Goal: Task Accomplishment & Management: Manage account settings

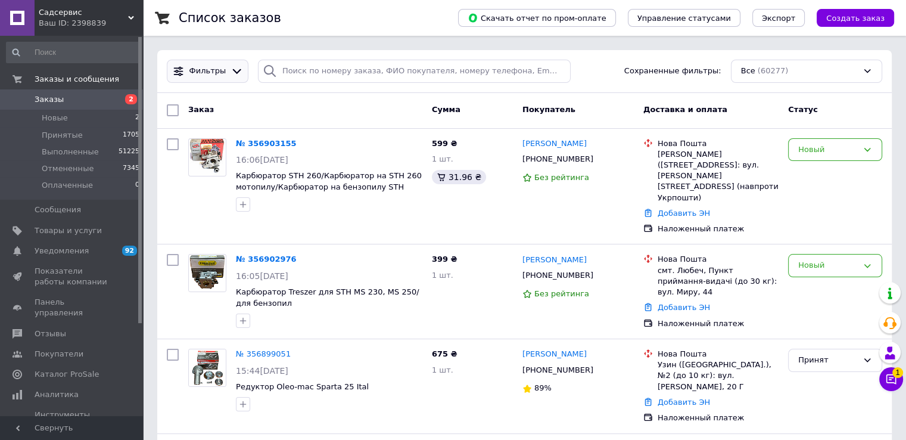
click at [203, 69] on span "Фильтры" at bounding box center [207, 71] width 37 height 11
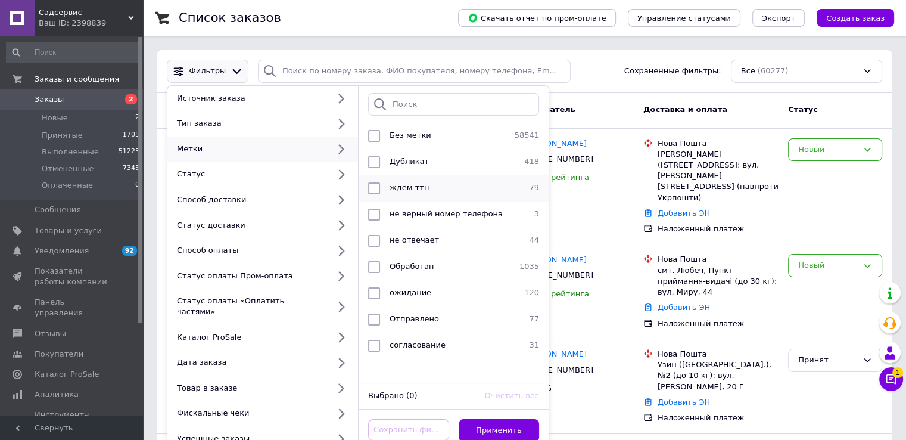
click at [419, 188] on span "ждем ттн" at bounding box center [409, 187] width 39 height 9
checkbox input "true"
click at [486, 419] on button "Применить" at bounding box center [499, 430] width 81 height 23
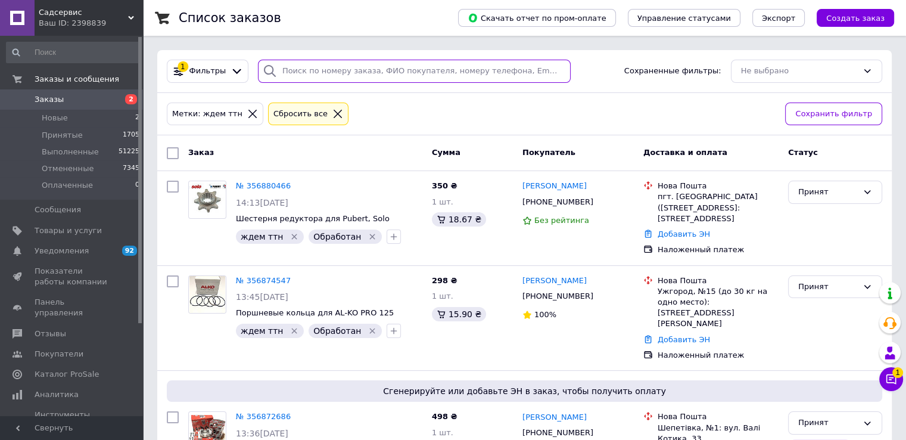
click at [288, 73] on input "search" at bounding box center [414, 71] width 313 height 23
paste input "[PHONE_NUMBER]"
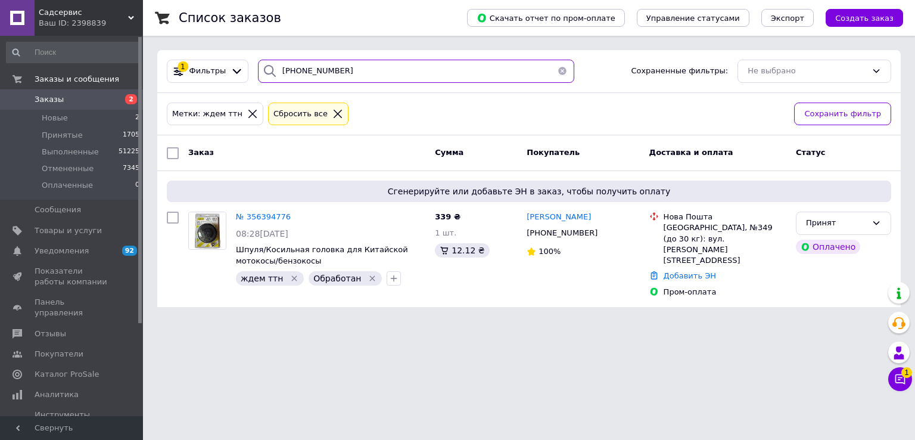
type input "[PHONE_NUMBER]"
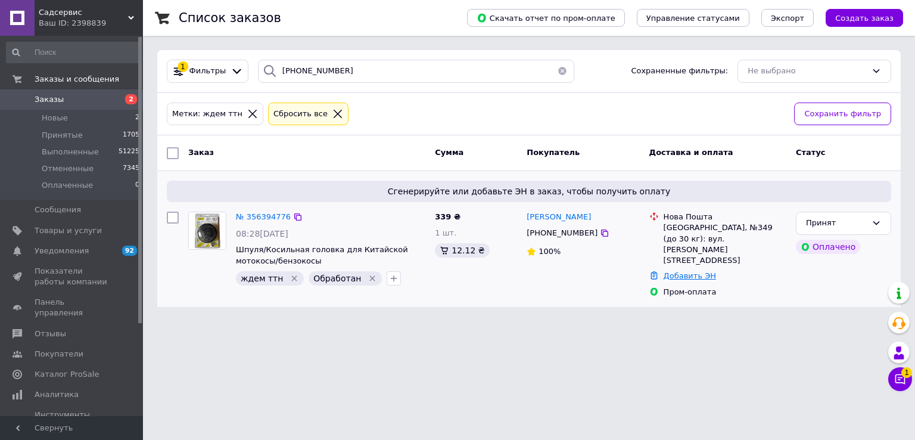
click at [698, 271] on link "Добавить ЭН" at bounding box center [690, 275] width 52 height 9
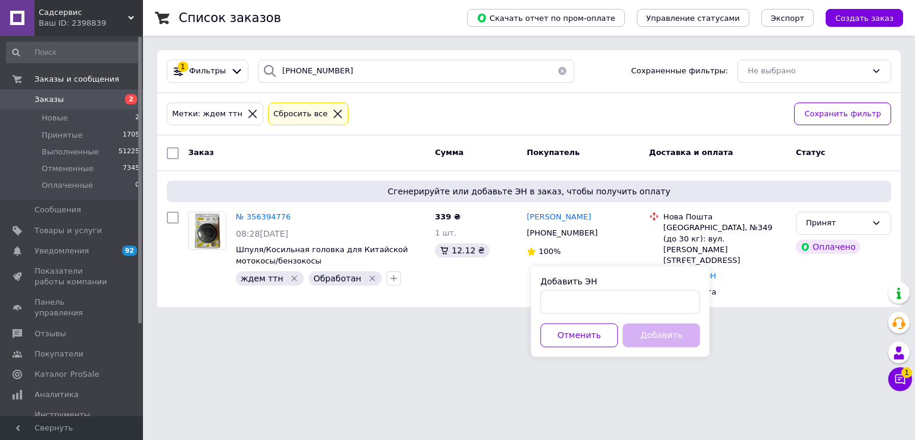
drag, startPoint x: 612, startPoint y: 285, endPoint x: 605, endPoint y: 291, distance: 9.3
click at [610, 288] on div "Добавить ЭН" at bounding box center [620, 294] width 160 height 38
click at [582, 301] on input "Добавить ЭН" at bounding box center [620, 302] width 160 height 24
paste input "20451225103815"
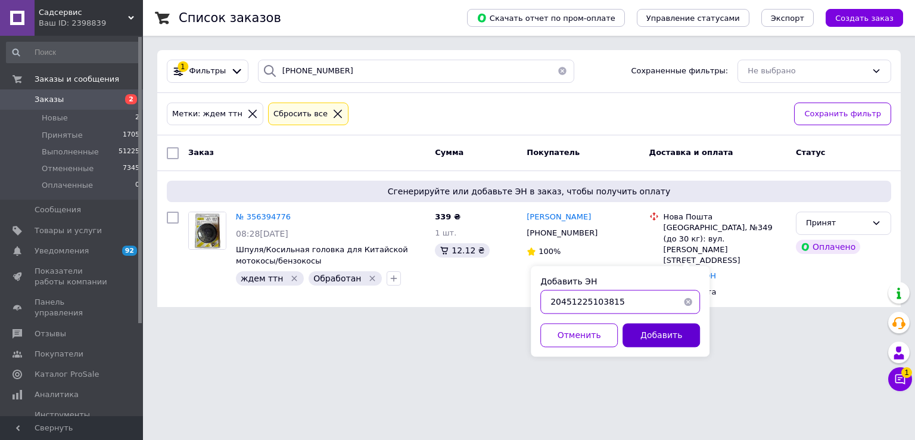
type input "20451225103815"
click at [643, 328] on button "Добавить" at bounding box center [661, 335] width 77 height 24
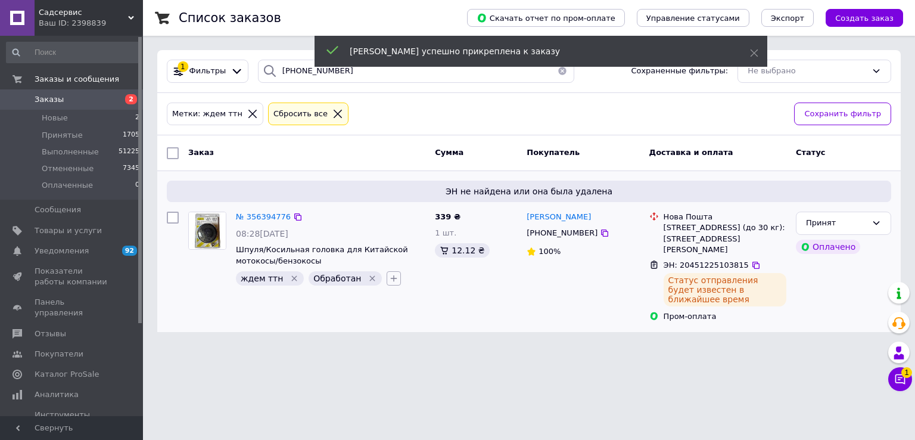
click at [391, 275] on icon "button" at bounding box center [394, 278] width 7 height 7
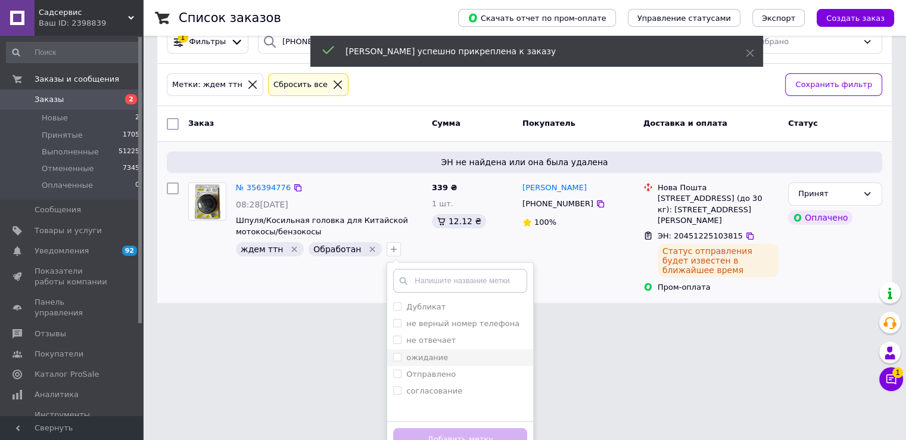
scroll to position [45, 0]
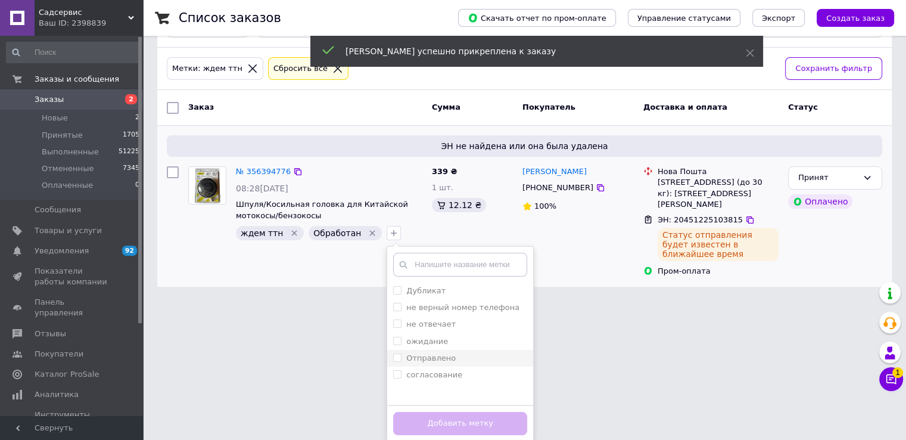
drag, startPoint x: 416, startPoint y: 353, endPoint x: 421, endPoint y: 360, distance: 9.4
click at [416, 353] on label "Отправлено" at bounding box center [430, 357] width 49 height 9
checkbox input "true"
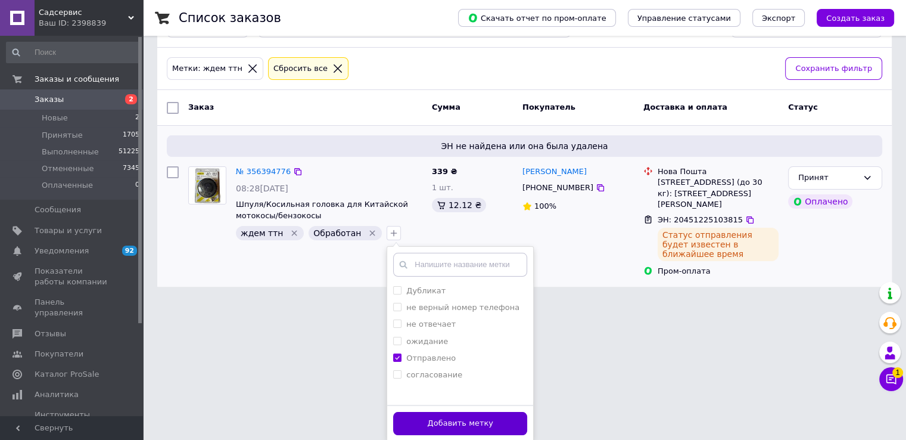
click at [430, 412] on button "Добавить метку" at bounding box center [460, 423] width 134 height 23
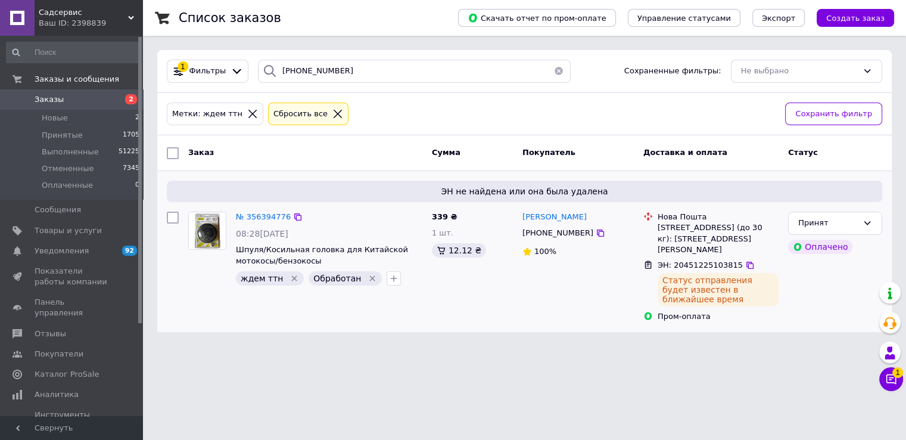
scroll to position [0, 0]
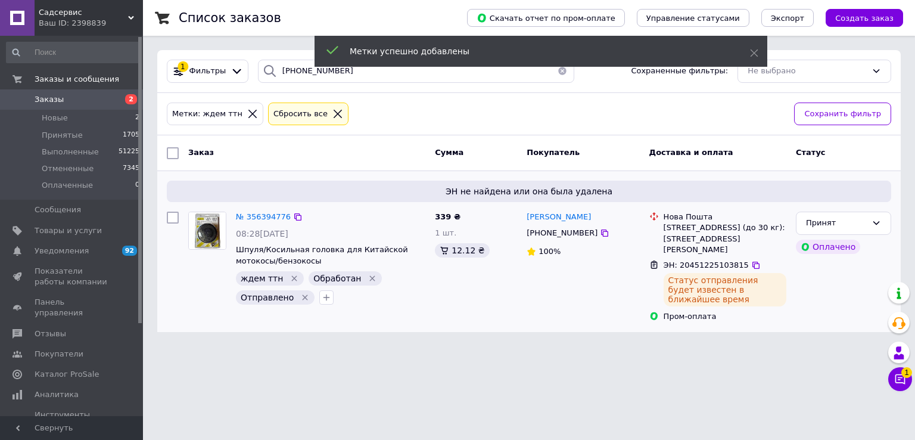
click at [368, 277] on icon "Удалить метку" at bounding box center [373, 278] width 10 height 10
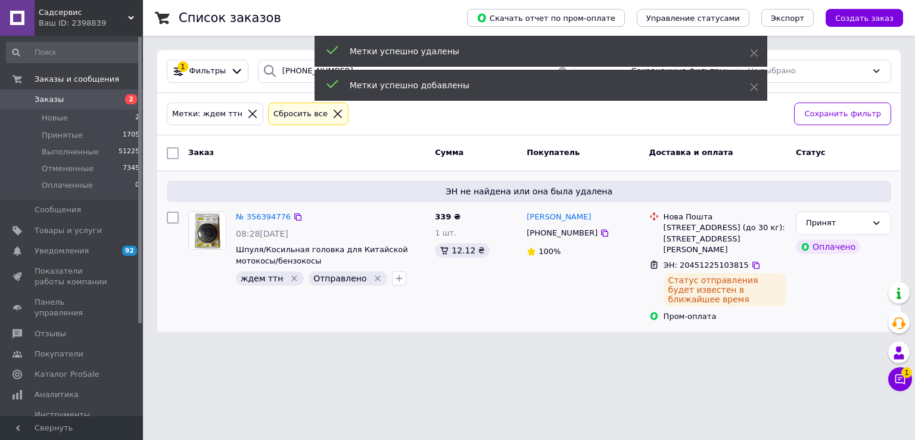
click at [290, 276] on icon "Удалить метку" at bounding box center [295, 278] width 10 height 10
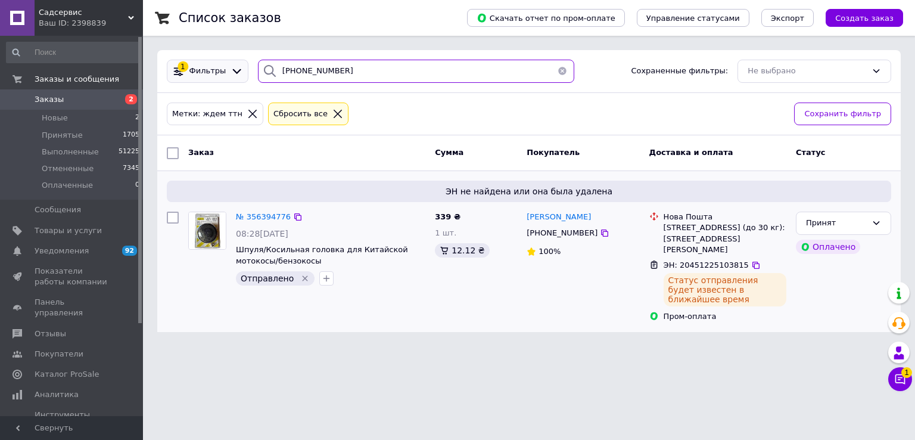
paste input "20451225091705"
drag, startPoint x: 309, startPoint y: 67, endPoint x: 226, endPoint y: 61, distance: 82.4
click at [226, 61] on div "1 Фильтры 20451225091705 Сохраненные фильтры: Не выбрано" at bounding box center [529, 71] width 734 height 23
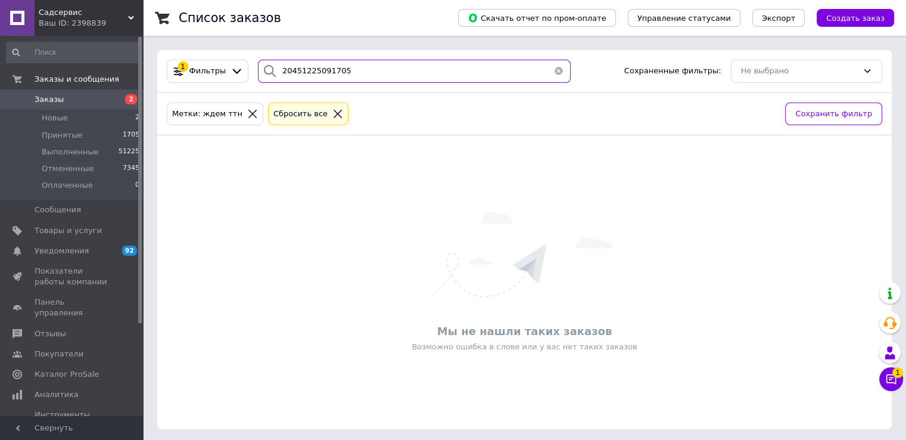
click at [366, 71] on input "20451225091705" at bounding box center [414, 71] width 313 height 23
drag, startPoint x: 366, startPoint y: 71, endPoint x: 203, endPoint y: 66, distance: 163.9
click at [203, 66] on div "1 Фильтры 20451225091705 Сохраненные фильтры: Не выбрано" at bounding box center [524, 71] width 725 height 23
paste input "[PHONE_NUMBER]"
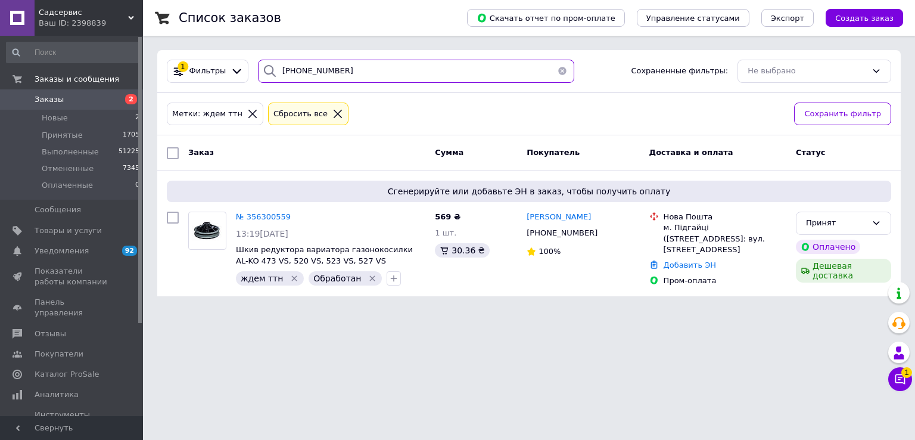
type input "[PHONE_NUMBER]"
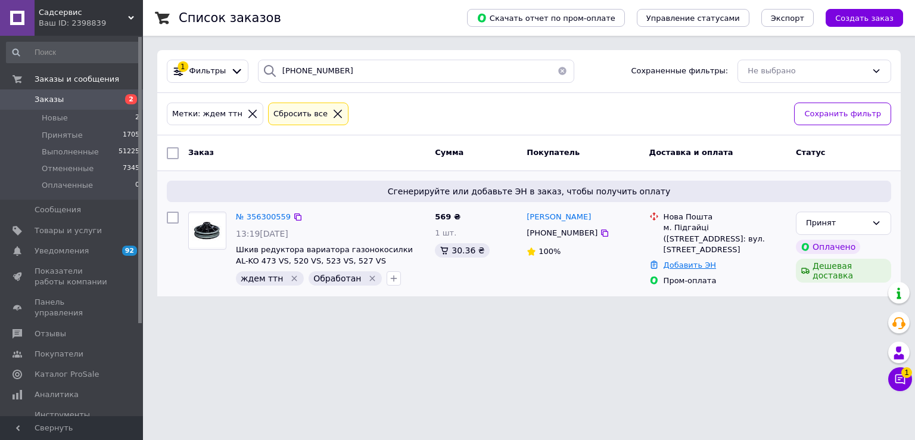
click at [691, 262] on link "Добавить ЭН" at bounding box center [690, 264] width 52 height 9
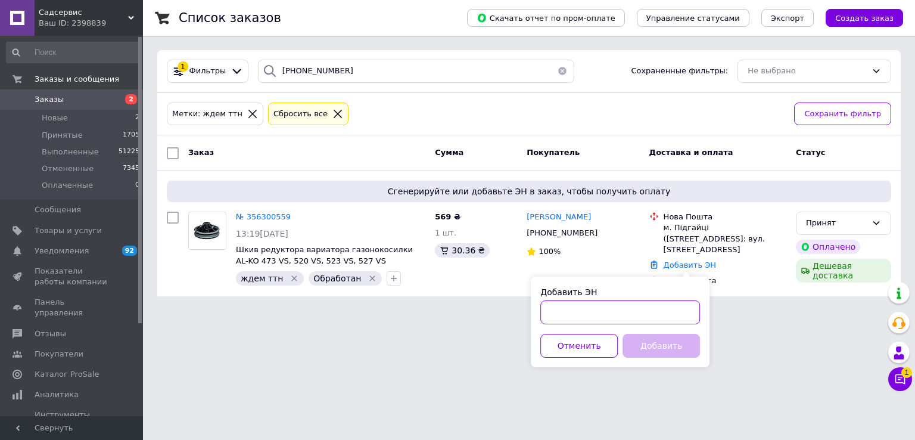
click at [586, 312] on input "Добавить ЭН" at bounding box center [620, 312] width 160 height 24
paste input "20451225091705"
type input "20451225091705"
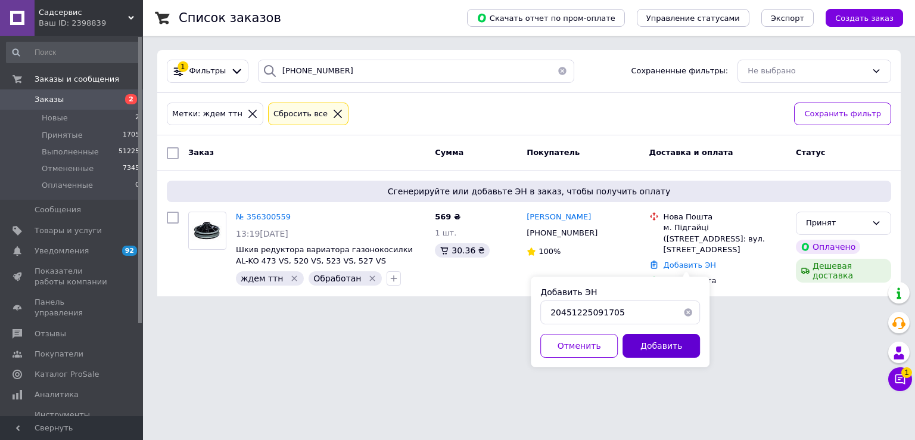
click at [672, 341] on button "Добавить" at bounding box center [661, 346] width 77 height 24
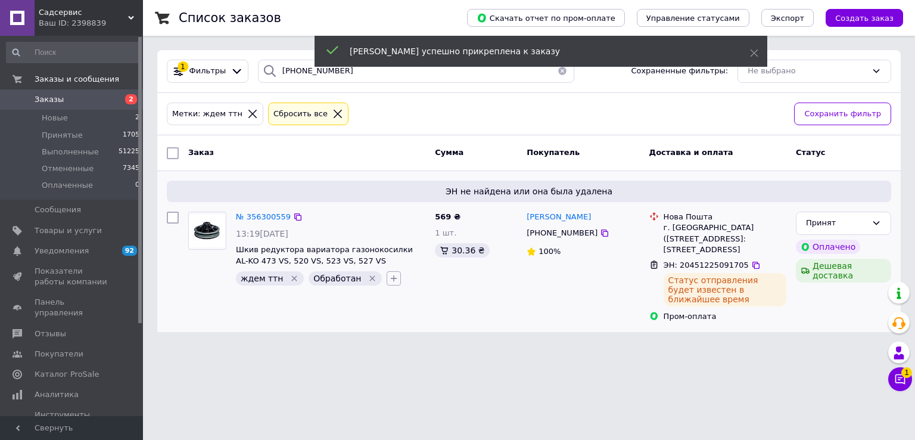
click at [389, 278] on icon "button" at bounding box center [394, 278] width 10 height 10
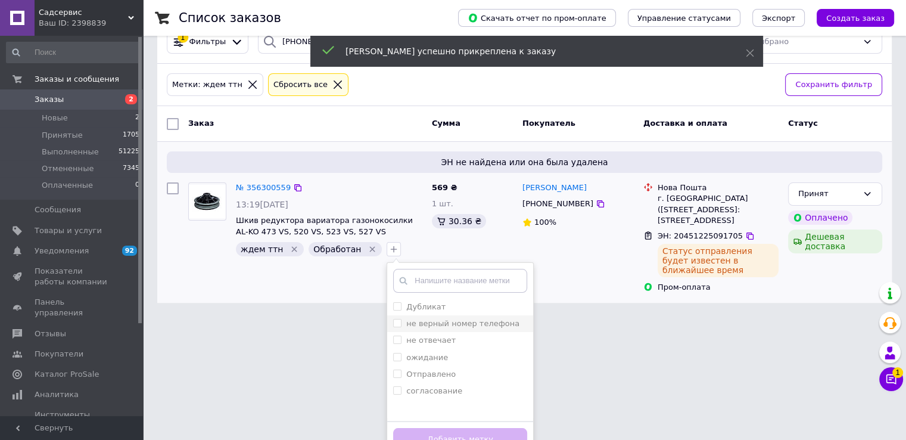
scroll to position [45, 0]
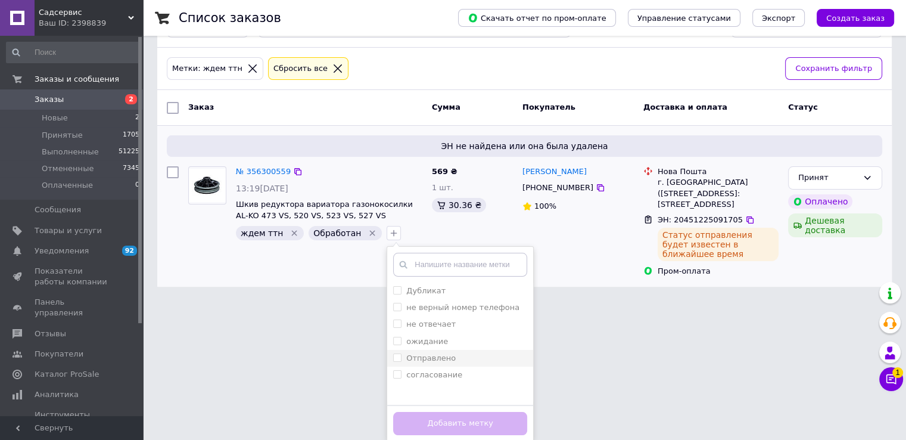
click at [422, 358] on label "Отправлено" at bounding box center [430, 357] width 49 height 9
checkbox input "true"
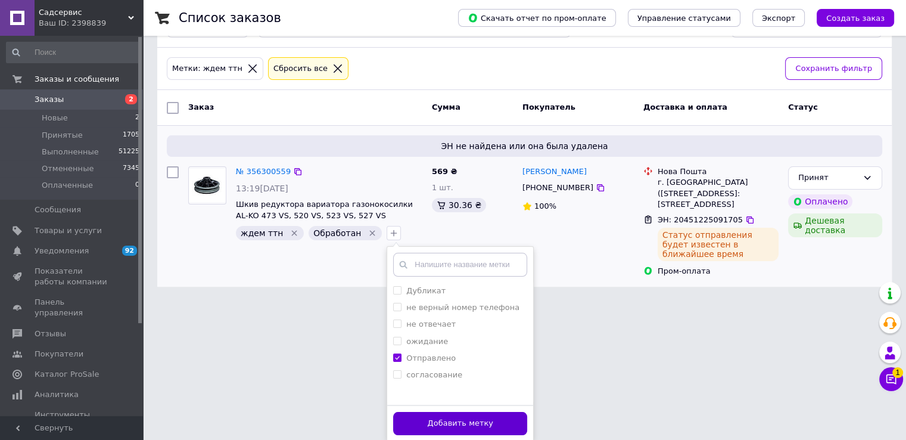
click at [446, 427] on button "Добавить метку" at bounding box center [460, 423] width 134 height 23
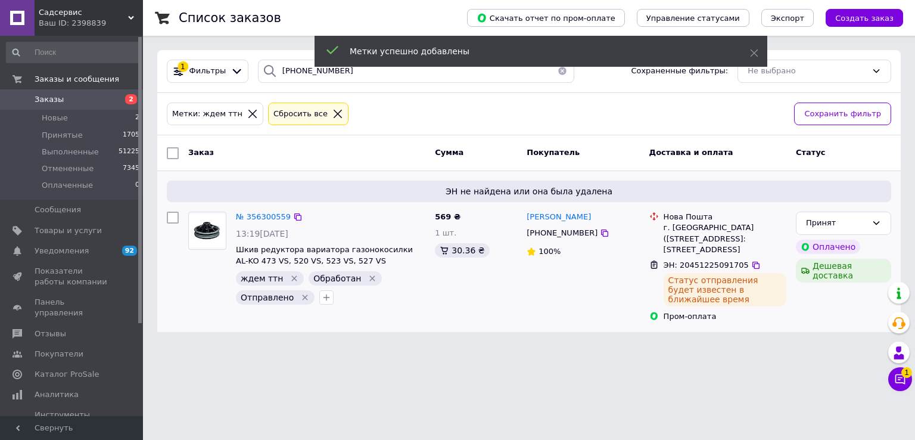
click at [368, 277] on icon "Удалить метку" at bounding box center [373, 278] width 10 height 10
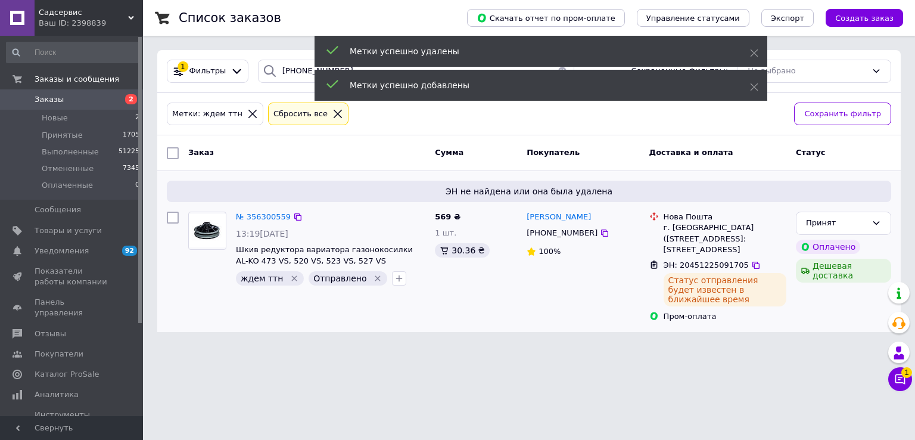
click at [290, 279] on icon "Удалить метку" at bounding box center [295, 278] width 10 height 10
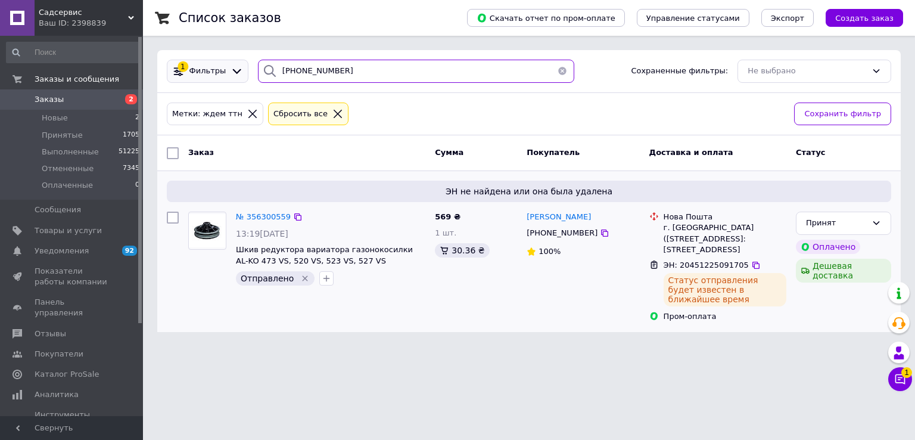
paste input "7) [PHONE_NUMBER]"
drag, startPoint x: 337, startPoint y: 73, endPoint x: 229, endPoint y: 63, distance: 108.3
click at [231, 64] on div "1 Фильтры [PHONE_NUMBER] Сохраненные фильтры: Не выбрано" at bounding box center [529, 71] width 734 height 23
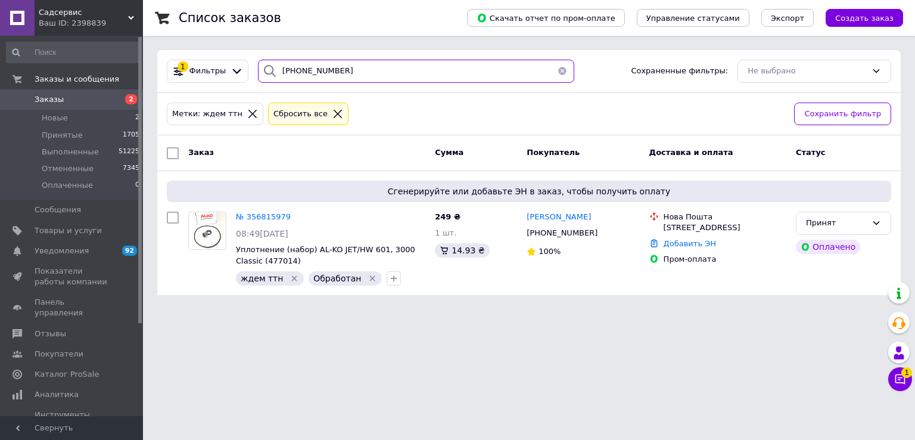
type input "[PHONE_NUMBER]"
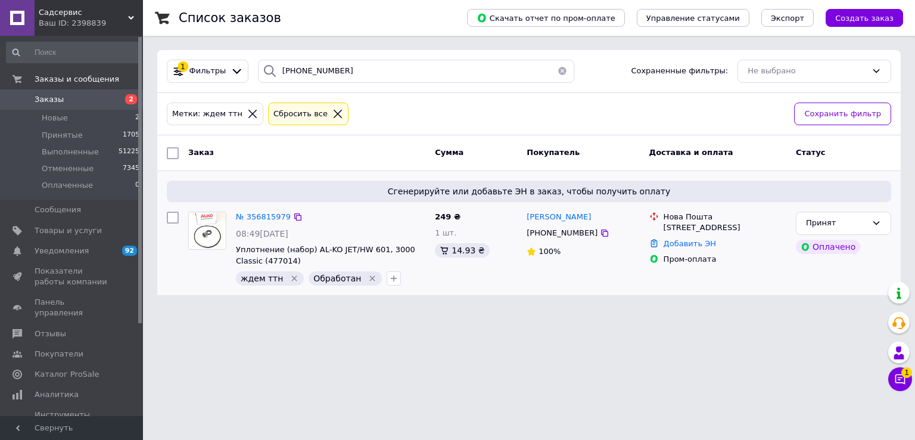
click at [686, 252] on div "Добавить ЭН" at bounding box center [725, 244] width 128 height 16
click at [682, 248] on link "Добавить ЭН" at bounding box center [690, 243] width 52 height 9
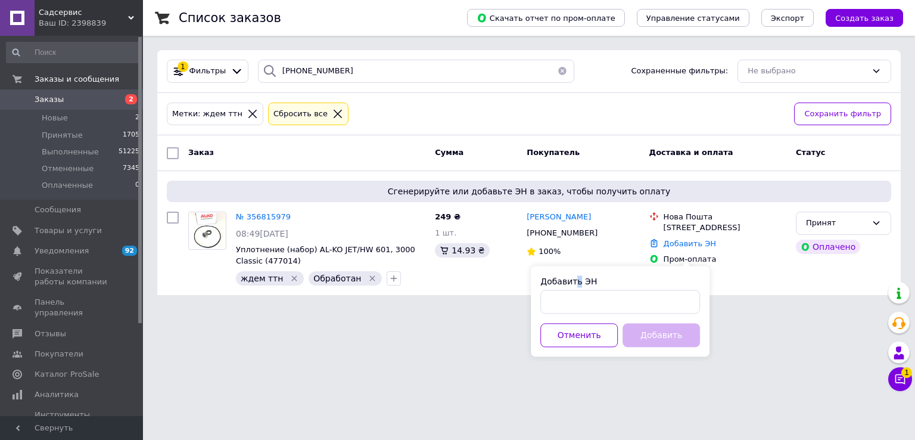
drag, startPoint x: 576, startPoint y: 282, endPoint x: 571, endPoint y: 302, distance: 20.8
click at [572, 294] on div "Добавить ЭН" at bounding box center [620, 294] width 160 height 38
click at [571, 302] on input "Добавить ЭН" at bounding box center [620, 302] width 160 height 24
paste input "20451225083038"
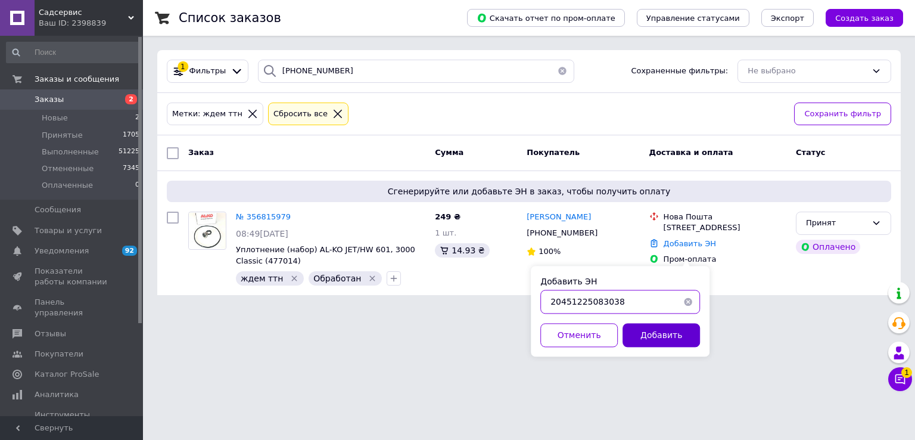
type input "20451225083038"
click at [677, 338] on button "Добавить" at bounding box center [661, 335] width 77 height 24
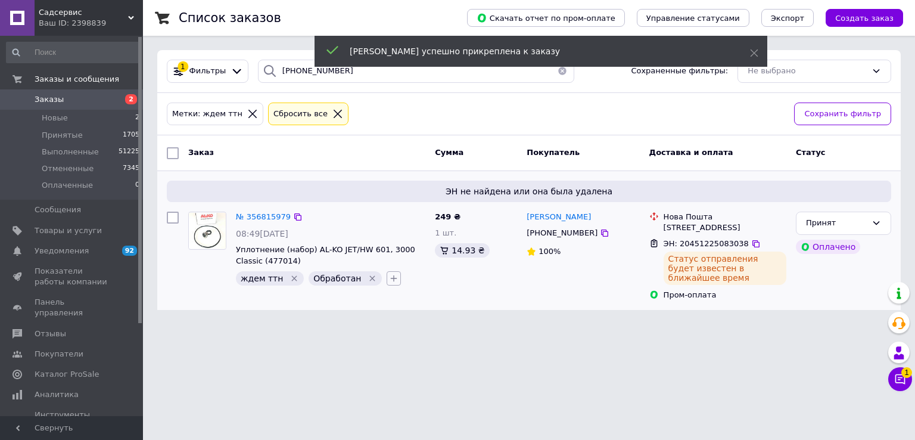
click at [389, 275] on icon "button" at bounding box center [394, 278] width 10 height 10
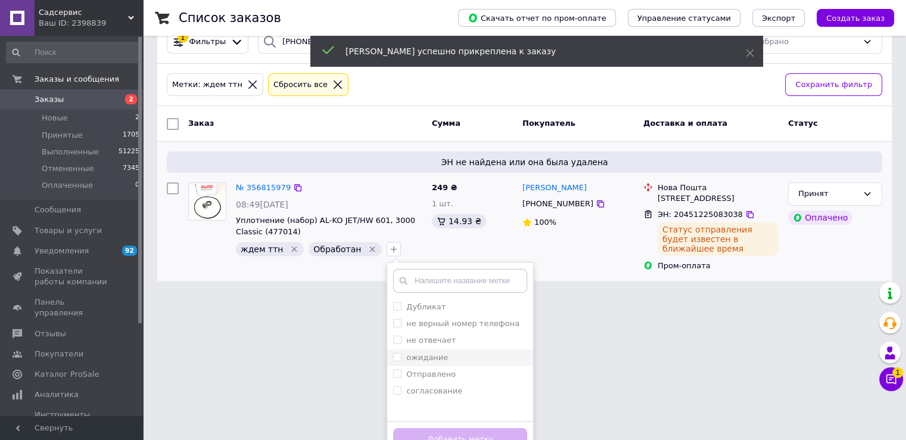
scroll to position [45, 0]
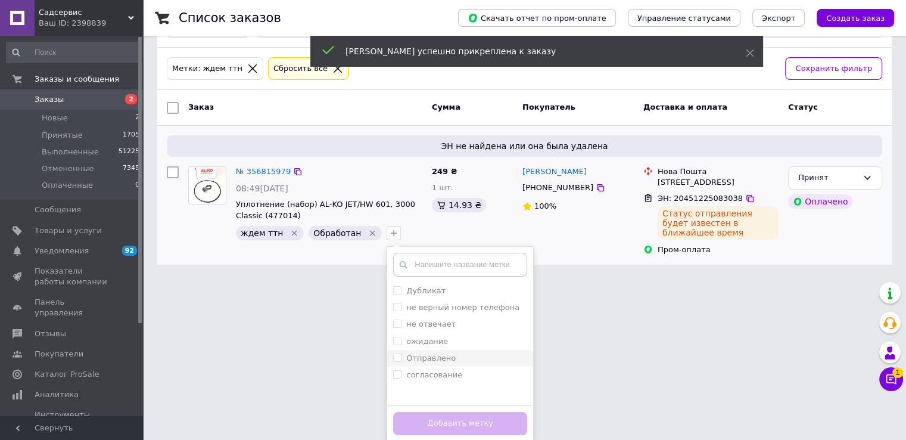
click at [417, 353] on label "Отправлено" at bounding box center [430, 357] width 49 height 9
checkbox input "true"
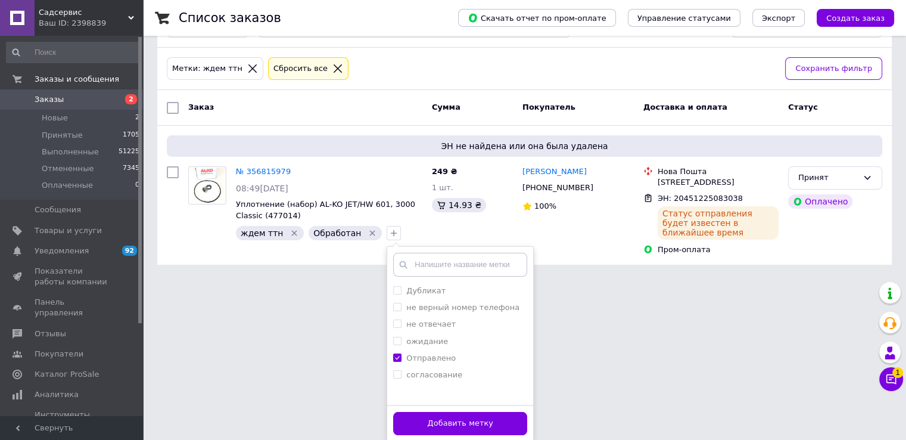
click at [453, 417] on button "Добавить метку" at bounding box center [460, 423] width 134 height 23
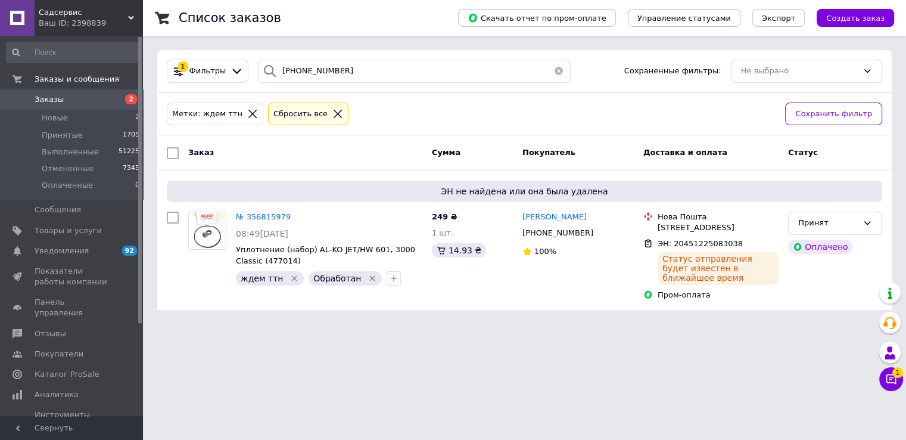
scroll to position [0, 0]
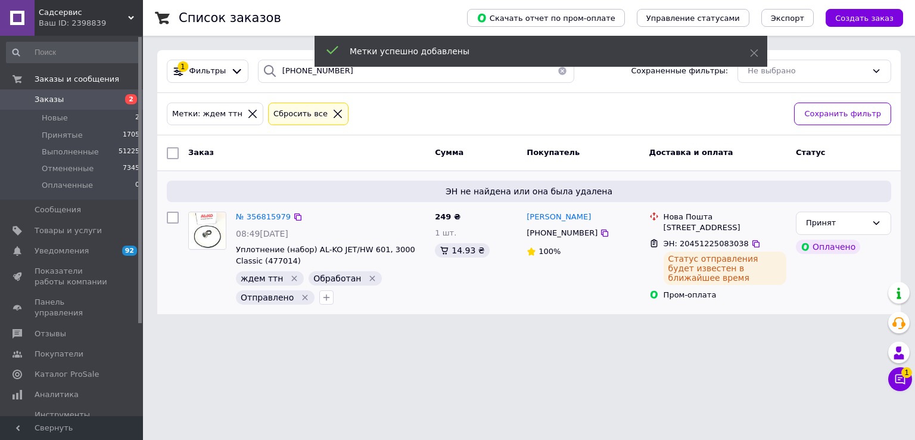
click at [368, 274] on icon "Удалить метку" at bounding box center [373, 278] width 10 height 10
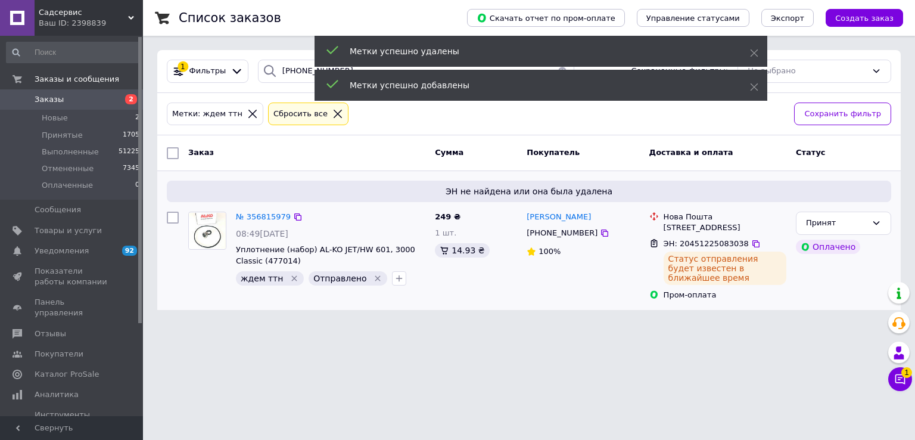
click at [292, 279] on icon "Удалить метку" at bounding box center [294, 278] width 5 height 5
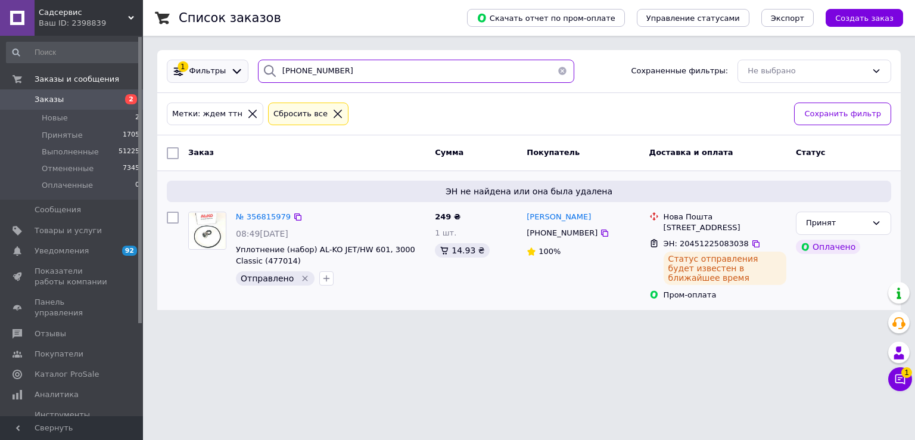
drag, startPoint x: 352, startPoint y: 77, endPoint x: 236, endPoint y: 68, distance: 116.5
click at [236, 68] on div "1 Фильтры [PHONE_NUMBER] Сохраненные фильтры: Не выбрано" at bounding box center [529, 71] width 734 height 23
paste input "[PHONE_NUMBER]"
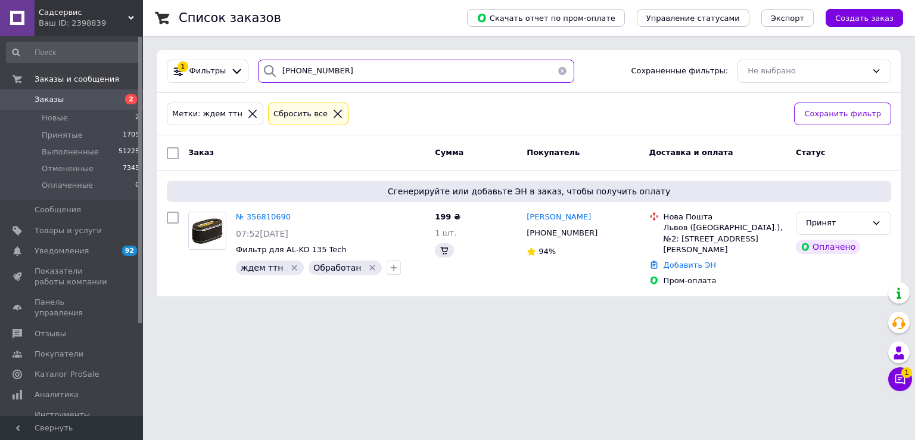
type input "[PHONE_NUMBER]"
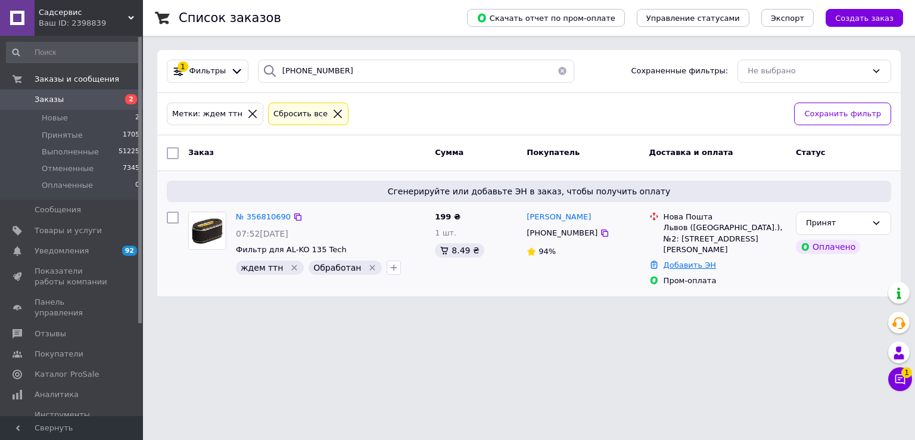
click at [675, 260] on link "Добавить ЭН" at bounding box center [690, 264] width 52 height 9
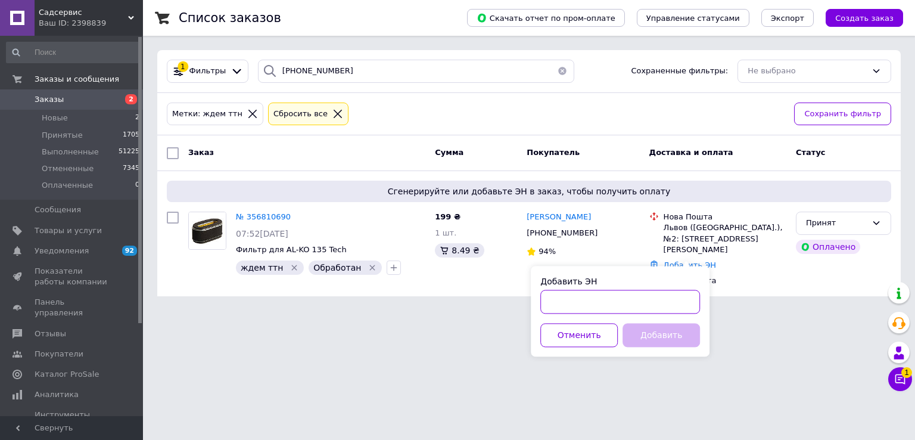
drag, startPoint x: 591, startPoint y: 292, endPoint x: 583, endPoint y: 308, distance: 17.9
click at [589, 293] on input "Добавить ЭН" at bounding box center [620, 302] width 160 height 24
paste input "20451225081871"
type input "20451225081871"
click at [646, 331] on button "Добавить" at bounding box center [661, 335] width 77 height 24
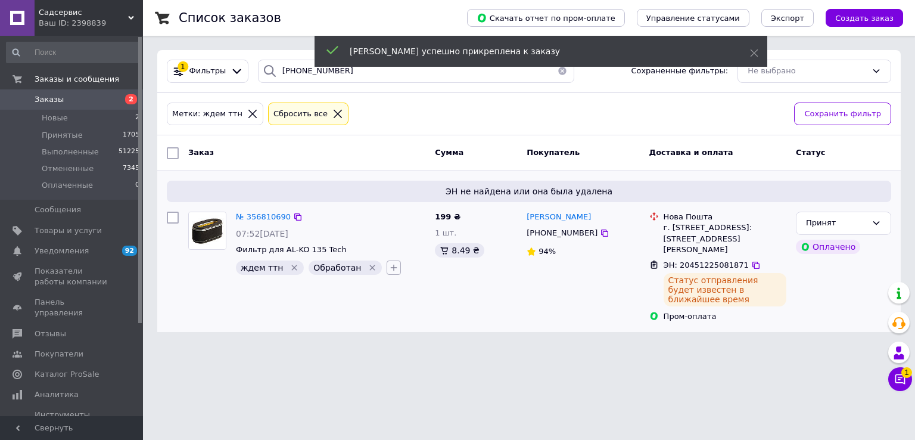
click at [391, 266] on icon "button" at bounding box center [394, 267] width 7 height 7
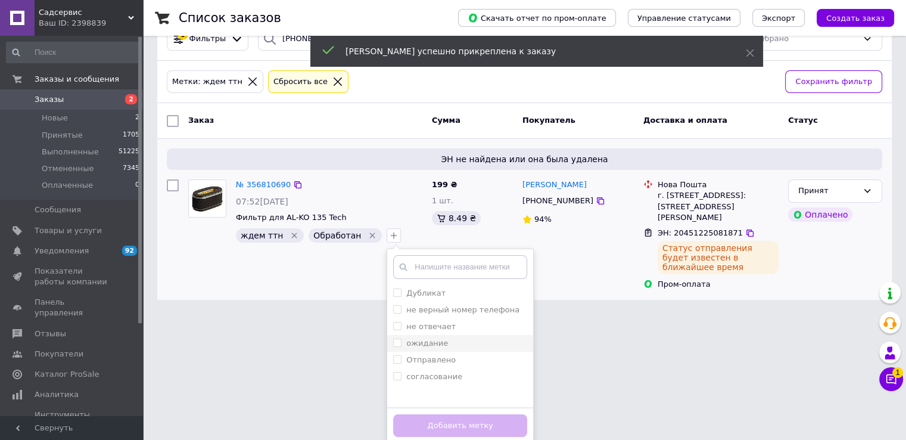
scroll to position [34, 0]
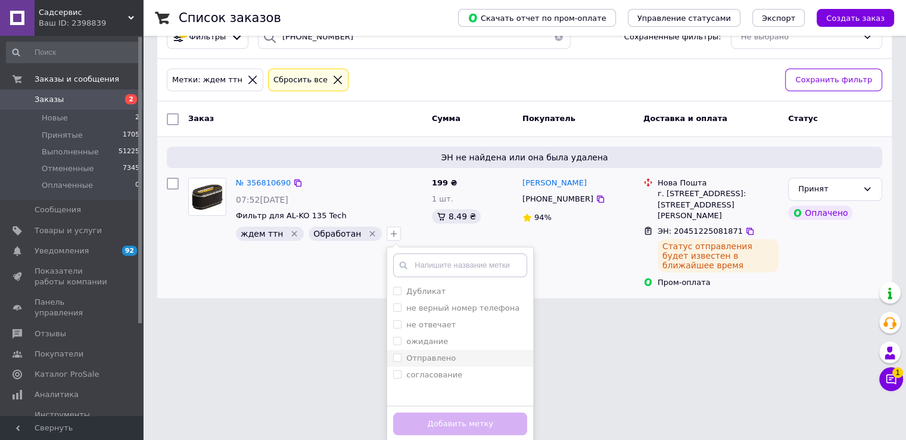
click at [426, 359] on label "Отправлено" at bounding box center [430, 357] width 49 height 9
checkbox input "true"
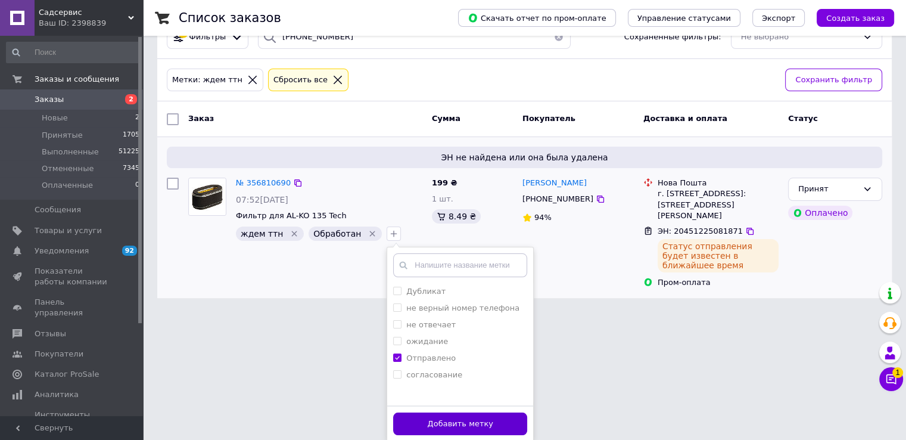
click at [439, 420] on button "Добавить метку" at bounding box center [460, 423] width 134 height 23
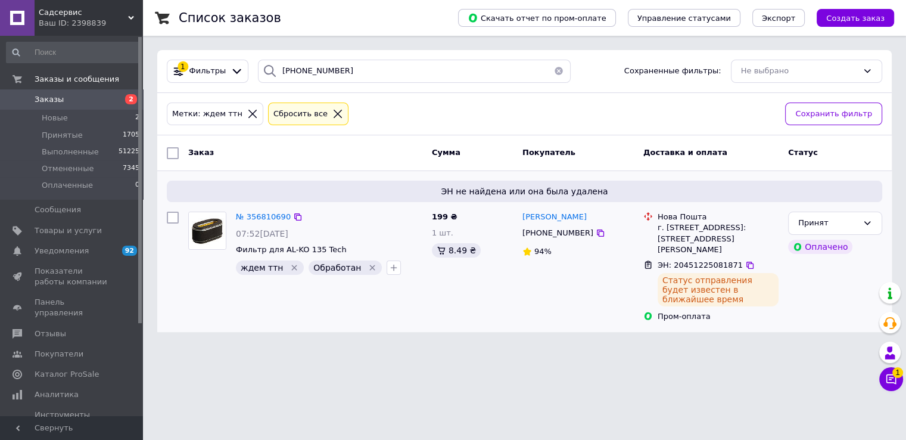
scroll to position [0, 0]
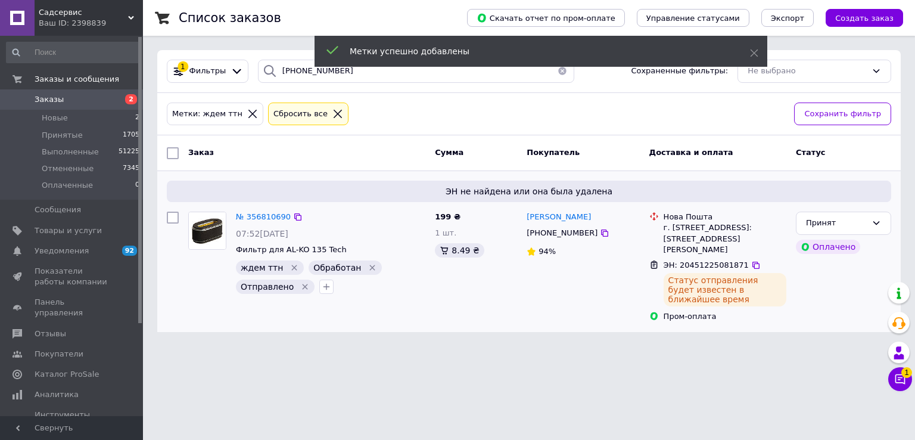
click at [370, 265] on icon "Удалить метку" at bounding box center [372, 267] width 5 height 5
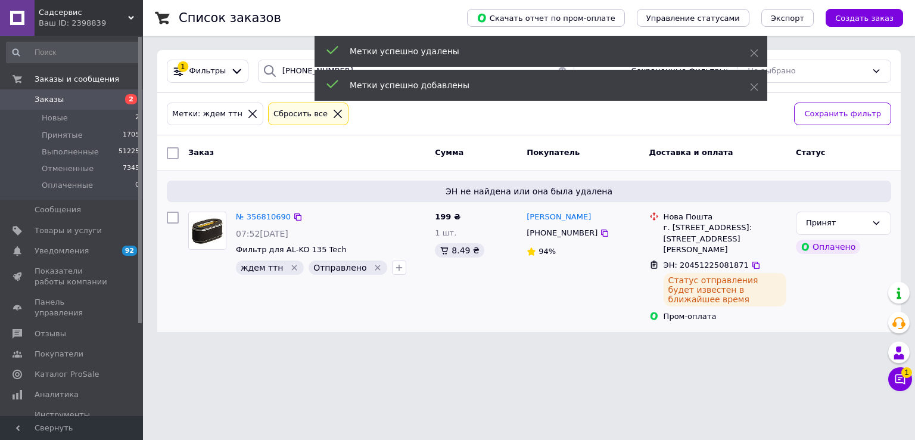
click at [290, 265] on icon "Удалить метку" at bounding box center [295, 268] width 10 height 10
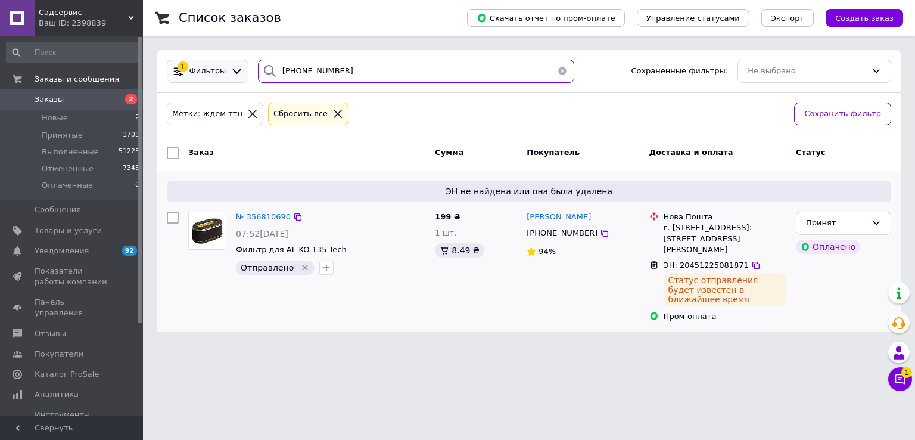
drag, startPoint x: 337, startPoint y: 73, endPoint x: 207, endPoint y: 78, distance: 130.0
click at [209, 79] on div "1 Фильтры [PHONE_NUMBER] Сохраненные фильтры: Не выбрано" at bounding box center [529, 71] width 734 height 23
paste input "99) [PHONE_NUMBER]"
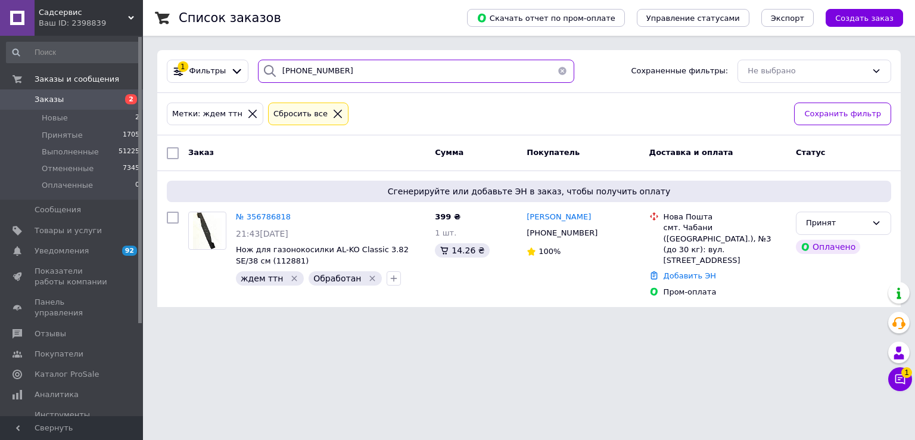
type input "[PHONE_NUMBER]"
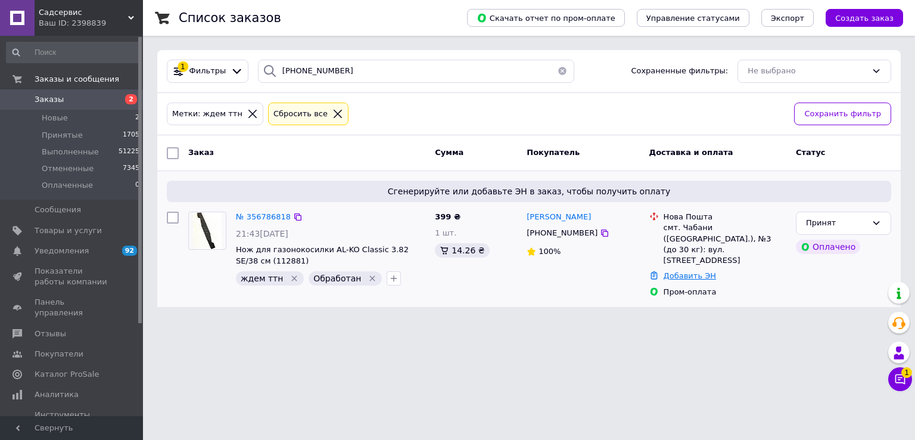
click at [689, 271] on link "Добавить ЭН" at bounding box center [690, 275] width 52 height 9
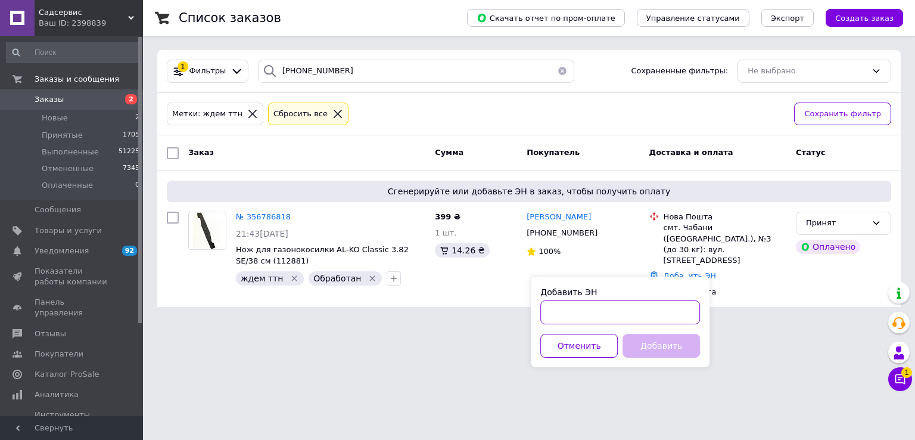
drag, startPoint x: 552, startPoint y: 315, endPoint x: 579, endPoint y: 320, distance: 27.8
click at [552, 316] on input "Добавить ЭН" at bounding box center [620, 312] width 160 height 24
paste input "20451225067262"
type input "20451225067262"
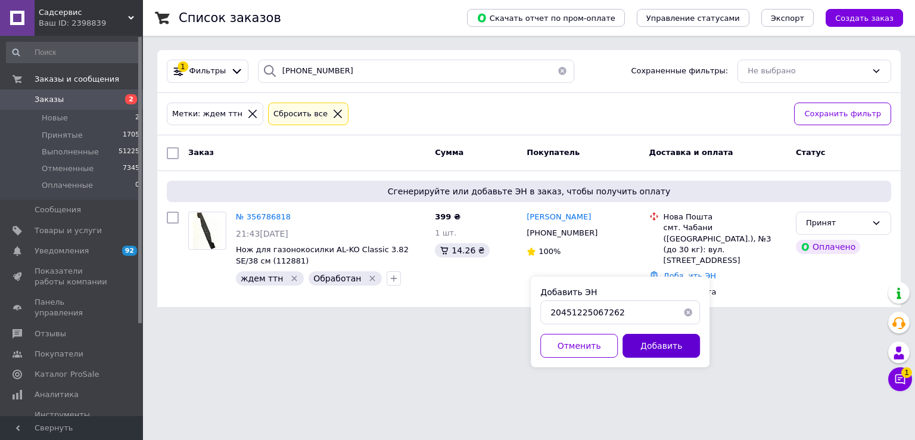
click at [663, 342] on button "Добавить" at bounding box center [661, 346] width 77 height 24
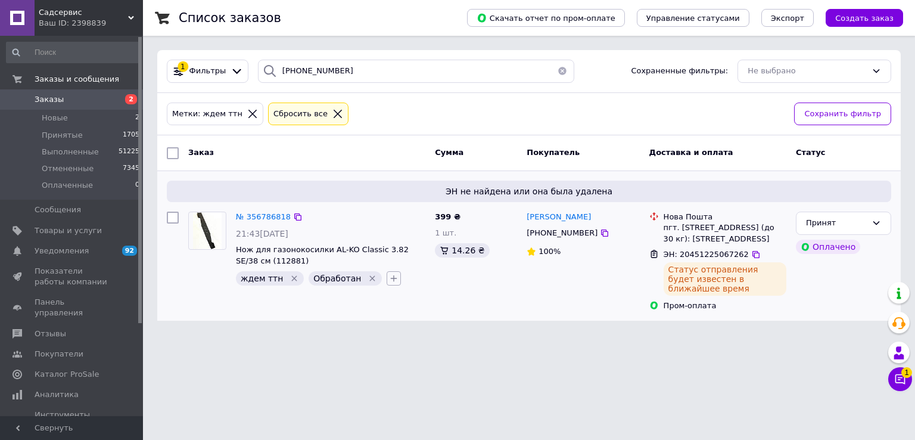
click at [389, 277] on icon "button" at bounding box center [394, 278] width 10 height 10
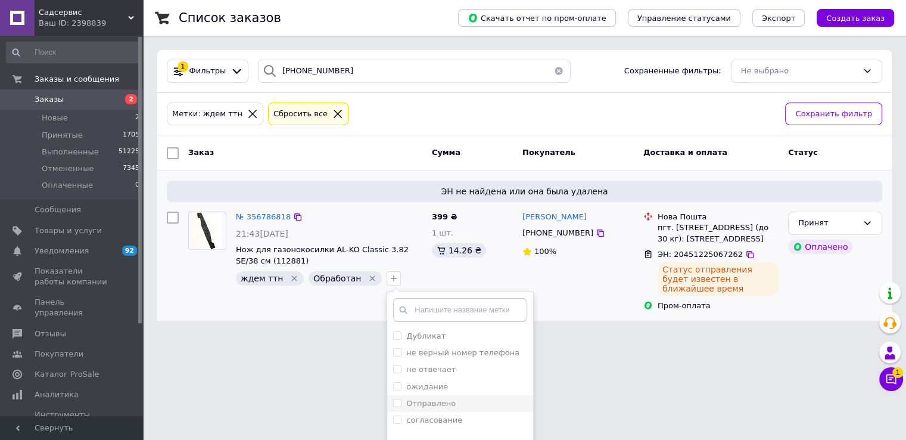
click at [421, 399] on label "Отправлено" at bounding box center [430, 403] width 49 height 9
checkbox input "true"
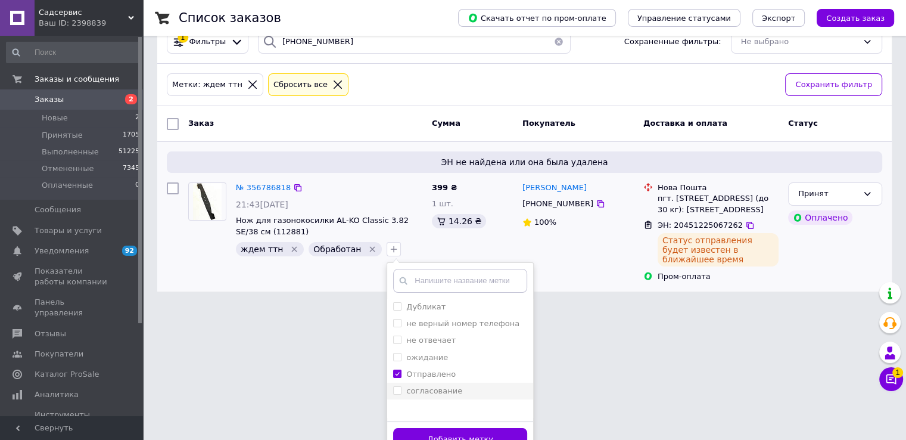
scroll to position [45, 0]
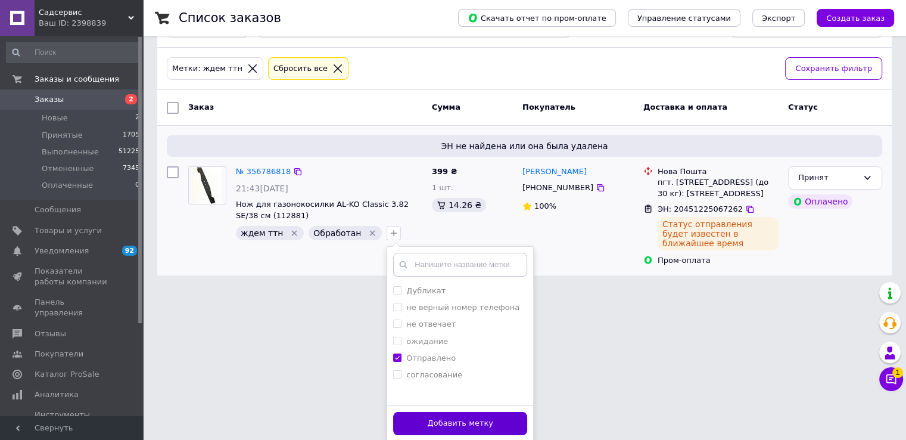
click at [420, 421] on button "Добавить метку" at bounding box center [460, 423] width 134 height 23
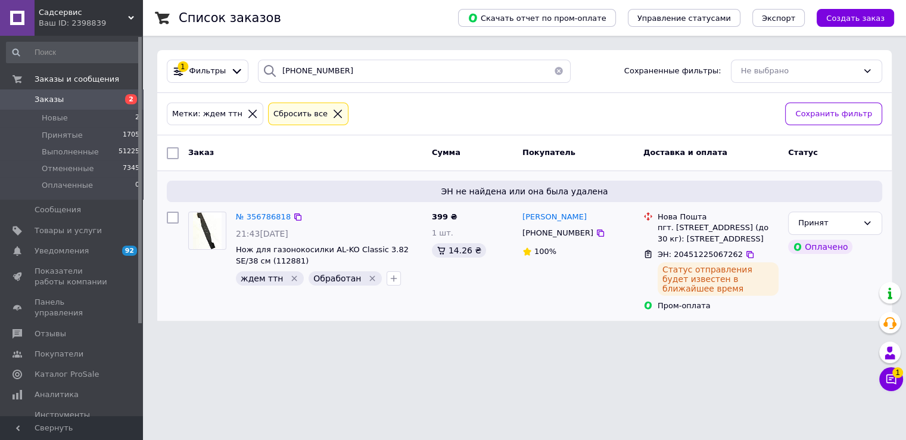
scroll to position [0, 0]
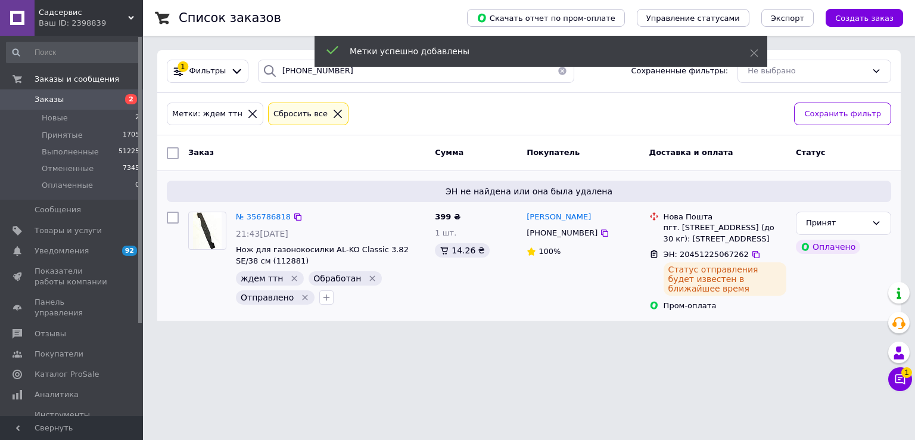
click at [370, 278] on icon "Удалить метку" at bounding box center [372, 278] width 5 height 5
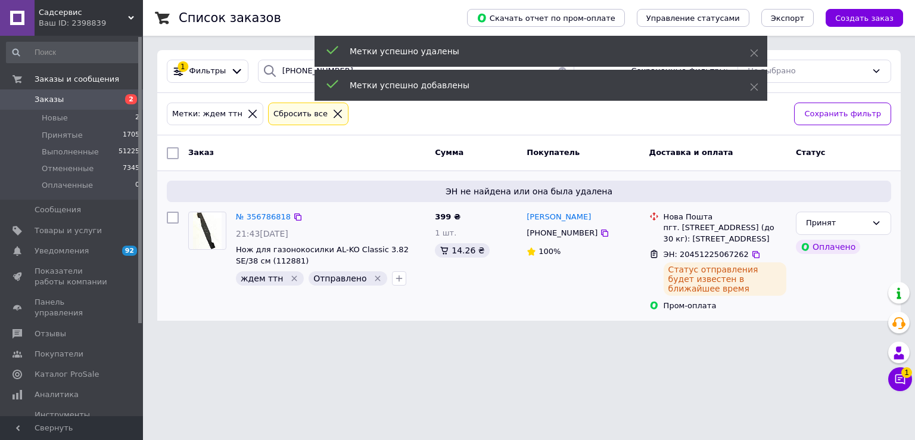
click at [292, 276] on icon "Удалить метку" at bounding box center [294, 278] width 5 height 5
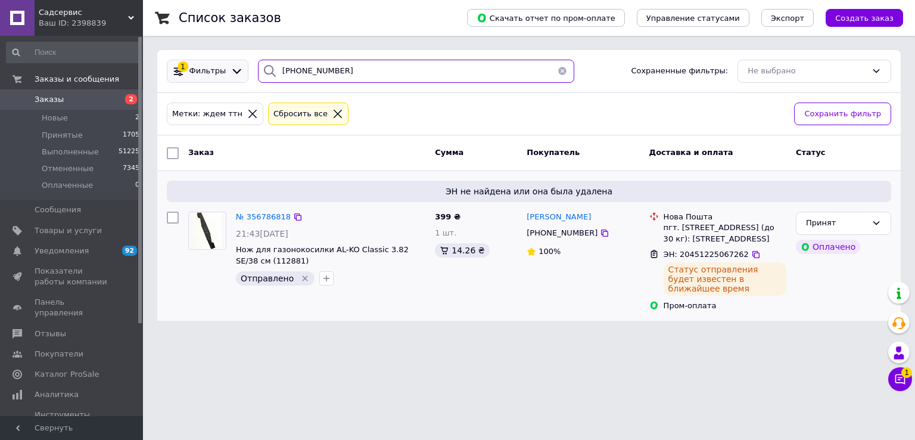
paste input "5) [PHONE_NUMBER]"
drag, startPoint x: 350, startPoint y: 72, endPoint x: 222, endPoint y: 73, distance: 127.5
click at [222, 73] on div "1 Фильтры [PHONE_NUMBER] Сохраненные фильтры: Не выбрано" at bounding box center [529, 71] width 734 height 23
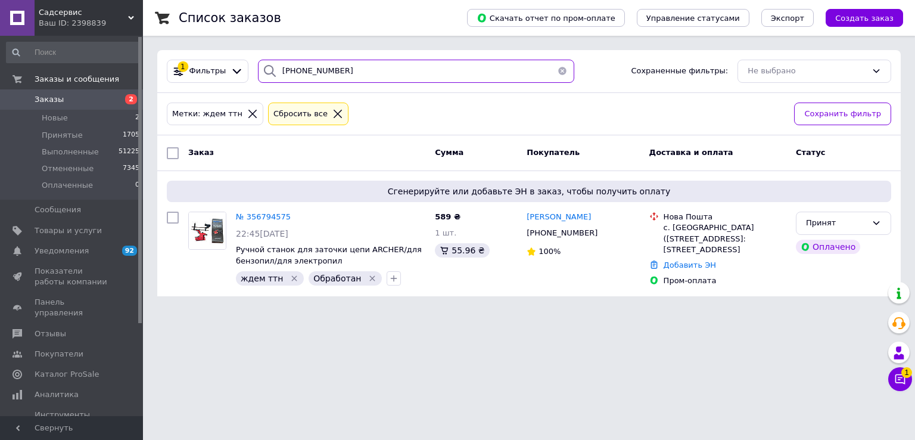
type input "[PHONE_NUMBER]"
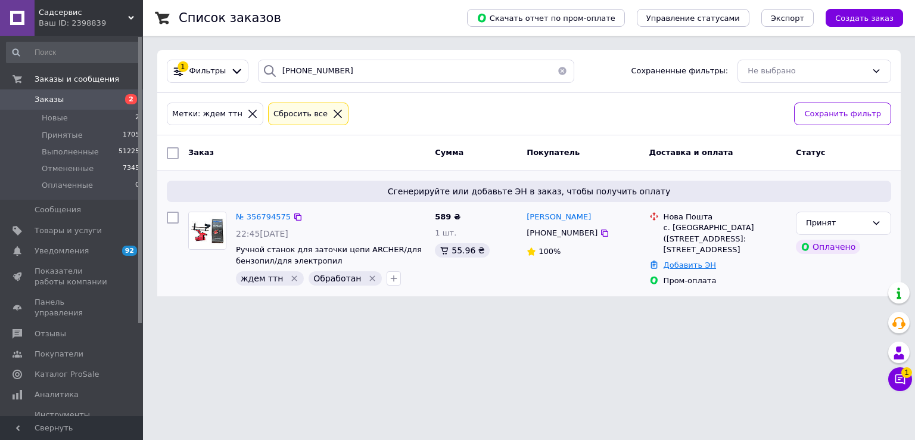
click at [680, 265] on link "Добавить ЭН" at bounding box center [690, 264] width 52 height 9
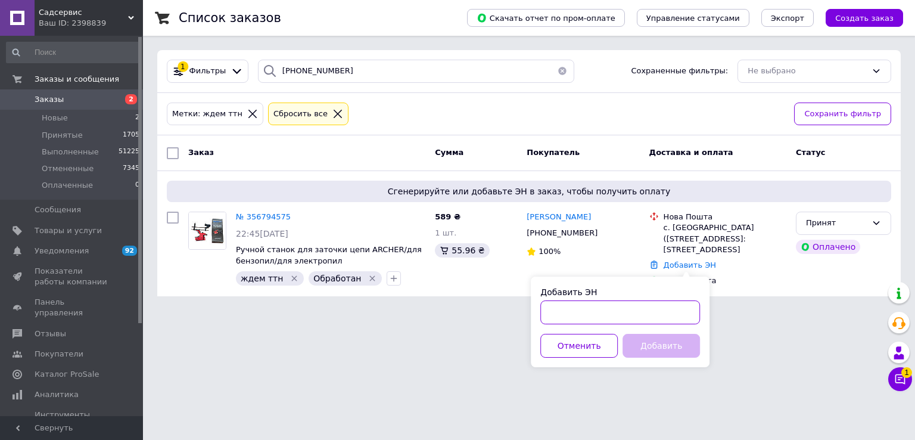
click at [584, 317] on input "Добавить ЭН" at bounding box center [620, 312] width 160 height 24
paste input "20451225061956"
type input "20451225061956"
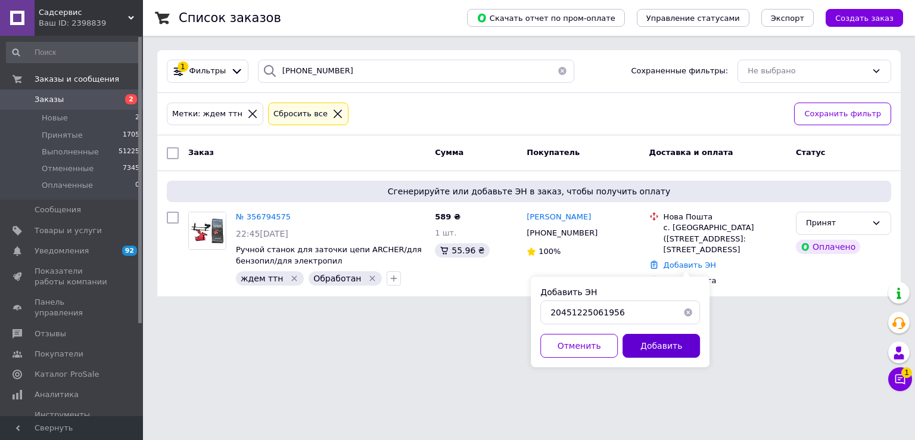
click at [660, 353] on button "Добавить" at bounding box center [661, 346] width 77 height 24
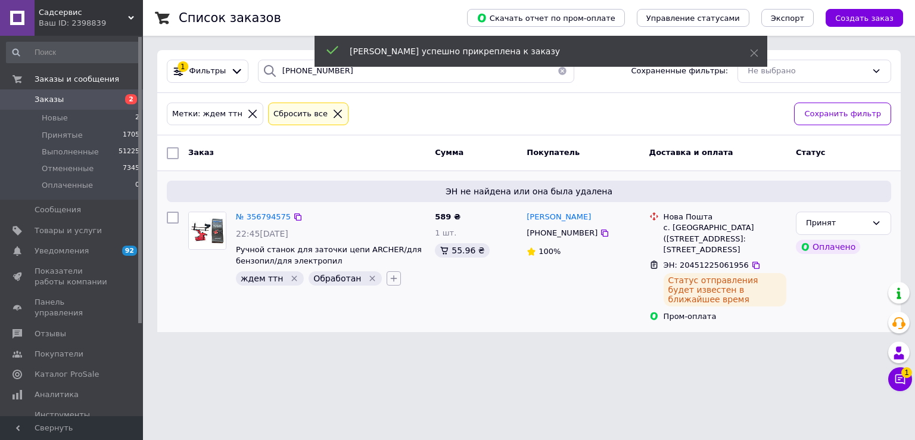
click at [389, 281] on icon "button" at bounding box center [394, 278] width 10 height 10
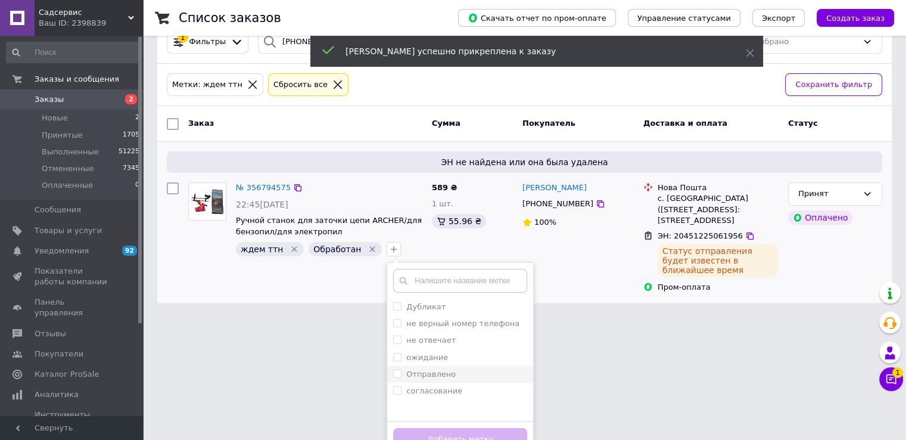
scroll to position [45, 0]
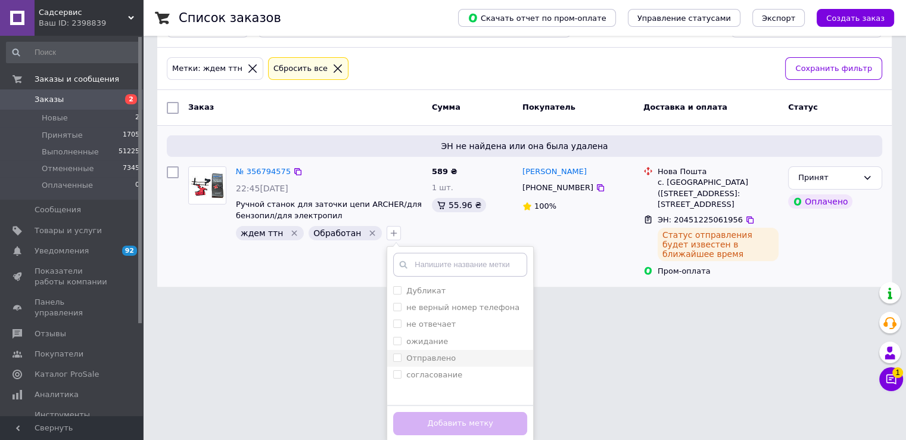
click at [417, 357] on label "Отправлено" at bounding box center [430, 357] width 49 height 9
checkbox input "true"
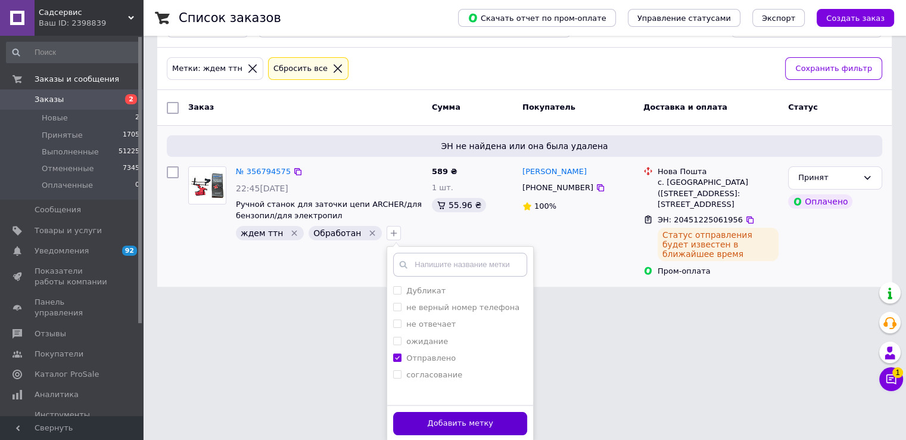
click at [428, 416] on button "Добавить метку" at bounding box center [460, 423] width 134 height 23
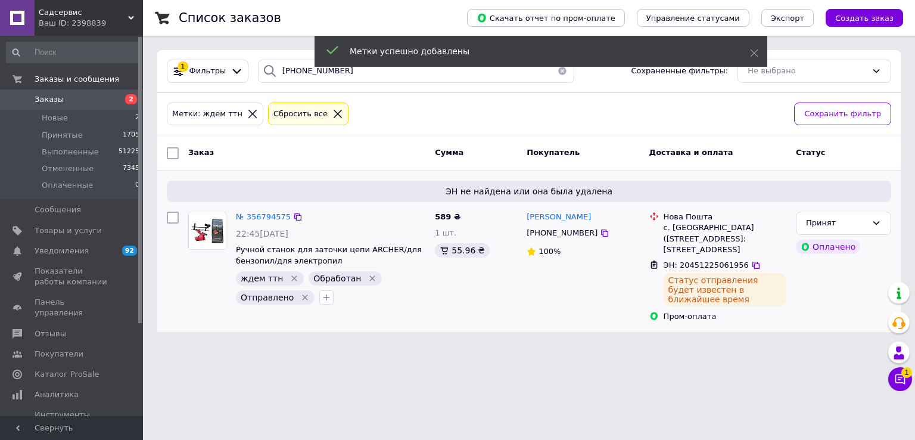
click at [368, 276] on icon "Удалить метку" at bounding box center [373, 278] width 10 height 10
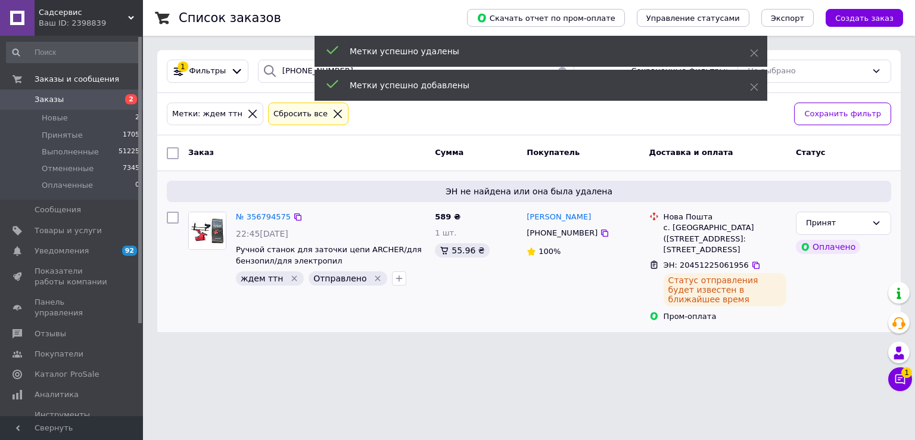
click at [290, 273] on icon "Удалить метку" at bounding box center [295, 278] width 10 height 10
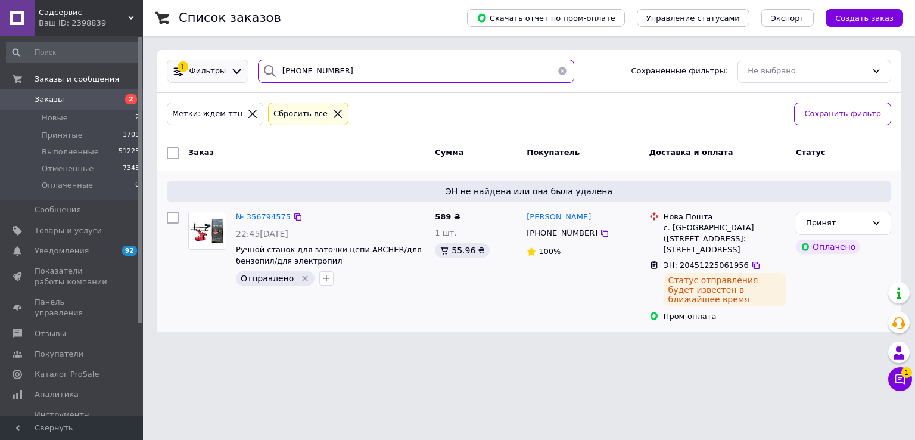
drag, startPoint x: 346, startPoint y: 67, endPoint x: 198, endPoint y: 65, distance: 147.8
click at [198, 65] on div "1 Фильтры [PHONE_NUMBER] Сохраненные фильтры: Не выбрано" at bounding box center [529, 71] width 734 height 23
paste input "[PHONE_NUMBER]"
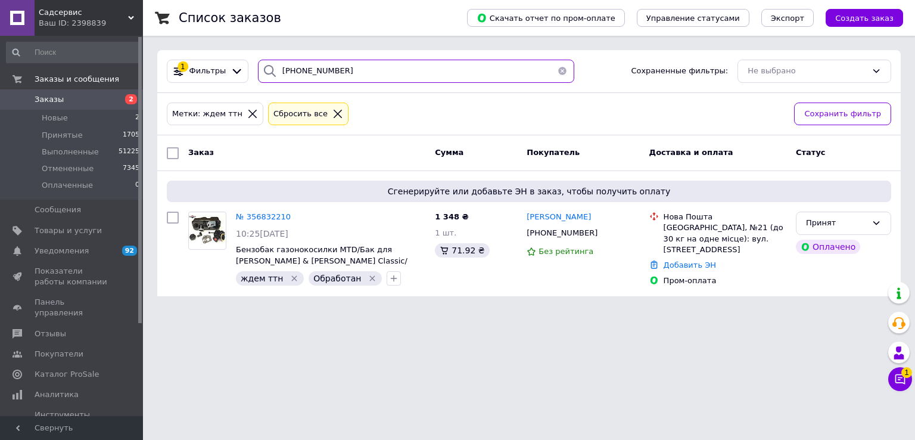
type input "[PHONE_NUMBER]"
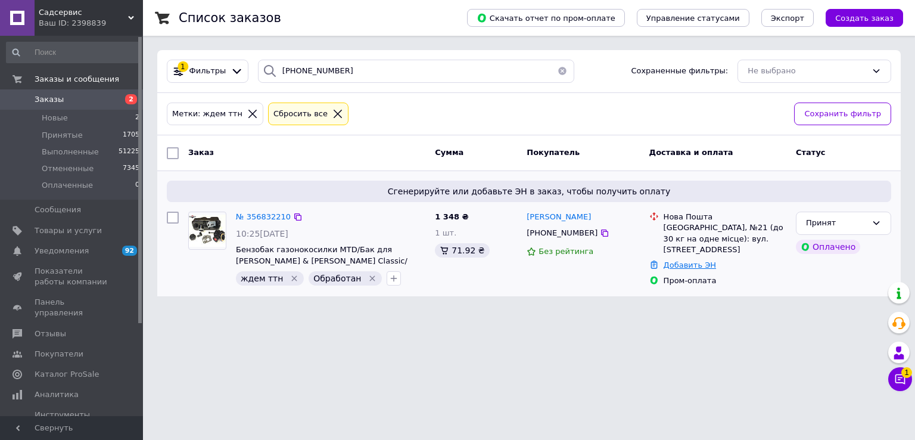
click at [684, 262] on link "Добавить ЭН" at bounding box center [690, 264] width 52 height 9
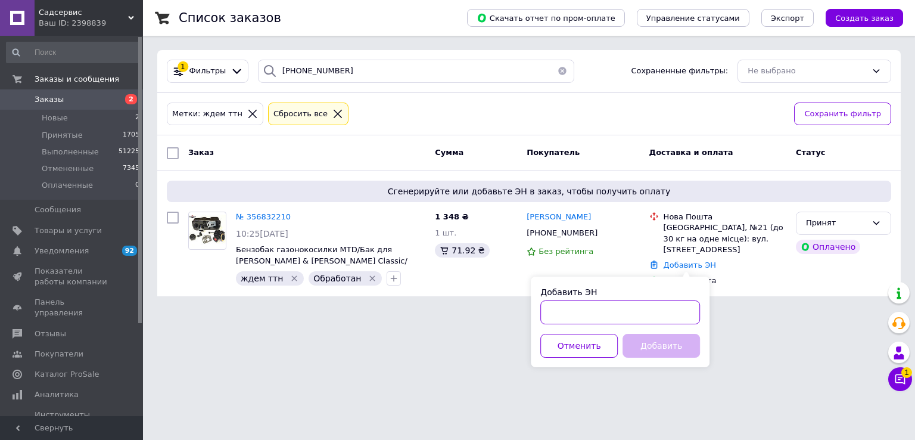
click at [584, 313] on input "Добавить ЭН" at bounding box center [620, 312] width 160 height 24
paste input "20451224961176"
type input "20451224961176"
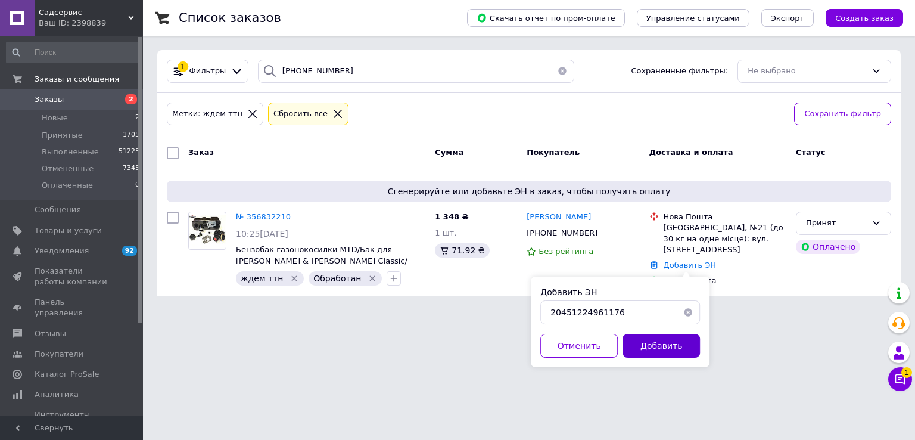
click at [667, 347] on button "Добавить" at bounding box center [661, 346] width 77 height 24
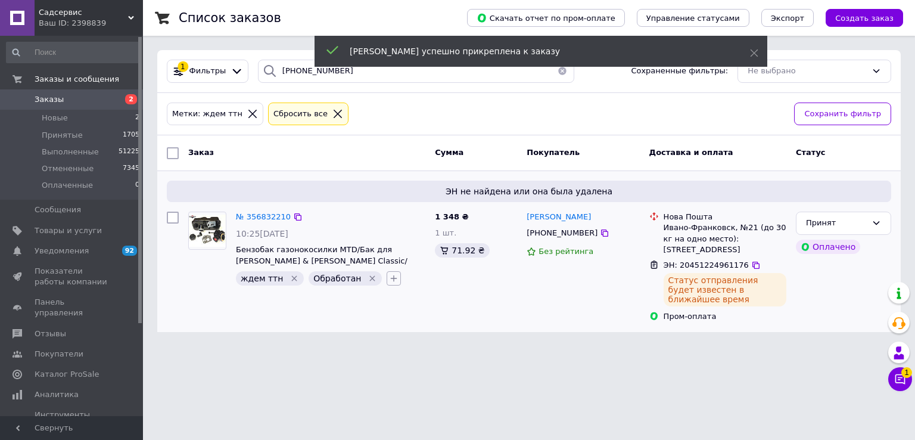
click at [389, 275] on icon "button" at bounding box center [394, 278] width 10 height 10
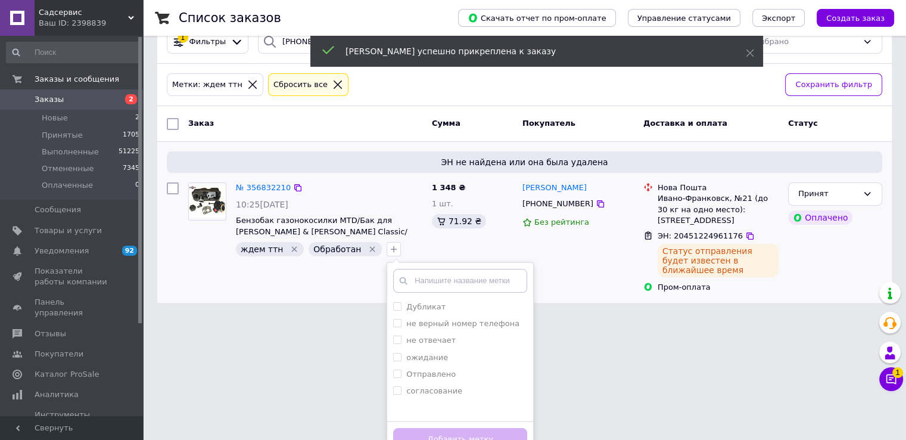
scroll to position [45, 0]
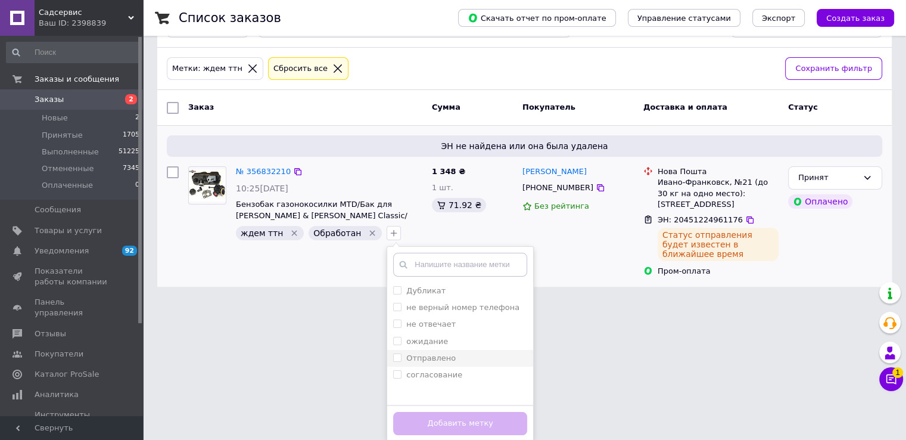
click at [419, 357] on label "Отправлено" at bounding box center [430, 357] width 49 height 9
checkbox input "true"
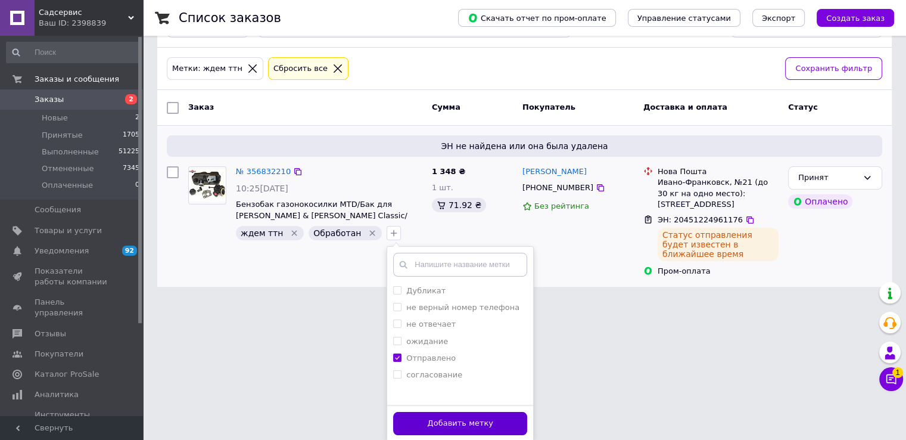
click at [433, 419] on button "Добавить метку" at bounding box center [460, 423] width 134 height 23
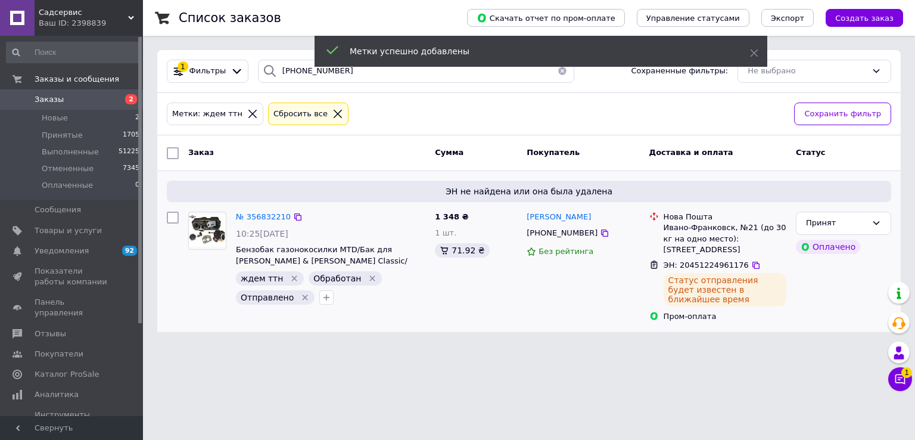
click at [368, 276] on icon "Удалить метку" at bounding box center [373, 278] width 10 height 10
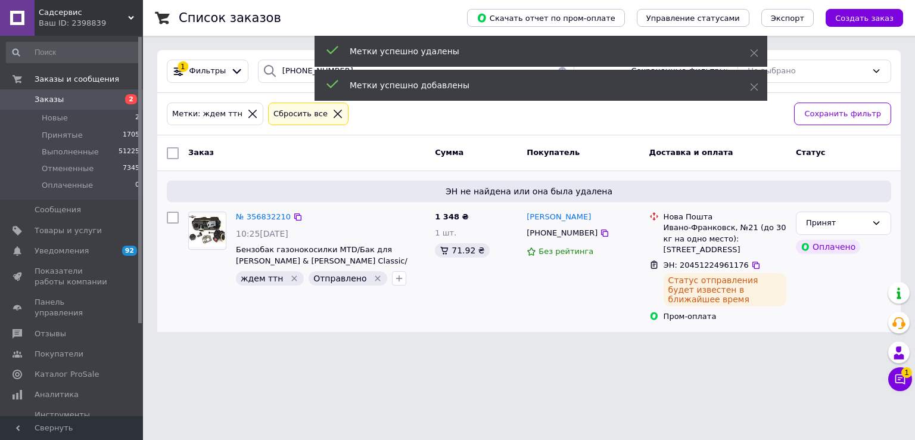
click at [290, 276] on icon "Удалить метку" at bounding box center [295, 278] width 10 height 10
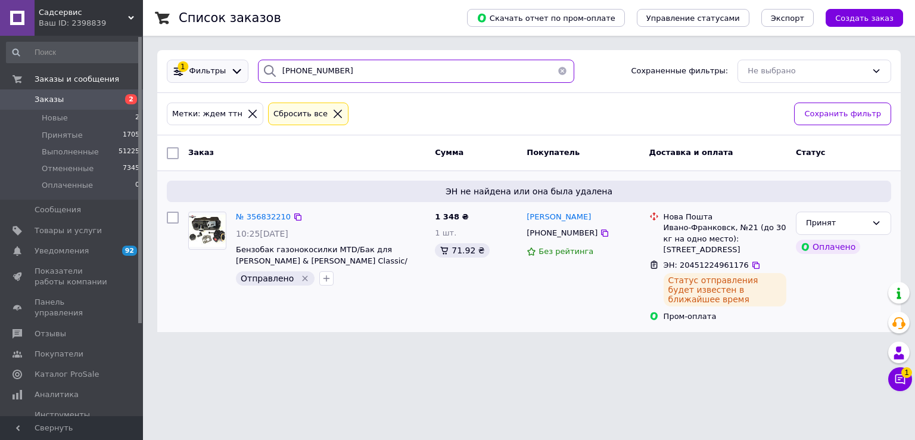
drag, startPoint x: 350, startPoint y: 69, endPoint x: 211, endPoint y: 65, distance: 138.9
click at [211, 65] on div "1 Фильтры [PHONE_NUMBER] Сохраненные фильтры: Не выбрано" at bounding box center [529, 71] width 734 height 23
paste input "50) [PHONE_NUMBER]"
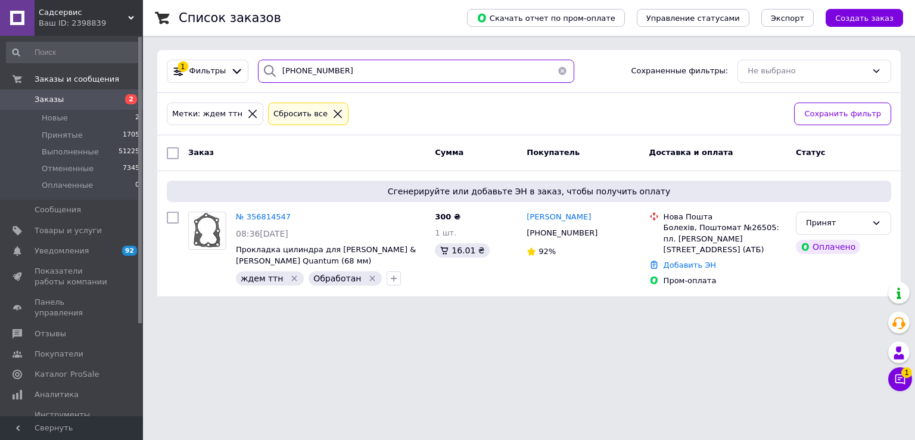
type input "[PHONE_NUMBER]"
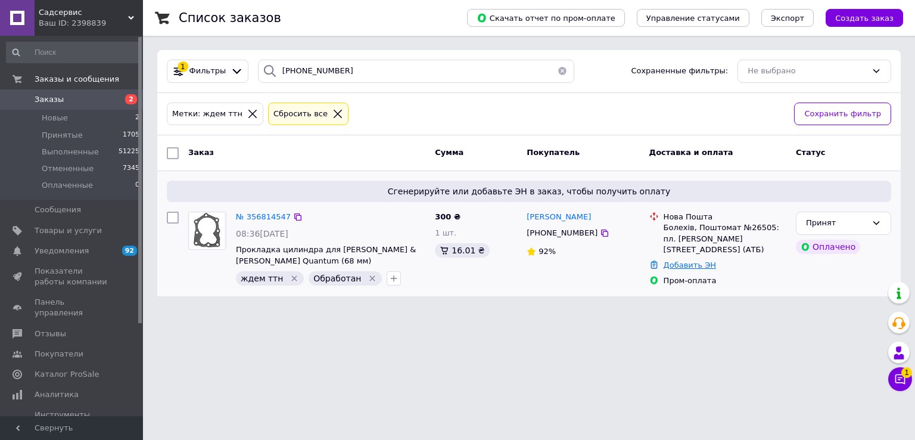
click at [672, 260] on link "Добавить ЭН" at bounding box center [690, 264] width 52 height 9
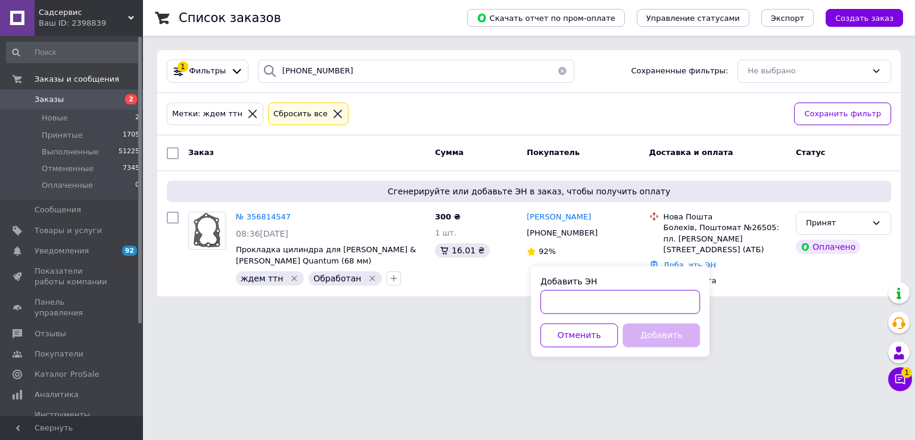
click at [601, 301] on input "Добавить ЭН" at bounding box center [620, 302] width 160 height 24
paste input "20451224963366"
type input "20451224963366"
click at [642, 332] on button "Добавить" at bounding box center [661, 335] width 77 height 24
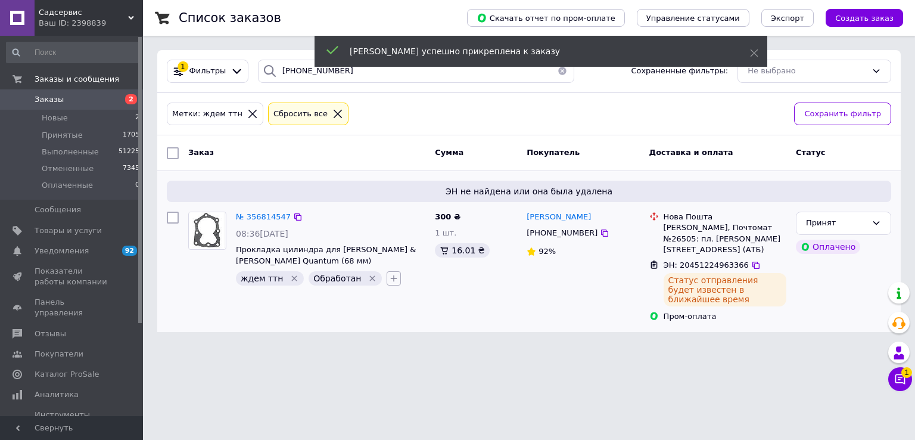
click at [389, 276] on icon "button" at bounding box center [394, 278] width 10 height 10
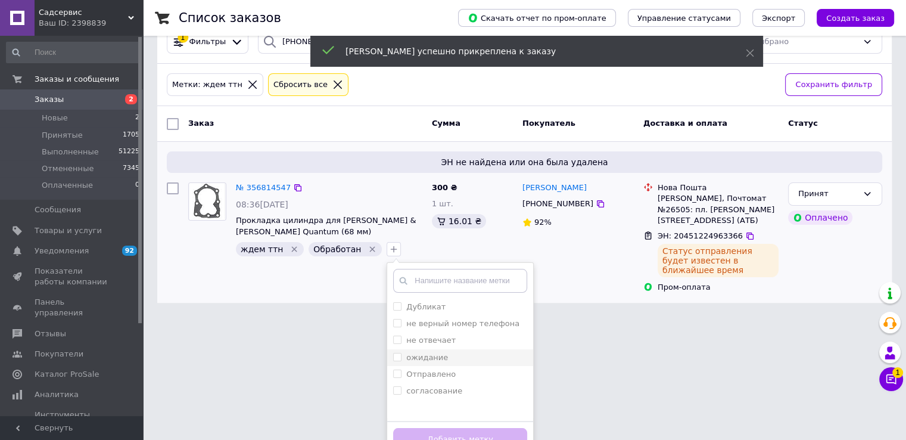
scroll to position [45, 0]
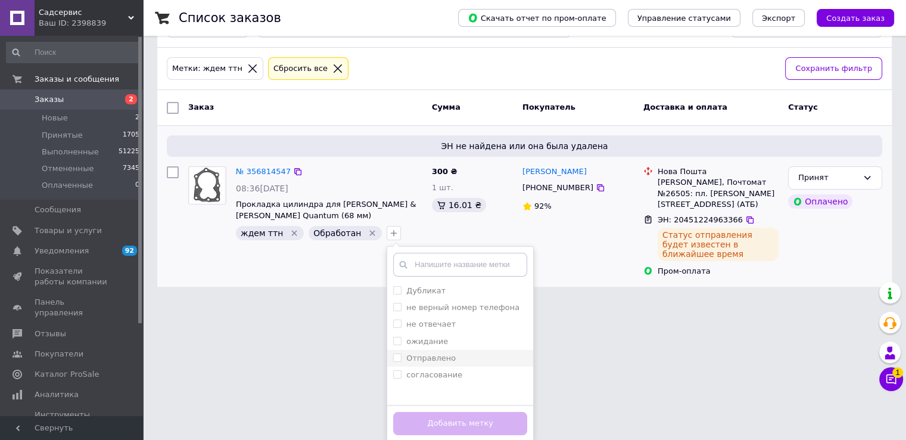
click at [417, 353] on label "Отправлено" at bounding box center [430, 357] width 49 height 9
checkbox input "true"
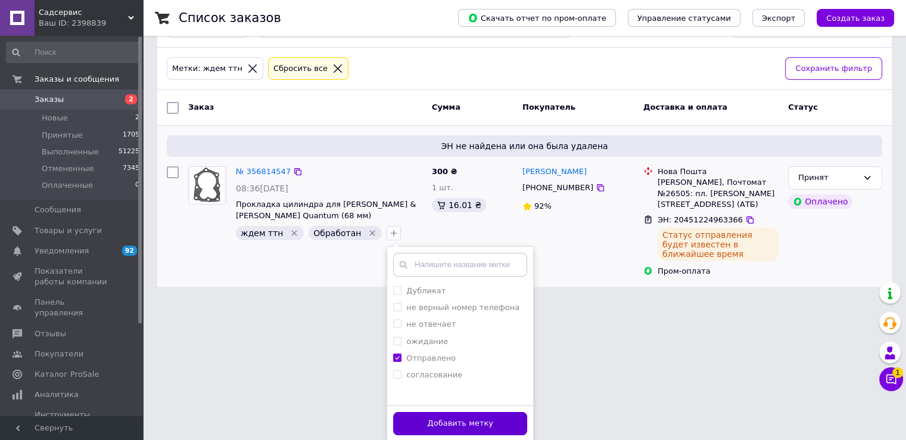
click at [418, 412] on button "Добавить метку" at bounding box center [460, 423] width 134 height 23
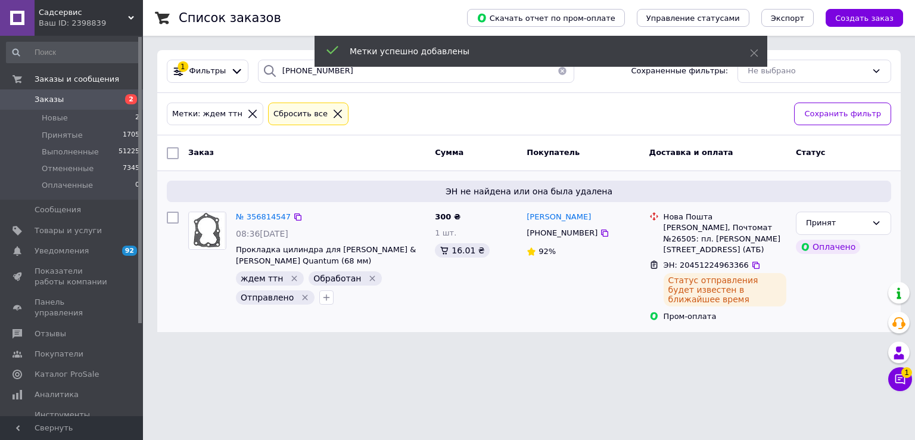
click at [368, 275] on icon "Удалить метку" at bounding box center [373, 278] width 10 height 10
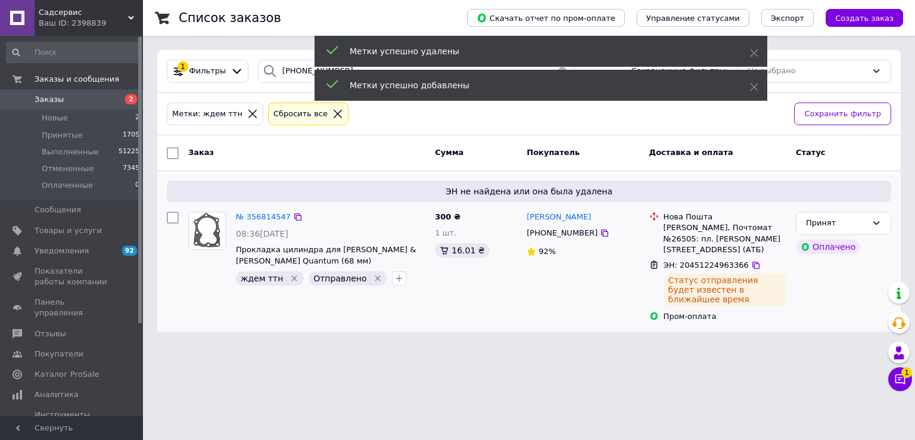
click at [281, 274] on div "ждем ттн" at bounding box center [270, 278] width 68 height 14
click at [292, 277] on icon "Удалить метку" at bounding box center [294, 278] width 5 height 5
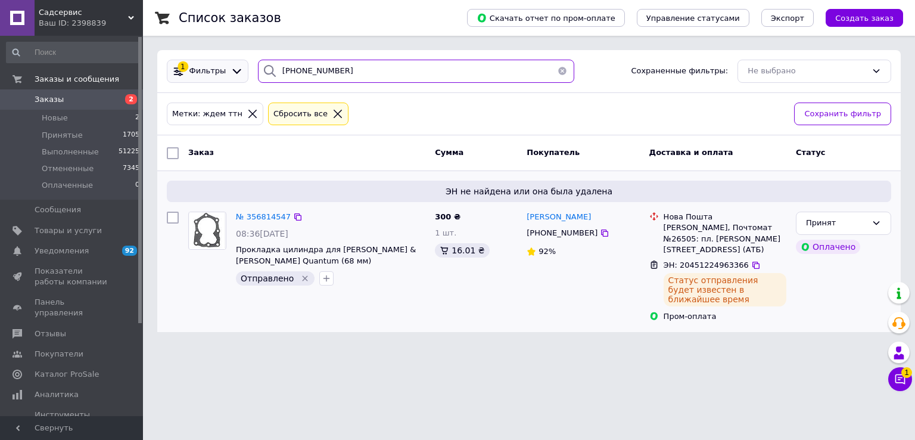
drag, startPoint x: 348, startPoint y: 67, endPoint x: 226, endPoint y: 60, distance: 122.3
click at [226, 60] on div "1 Фильтры [PHONE_NUMBER] Сохраненные фильтры: Не выбрано" at bounding box center [529, 71] width 734 height 23
paste input "67) [PHONE_NUMBER]"
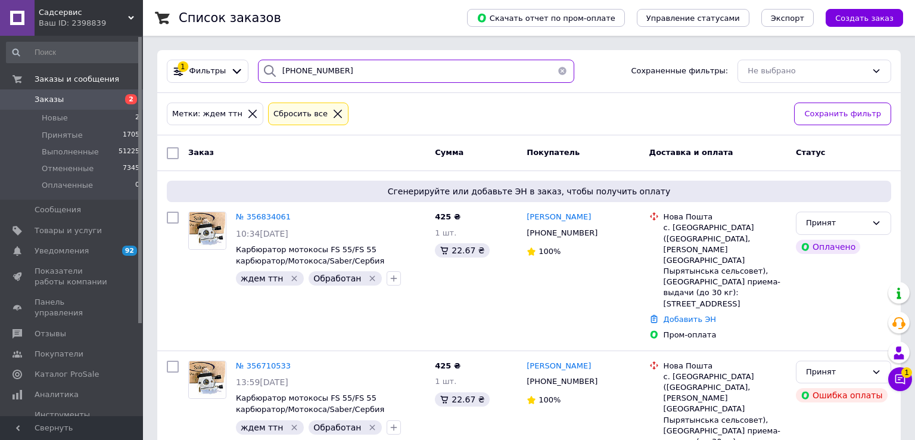
type input "[PHONE_NUMBER]"
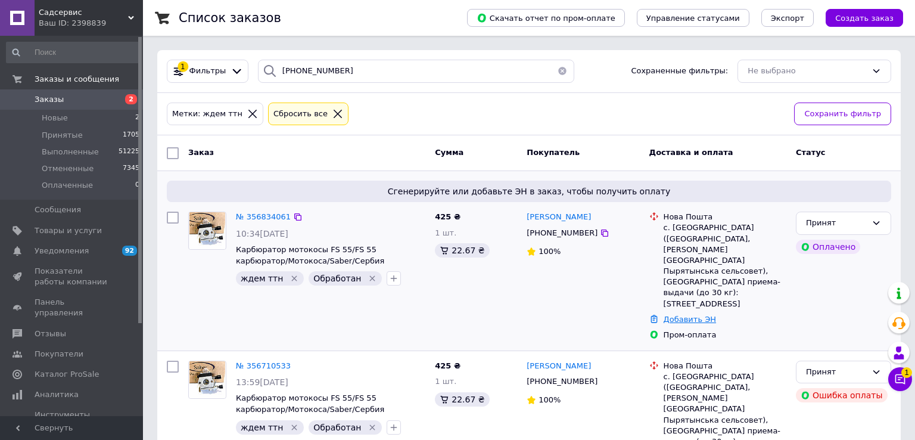
click at [683, 315] on link "Добавить ЭН" at bounding box center [690, 319] width 52 height 9
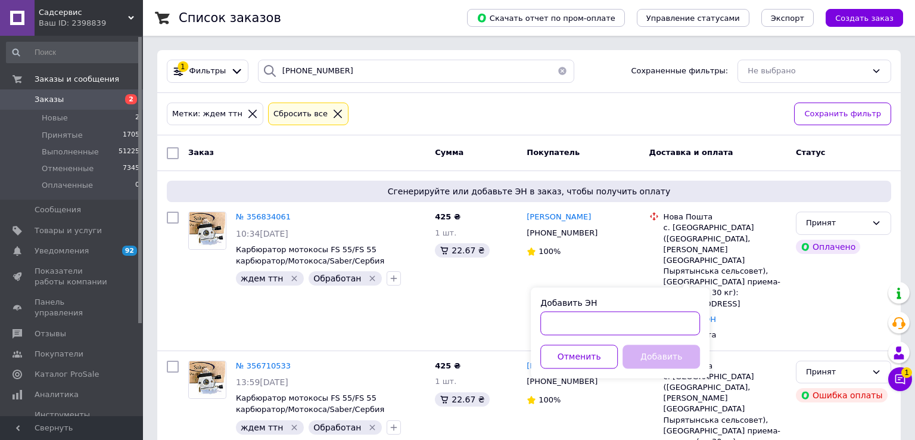
click at [579, 327] on input "Добавить ЭН" at bounding box center [620, 323] width 160 height 24
paste input "20451224977492"
type input "20451224977492"
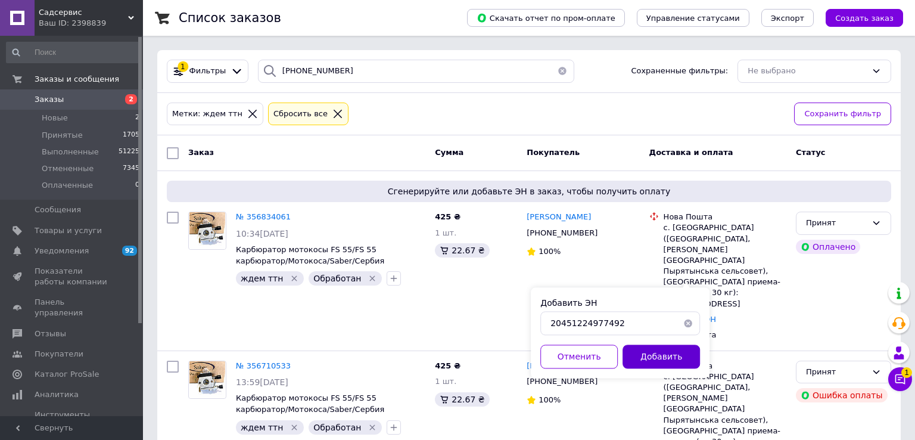
click at [663, 357] on button "Добавить" at bounding box center [661, 356] width 77 height 24
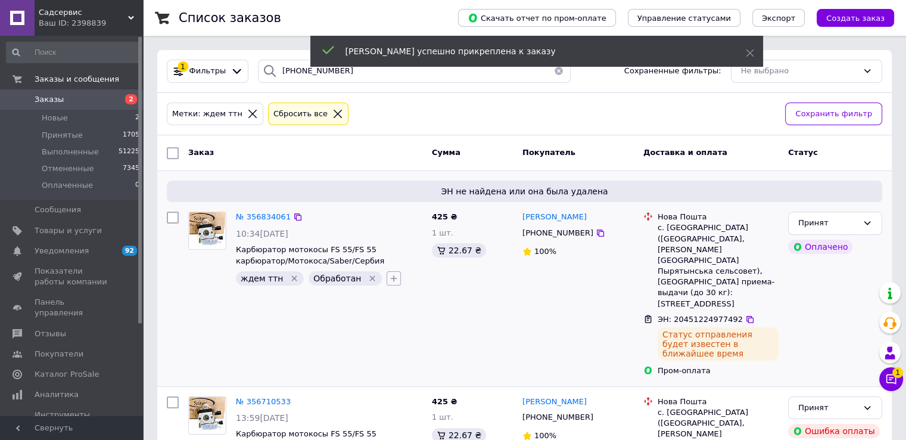
click at [389, 276] on icon "button" at bounding box center [394, 278] width 10 height 10
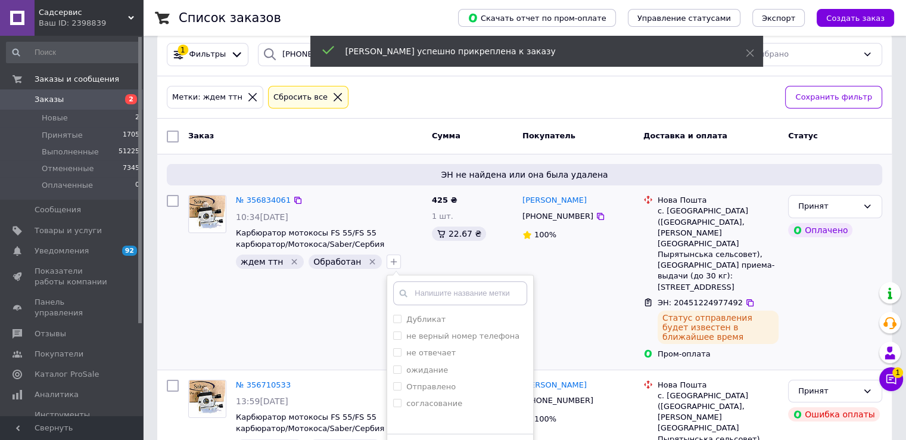
scroll to position [45, 0]
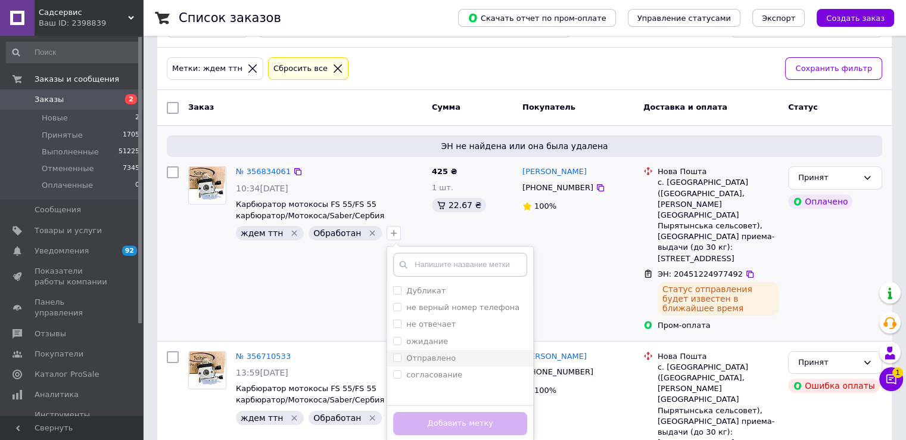
click at [430, 357] on label "Отправлено" at bounding box center [430, 357] width 49 height 9
checkbox input "true"
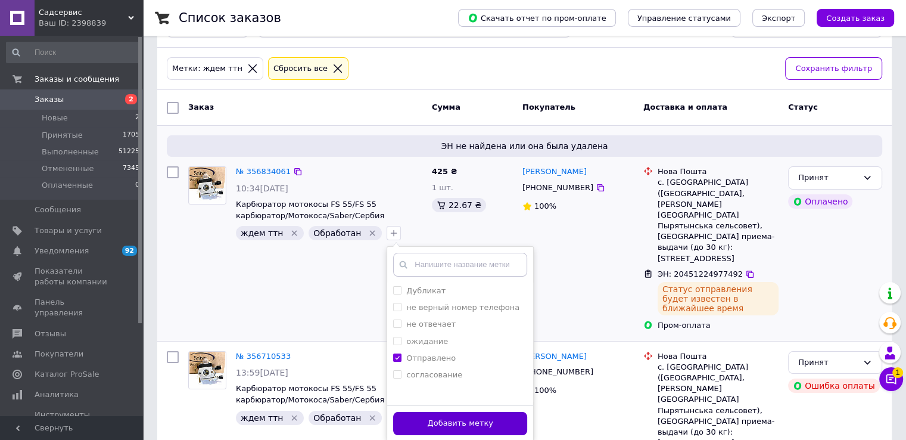
click at [437, 421] on button "Добавить метку" at bounding box center [460, 423] width 134 height 23
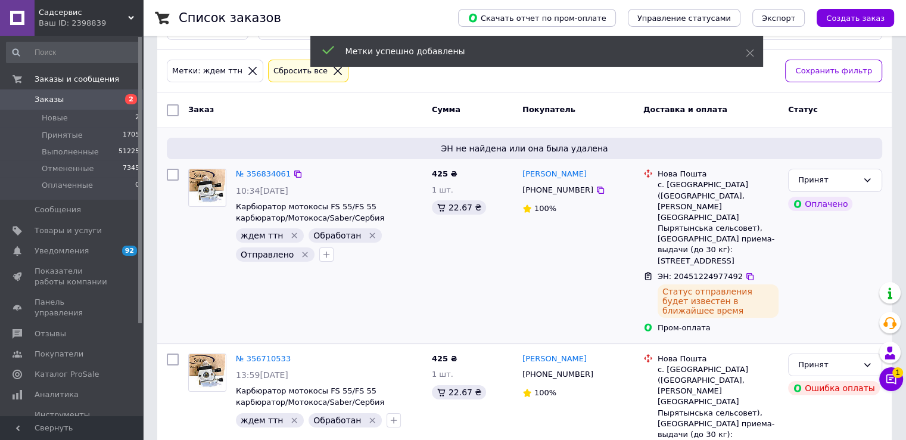
click at [368, 232] on icon "Удалить метку" at bounding box center [373, 236] width 10 height 10
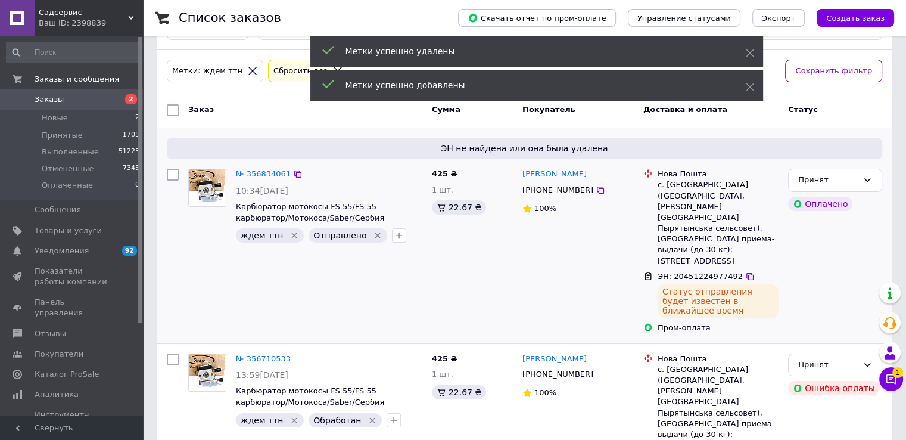
click at [290, 231] on icon "Удалить метку" at bounding box center [295, 236] width 10 height 10
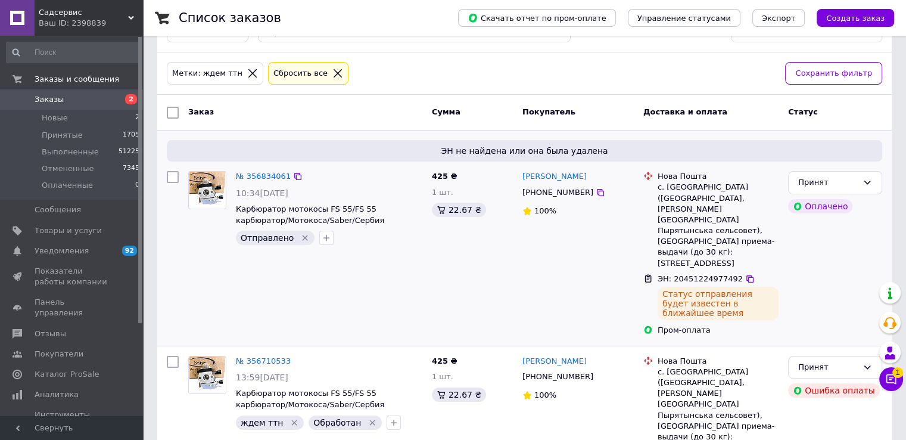
scroll to position [0, 0]
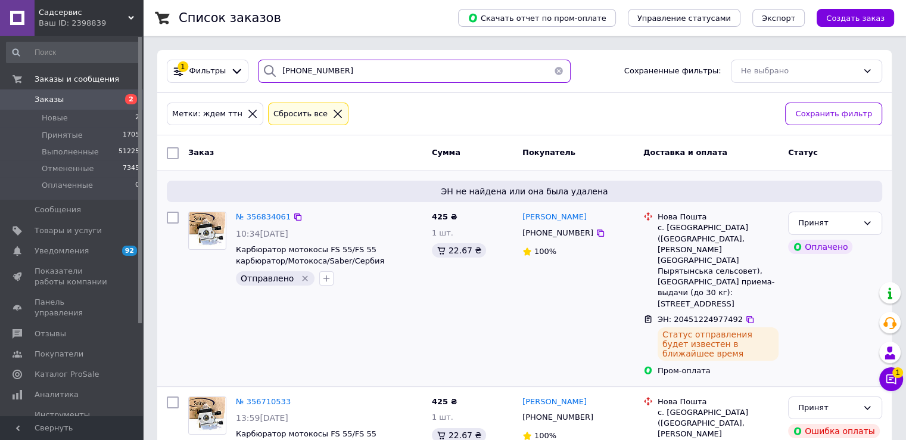
drag, startPoint x: 351, startPoint y: 72, endPoint x: 244, endPoint y: 66, distance: 107.4
click at [244, 66] on div "1 Фильтры [PHONE_NUMBER] Сохраненные фильтры: Не выбрано" at bounding box center [524, 71] width 725 height 23
paste input "97) [PHONE_NUMBER]"
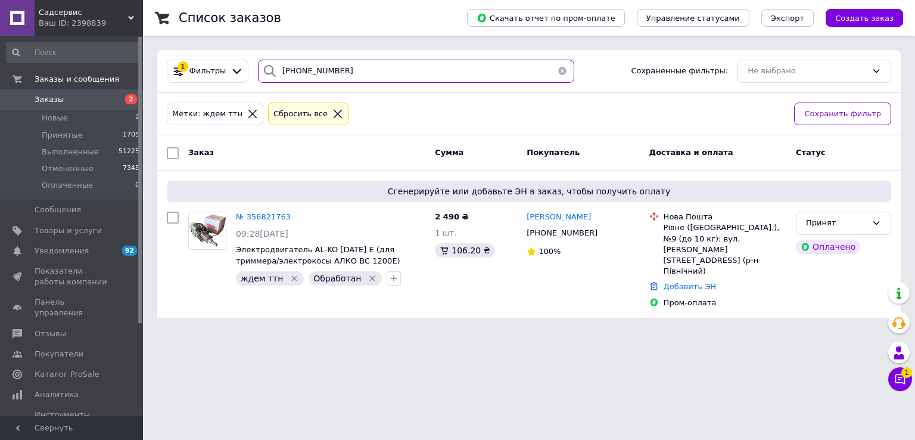
type input "[PHONE_NUMBER]"
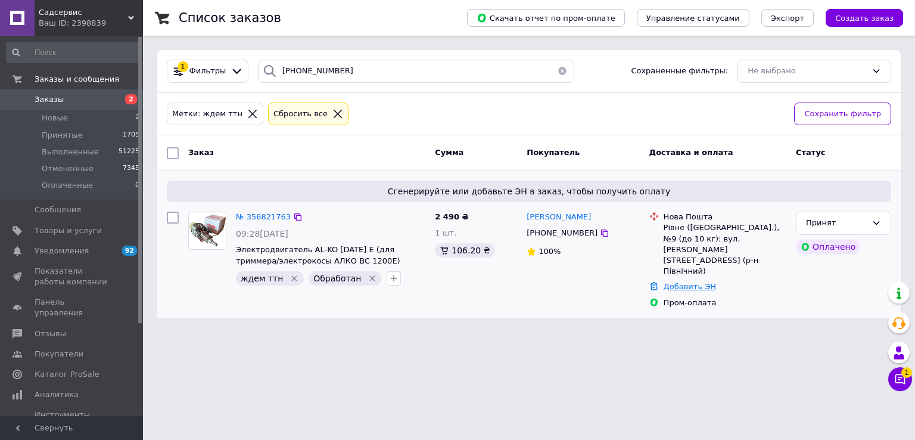
click at [686, 282] on link "Добавить ЭН" at bounding box center [690, 286] width 52 height 9
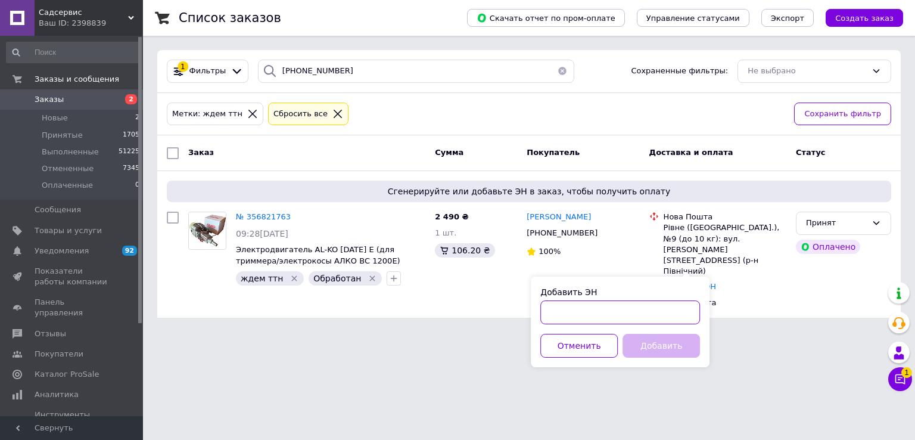
click at [579, 312] on input "Добавить ЭН" at bounding box center [620, 312] width 160 height 24
paste input "20451224975581"
type input "20451224975581"
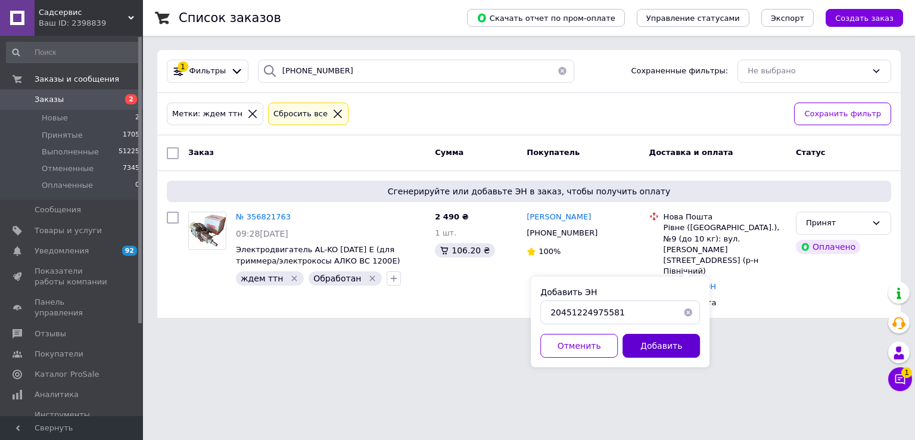
click at [674, 343] on button "Добавить" at bounding box center [661, 346] width 77 height 24
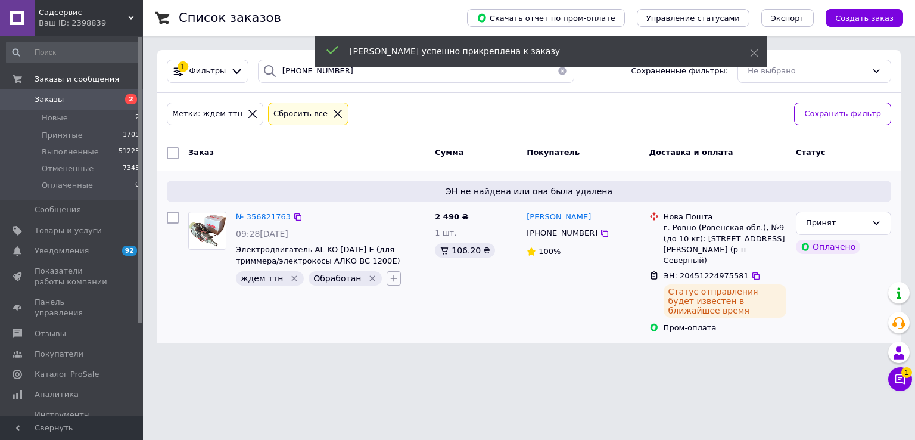
click at [389, 278] on icon "button" at bounding box center [394, 278] width 10 height 10
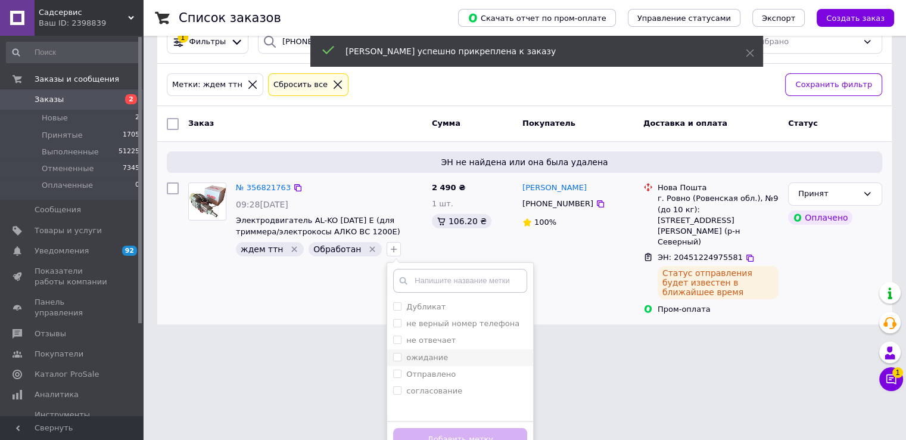
scroll to position [45, 0]
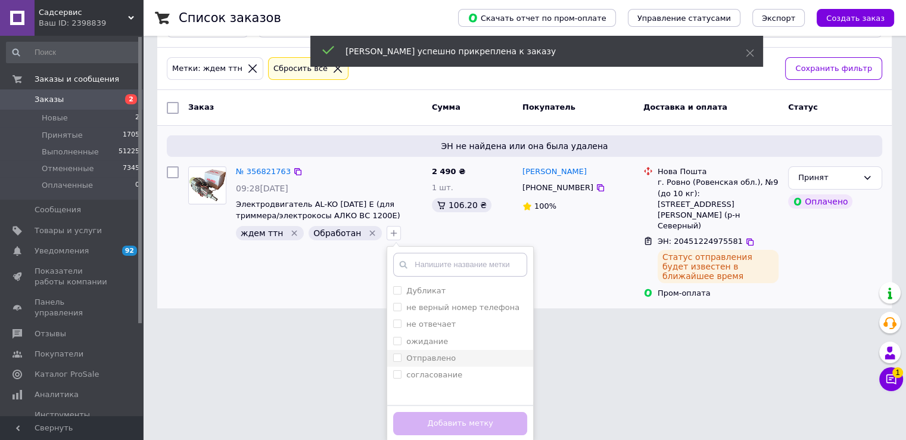
click at [415, 355] on label "Отправлено" at bounding box center [430, 357] width 49 height 9
checkbox input "true"
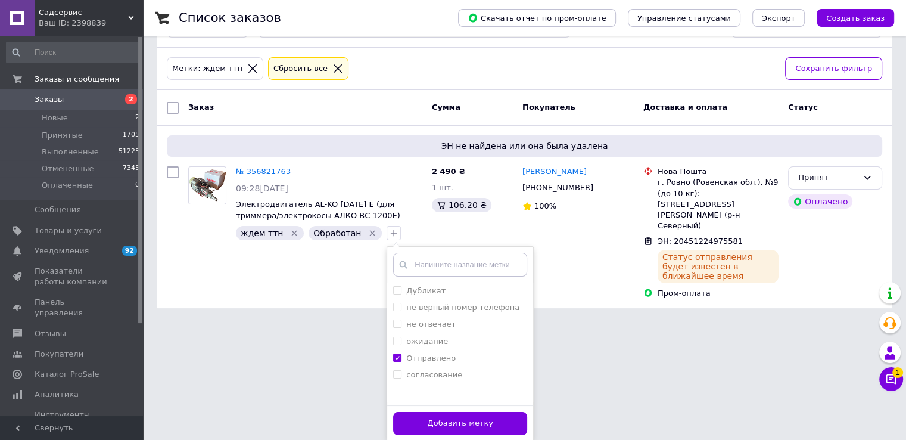
click at [443, 415] on button "Добавить метку" at bounding box center [460, 423] width 134 height 23
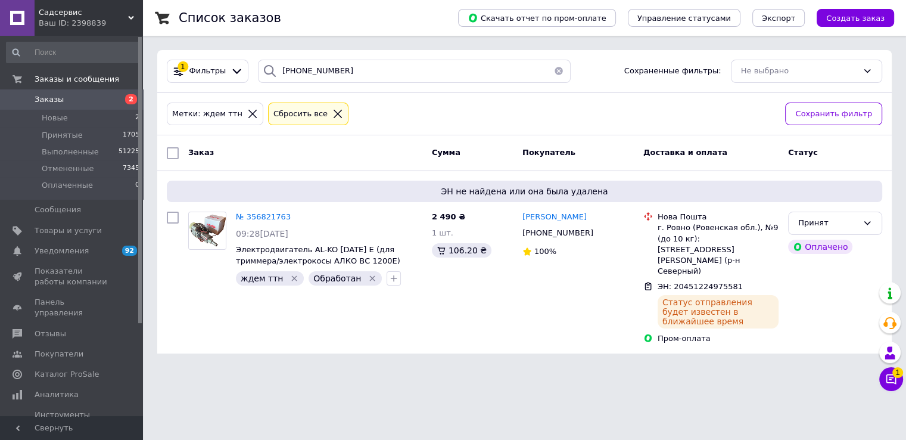
scroll to position [0, 0]
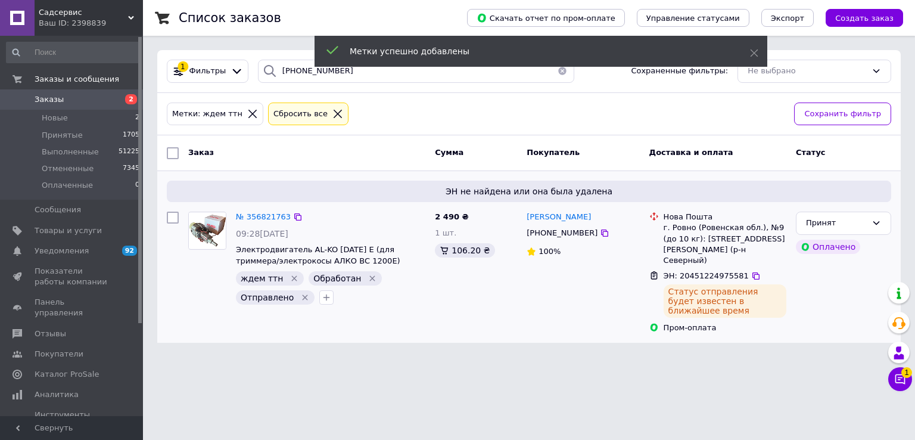
click at [370, 276] on icon "Удалить метку" at bounding box center [372, 278] width 5 height 5
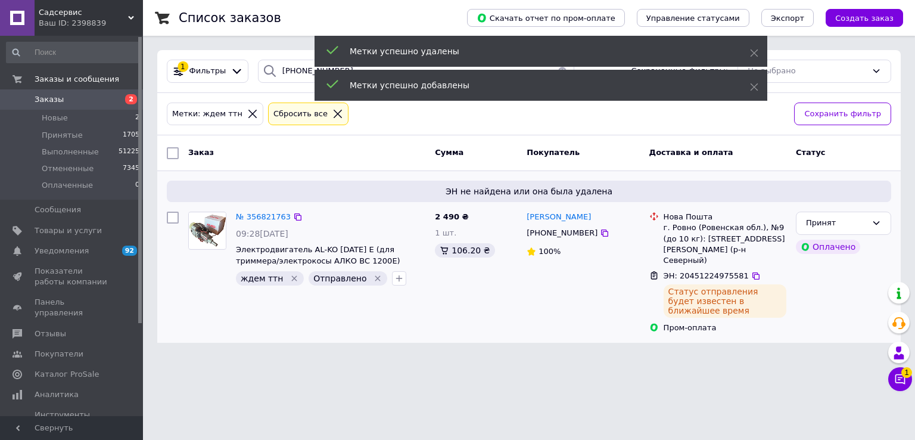
click at [292, 277] on icon "Удалить метку" at bounding box center [294, 278] width 5 height 5
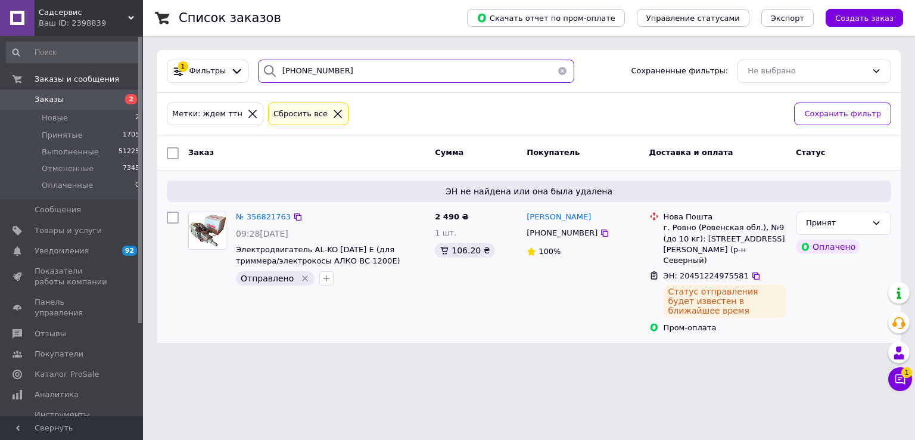
drag, startPoint x: 350, startPoint y: 64, endPoint x: 179, endPoint y: 52, distance: 170.8
click at [179, 52] on div "1 Фильтры [PHONE_NUMBER] Сохраненные фильтры: Не выбрано" at bounding box center [529, 71] width 744 height 43
paste input "6) [PHONE_NUMBER]"
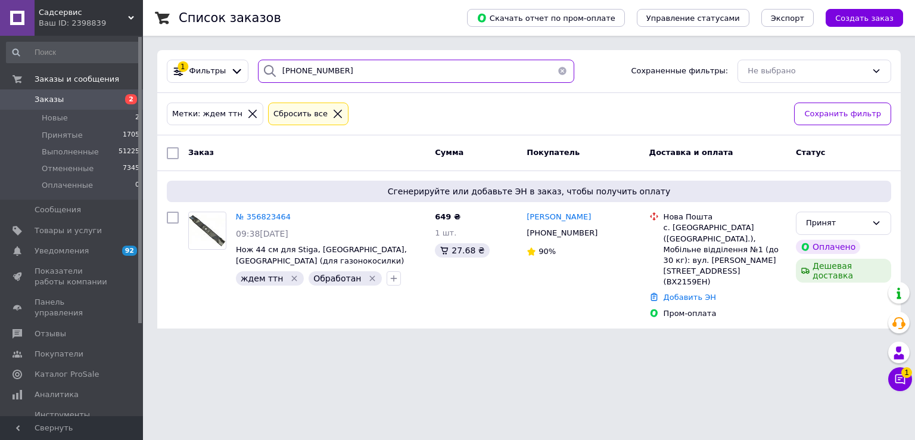
type input "[PHONE_NUMBER]"
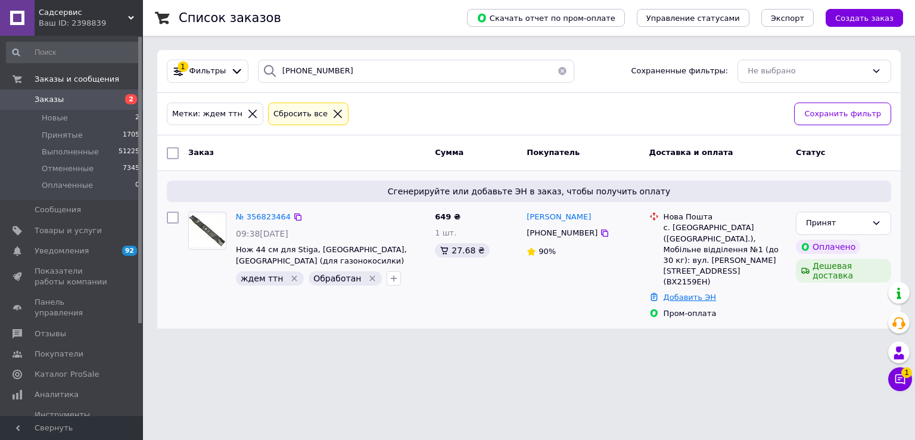
click at [680, 293] on link "Добавить ЭН" at bounding box center [690, 297] width 52 height 9
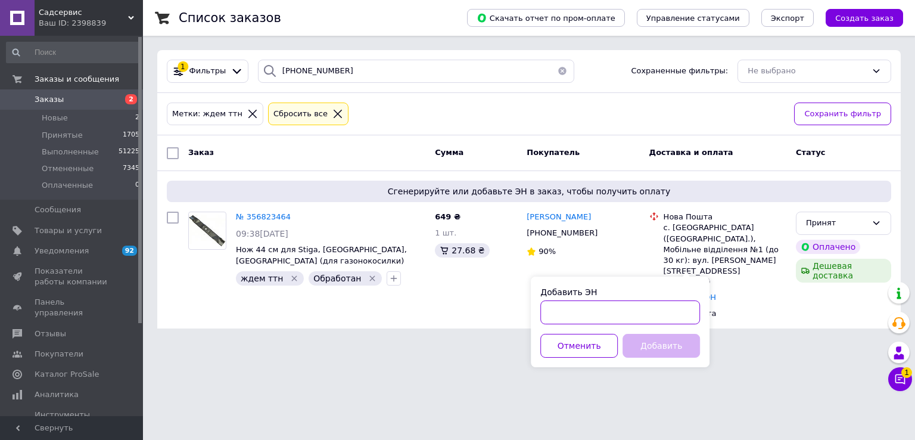
click at [585, 313] on input "Добавить ЭН" at bounding box center [620, 312] width 160 height 24
paste input "20451224968955"
type input "20451224968955"
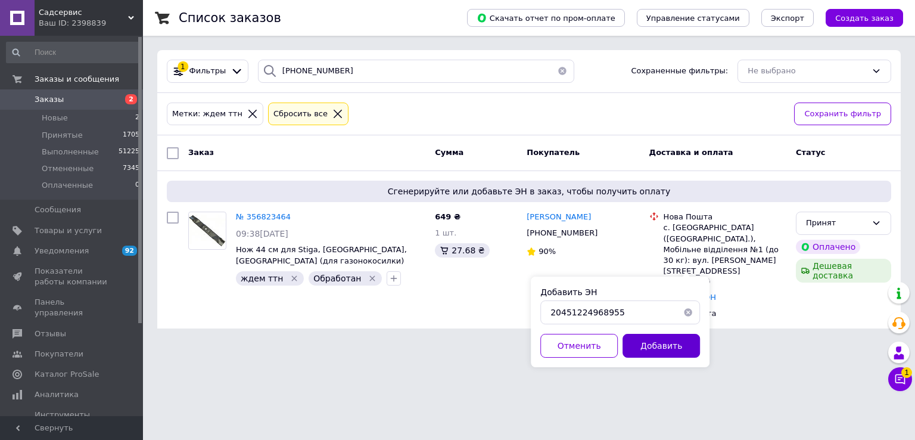
click at [667, 349] on button "Добавить" at bounding box center [661, 346] width 77 height 24
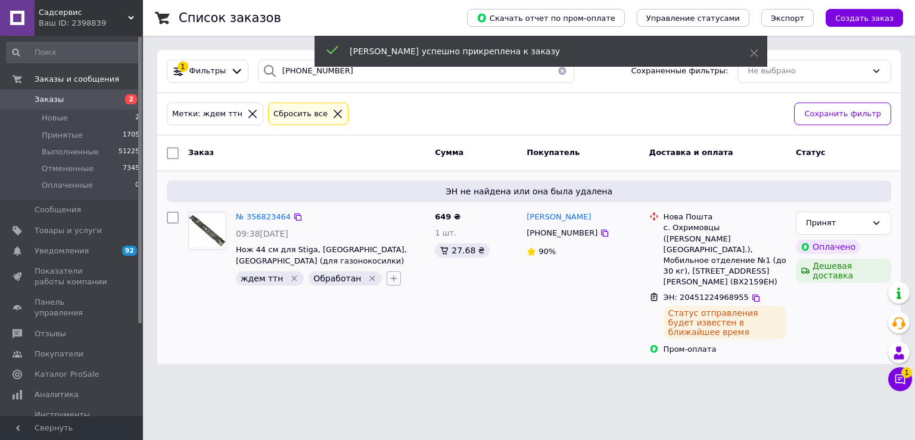
click at [387, 277] on button "button" at bounding box center [394, 278] width 14 height 14
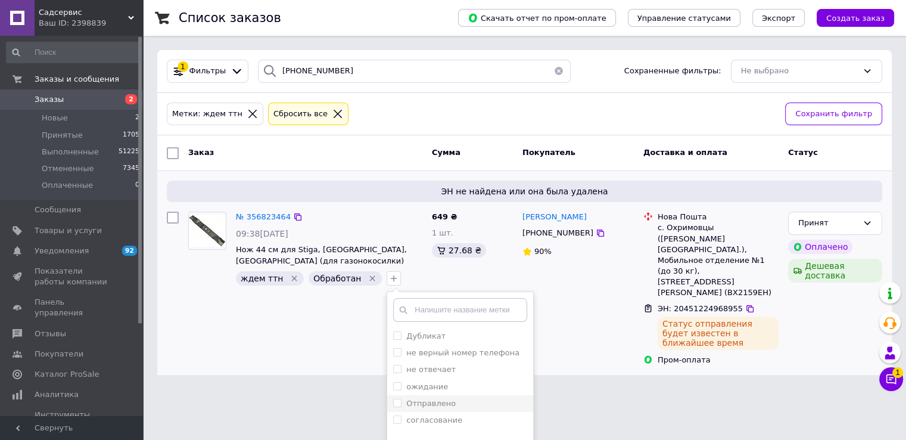
click at [424, 403] on label "Отправлено" at bounding box center [430, 403] width 49 height 9
checkbox input "true"
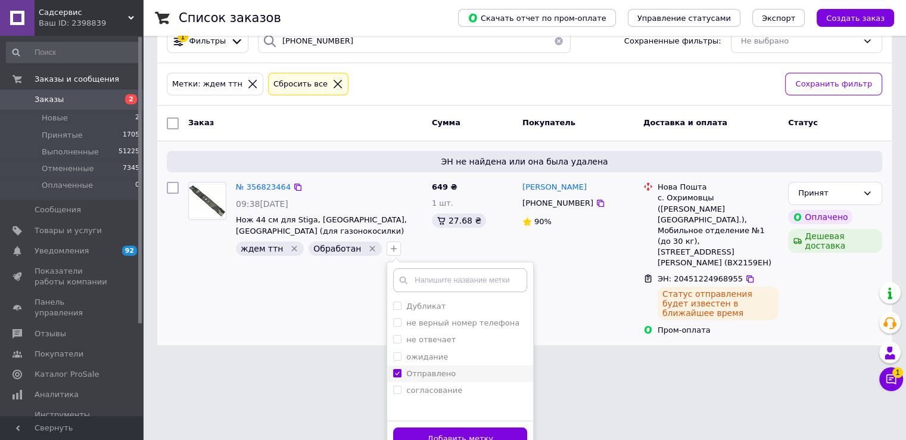
scroll to position [45, 0]
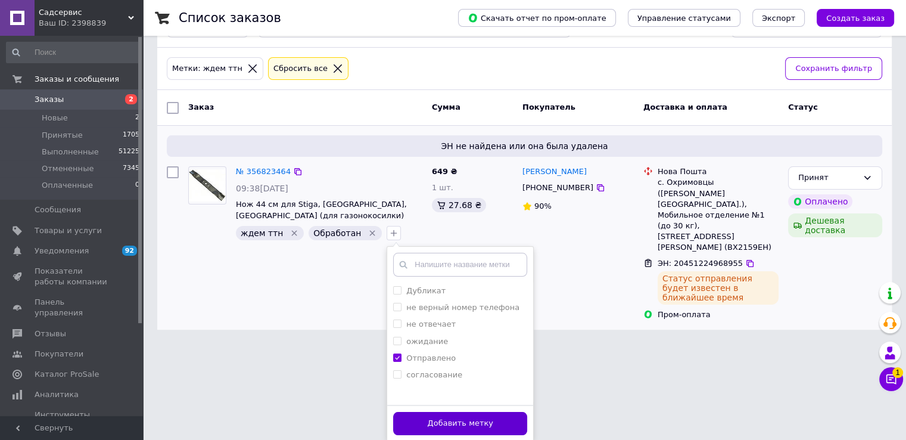
click at [424, 416] on button "Добавить метку" at bounding box center [460, 423] width 134 height 23
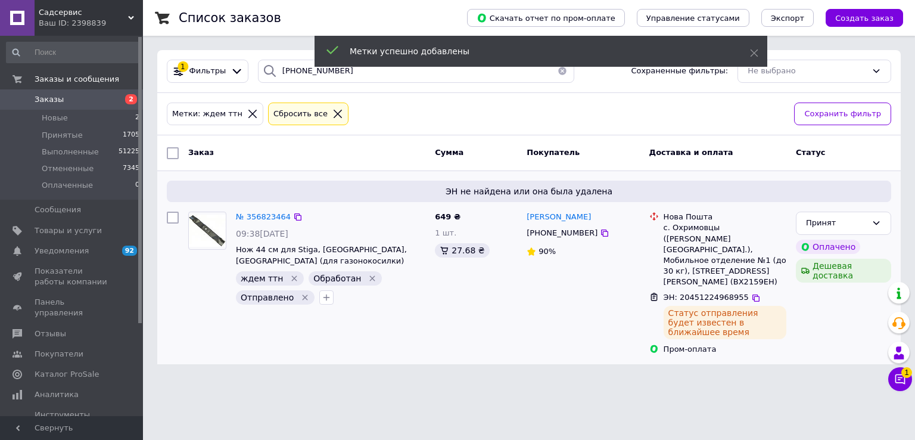
click at [368, 279] on icon "Удалить метку" at bounding box center [373, 278] width 10 height 10
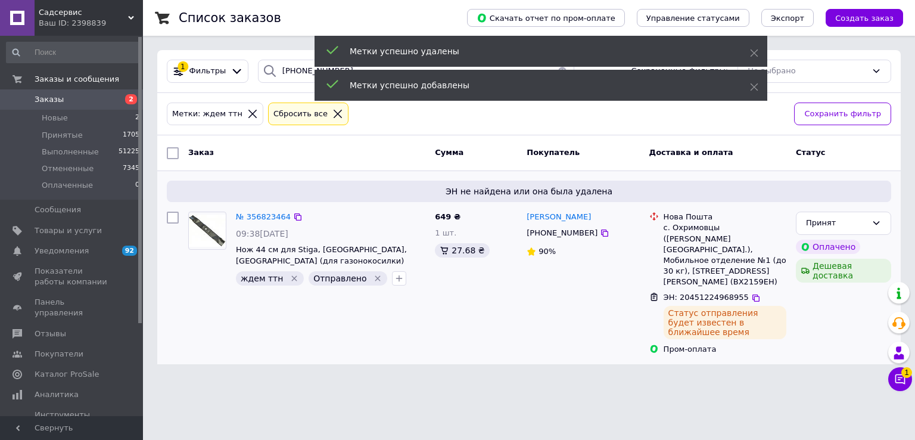
click at [290, 275] on icon "Удалить метку" at bounding box center [295, 278] width 10 height 10
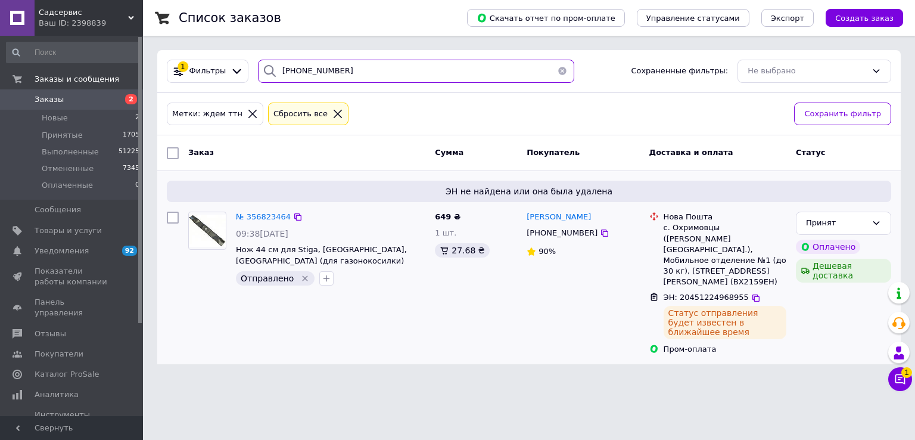
drag, startPoint x: 371, startPoint y: 63, endPoint x: 225, endPoint y: 57, distance: 145.5
click at [226, 57] on div "1 Фильтры [PHONE_NUMBER] Сохраненные фильтры: Не выбрано" at bounding box center [529, 71] width 744 height 43
paste input "8) [PHONE_NUMBER]"
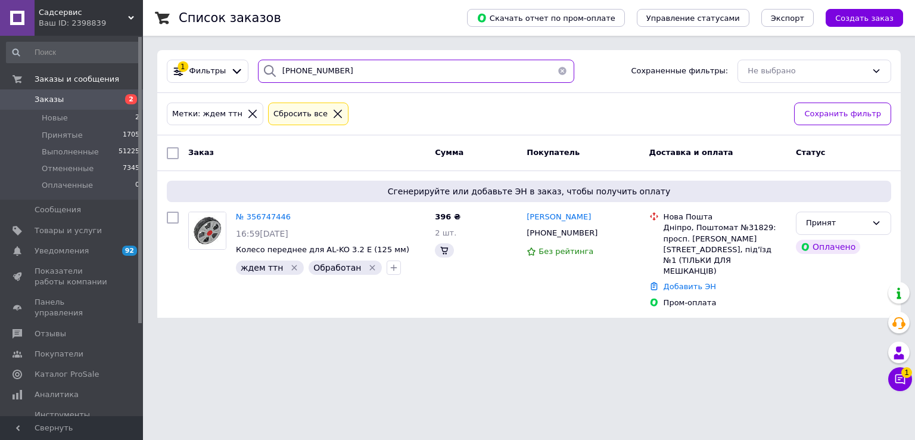
type input "[PHONE_NUMBER]"
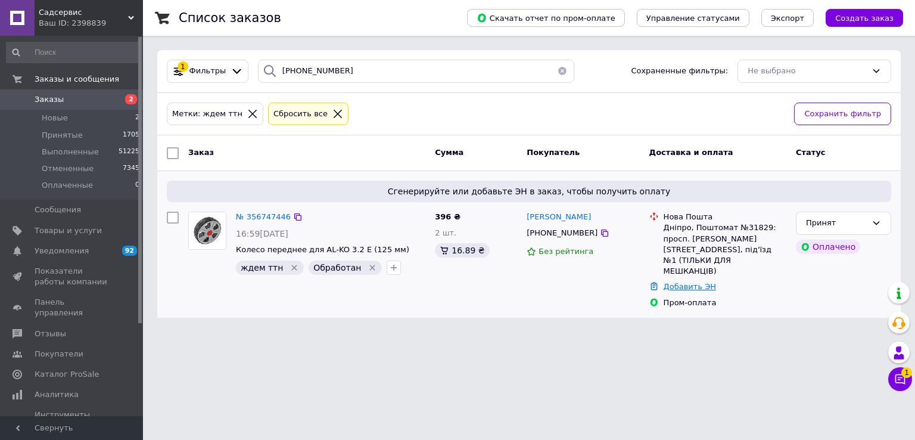
click at [682, 282] on link "Добавить ЭН" at bounding box center [690, 286] width 52 height 9
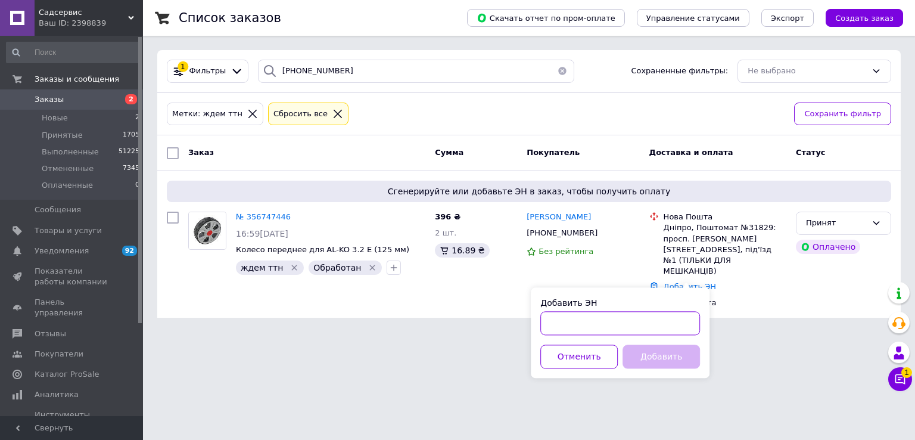
click at [604, 321] on input "Добавить ЭН" at bounding box center [620, 323] width 160 height 24
paste input "20451224632482"
type input "20451224632482"
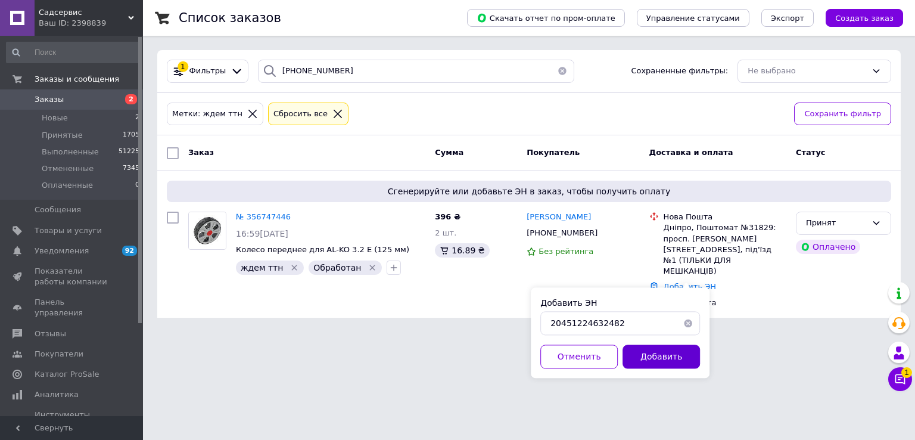
click at [660, 354] on button "Добавить" at bounding box center [661, 356] width 77 height 24
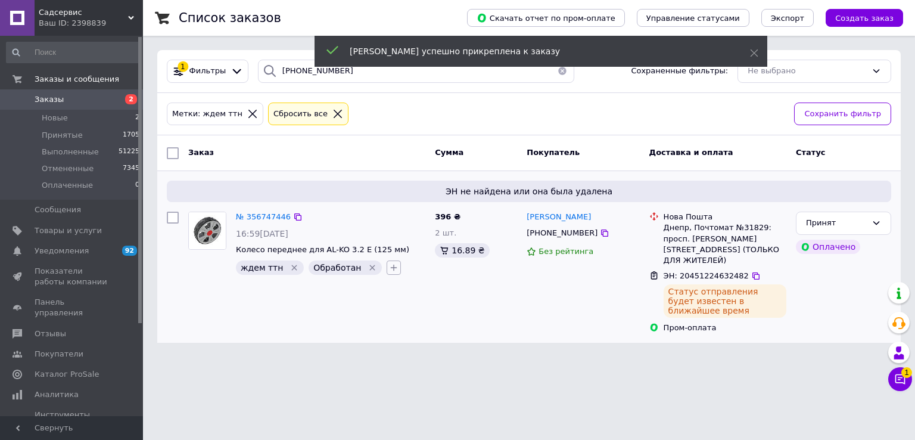
click at [389, 265] on icon "button" at bounding box center [394, 268] width 10 height 10
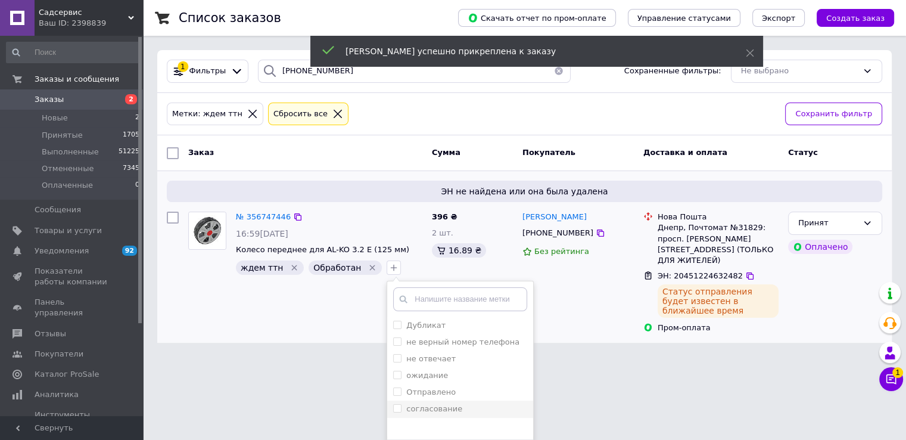
scroll to position [34, 0]
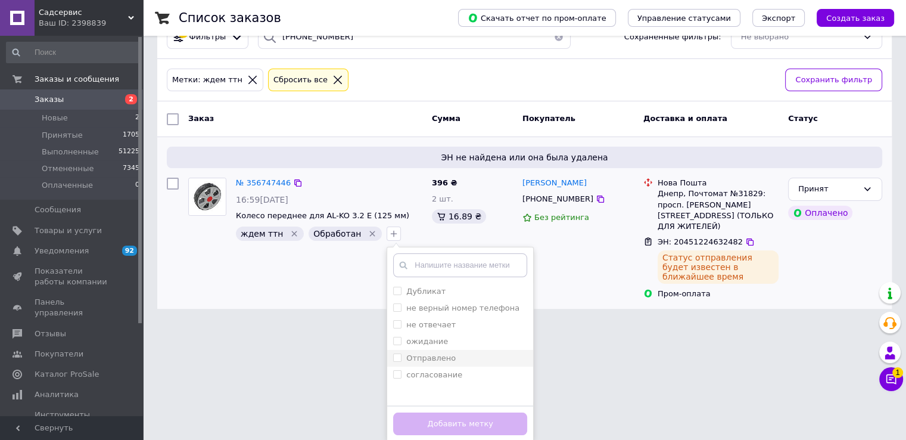
click at [416, 353] on label "Отправлено" at bounding box center [430, 357] width 49 height 9
checkbox input "true"
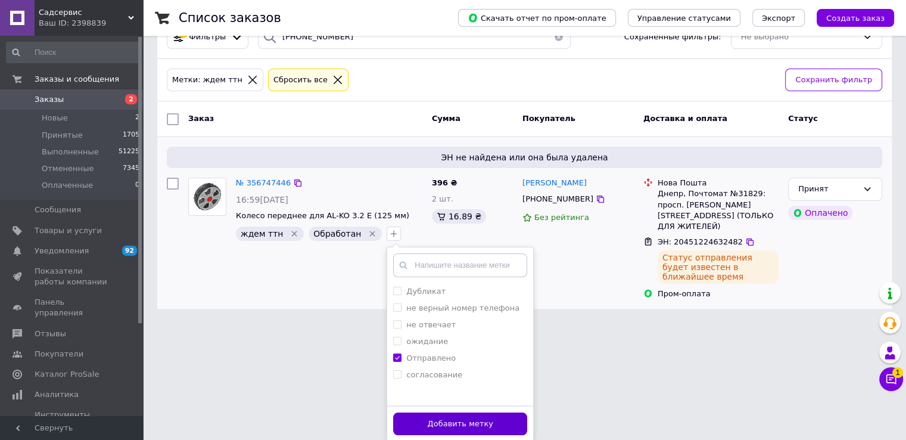
click at [441, 421] on button "Добавить метку" at bounding box center [460, 423] width 134 height 23
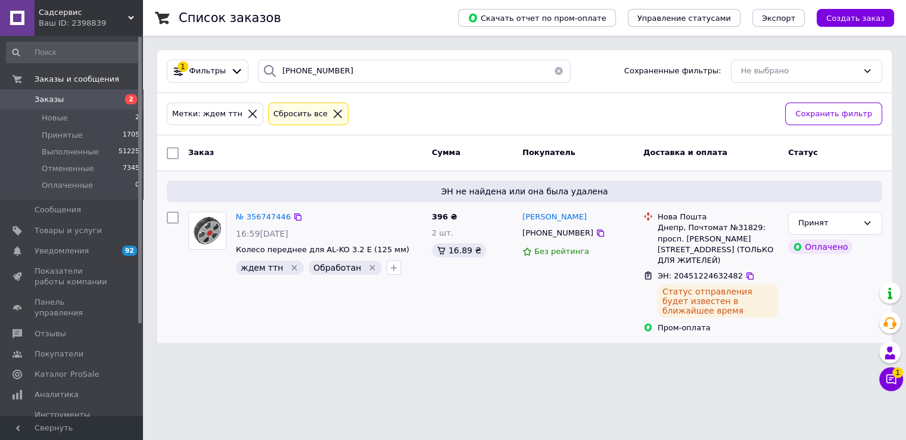
scroll to position [0, 0]
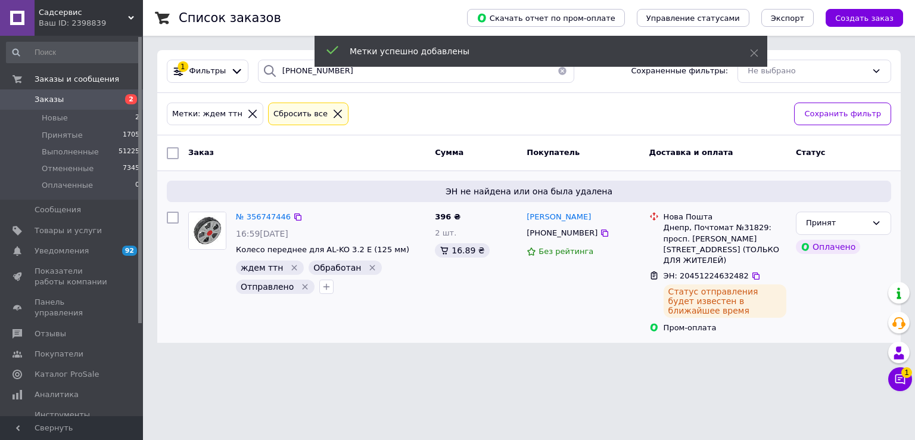
click at [368, 265] on icon "Удалить метку" at bounding box center [373, 268] width 10 height 10
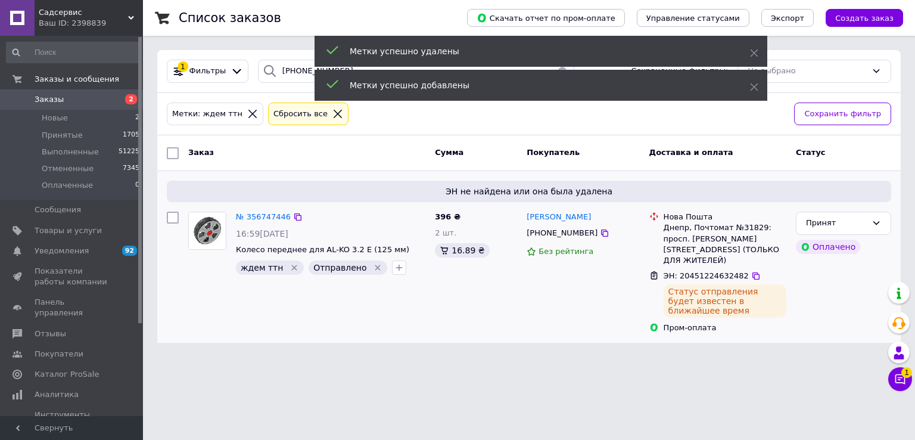
click at [290, 267] on icon "Удалить метку" at bounding box center [295, 268] width 10 height 10
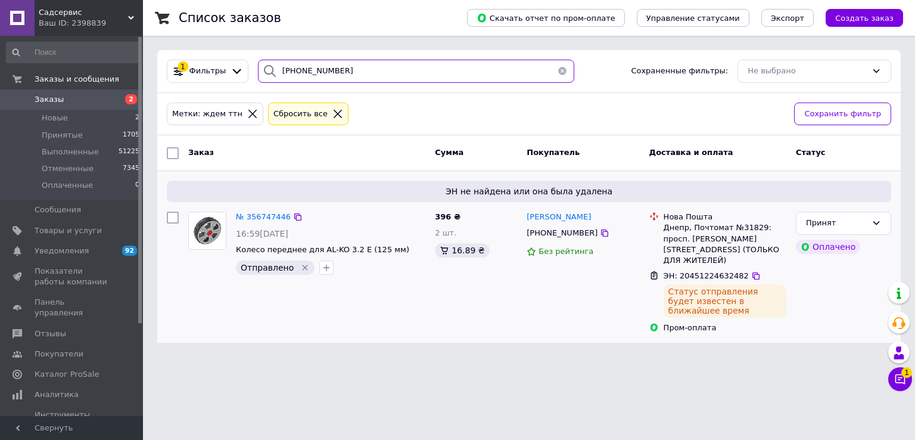
drag, startPoint x: 353, startPoint y: 73, endPoint x: 225, endPoint y: 44, distance: 131.4
click at [225, 44] on div "Список заказов Скачать отчет по пром-оплате Управление статусами Экспорт Создат…" at bounding box center [529, 178] width 772 height 357
paste input "63) [PHONE_NUMBER]"
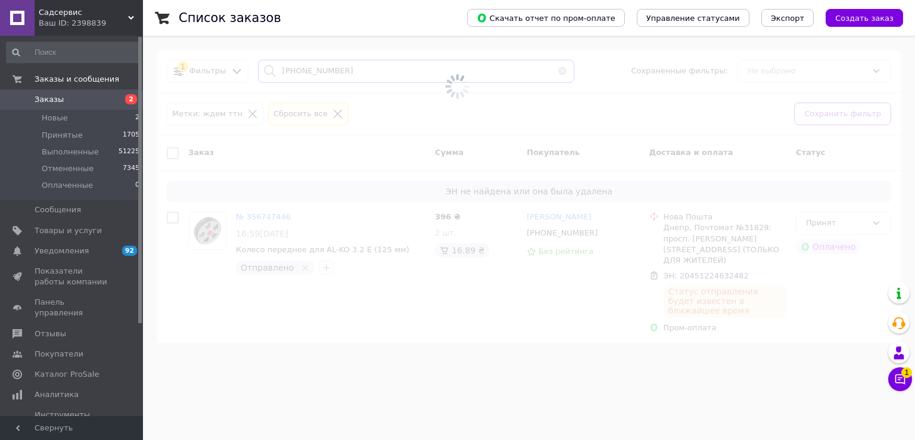
type input "[PHONE_NUMBER]"
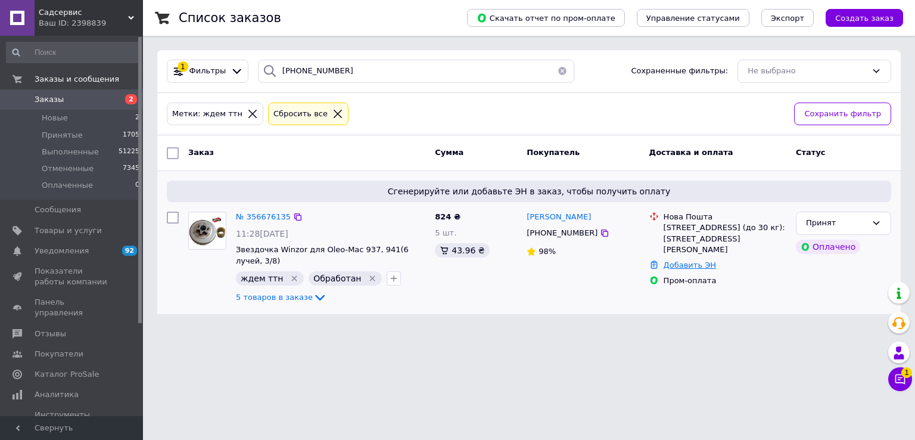
click at [689, 260] on link "Добавить ЭН" at bounding box center [690, 264] width 52 height 9
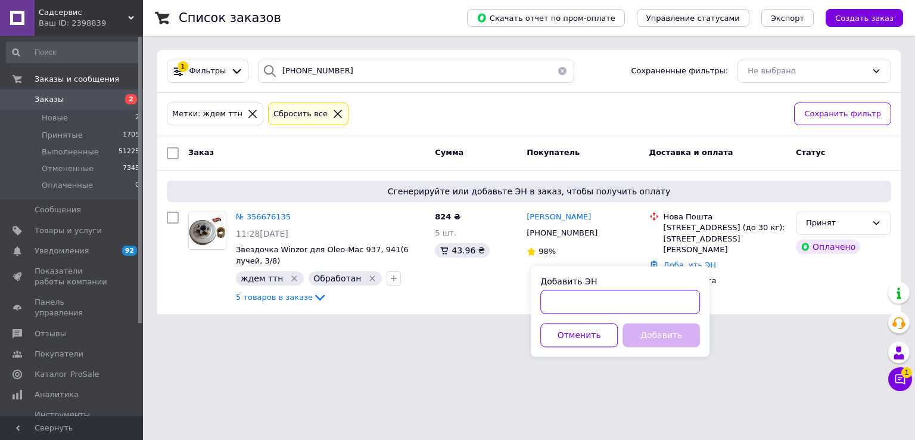
click at [569, 301] on input "Добавить ЭН" at bounding box center [620, 302] width 160 height 24
paste input "20451224632201"
type input "20451224632201"
click at [661, 334] on button "Добавить" at bounding box center [661, 335] width 77 height 24
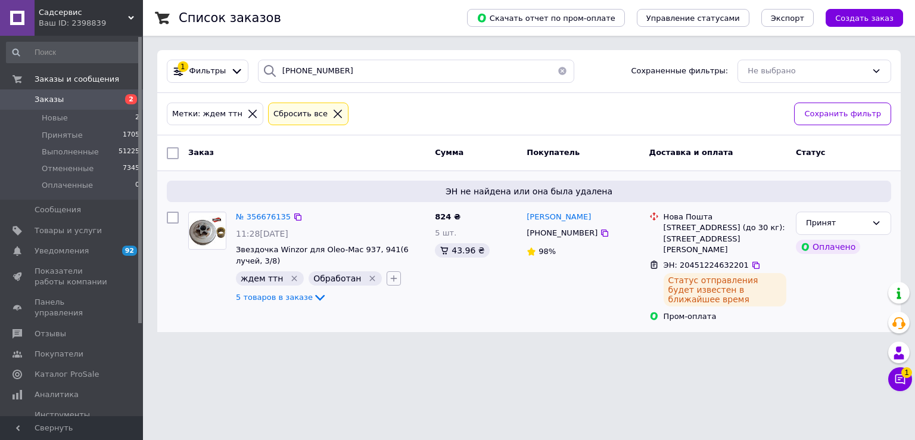
click at [389, 274] on icon "button" at bounding box center [394, 278] width 10 height 10
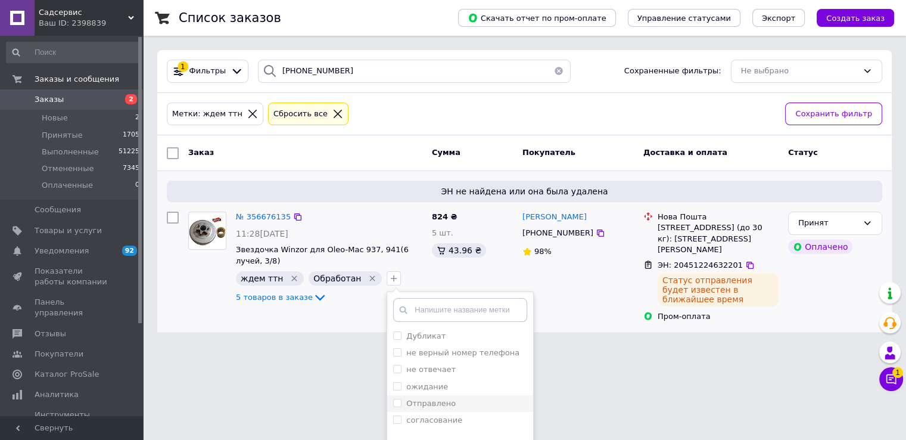
click at [424, 403] on label "Отправлено" at bounding box center [430, 403] width 49 height 9
checkbox input "true"
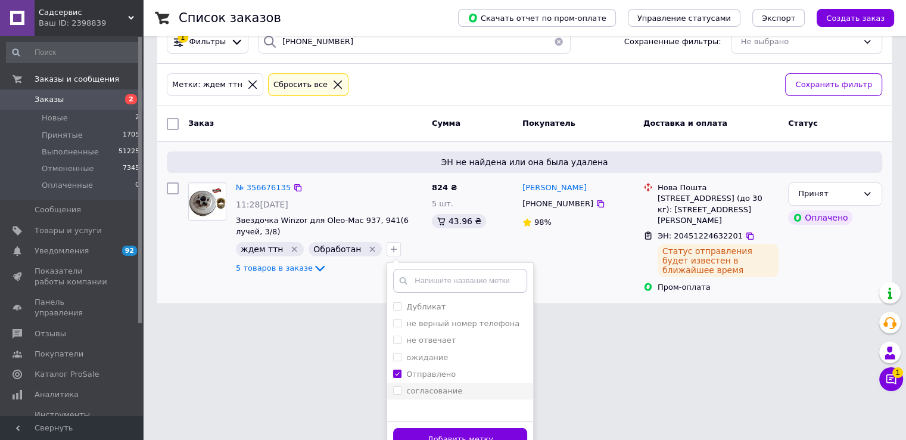
scroll to position [45, 0]
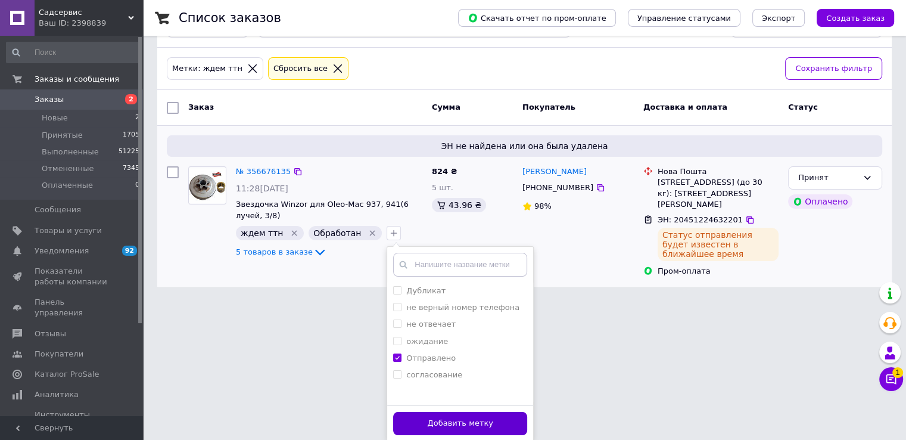
click at [412, 419] on button "Добавить метку" at bounding box center [460, 423] width 134 height 23
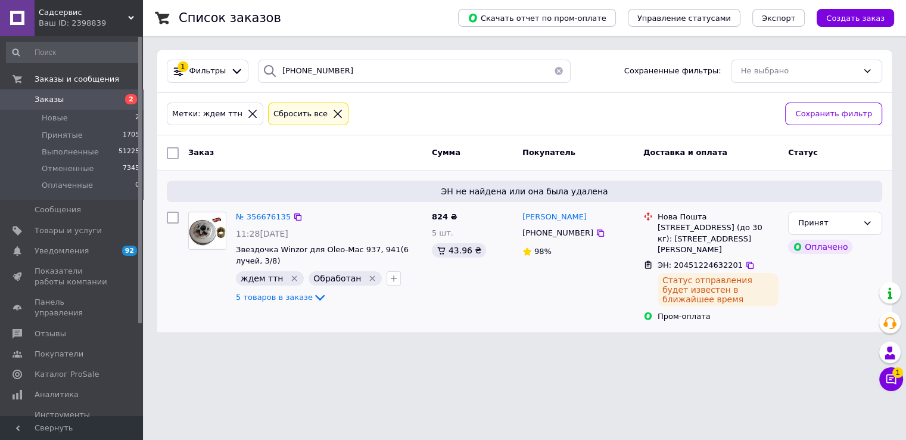
scroll to position [0, 0]
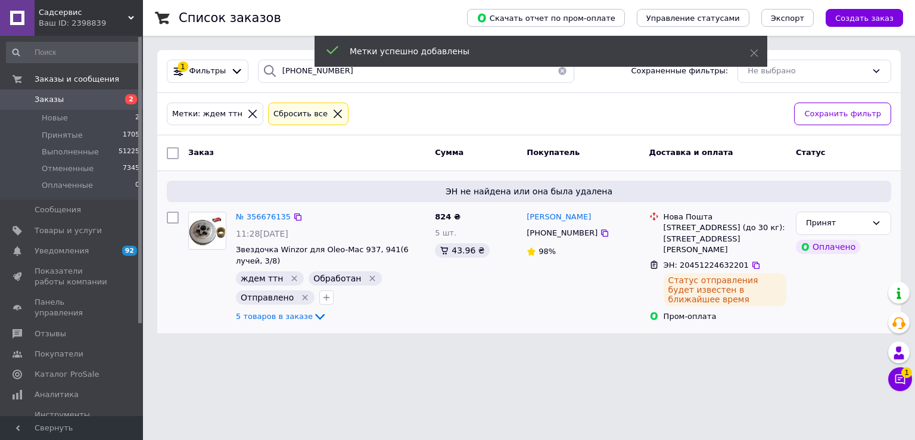
click at [368, 278] on icon "Удалить метку" at bounding box center [373, 278] width 10 height 10
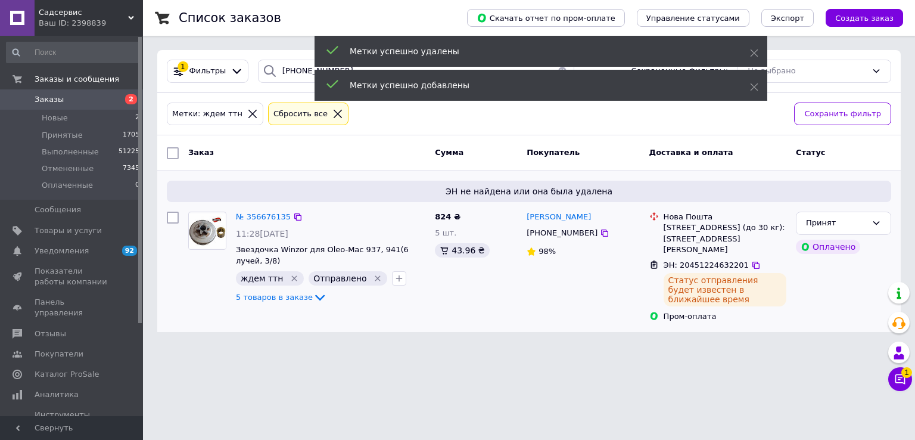
click at [292, 277] on icon "Удалить метку" at bounding box center [294, 278] width 5 height 5
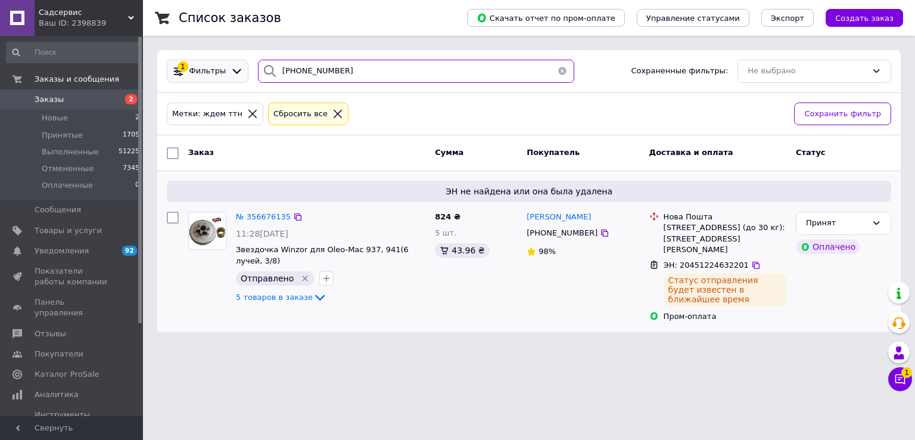
paste input "7) [PHONE_NUMBER]"
drag, startPoint x: 357, startPoint y: 74, endPoint x: 202, endPoint y: 63, distance: 156.0
click at [202, 63] on div "1 Фильтры [PHONE_NUMBER] Сохраненные фильтры: Не выбрано" at bounding box center [529, 71] width 734 height 23
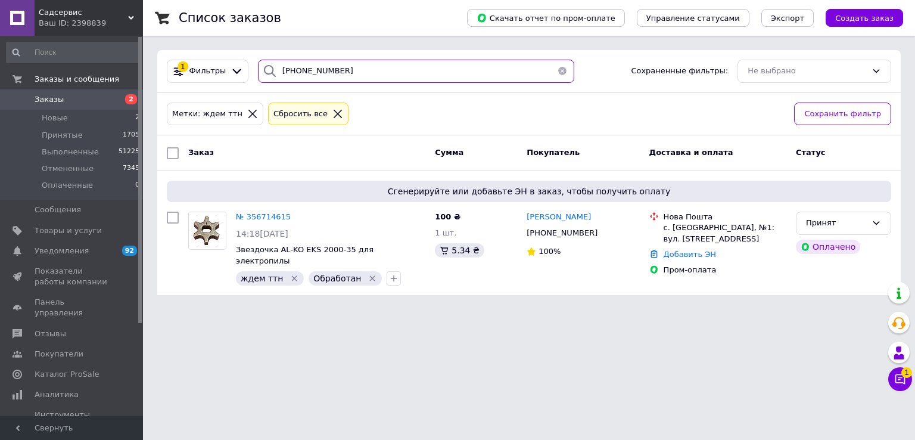
type input "[PHONE_NUMBER]"
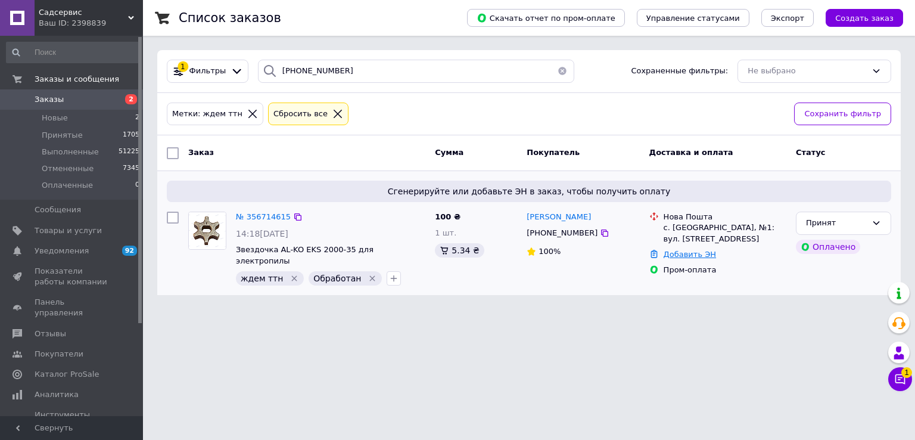
click at [682, 256] on link "Добавить ЭН" at bounding box center [690, 254] width 52 height 9
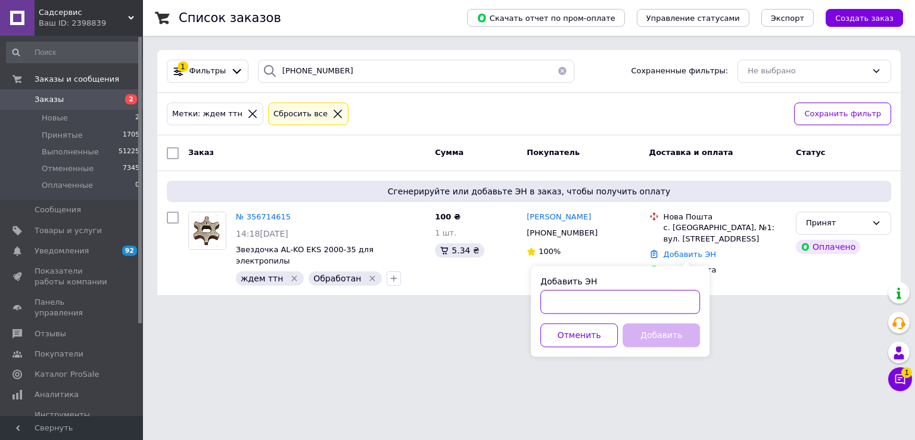
click at [573, 299] on input "Добавить ЭН" at bounding box center [620, 302] width 160 height 24
paste input "20451224630497"
type input "20451224630497"
click at [670, 335] on button "Добавить" at bounding box center [661, 335] width 77 height 24
click at [670, 335] on div "Добавить" at bounding box center [661, 335] width 82 height 24
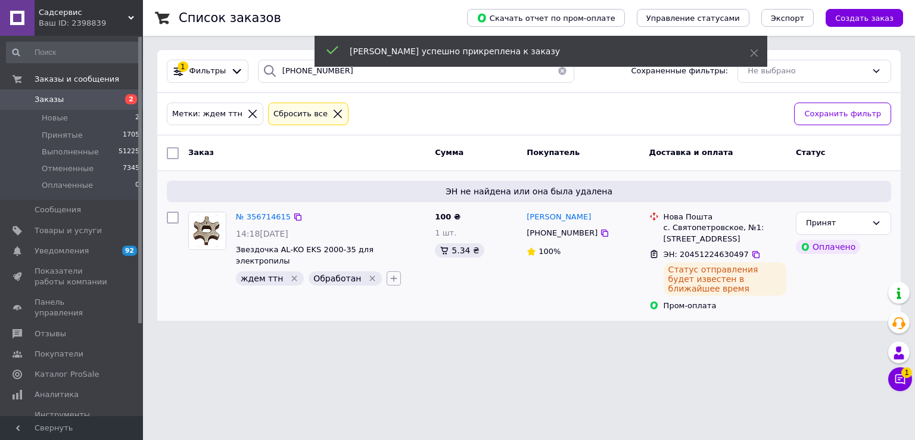
click at [389, 273] on icon "button" at bounding box center [394, 278] width 10 height 10
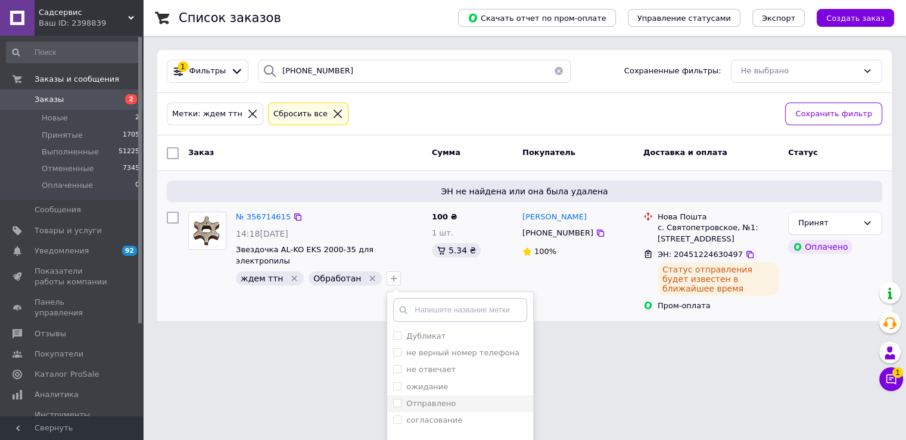
click at [433, 399] on label "Отправлено" at bounding box center [430, 403] width 49 height 9
checkbox input "true"
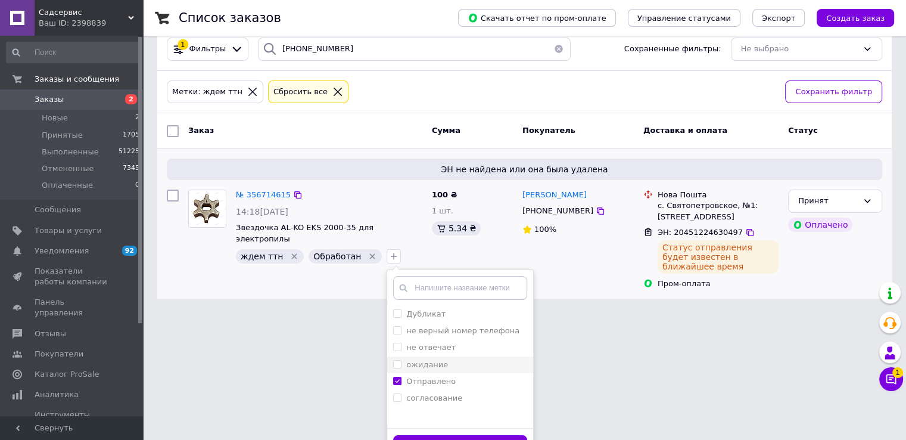
scroll to position [34, 0]
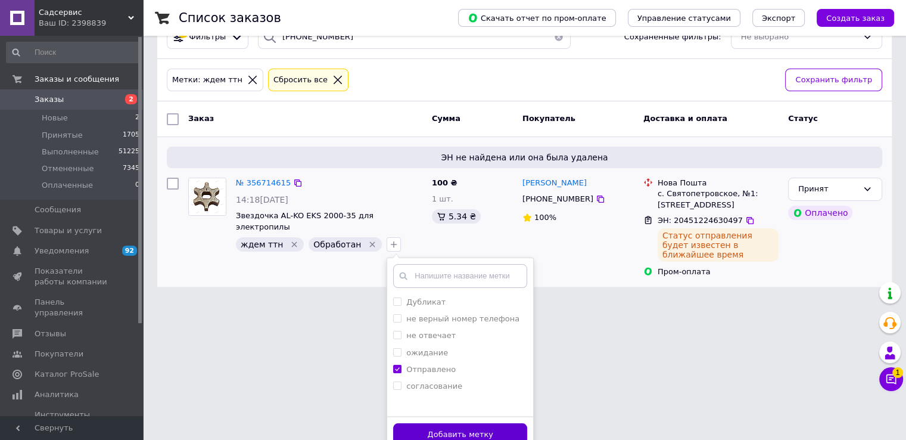
click at [436, 423] on button "Добавить метку" at bounding box center [460, 434] width 134 height 23
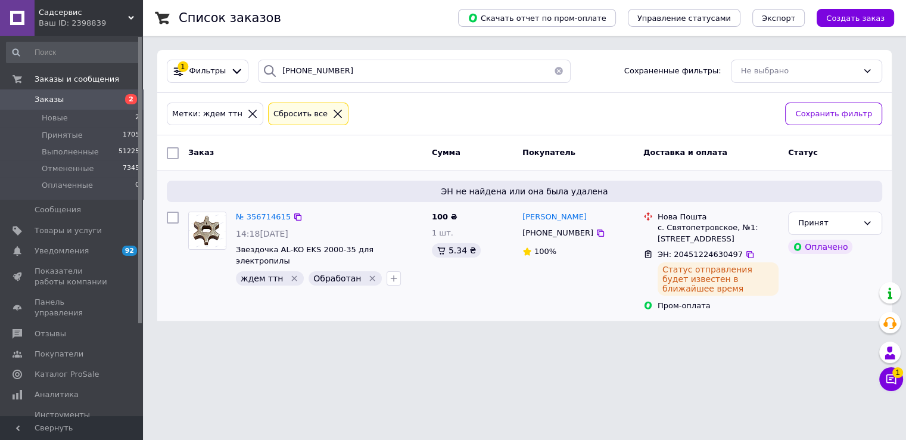
scroll to position [0, 0]
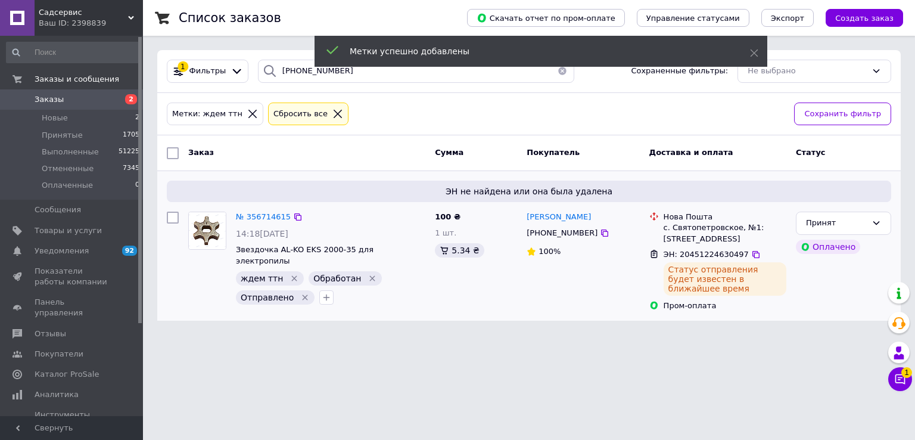
click at [368, 273] on icon "Удалить метку" at bounding box center [373, 278] width 10 height 10
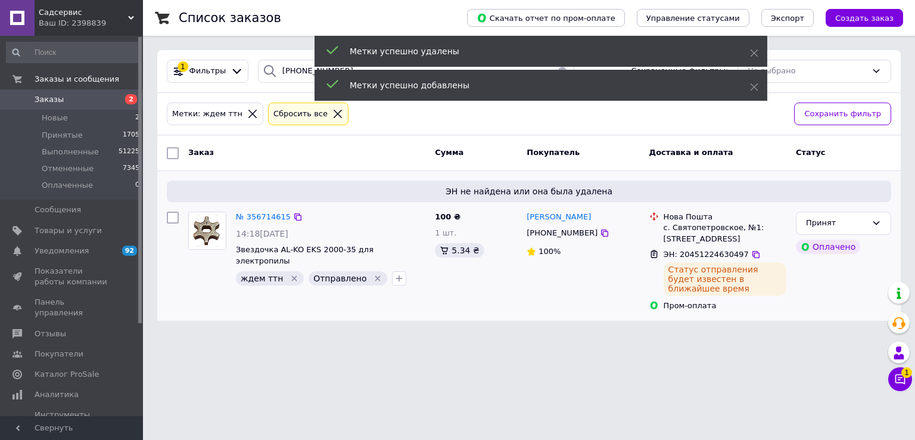
click at [290, 273] on icon "Удалить метку" at bounding box center [295, 278] width 10 height 10
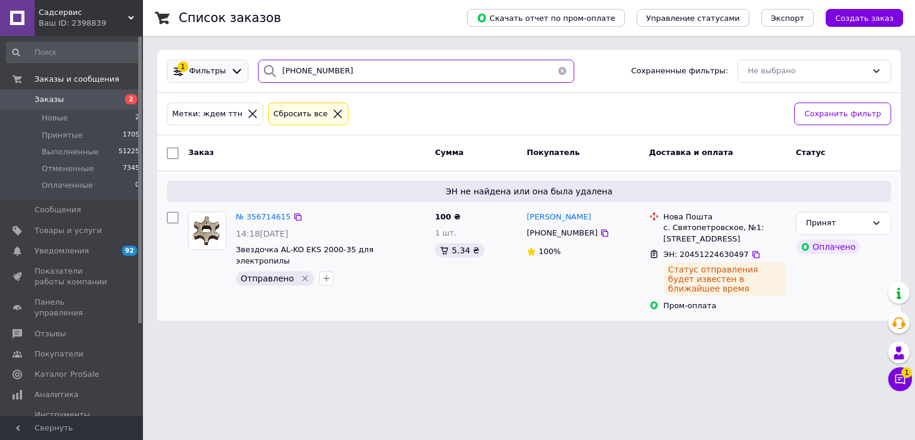
drag, startPoint x: 346, startPoint y: 71, endPoint x: 232, endPoint y: 64, distance: 113.5
click at [232, 64] on div "1 Фильтры [PHONE_NUMBER] Сохраненные фильтры: Не выбрано" at bounding box center [529, 71] width 734 height 23
paste input "93) [PHONE_NUMBER]"
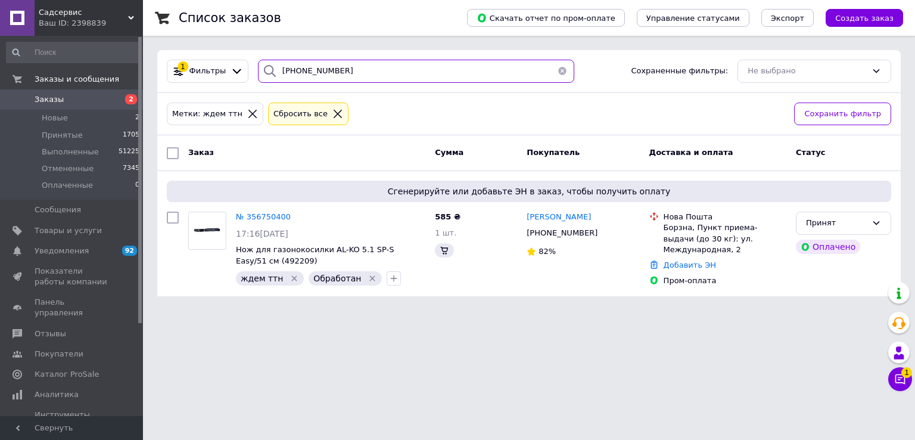
type input "[PHONE_NUMBER]"
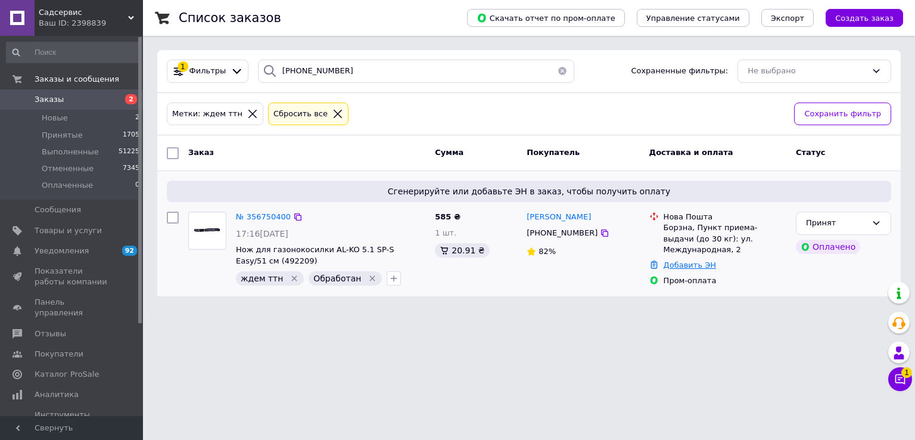
click at [678, 260] on link "Добавить ЭН" at bounding box center [690, 264] width 52 height 9
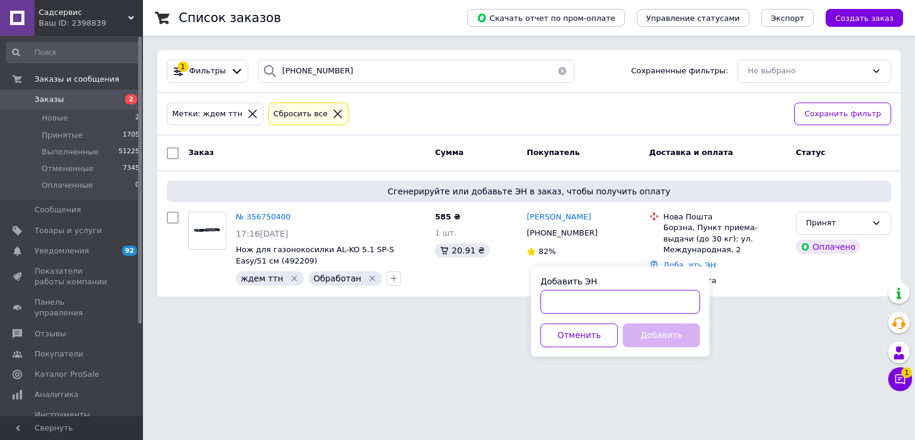
click at [570, 308] on input "Добавить ЭН" at bounding box center [620, 302] width 160 height 24
paste input "20451224632357"
type input "20451224632357"
click at [664, 334] on button "Добавить" at bounding box center [661, 335] width 77 height 24
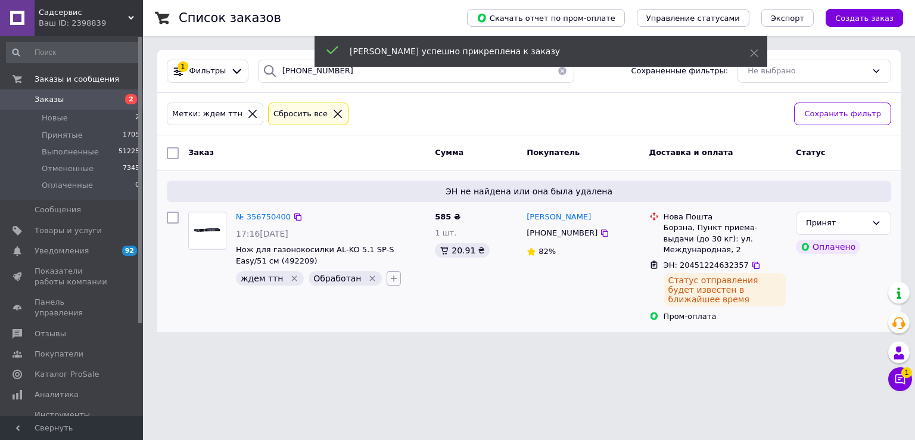
click at [389, 273] on icon "button" at bounding box center [394, 278] width 10 height 10
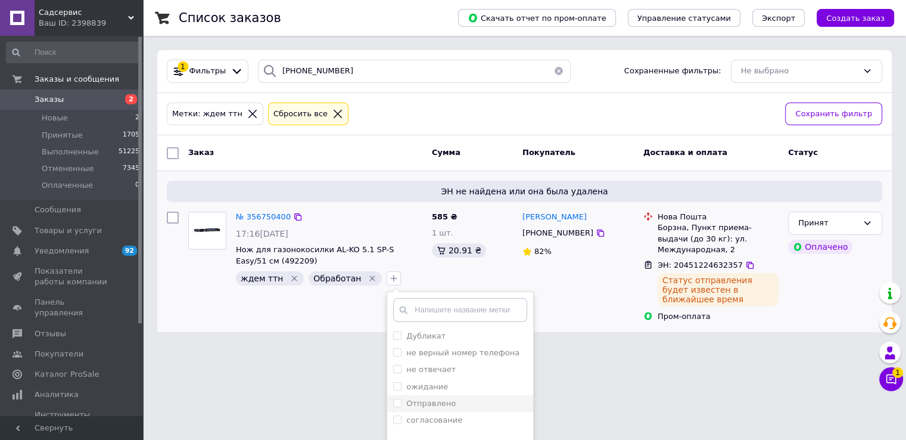
click at [431, 399] on label "Отправлено" at bounding box center [430, 403] width 49 height 9
checkbox input "true"
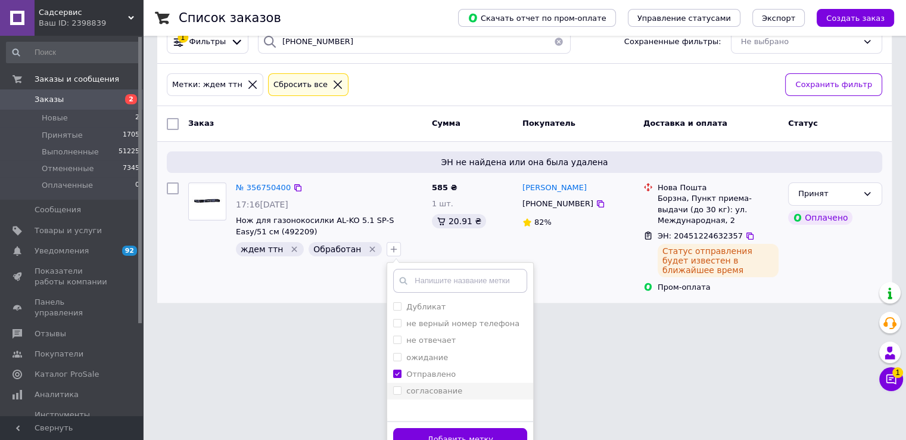
scroll to position [45, 0]
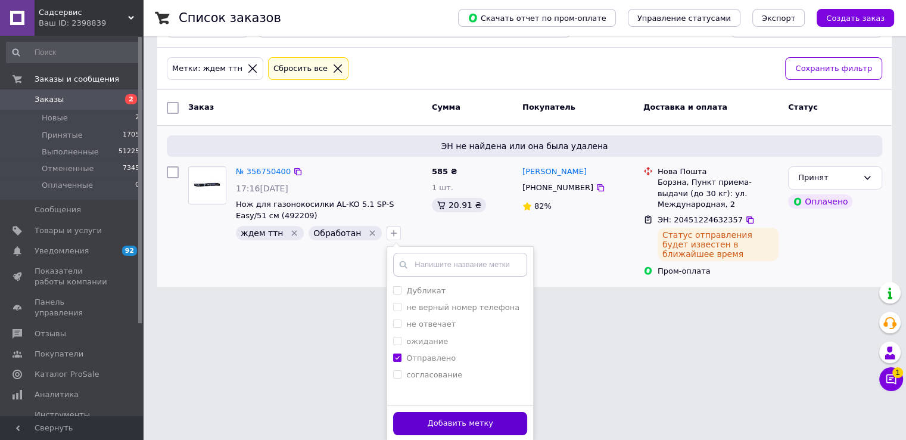
click at [433, 424] on button "Добавить метку" at bounding box center [460, 423] width 134 height 23
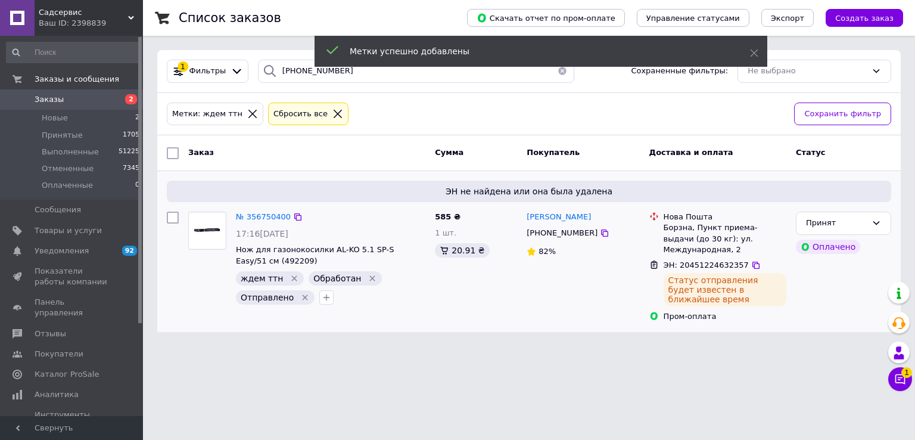
click at [368, 277] on icon "Удалить метку" at bounding box center [373, 278] width 10 height 10
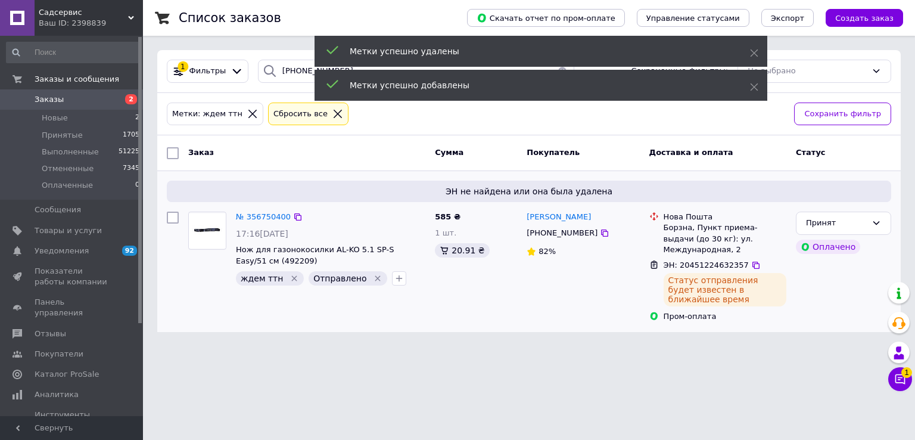
click at [292, 276] on icon "Удалить метку" at bounding box center [294, 278] width 5 height 5
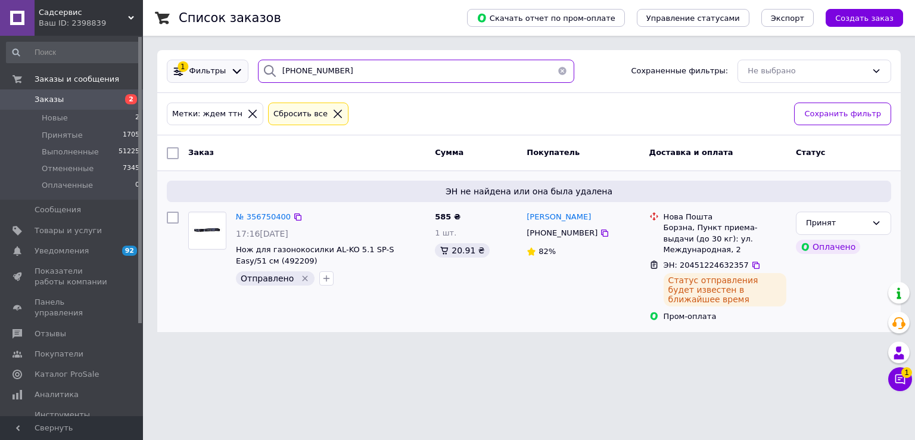
drag, startPoint x: 347, startPoint y: 75, endPoint x: 206, endPoint y: 64, distance: 142.3
click at [206, 64] on div "1 Фильтры [PHONE_NUMBER] Сохраненные фильтры: Не выбрано" at bounding box center [529, 71] width 734 height 23
paste input "68) [PHONE_NUMBER]"
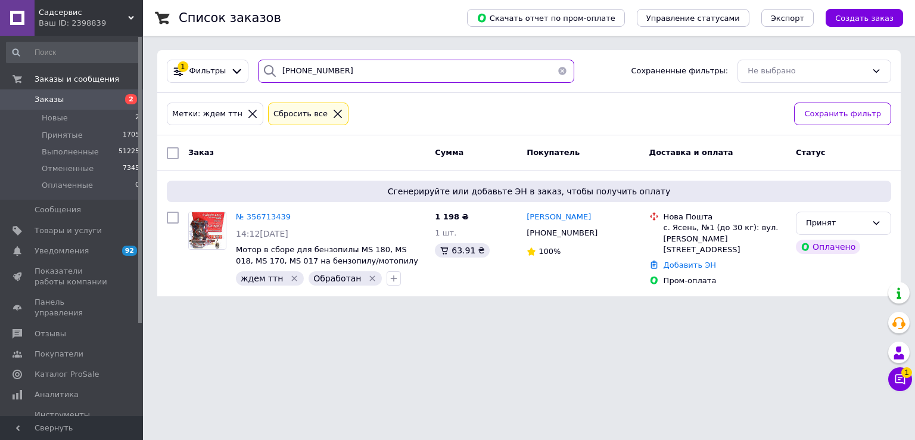
type input "[PHONE_NUMBER]"
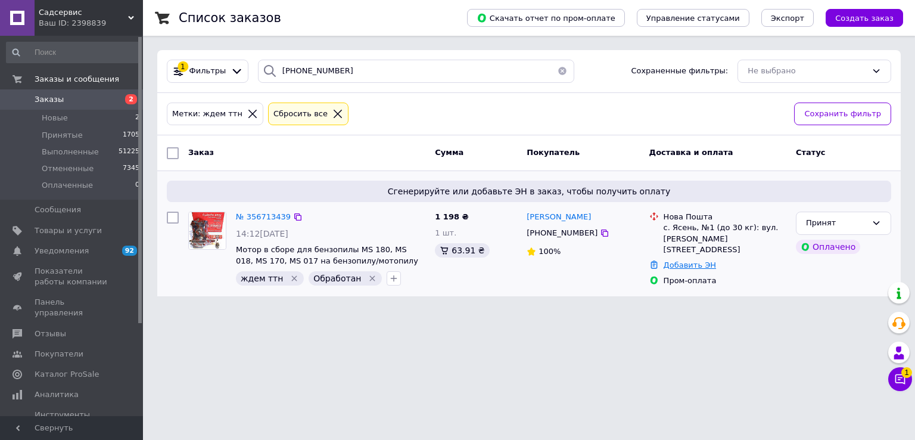
click at [703, 260] on link "Добавить ЭН" at bounding box center [690, 264] width 52 height 9
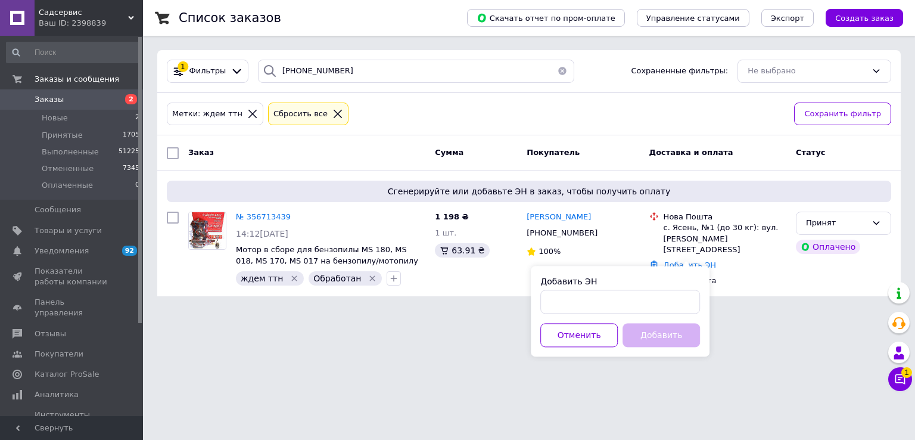
drag, startPoint x: 605, startPoint y: 287, endPoint x: 586, endPoint y: 301, distance: 23.4
click at [593, 297] on div "Добавить ЭН" at bounding box center [620, 294] width 160 height 38
click at [586, 301] on input "Добавить ЭН" at bounding box center [620, 302] width 160 height 24
paste input "20451224630017"
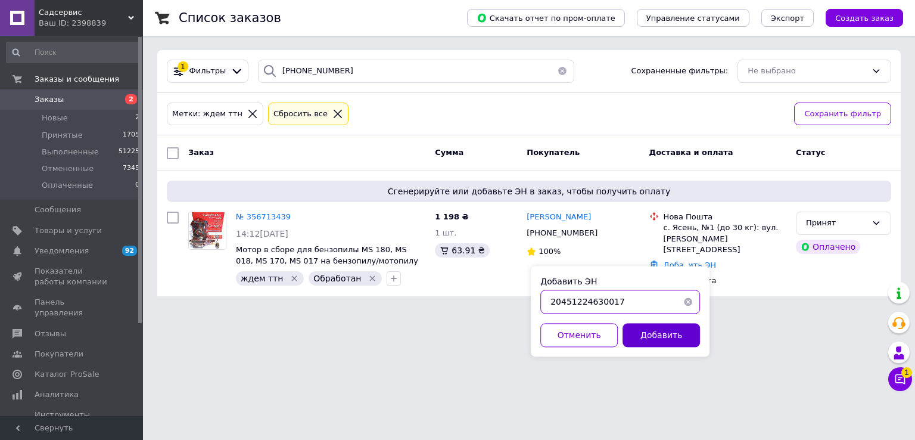
type input "20451224630017"
click at [668, 334] on button "Добавить" at bounding box center [661, 335] width 77 height 24
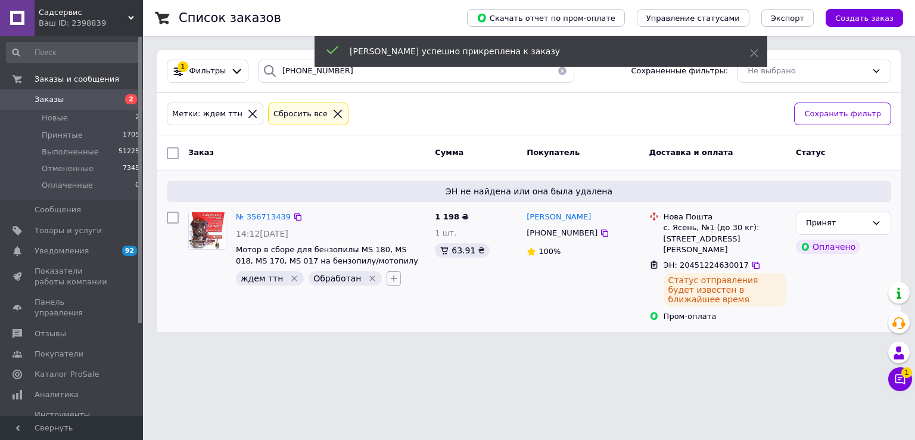
click at [389, 275] on icon "button" at bounding box center [394, 278] width 10 height 10
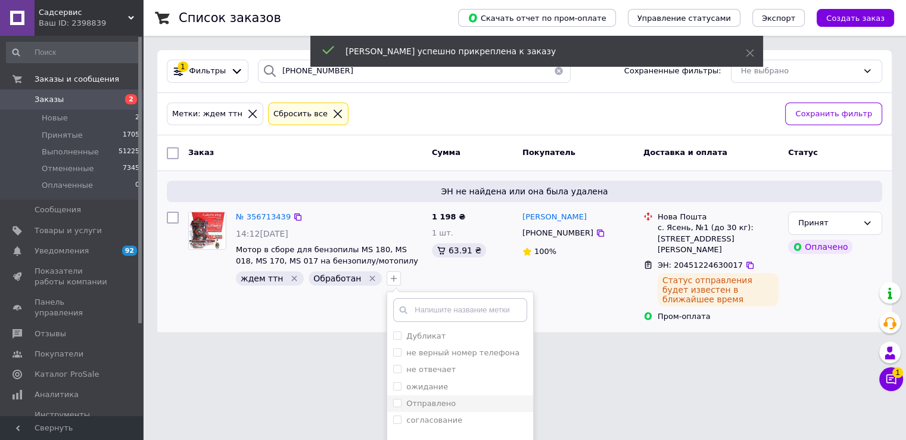
click at [412, 399] on label "Отправлено" at bounding box center [430, 403] width 49 height 9
checkbox input "true"
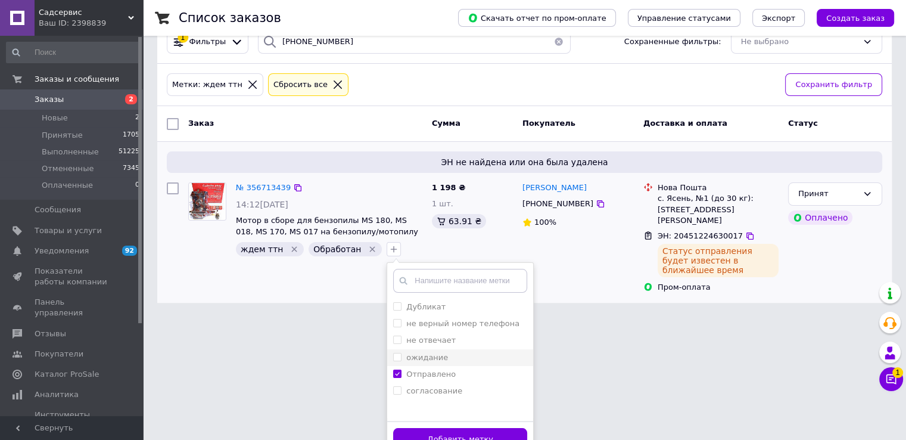
scroll to position [45, 0]
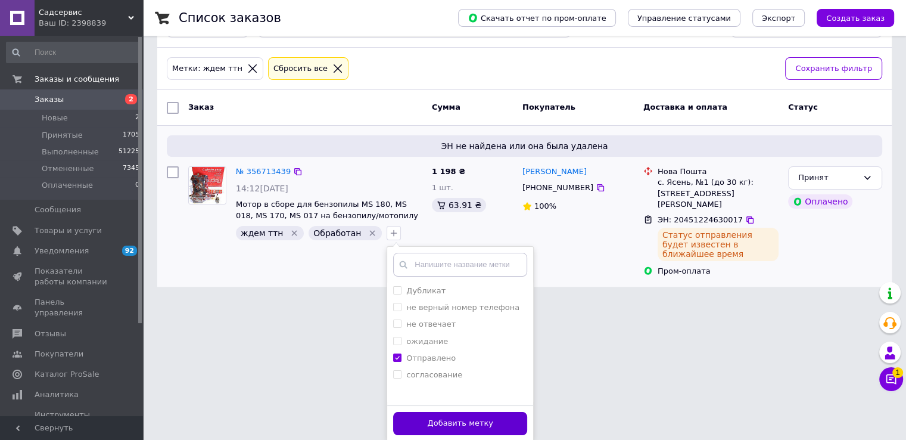
click at [419, 418] on button "Добавить метку" at bounding box center [460, 423] width 134 height 23
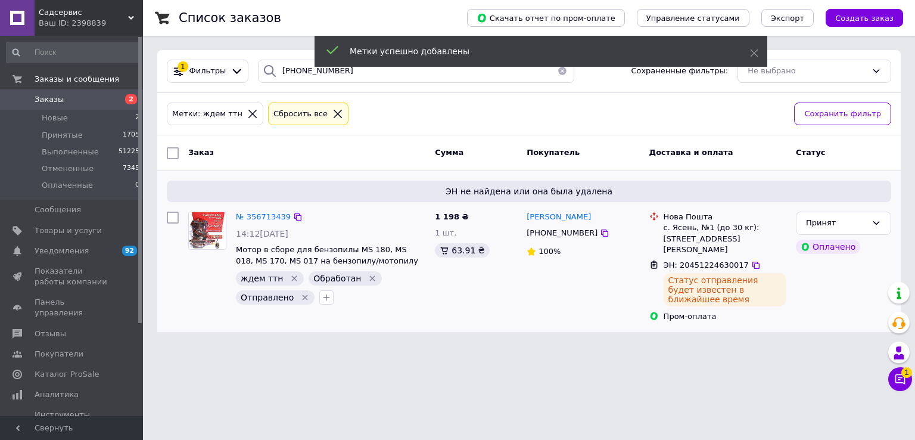
drag, startPoint x: 360, startPoint y: 277, endPoint x: 308, endPoint y: 275, distance: 51.9
click at [368, 277] on icon "Удалить метку" at bounding box center [373, 278] width 10 height 10
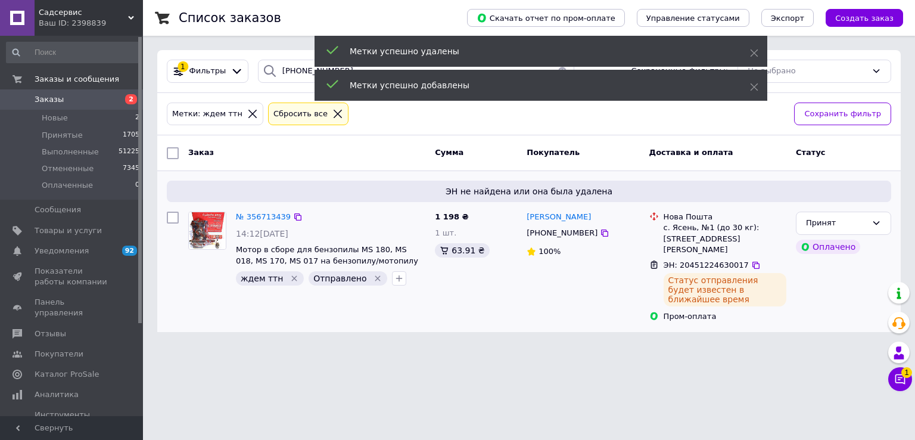
click at [290, 276] on icon "Удалить метку" at bounding box center [295, 278] width 10 height 10
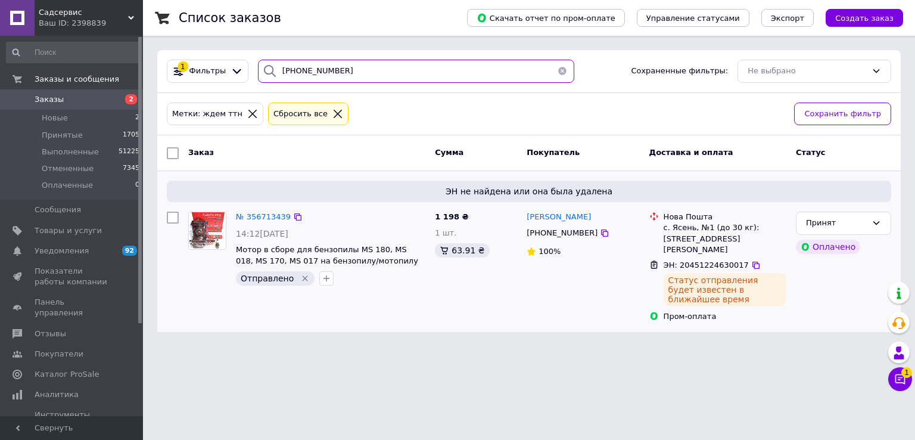
drag, startPoint x: 369, startPoint y: 63, endPoint x: 216, endPoint y: 51, distance: 153.6
click at [221, 51] on div "1 Фильтры [PHONE_NUMBER] Сохраненные фильтры: Не выбрано" at bounding box center [529, 71] width 744 height 43
paste input "[PHONE_NUMBER]"
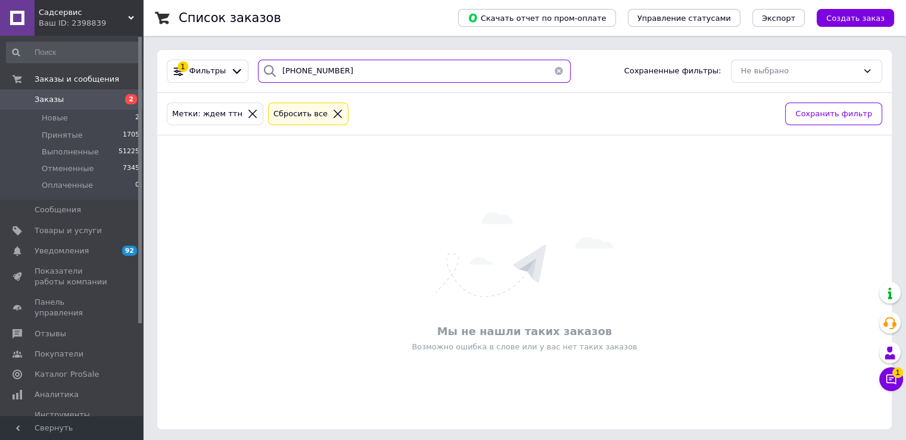
type input "[PHONE_NUMBER]"
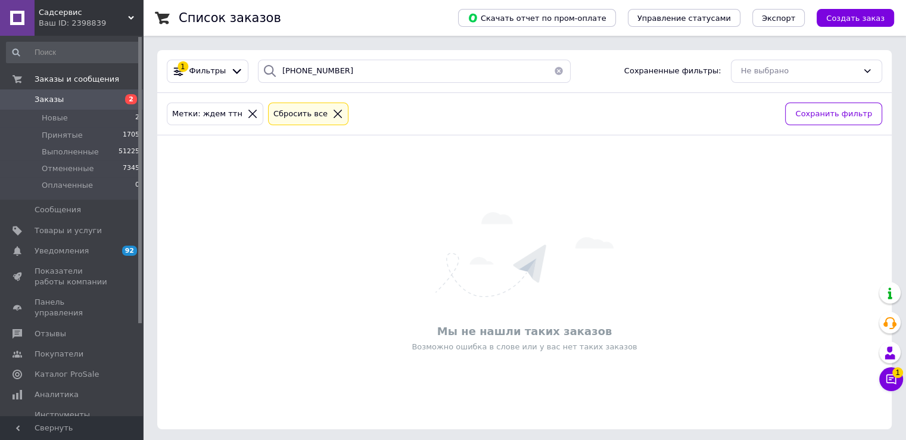
click at [332, 111] on icon at bounding box center [337, 113] width 11 height 11
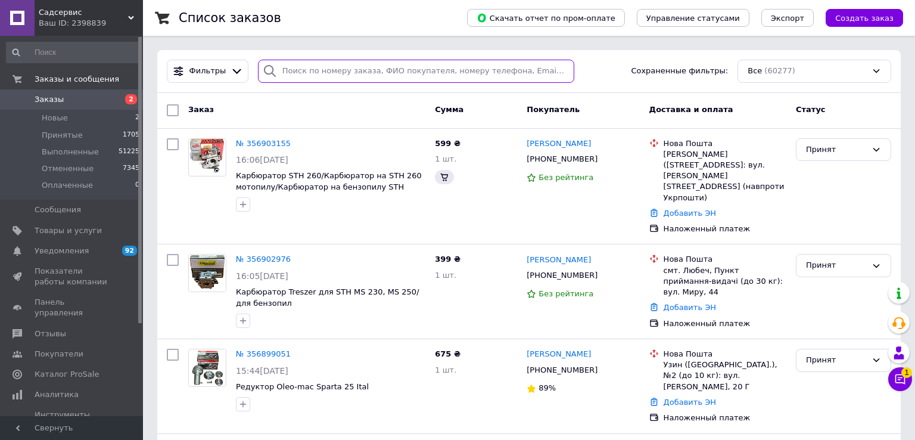
click at [293, 71] on input "search" at bounding box center [416, 71] width 317 height 23
paste input "[PHONE_NUMBER]"
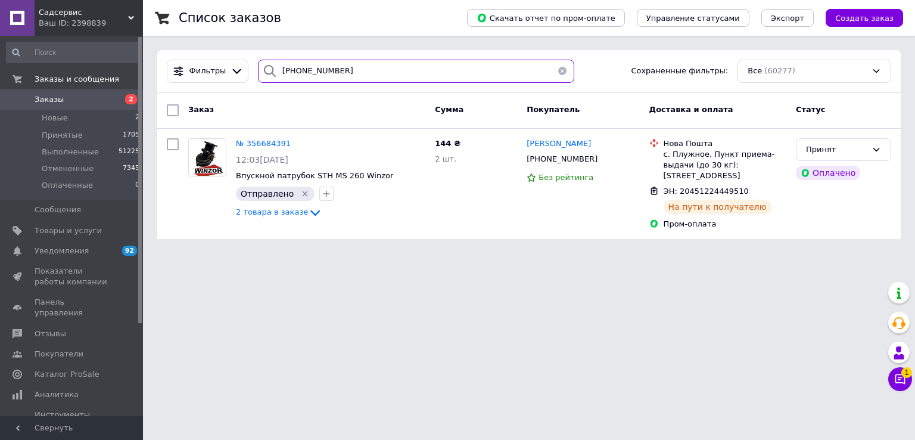
type input "[PHONE_NUMBER]"
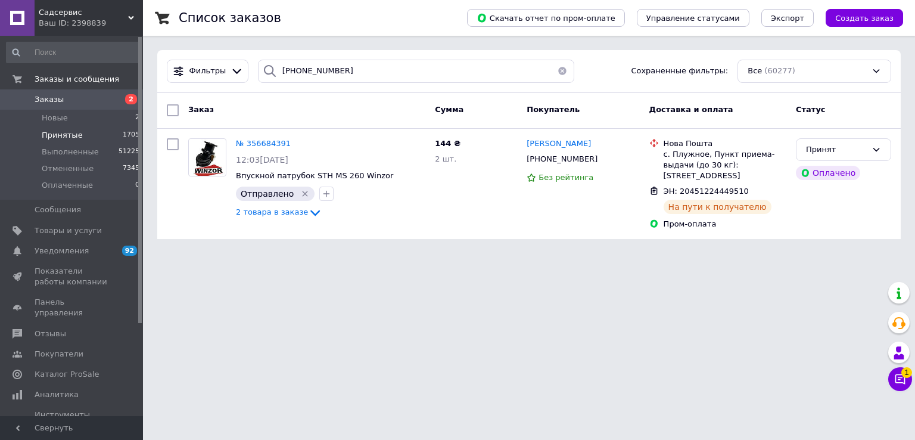
click at [50, 136] on span "Принятые" at bounding box center [62, 135] width 41 height 11
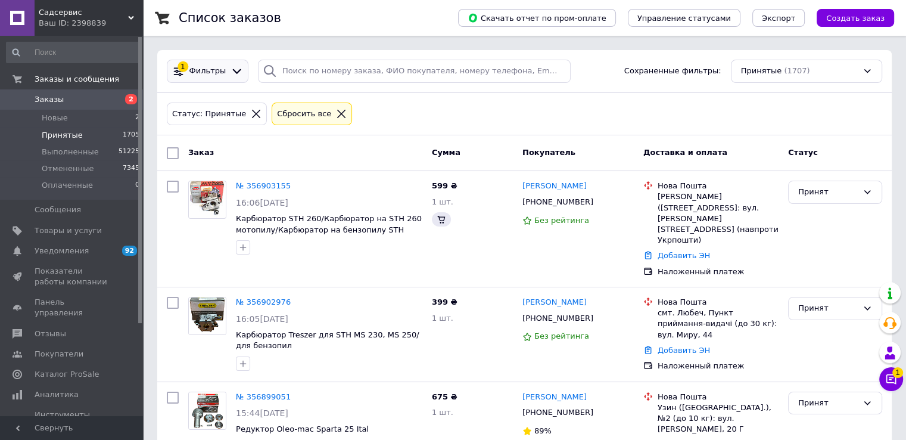
click at [208, 66] on span "Фильтры" at bounding box center [207, 71] width 37 height 11
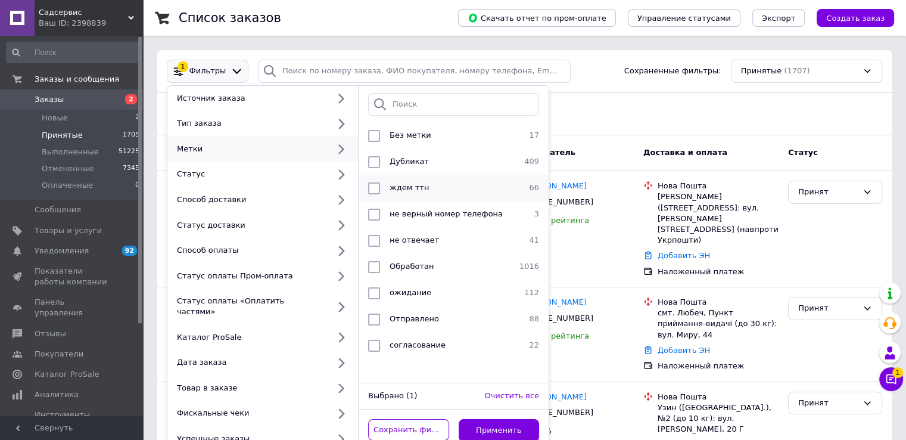
click at [427, 188] on div "ждем ттн" at bounding box center [452, 188] width 135 height 12
checkbox input "true"
click at [492, 425] on button "Применить" at bounding box center [499, 430] width 81 height 23
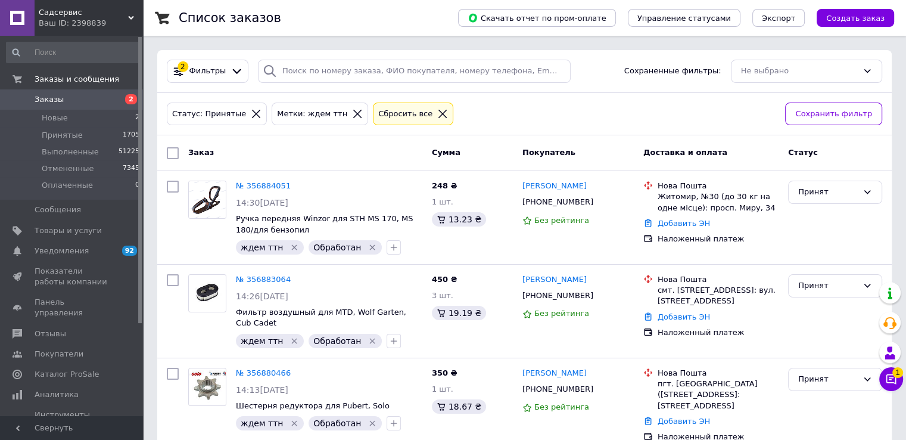
scroll to position [6472, 0]
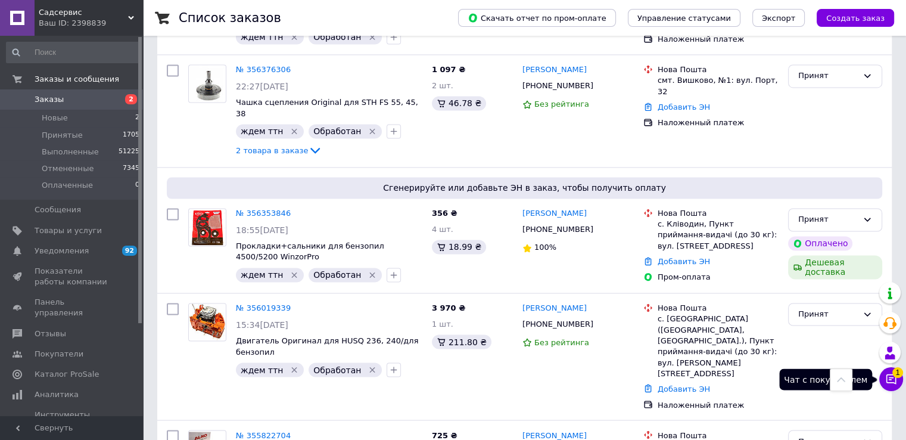
click at [891, 379] on icon at bounding box center [892, 379] width 10 height 10
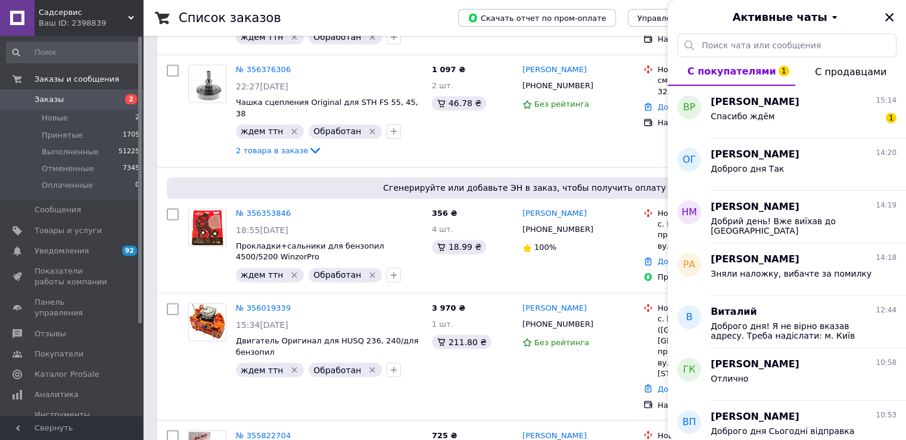
click at [795, 116] on div "Спасибо ждём 1" at bounding box center [804, 118] width 186 height 19
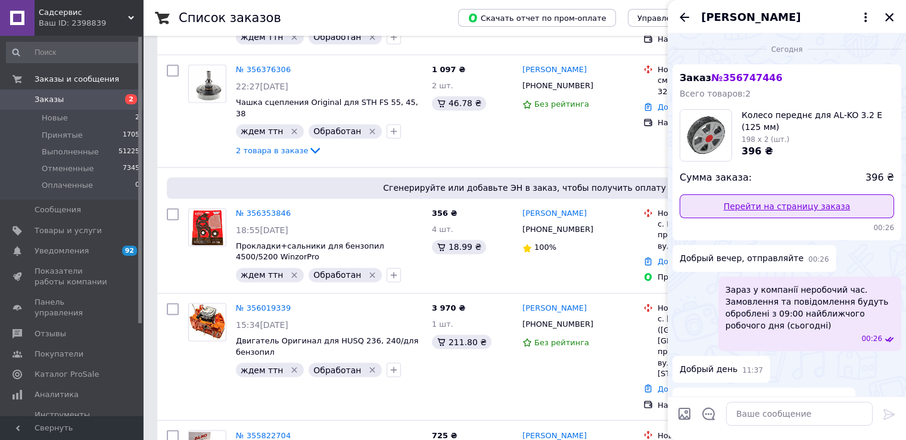
scroll to position [167, 0]
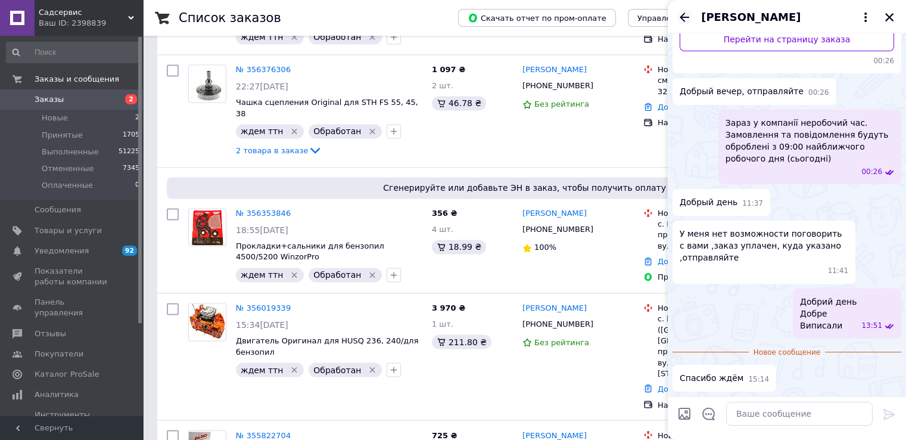
click at [687, 14] on icon "Назад" at bounding box center [684, 17] width 14 height 14
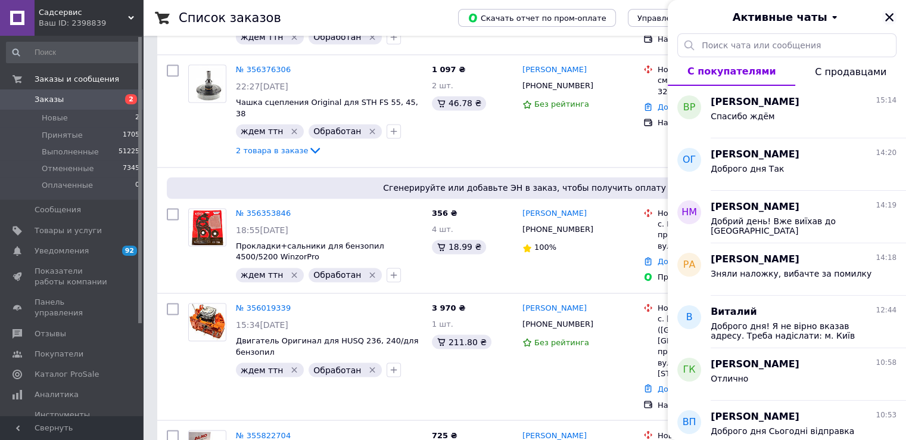
click at [894, 13] on icon "Закрыть" at bounding box center [889, 17] width 11 height 11
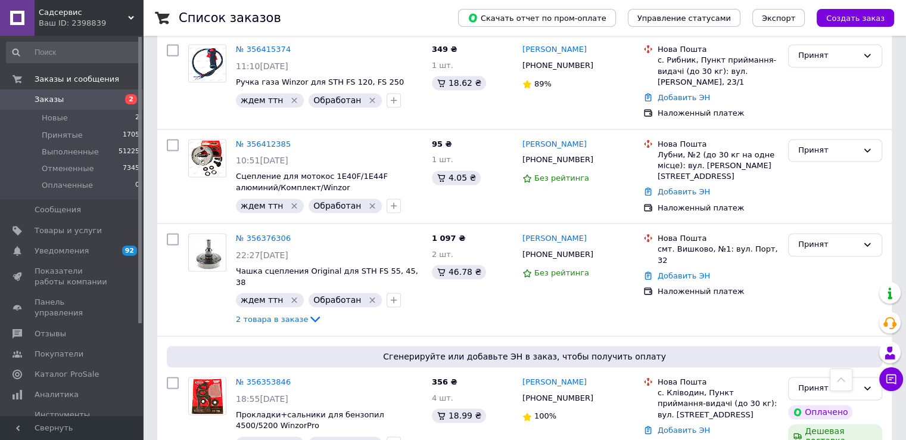
scroll to position [6293, 0]
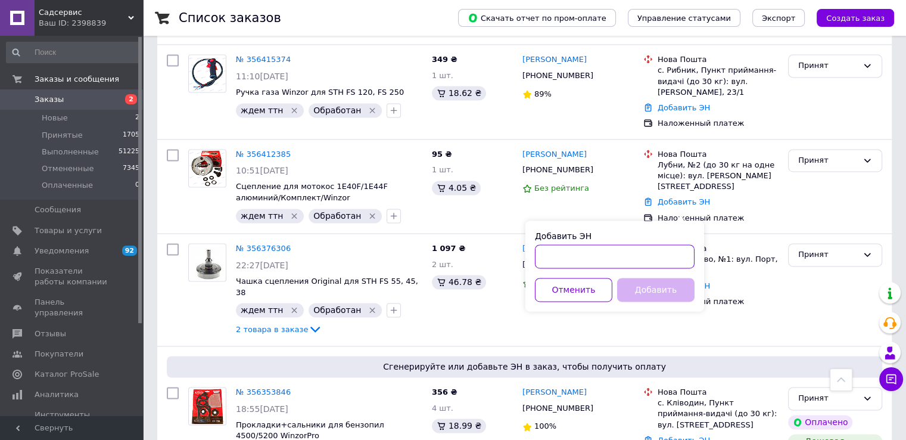
click at [579, 259] on input "Добавить ЭН" at bounding box center [615, 256] width 160 height 24
paste input "20451224440616"
type input "20451224440616"
click at [634, 287] on button "Добавить" at bounding box center [655, 290] width 77 height 24
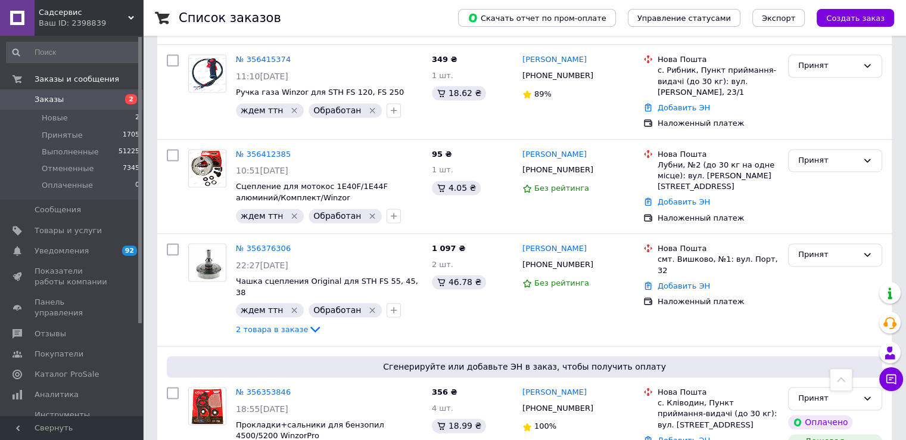
checkbox input "true"
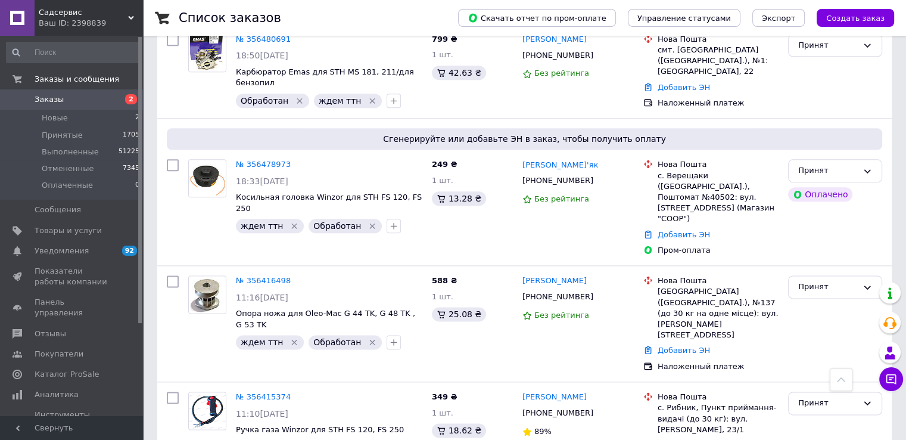
scroll to position [5935, 0]
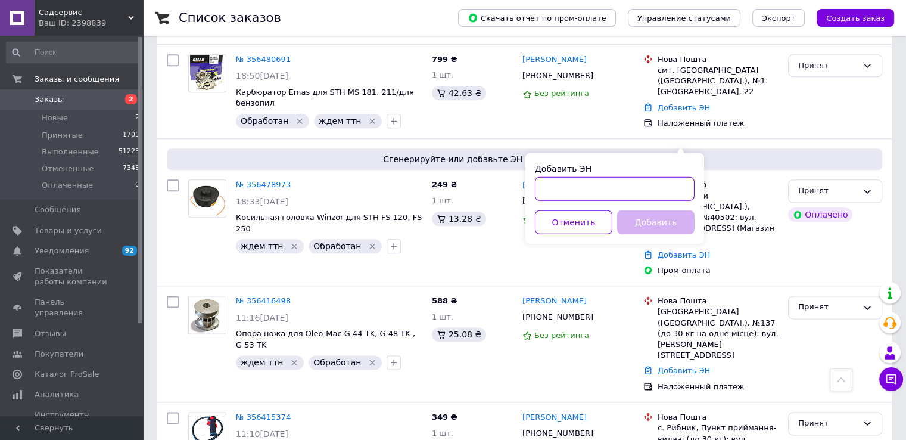
click at [577, 196] on input "Добавить ЭН" at bounding box center [615, 188] width 160 height 24
paste input "20451224633034"
type input "20451224633034"
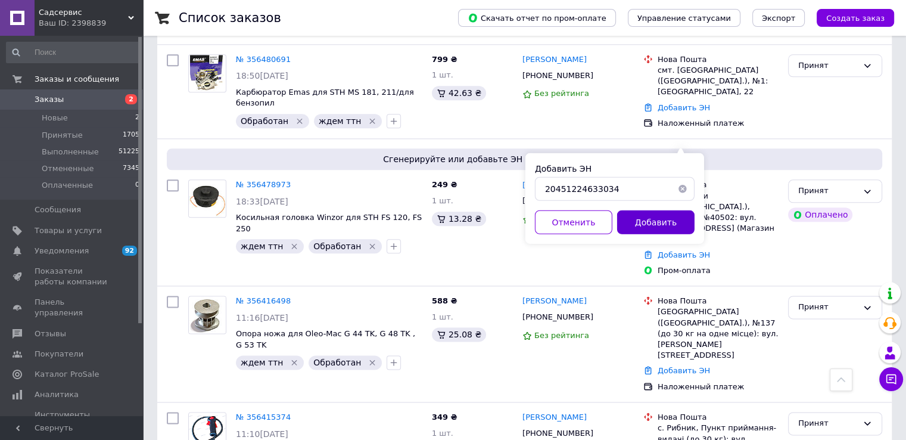
click at [685, 229] on button "Добавить" at bounding box center [655, 222] width 77 height 24
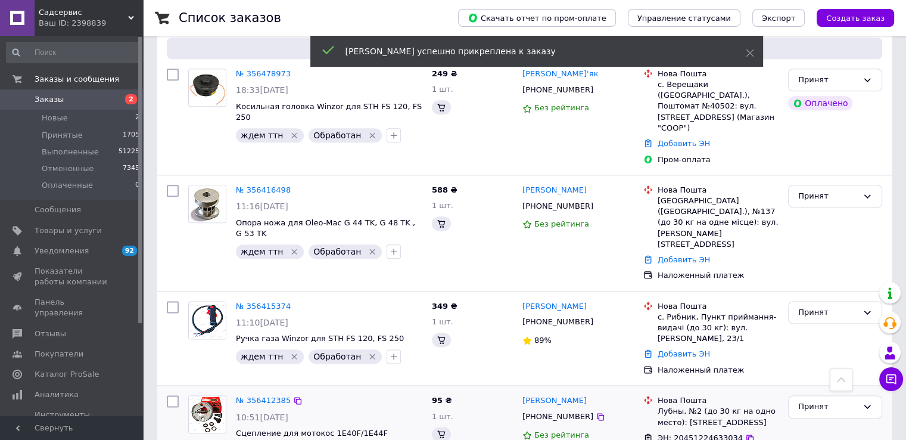
scroll to position [5835, 0]
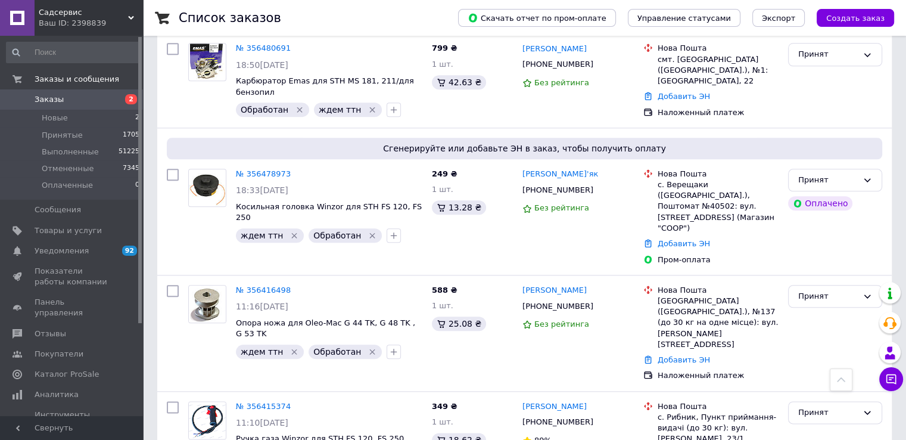
checkbox input "true"
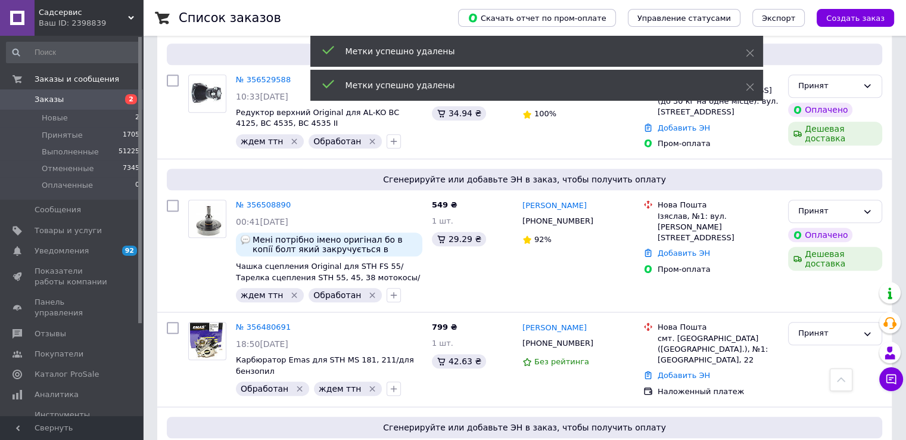
scroll to position [5537, 0]
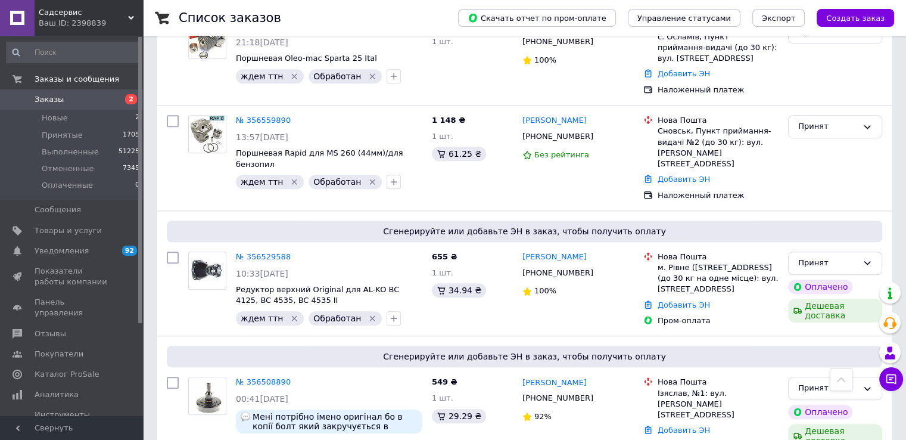
scroll to position [5359, 0]
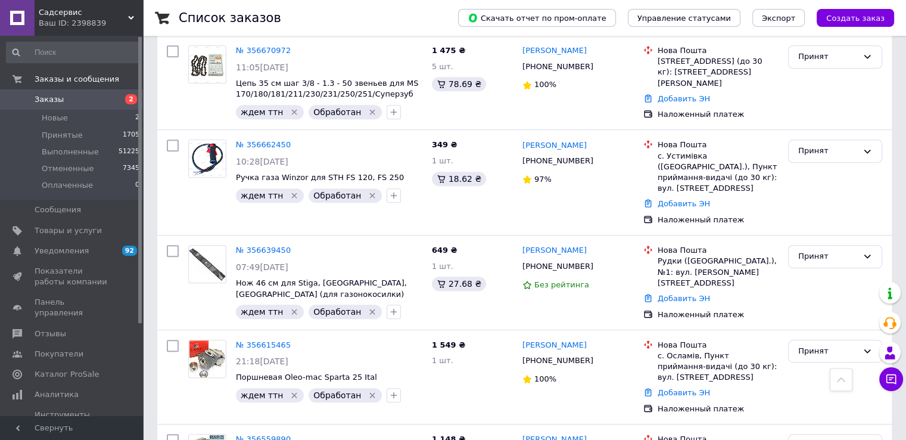
scroll to position [5001, 0]
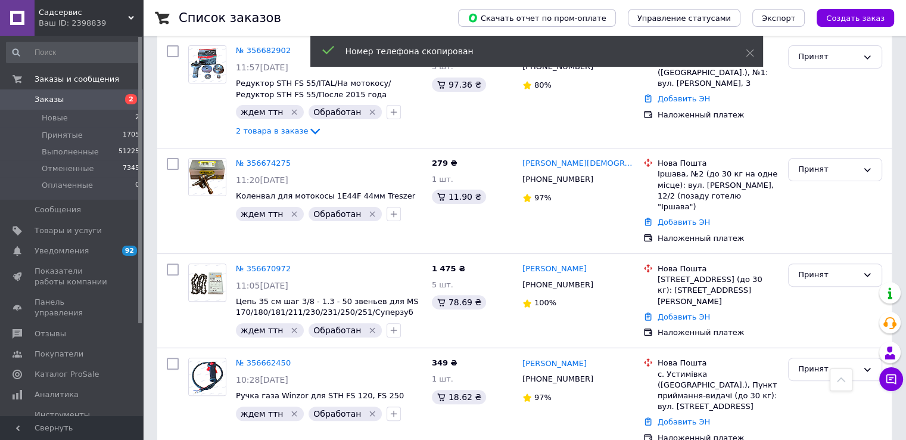
scroll to position [4822, 0]
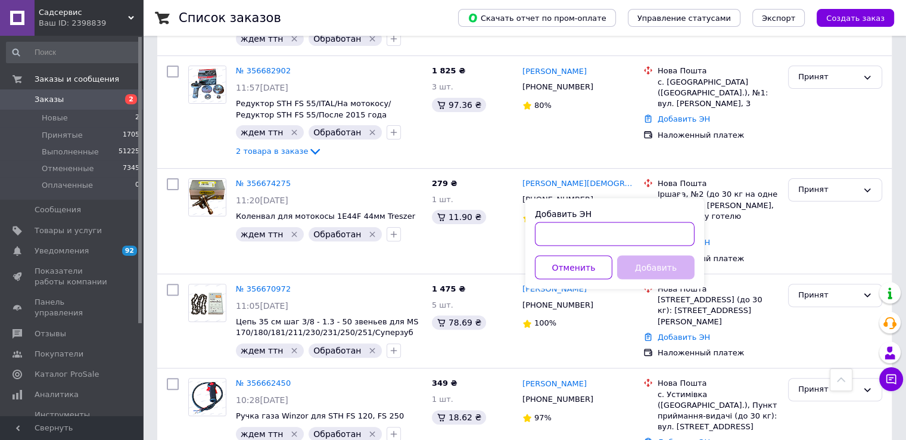
click at [592, 240] on input "Добавить ЭН" at bounding box center [615, 234] width 160 height 24
paste input "20451224633278"
type input "20451224633278"
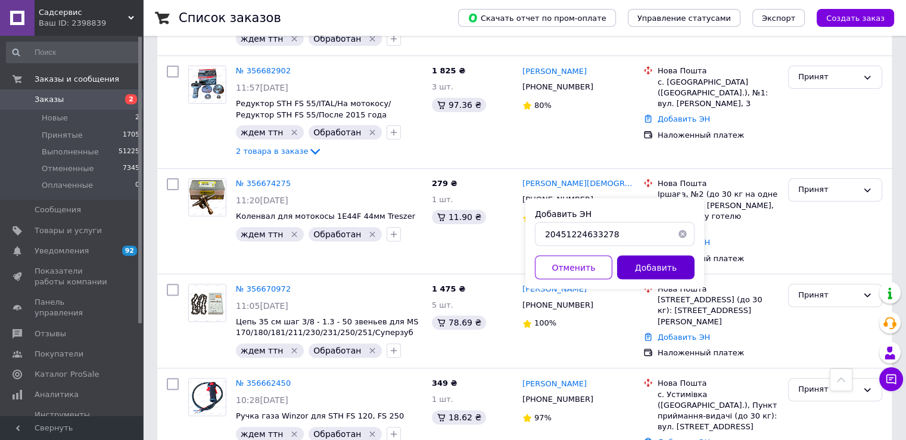
click at [658, 270] on button "Добавить" at bounding box center [655, 267] width 77 height 24
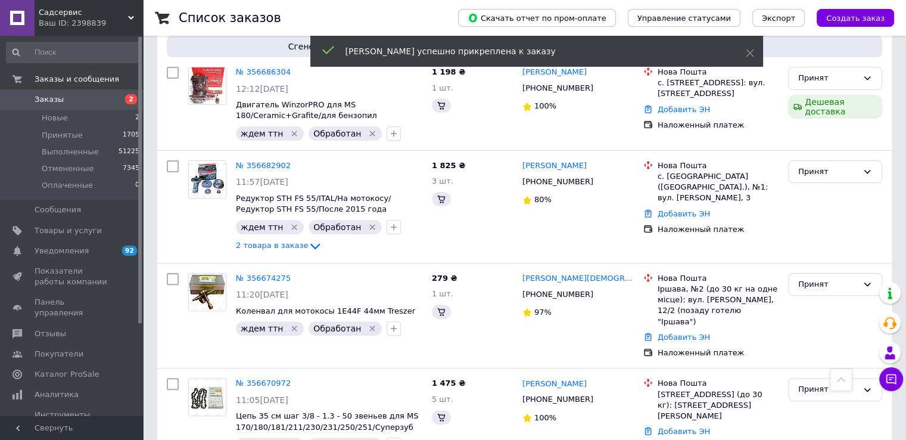
scroll to position [4916, 0]
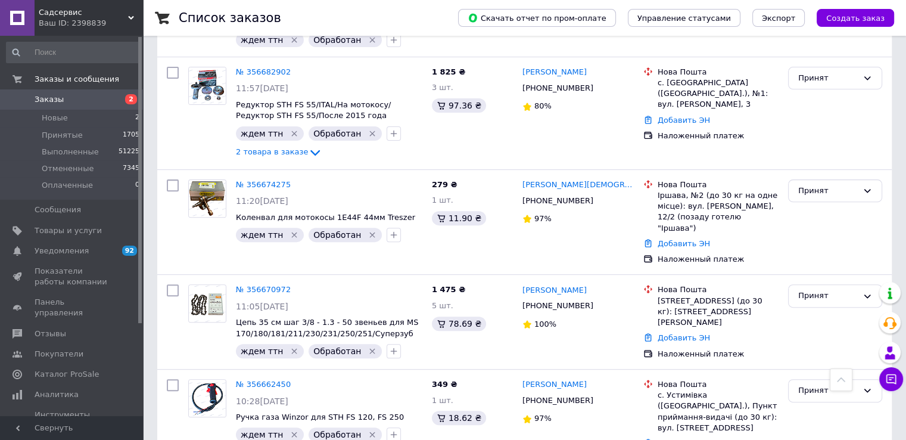
checkbox input "true"
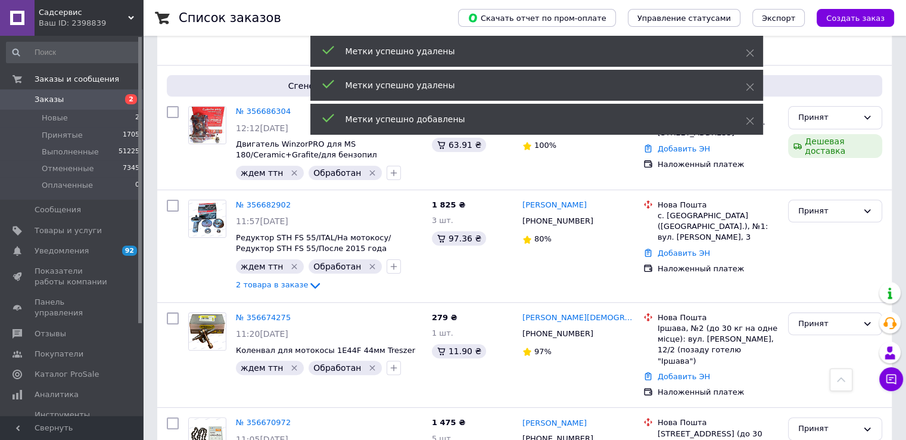
scroll to position [4737, 0]
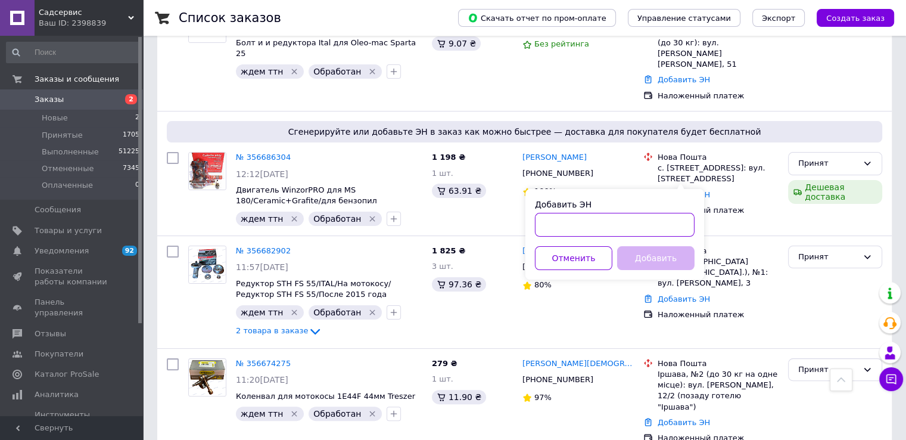
click at [585, 219] on input "Добавить ЭН" at bounding box center [615, 225] width 160 height 24
paste input "20451224630275"
type input "20451224630275"
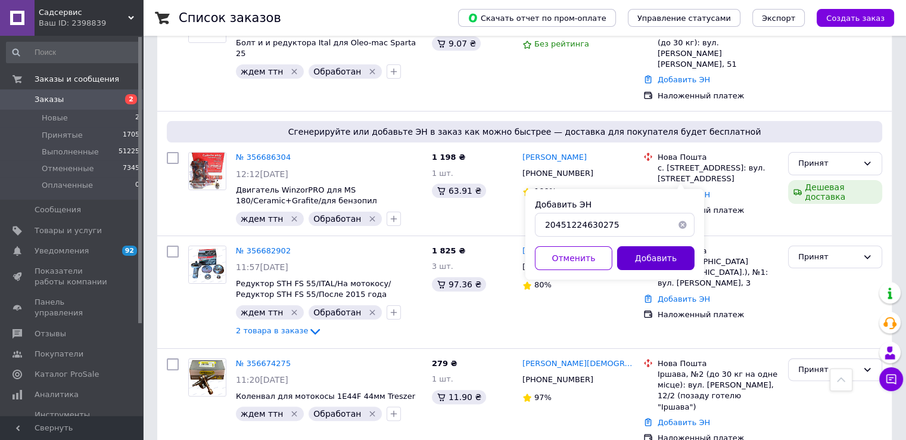
click at [651, 266] on button "Добавить" at bounding box center [655, 258] width 77 height 24
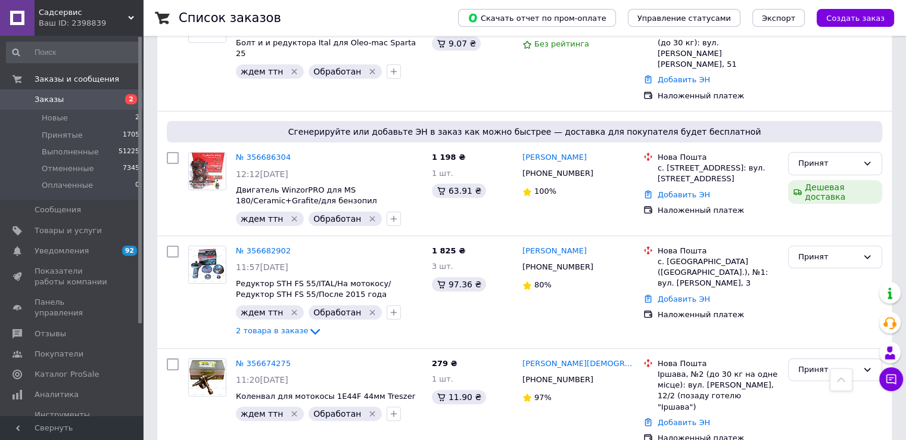
checkbox input "true"
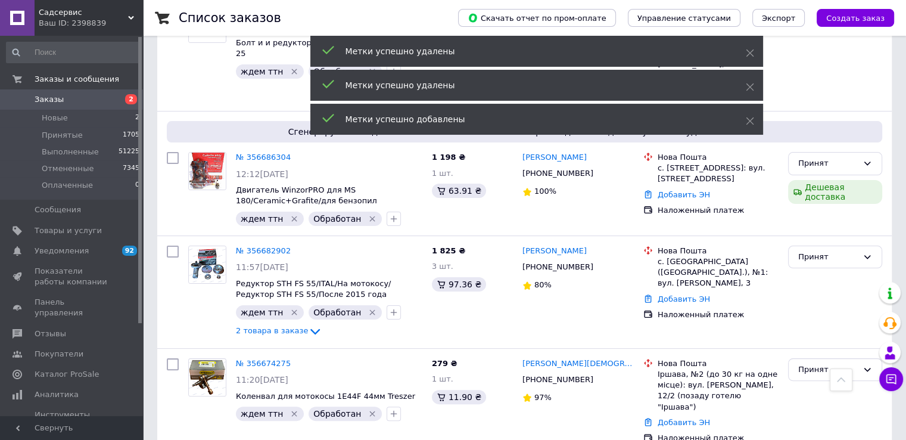
scroll to position [4618, 0]
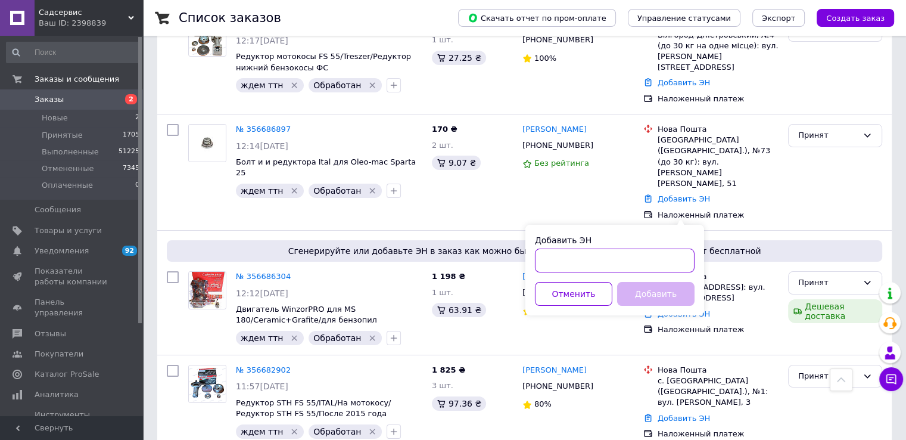
click at [568, 260] on input "Добавить ЭН" at bounding box center [615, 260] width 160 height 24
paste input "20451224631328"
type input "20451224631328"
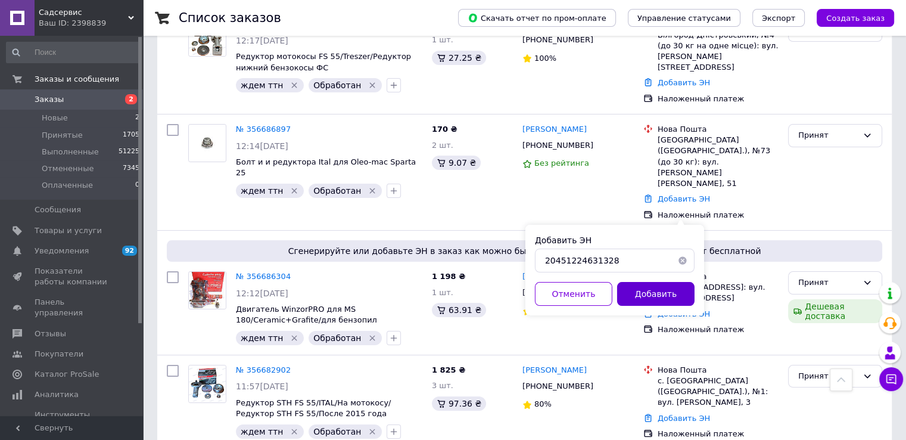
click at [646, 296] on button "Добавить" at bounding box center [655, 294] width 77 height 24
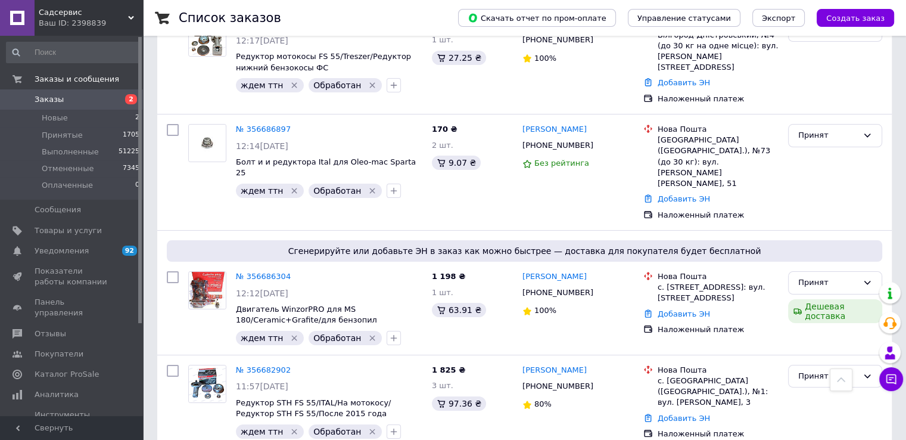
checkbox input "true"
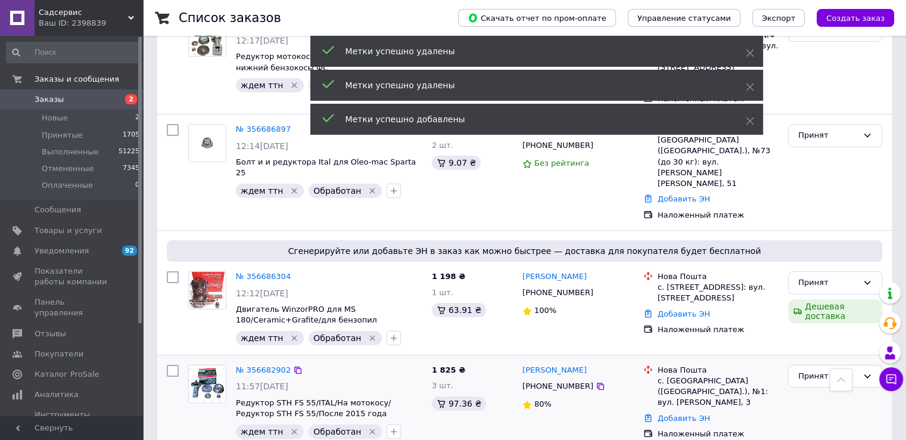
scroll to position [4499, 0]
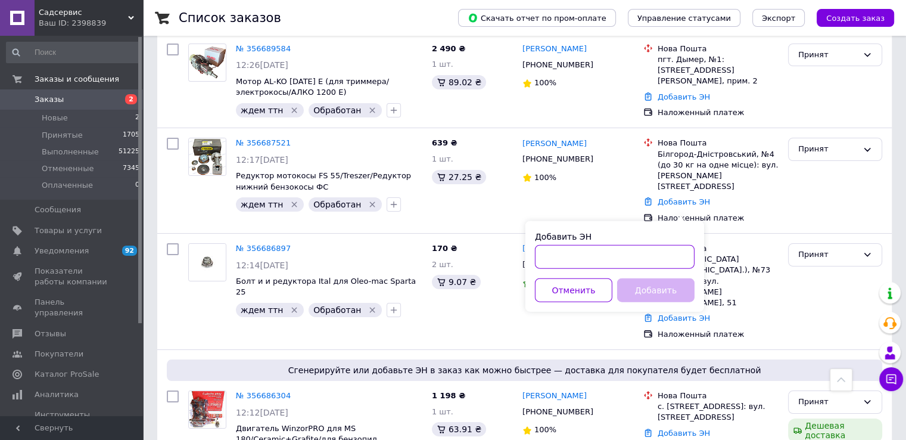
click at [556, 251] on input "Добавить ЭН" at bounding box center [615, 257] width 160 height 24
paste input "20451224632846"
type input "20451224632846"
click at [663, 294] on button "Добавить" at bounding box center [655, 290] width 77 height 24
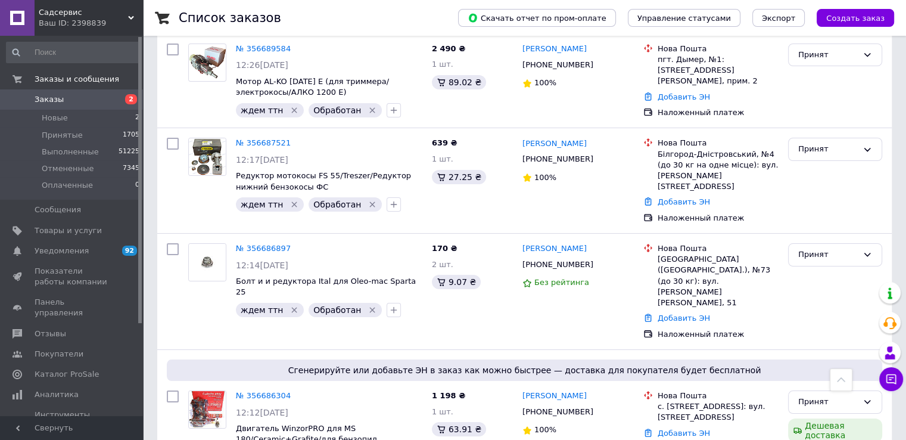
checkbox input "true"
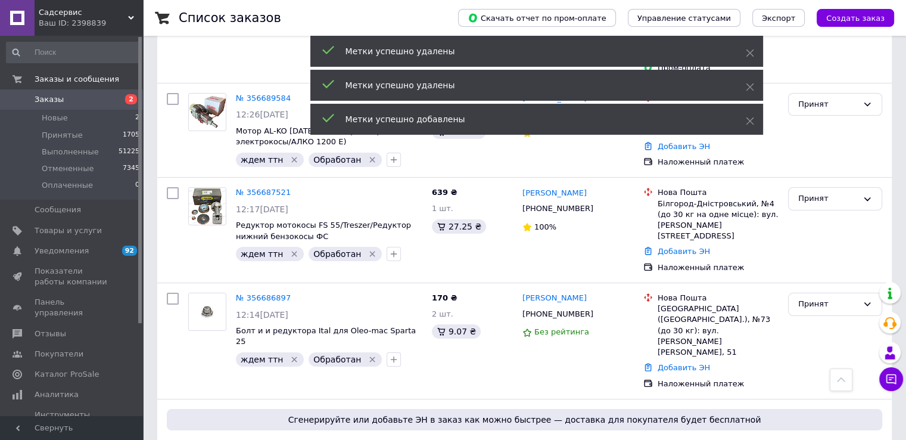
scroll to position [4380, 0]
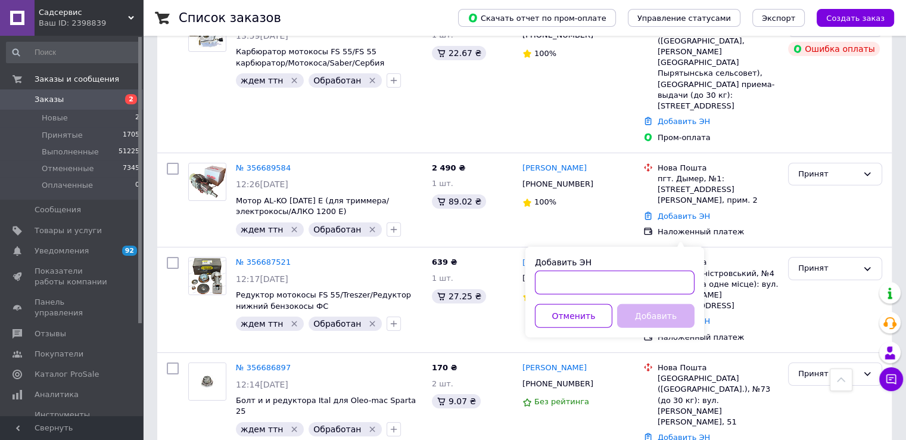
click at [582, 282] on input "Добавить ЭН" at bounding box center [615, 282] width 160 height 24
paste input "20451224632980"
type input "20451224632980"
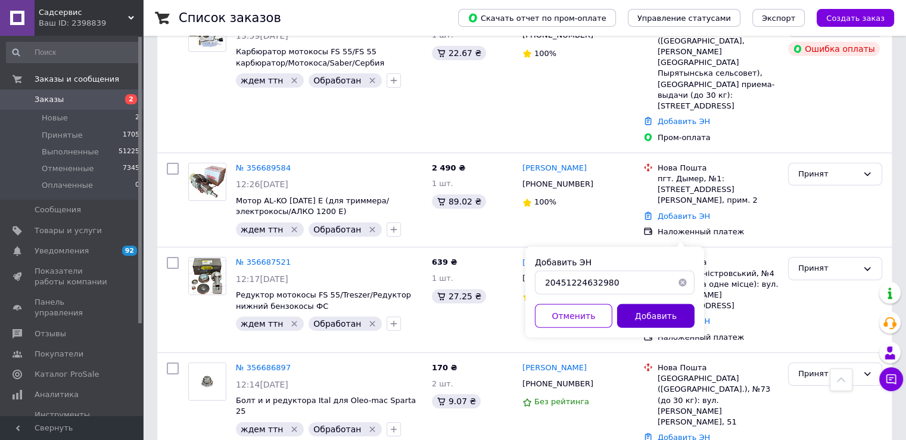
click at [647, 306] on button "Добавить" at bounding box center [655, 316] width 77 height 24
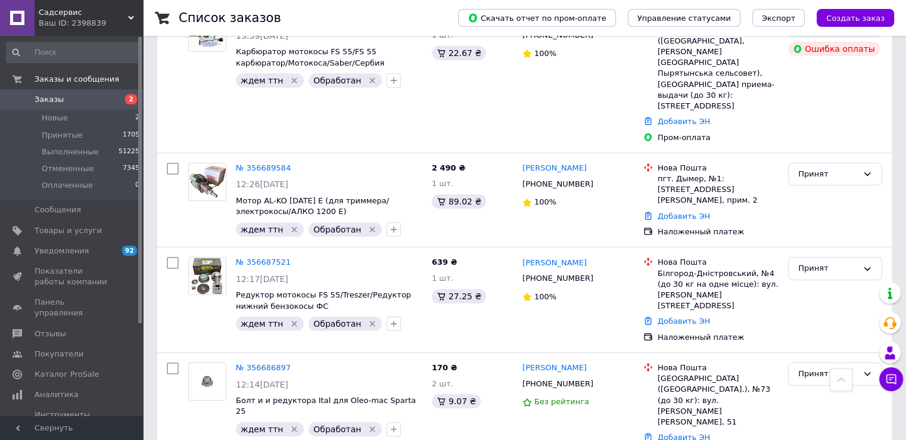
checkbox input "true"
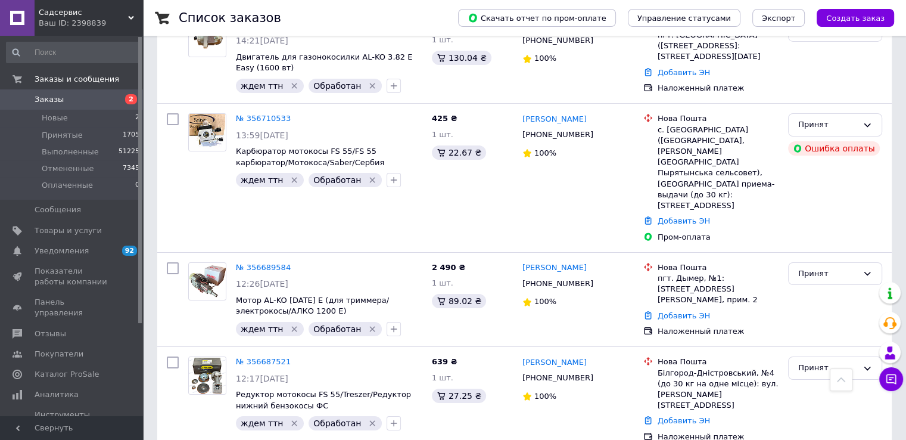
scroll to position [4261, 0]
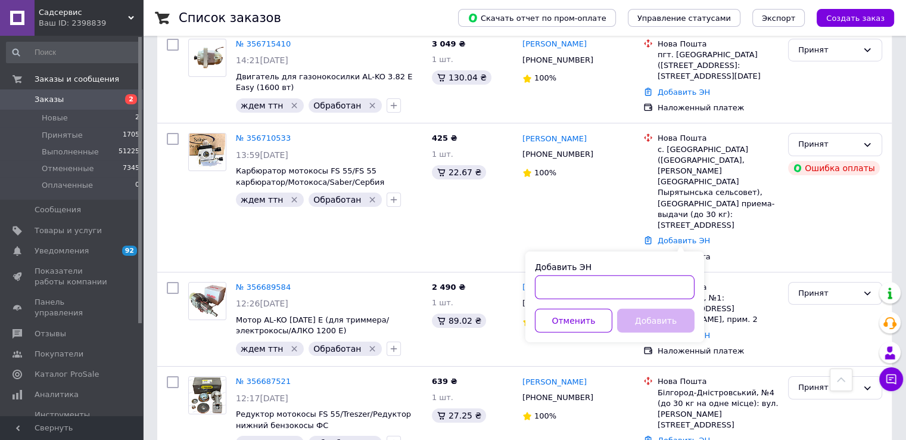
click at [562, 282] on input "Добавить ЭН" at bounding box center [615, 287] width 160 height 24
paste input "20451224633056"
type input "20451224633056"
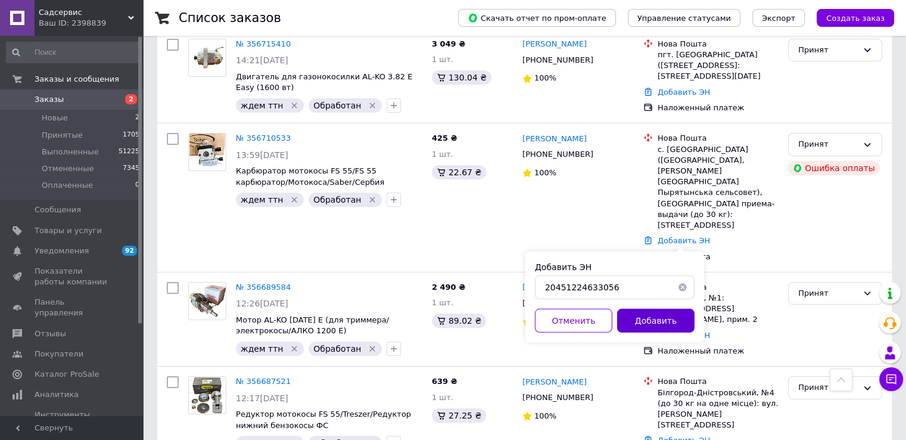
click at [636, 316] on button "Добавить" at bounding box center [655, 321] width 77 height 24
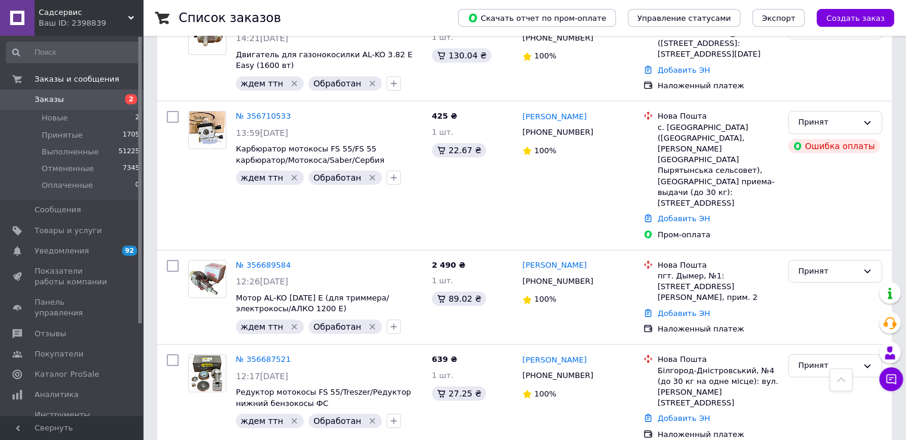
scroll to position [4320, 0]
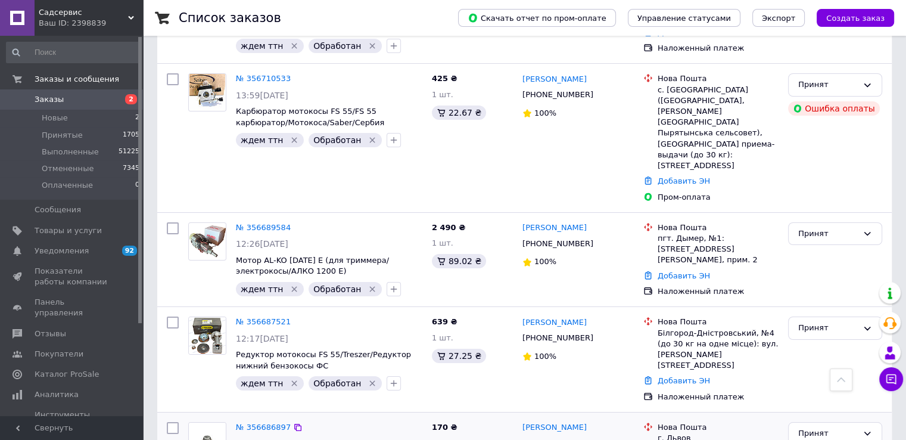
checkbox input "true"
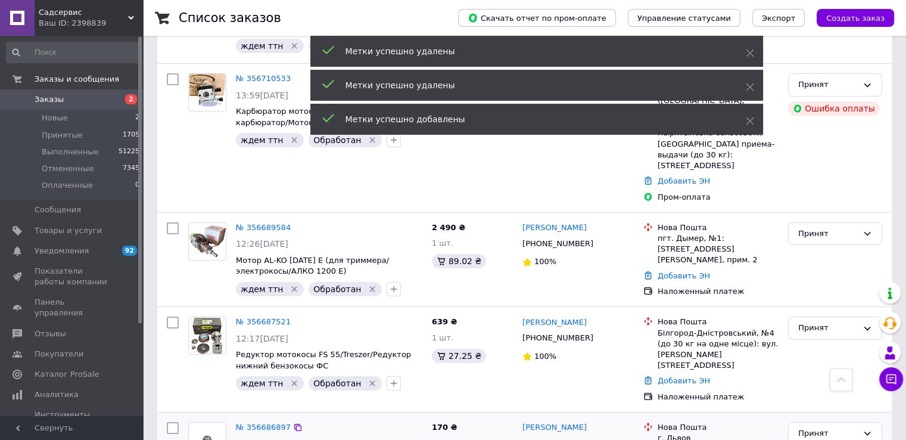
scroll to position [4201, 0]
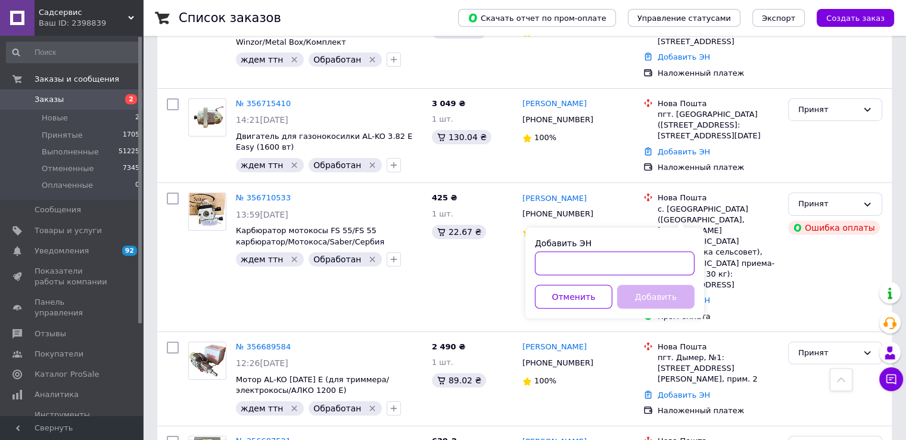
click at [542, 263] on input "Добавить ЭН" at bounding box center [615, 263] width 160 height 24
paste input "20451224633482"
type input "20451224633482"
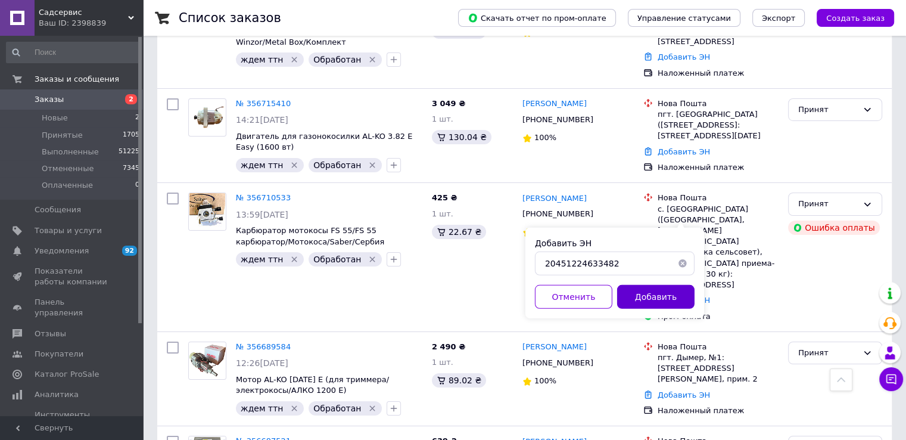
click at [636, 295] on button "Добавить" at bounding box center [655, 297] width 77 height 24
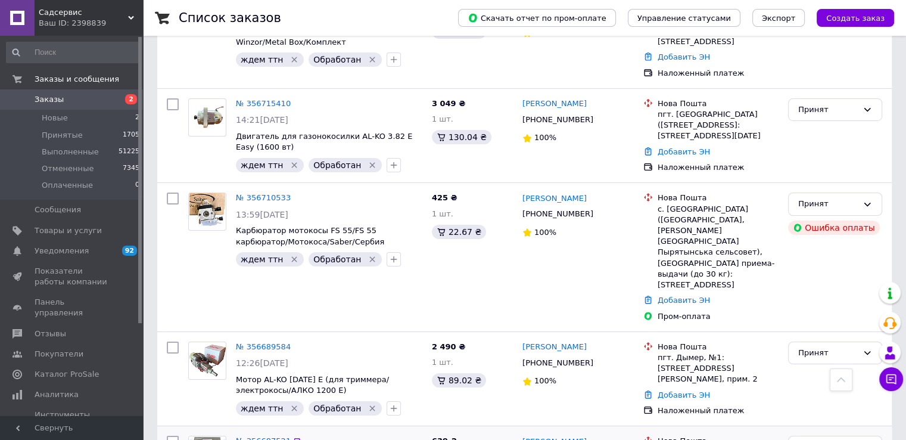
checkbox input "true"
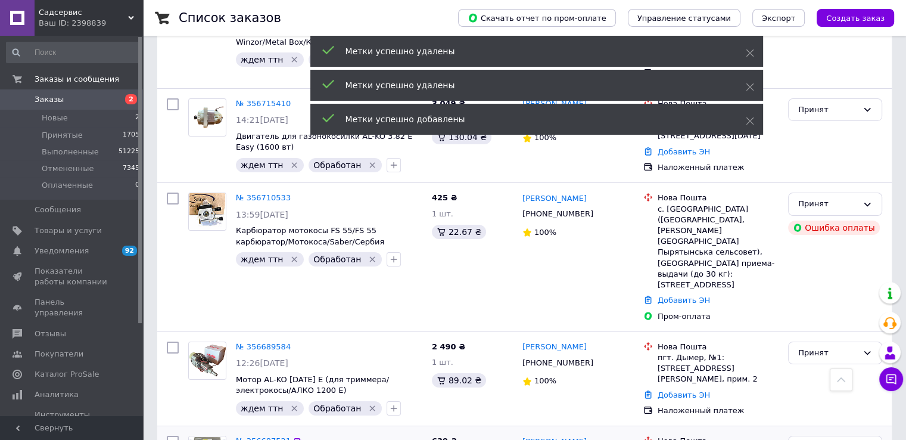
scroll to position [4141, 0]
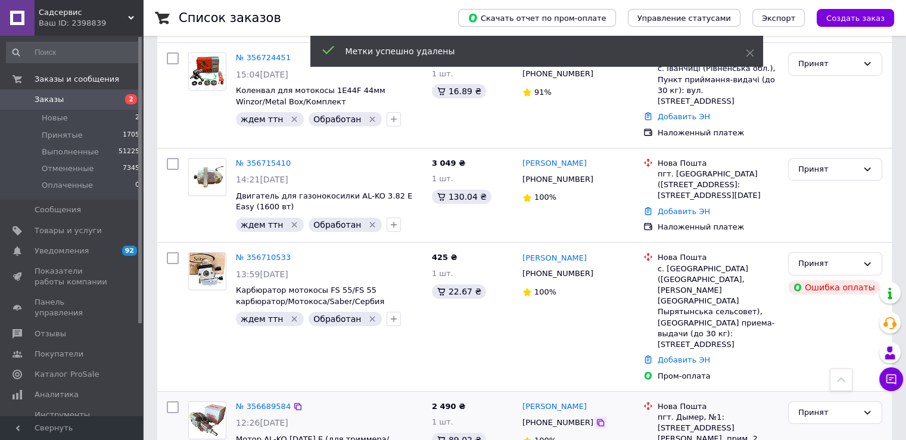
click at [596, 418] on icon at bounding box center [601, 423] width 10 height 10
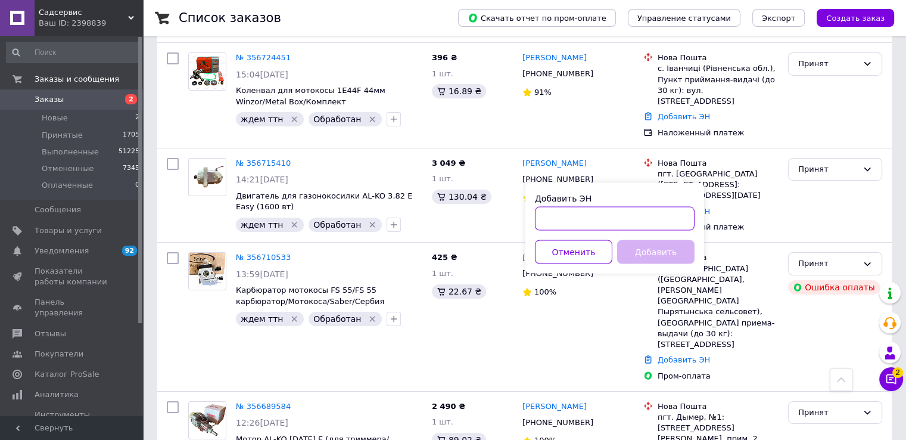
click at [577, 220] on input "Добавить ЭН" at bounding box center [615, 219] width 160 height 24
paste input "20451224632958"
type input "20451224632958"
click at [652, 248] on button "Добавить" at bounding box center [655, 252] width 77 height 24
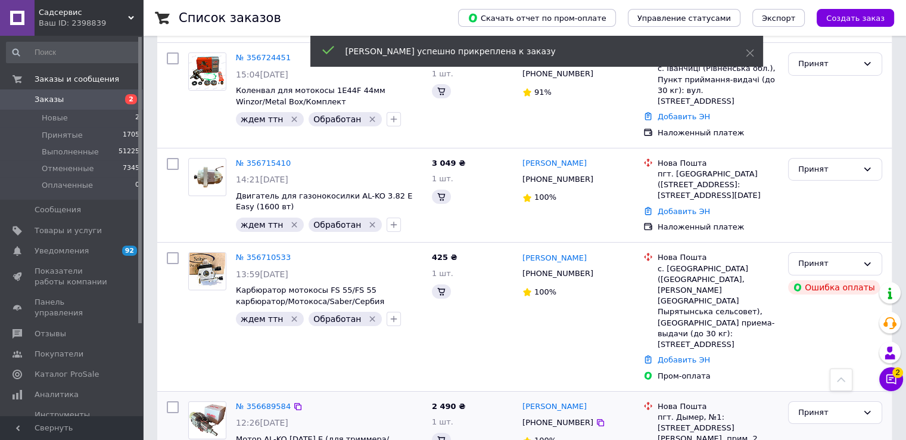
scroll to position [4022, 0]
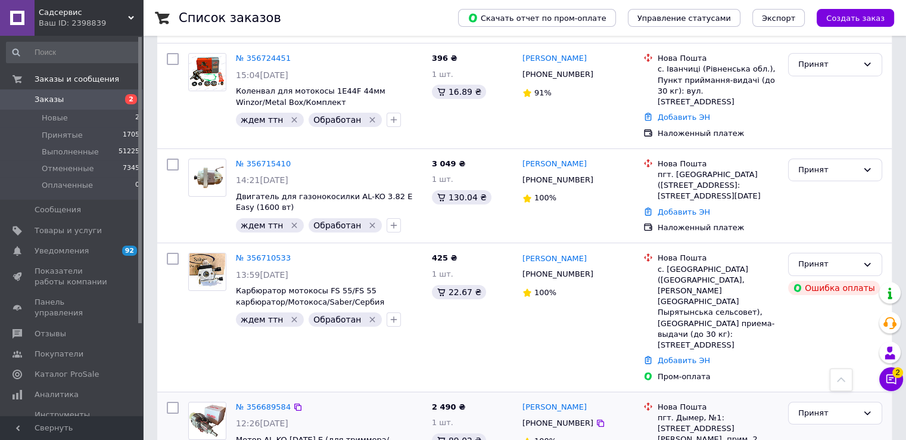
scroll to position [4141, 0]
checkbox input "true"
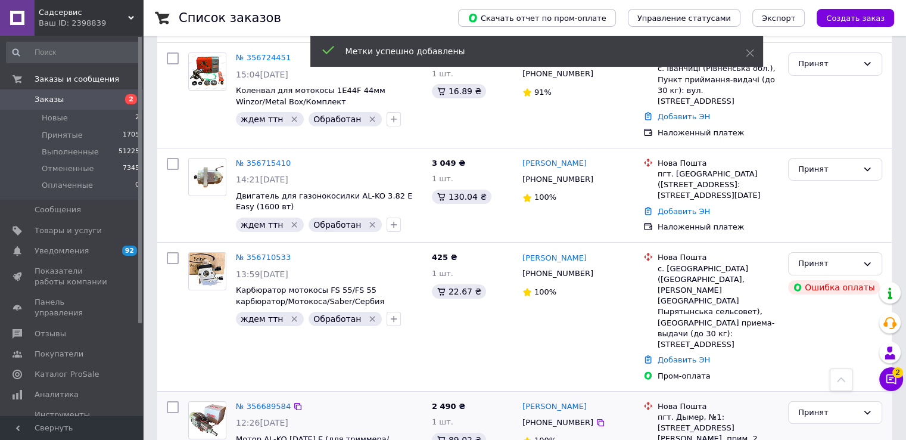
drag, startPoint x: 362, startPoint y: 191, endPoint x: 293, endPoint y: 191, distance: 68.5
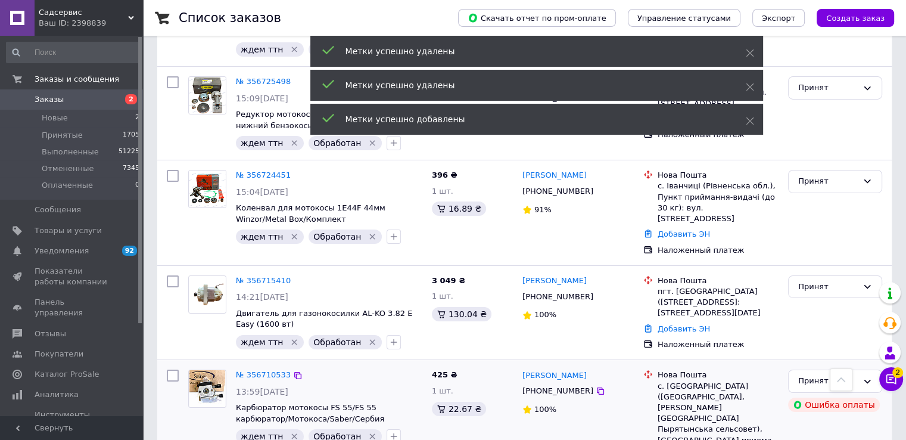
scroll to position [4022, 0]
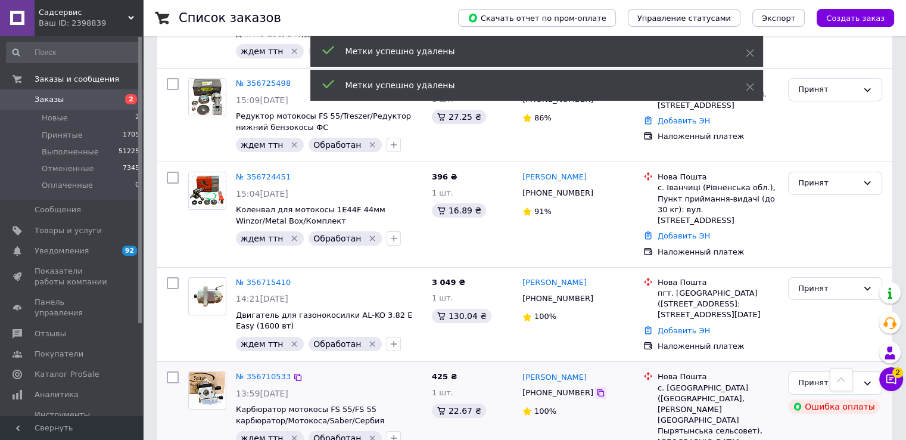
click at [597, 389] on icon at bounding box center [600, 392] width 7 height 7
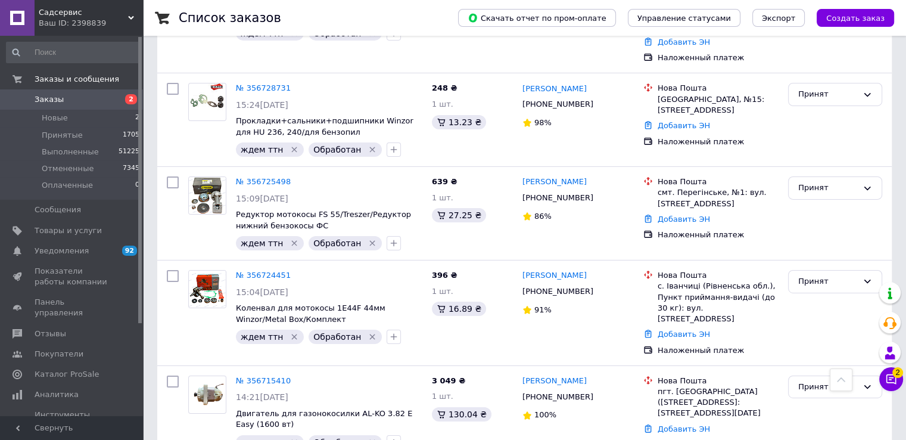
scroll to position [3903, 0]
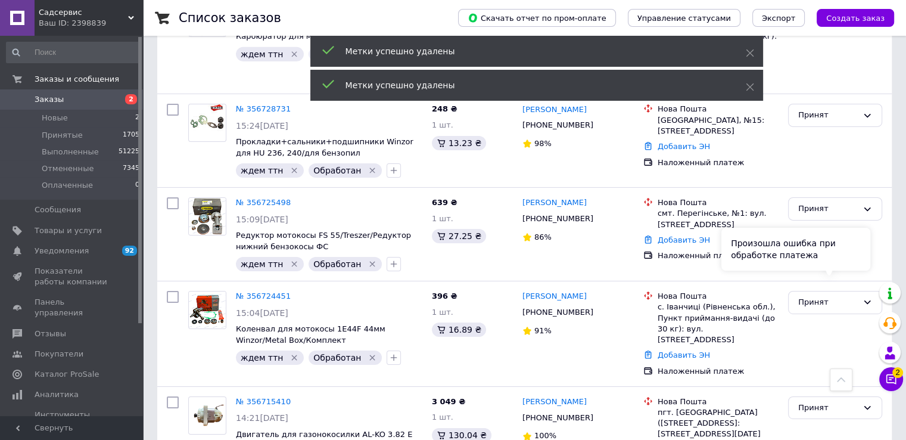
click at [829, 254] on div "Произошла ошибка при обработке платежа" at bounding box center [796, 249] width 149 height 43
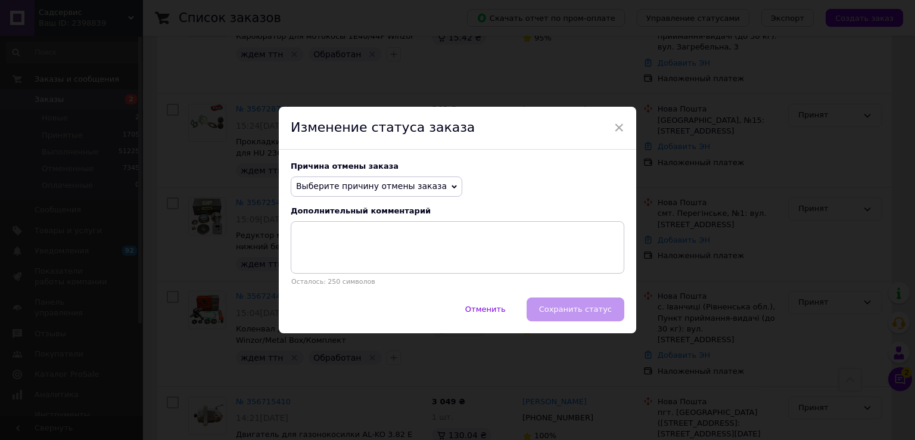
click at [340, 186] on span "Выберите причину отмены заказа" at bounding box center [371, 186] width 151 height 10
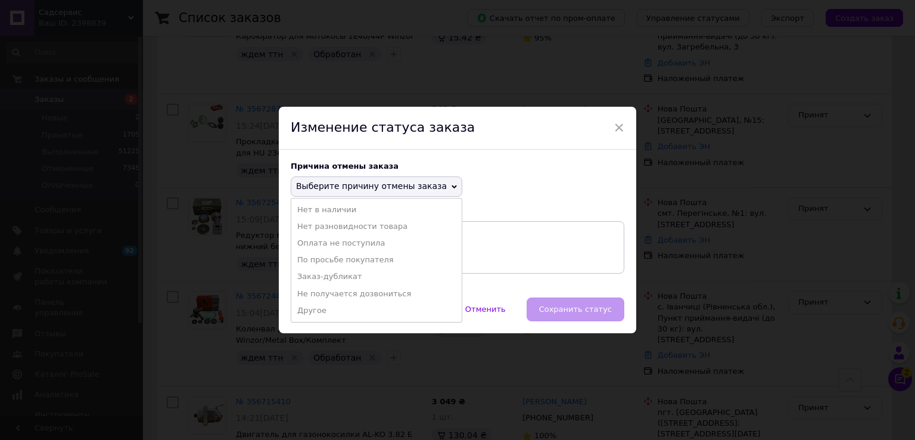
click at [337, 278] on li "Заказ-дубликат" at bounding box center [376, 276] width 170 height 17
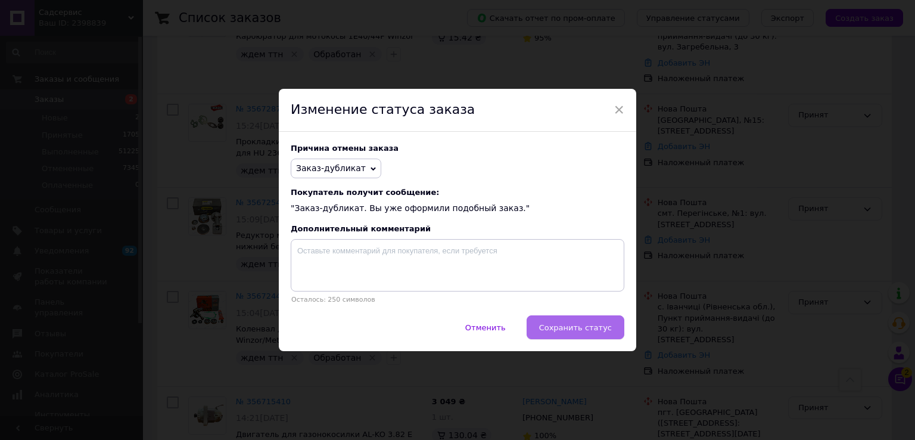
click at [596, 327] on span "Сохранить статус" at bounding box center [575, 327] width 73 height 9
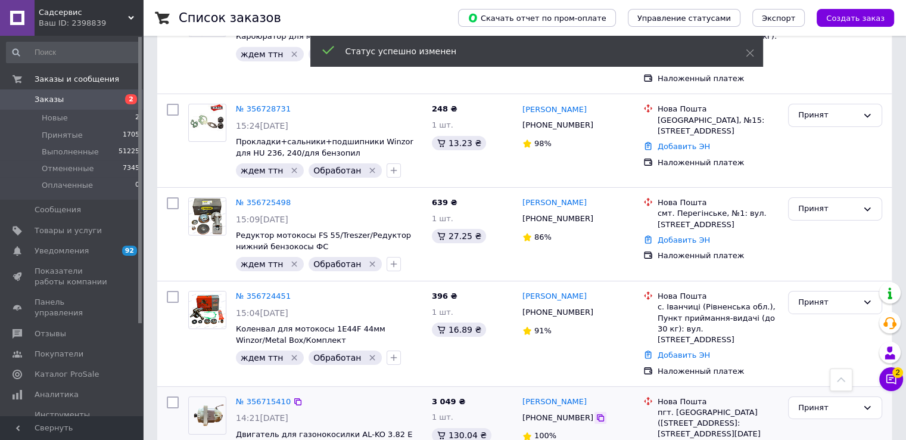
click at [596, 413] on icon at bounding box center [601, 418] width 10 height 10
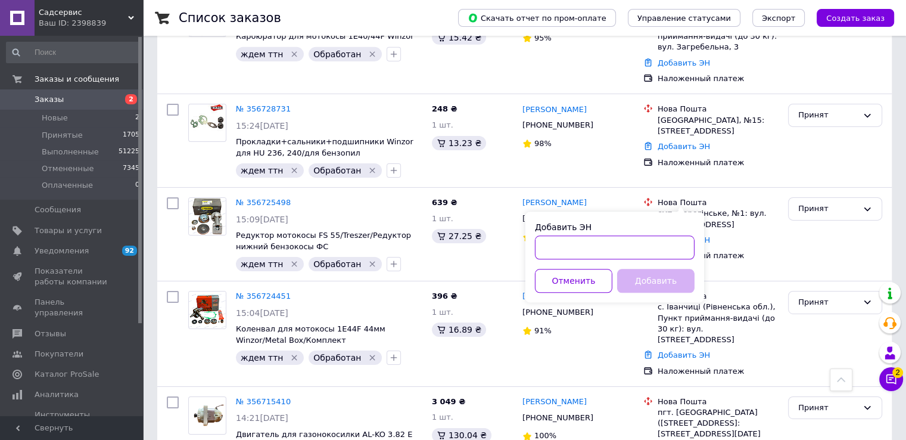
click at [591, 248] on input "Добавить ЭН" at bounding box center [615, 247] width 160 height 24
paste input "20451224630199"
type input "20451224630199"
click at [652, 289] on button "Добавить" at bounding box center [655, 281] width 77 height 24
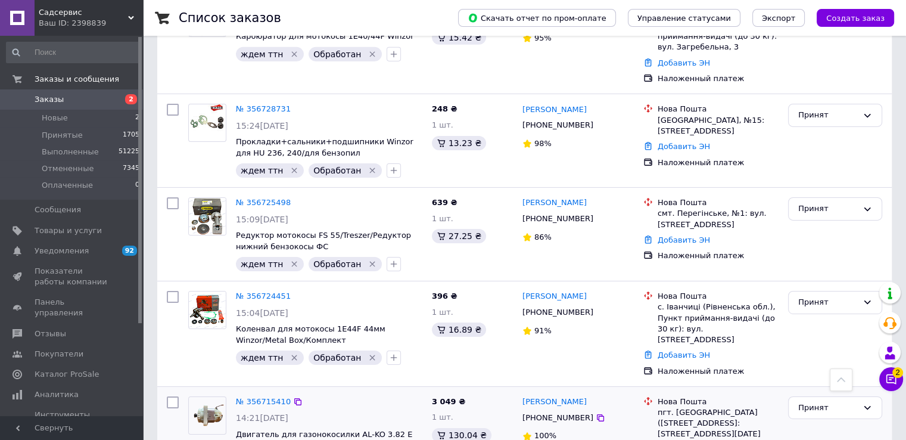
checkbox input "true"
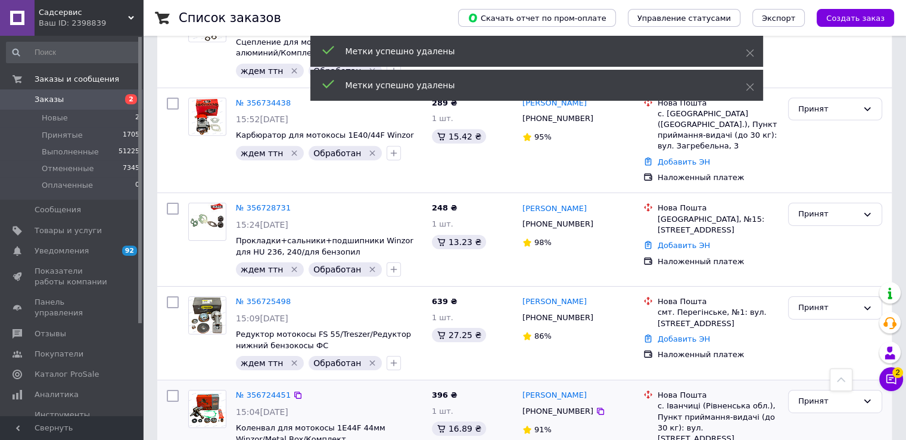
scroll to position [3784, 0]
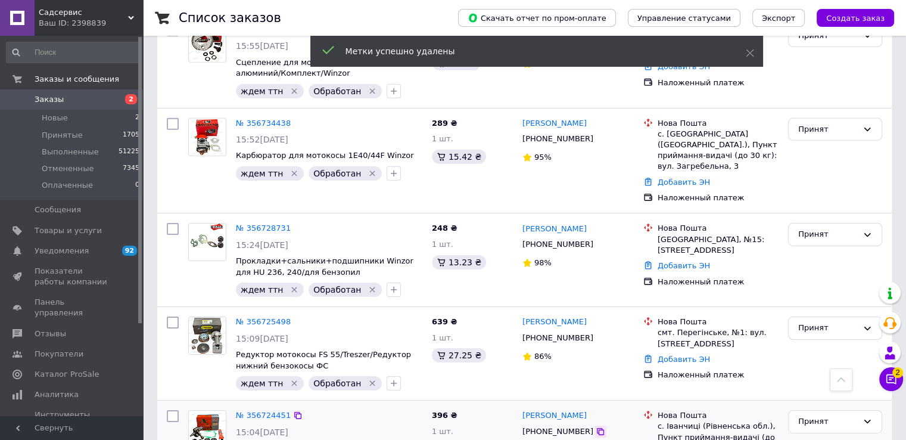
click at [596, 427] on icon at bounding box center [601, 432] width 10 height 10
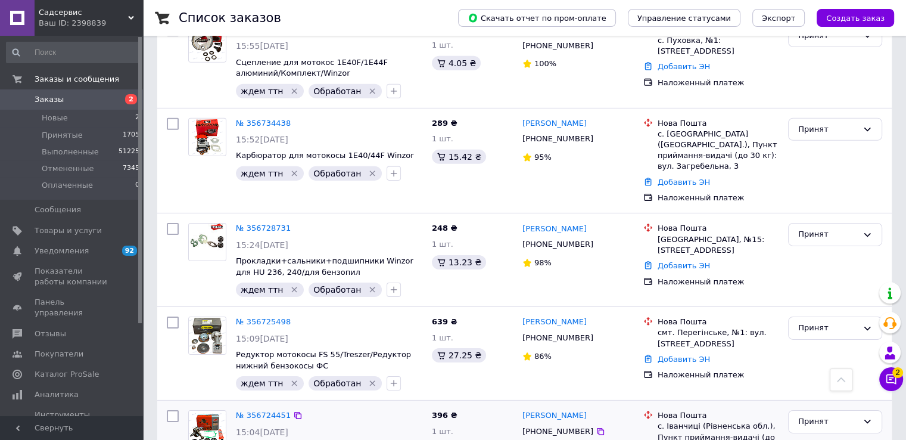
drag, startPoint x: 684, startPoint y: 232, endPoint x: 679, endPoint y: 241, distance: 10.9
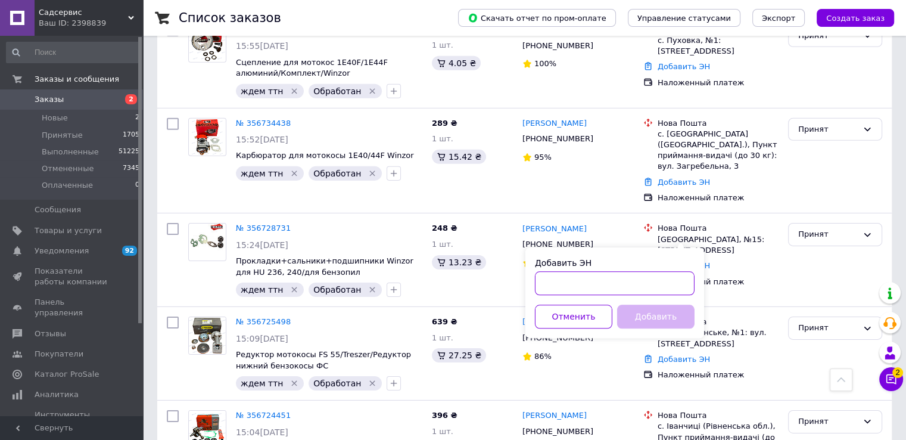
drag, startPoint x: 575, startPoint y: 287, endPoint x: 611, endPoint y: 292, distance: 36.7
click at [574, 287] on input "Добавить ЭН" at bounding box center [615, 283] width 160 height 24
paste input "20451224632868"
type input "20451224632868"
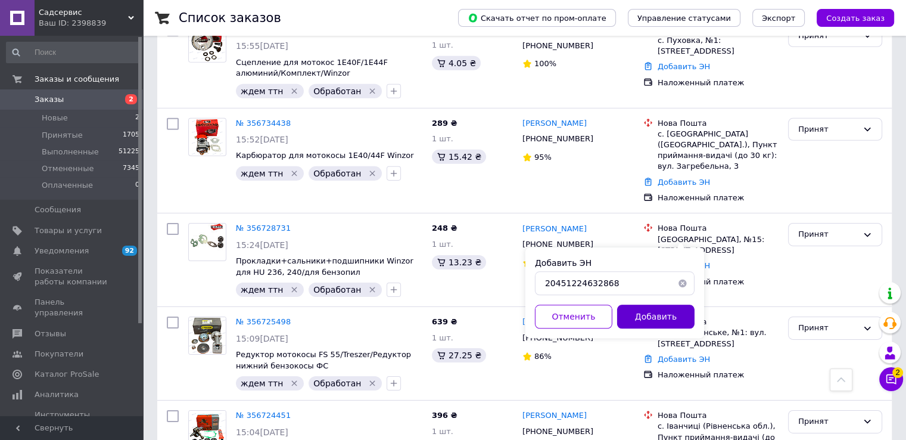
click at [645, 309] on button "Добавить" at bounding box center [655, 316] width 77 height 24
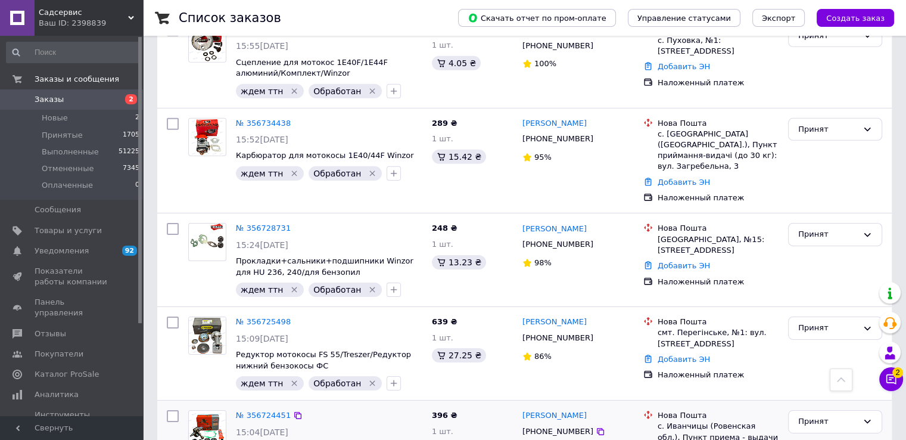
checkbox input "true"
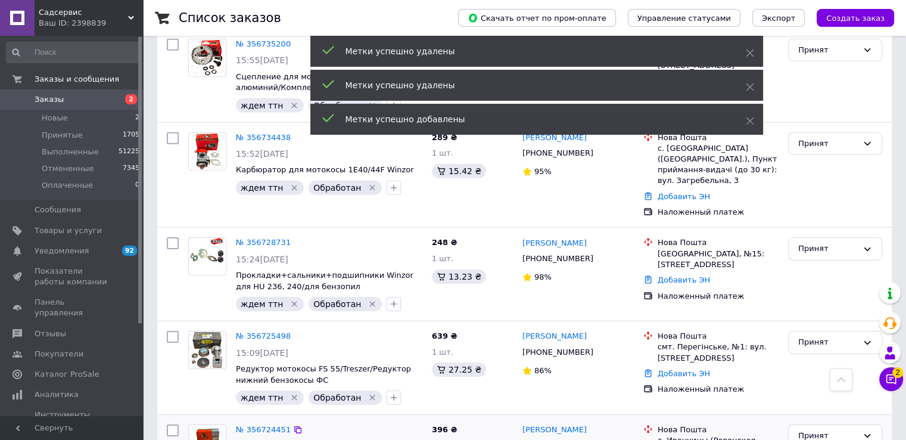
scroll to position [3724, 0]
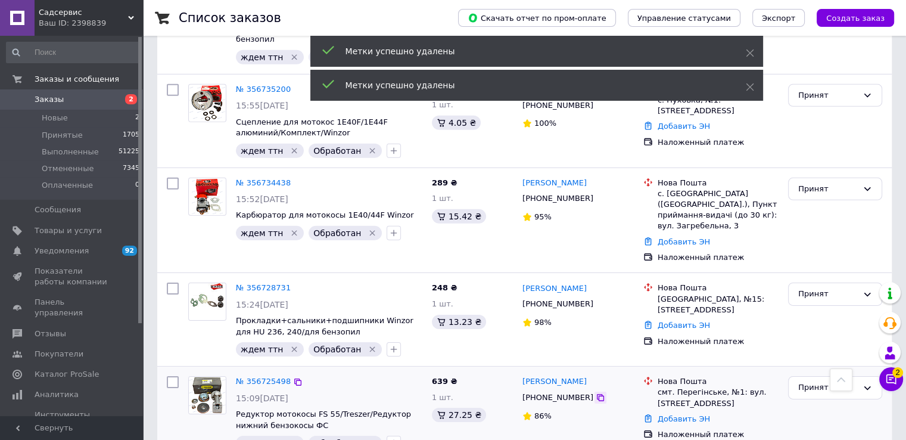
click at [596, 393] on icon at bounding box center [601, 398] width 10 height 10
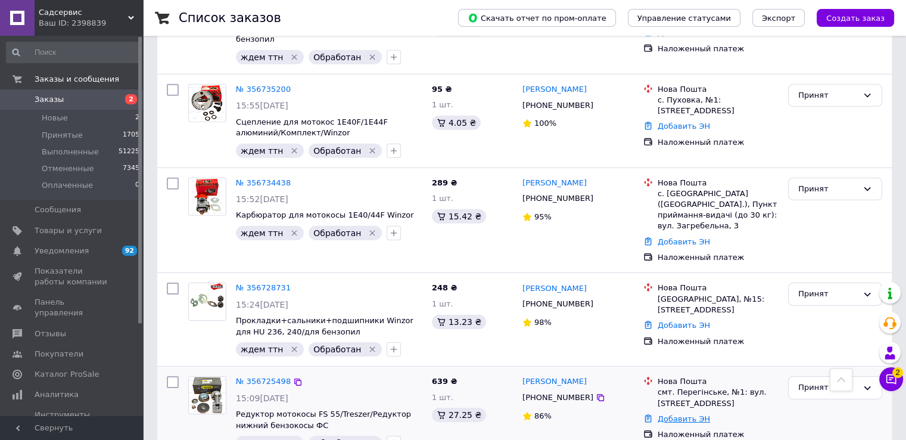
click at [679, 414] on link "Добавить ЭН" at bounding box center [684, 418] width 52 height 9
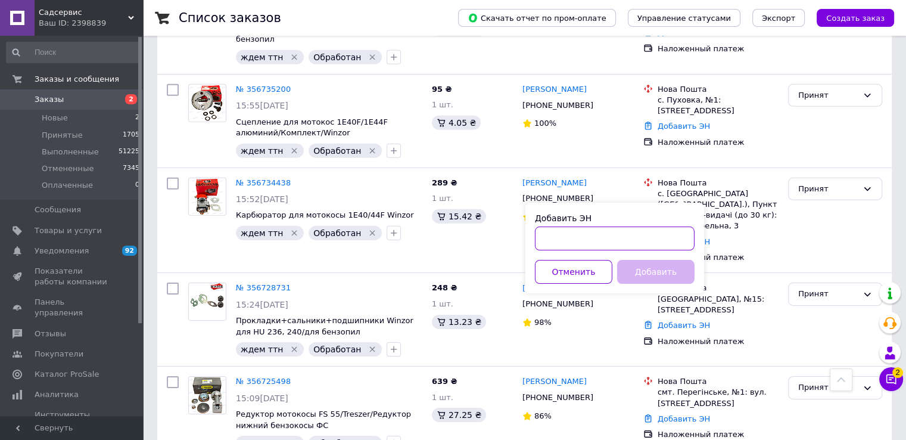
click at [551, 232] on input "Добавить ЭН" at bounding box center [615, 238] width 160 height 24
paste input "20451224633119"
type input "20451224633119"
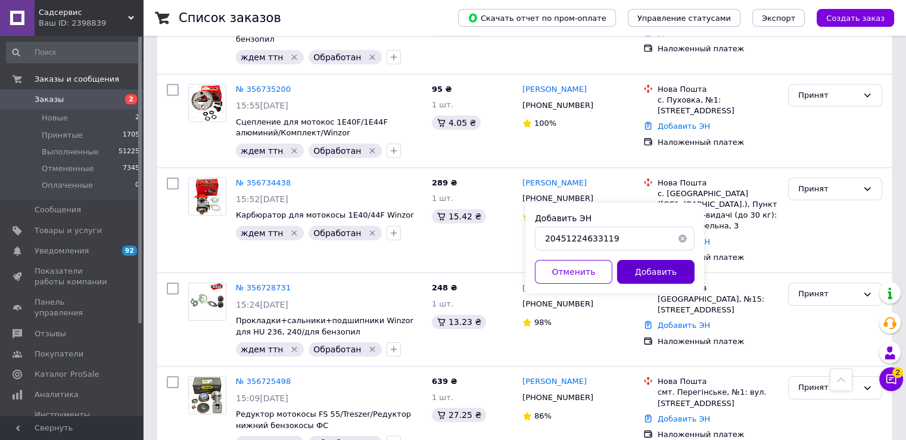
click at [642, 272] on button "Добавить" at bounding box center [655, 272] width 77 height 24
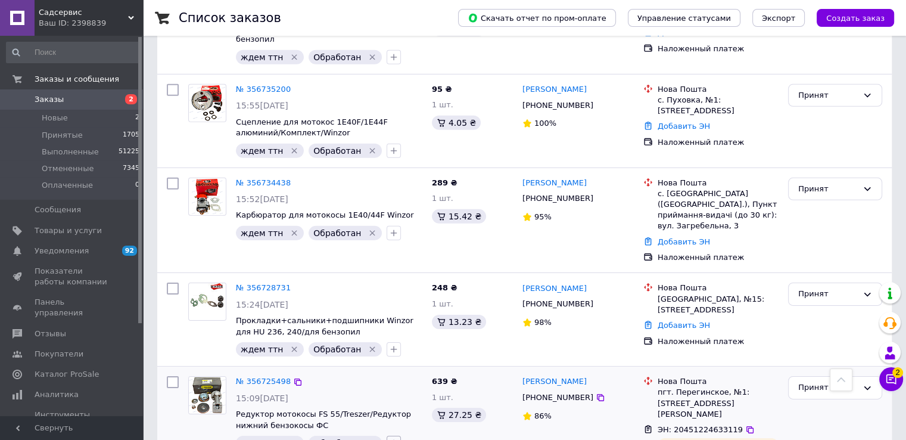
click at [387, 436] on button "button" at bounding box center [394, 443] width 14 height 14
checkbox input "true"
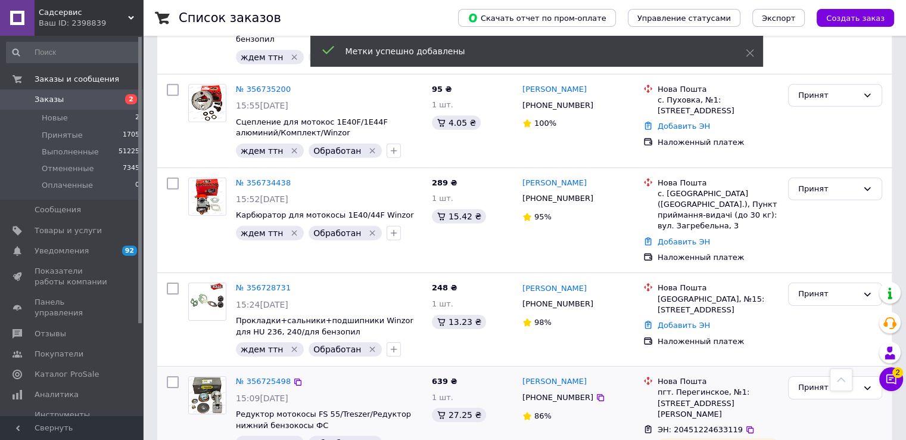
click at [368, 438] on icon "Удалить метку" at bounding box center [373, 443] width 10 height 10
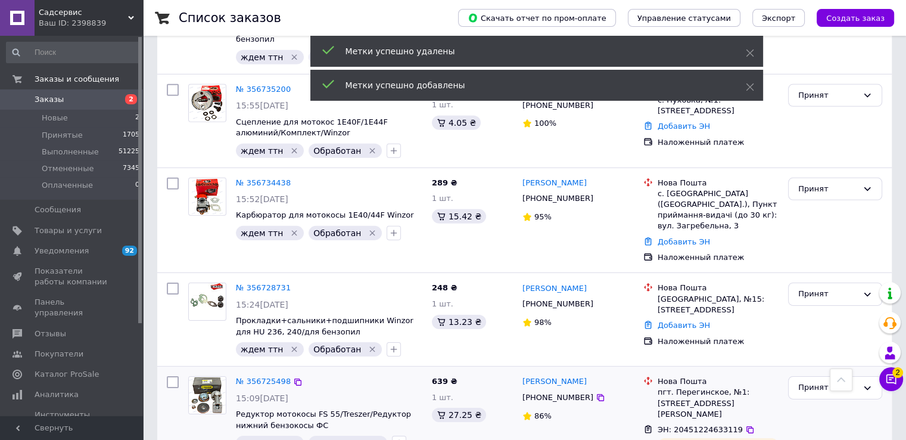
click at [290, 438] on icon "Удалить метку" at bounding box center [295, 443] width 10 height 10
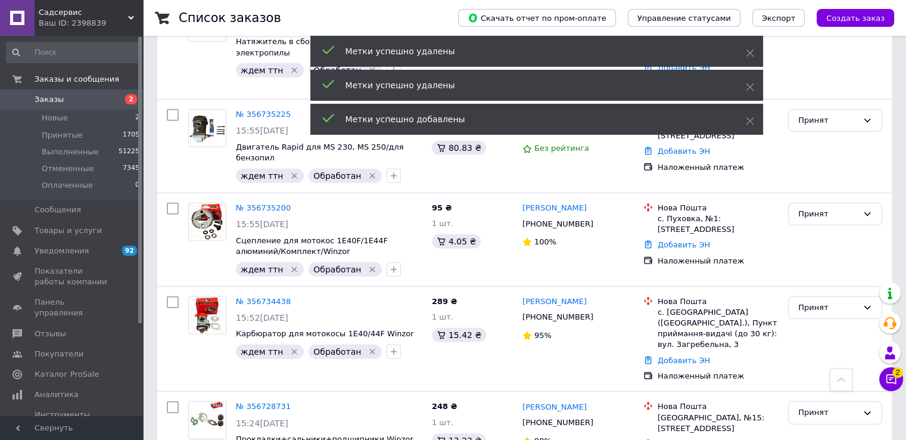
scroll to position [3605, 0]
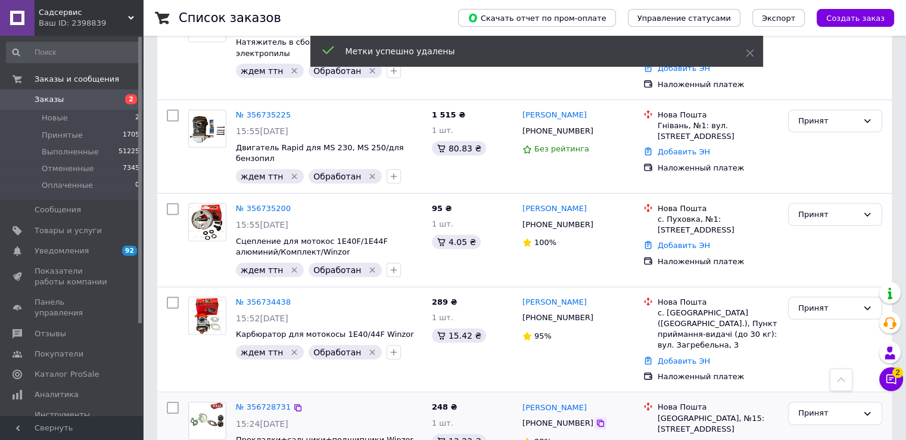
click at [596, 418] on icon at bounding box center [601, 423] width 10 height 10
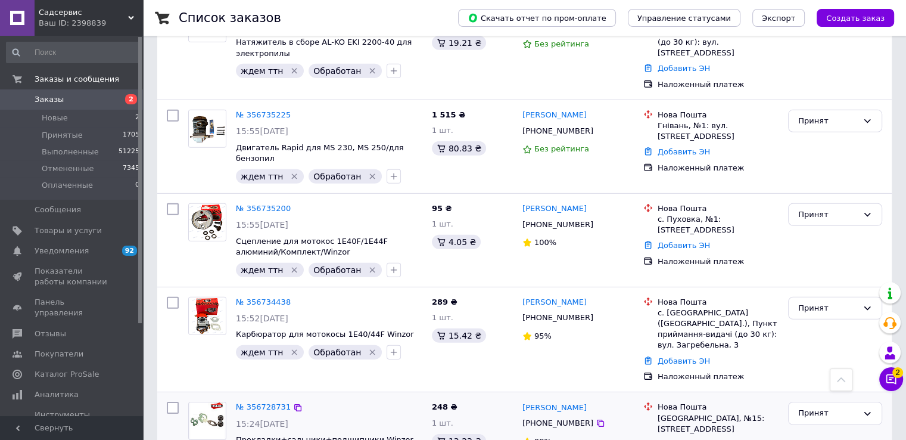
click at [689, 439] on link "Добавить ЭН" at bounding box center [684, 444] width 52 height 9
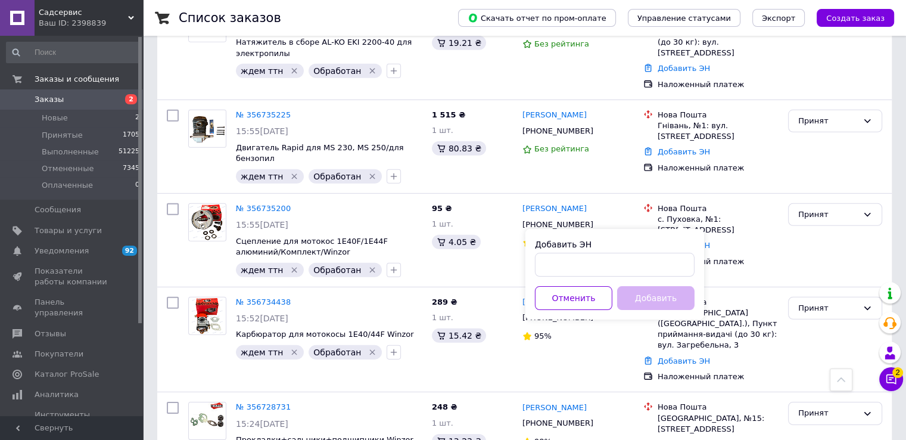
drag, startPoint x: 593, startPoint y: 253, endPoint x: 583, endPoint y: 256, distance: 11.3
click at [586, 256] on div "Добавить ЭН" at bounding box center [615, 257] width 160 height 38
click at [565, 267] on input "Добавить ЭН" at bounding box center [615, 265] width 160 height 24
paste input "20451224633369"
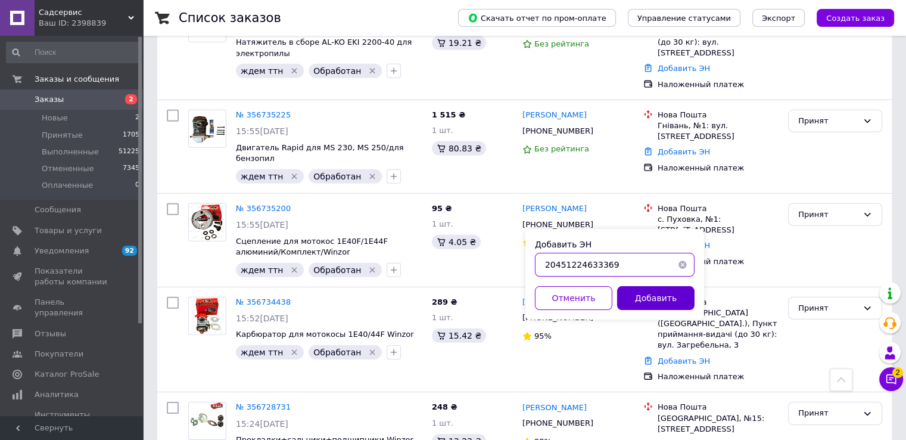
type input "20451224633369"
click at [634, 294] on button "Добавить" at bounding box center [655, 298] width 77 height 24
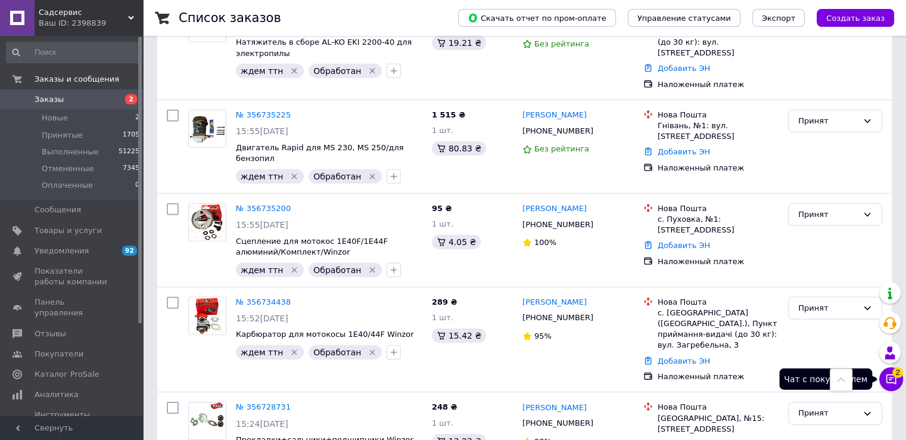
click at [897, 382] on button "Чат с покупателем 2" at bounding box center [891, 379] width 24 height 24
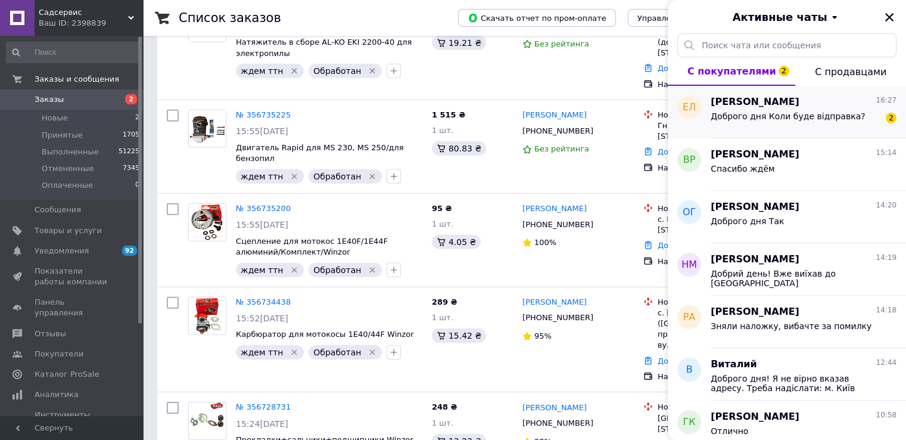
click at [807, 119] on span "Доброго дня Коли буде відправка?" at bounding box center [788, 116] width 155 height 10
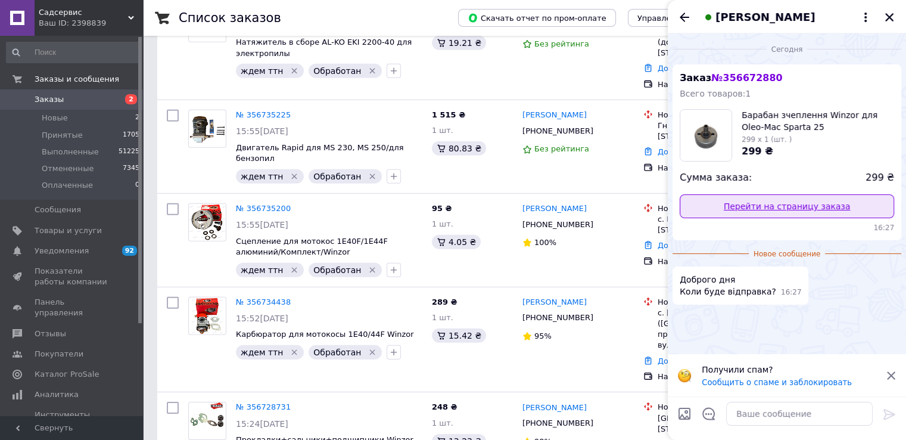
click at [782, 209] on link "Перейти на страницу заказа" at bounding box center [787, 206] width 214 height 24
click at [761, 412] on textarea at bounding box center [799, 414] width 147 height 24
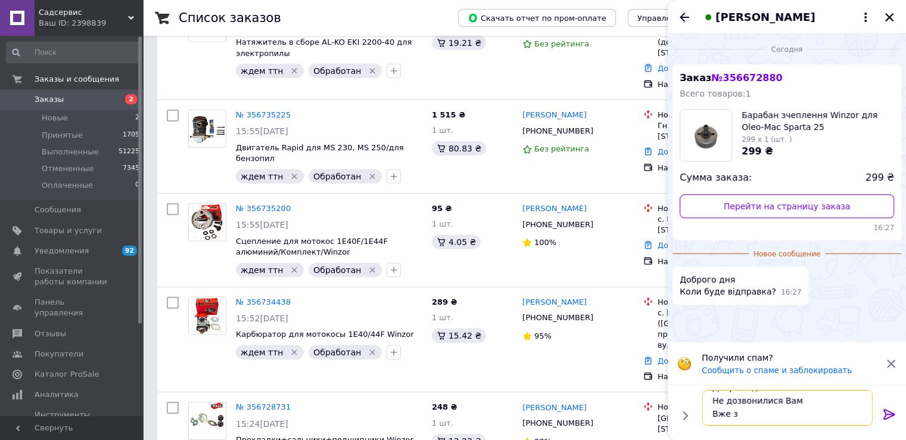
scroll to position [14, 0]
type textarea "Доброго дня Не дозвонилися Вам Вже [DATE]"
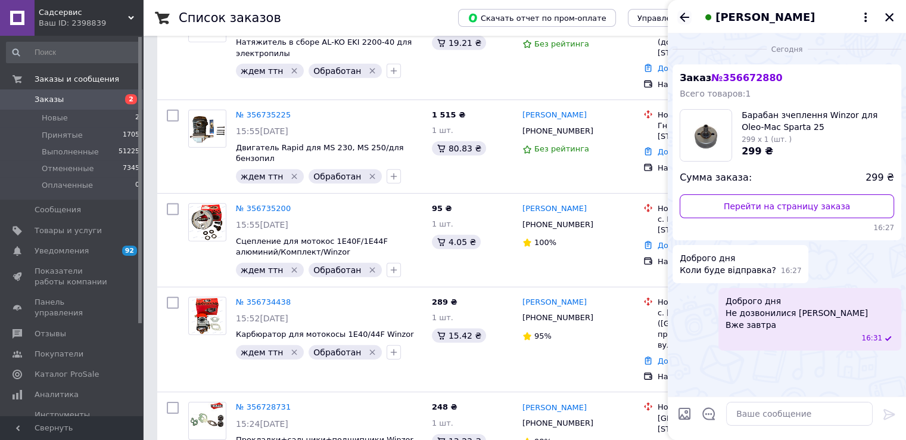
click at [685, 17] on icon "Назад" at bounding box center [685, 17] width 10 height 9
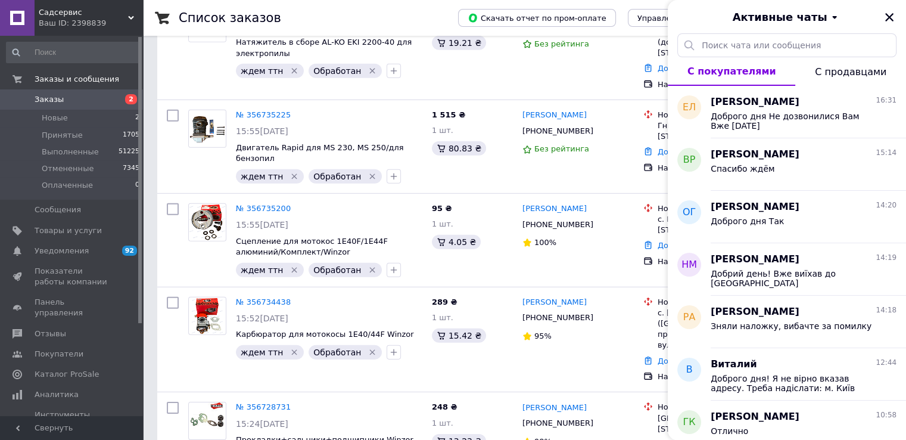
click at [879, 14] on div "Активные чаты" at bounding box center [787, 16] width 238 height 33
click at [884, 14] on icon "Закрыть" at bounding box center [889, 17] width 11 height 11
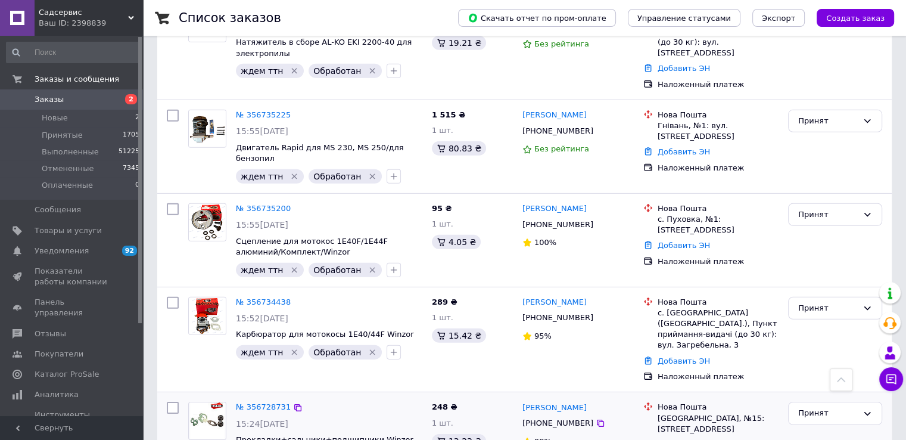
checkbox input "true"
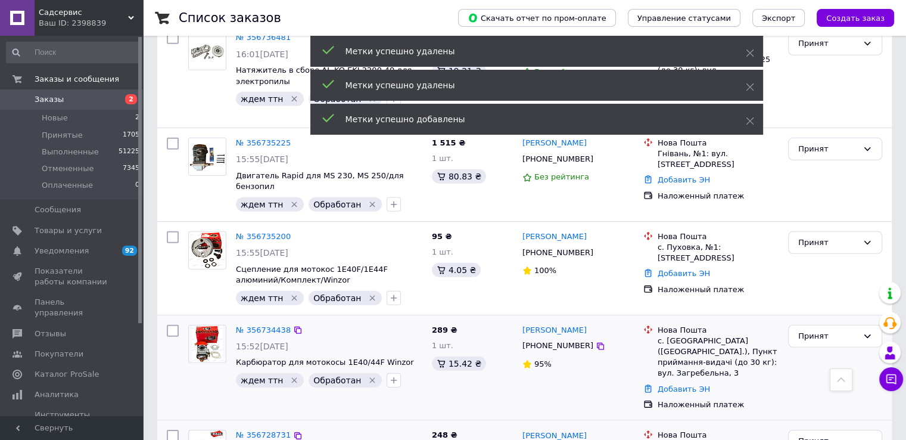
scroll to position [3486, 0]
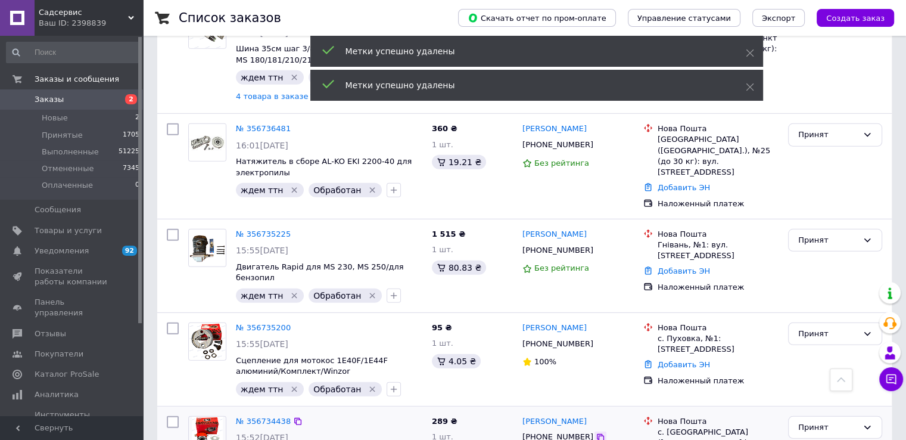
click at [596, 433] on icon at bounding box center [601, 438] width 10 height 10
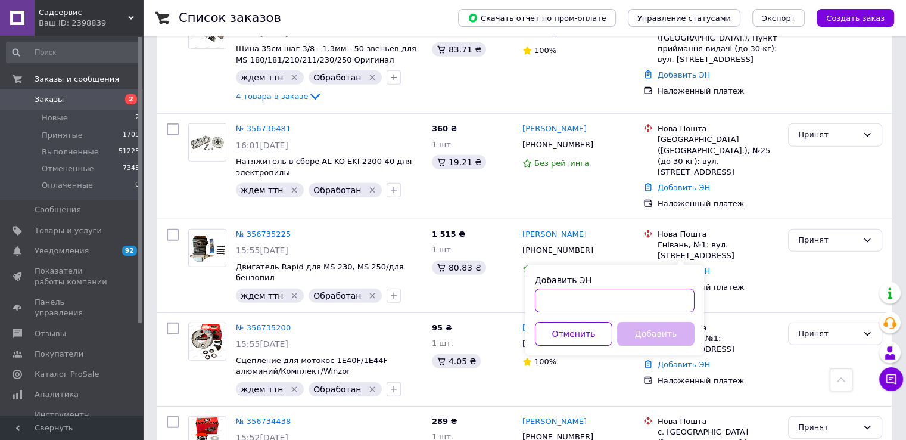
click at [580, 306] on input "Добавить ЭН" at bounding box center [615, 300] width 160 height 24
paste input "20451224633418"
type input "20451224633418"
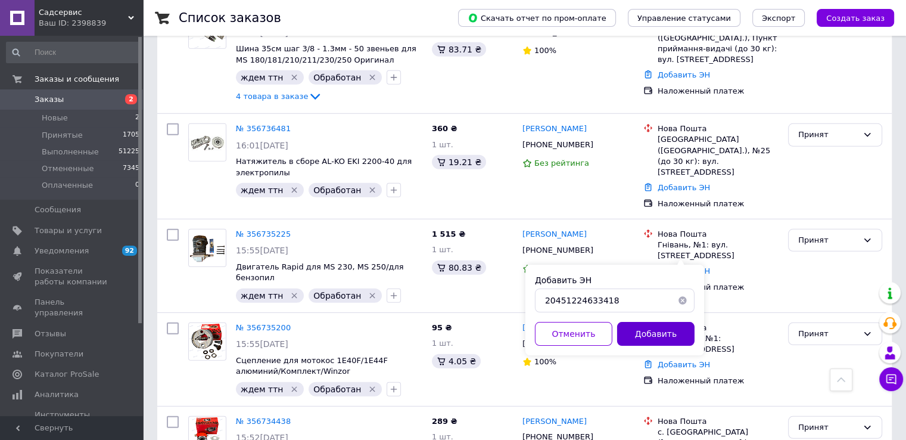
click at [643, 331] on button "Добавить" at bounding box center [655, 334] width 77 height 24
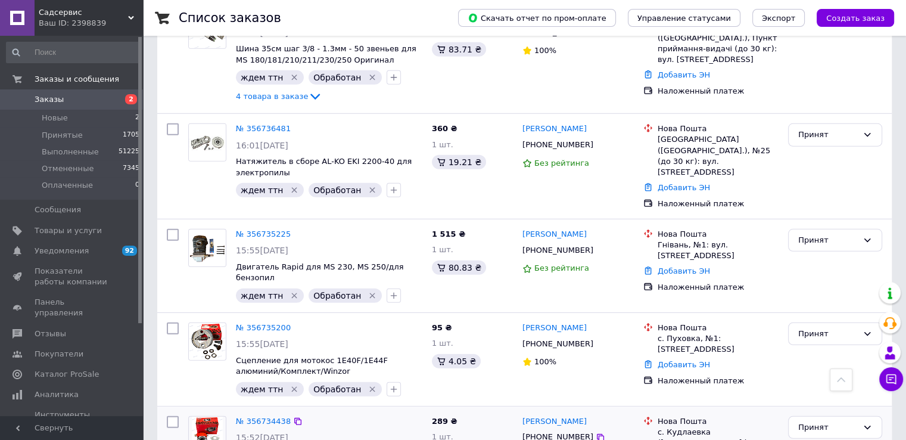
checkbox input "true"
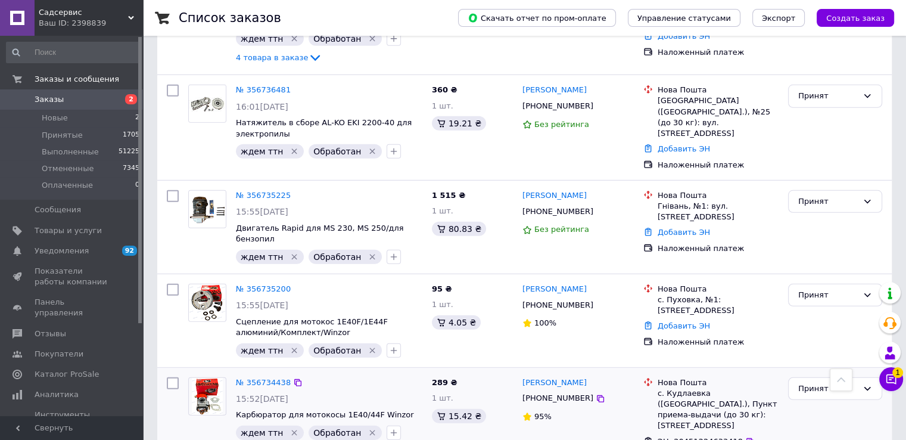
scroll to position [3546, 0]
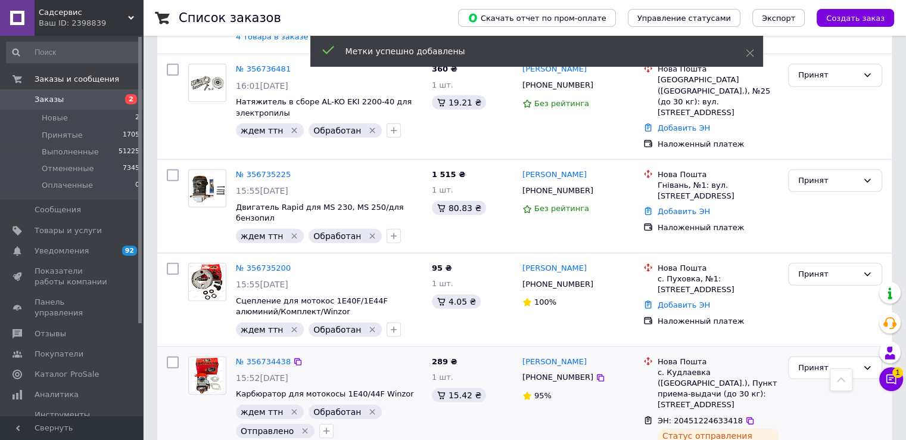
click at [368, 407] on icon "Удалить метку" at bounding box center [373, 412] width 10 height 10
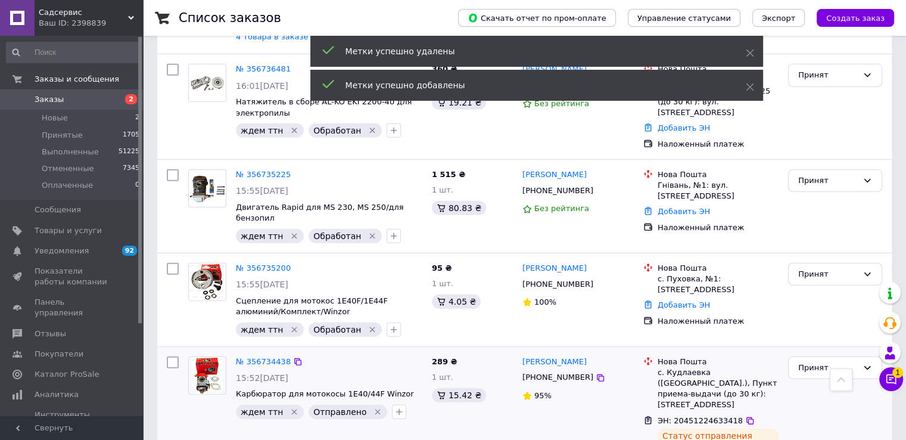
click at [290, 407] on icon "Удалить метку" at bounding box center [295, 412] width 10 height 10
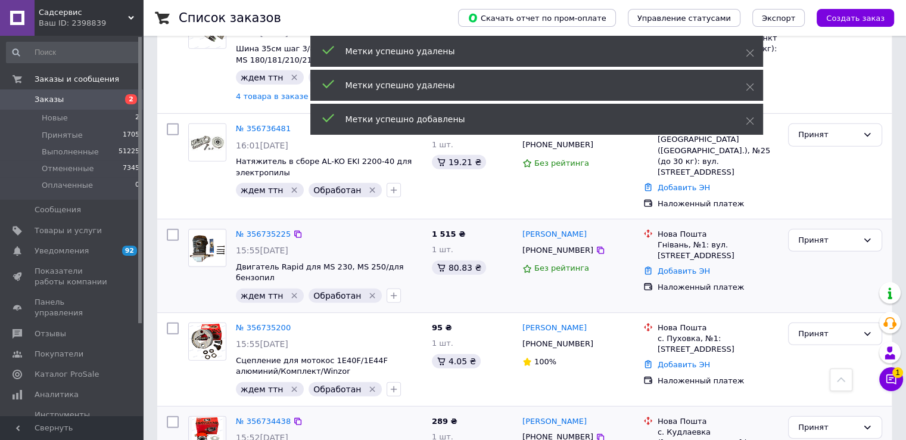
scroll to position [3367, 0]
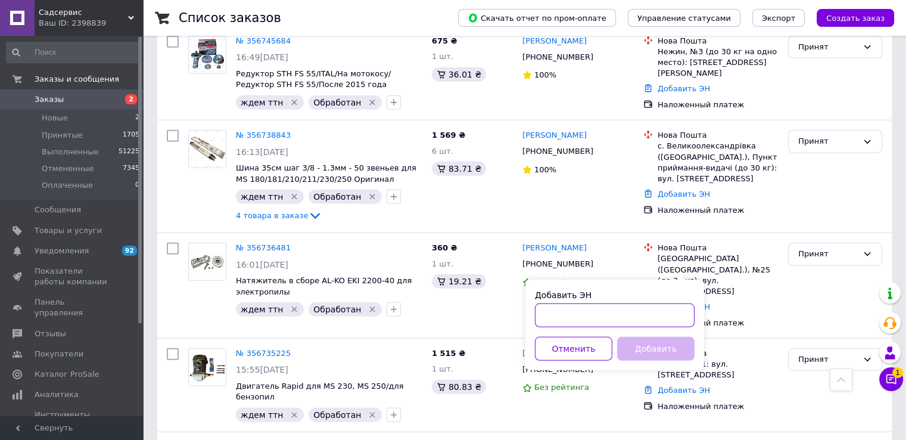
click at [572, 317] on input "Добавить ЭН" at bounding box center [615, 315] width 160 height 24
paste input "20451224956113"
type input "20451224956113"
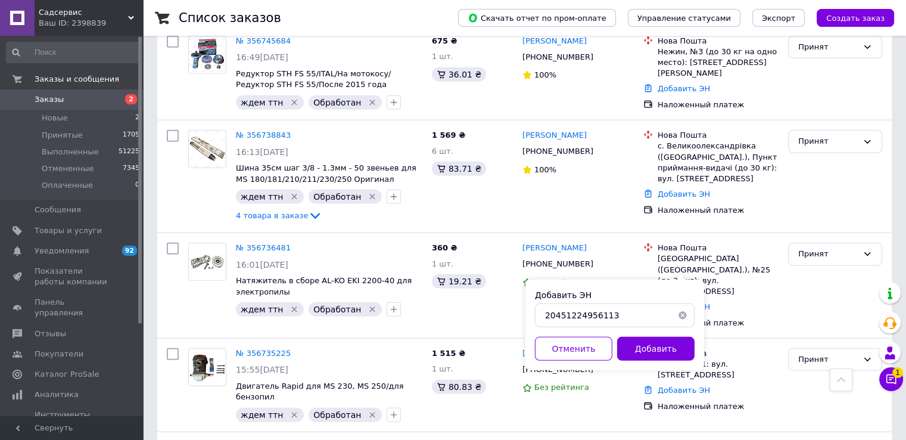
click at [649, 347] on button "Добавить" at bounding box center [655, 349] width 77 height 24
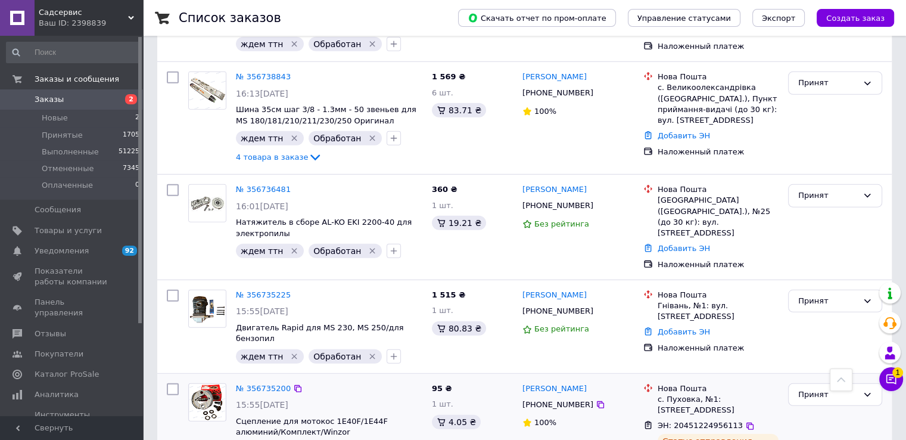
scroll to position [3486, 0]
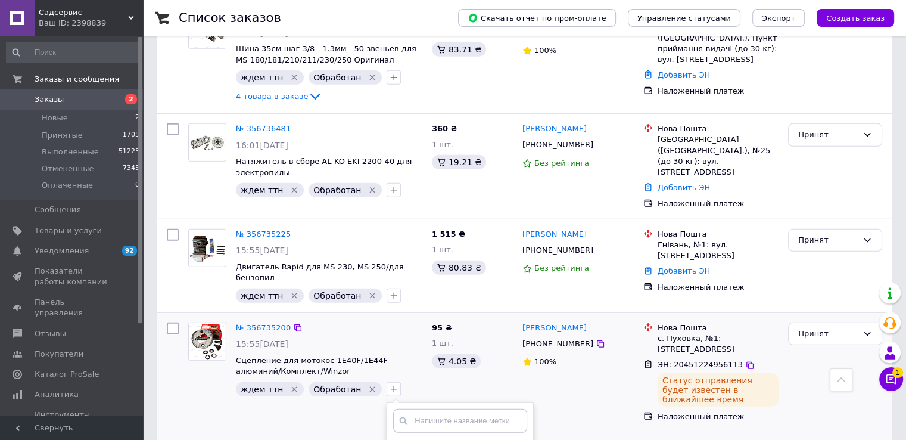
checkbox input "true"
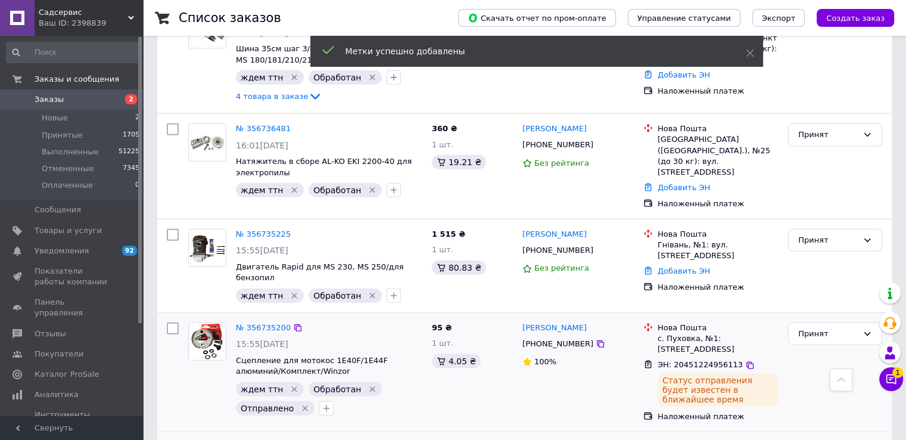
click at [368, 384] on icon "Удалить метку" at bounding box center [373, 389] width 10 height 10
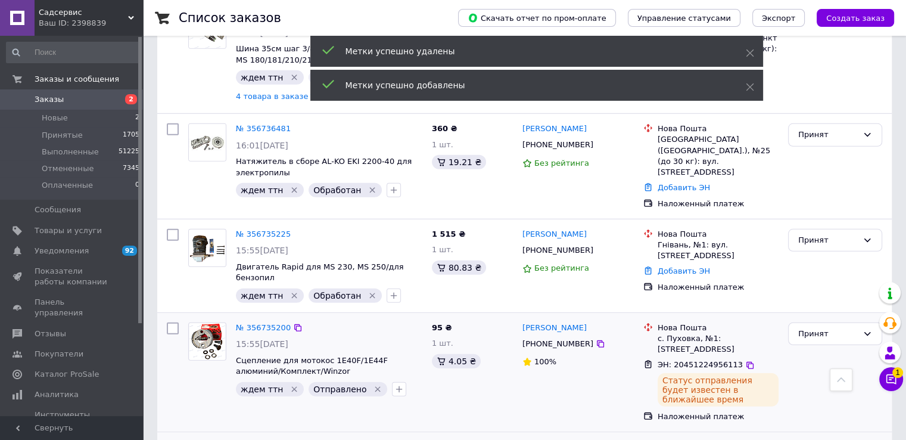
click at [290, 384] on icon "Удалить метку" at bounding box center [295, 389] width 10 height 10
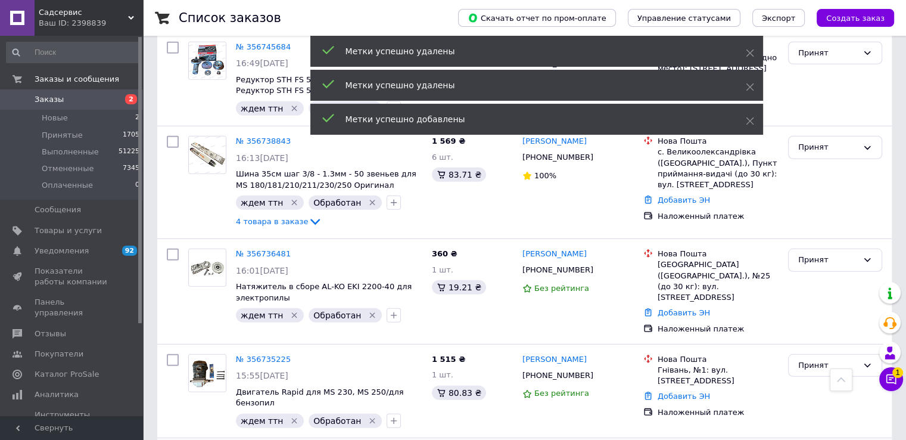
scroll to position [3307, 0]
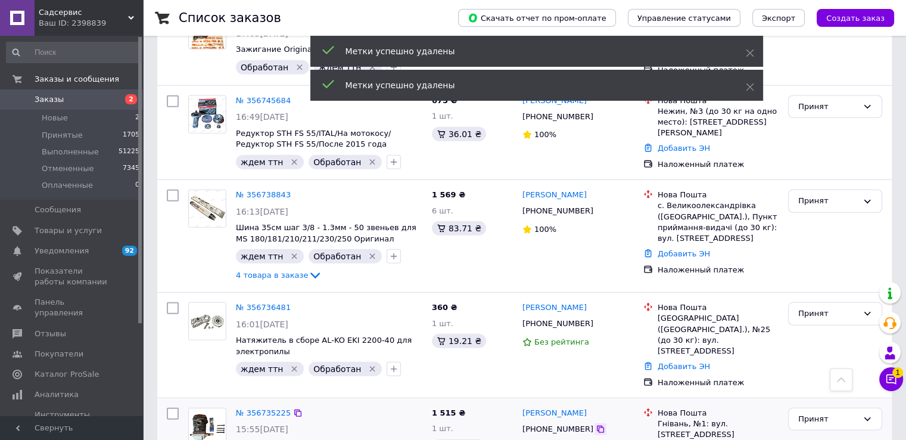
click at [596, 424] on icon at bounding box center [601, 429] width 10 height 10
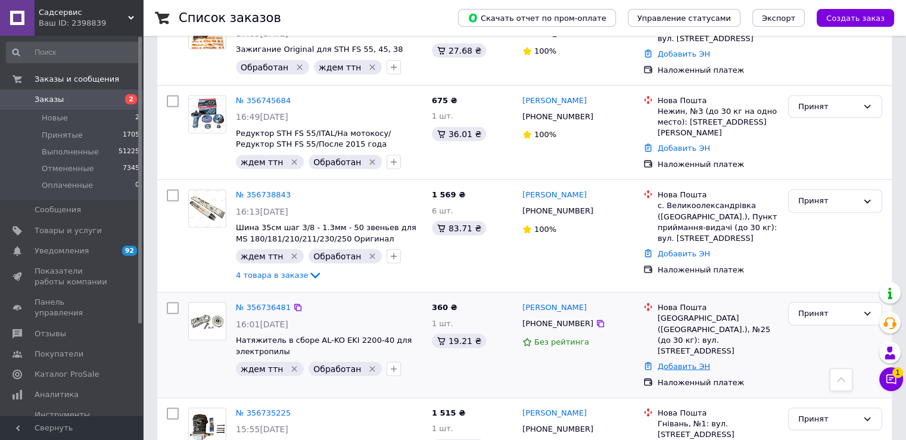
click at [689, 362] on link "Добавить ЭН" at bounding box center [684, 366] width 52 height 9
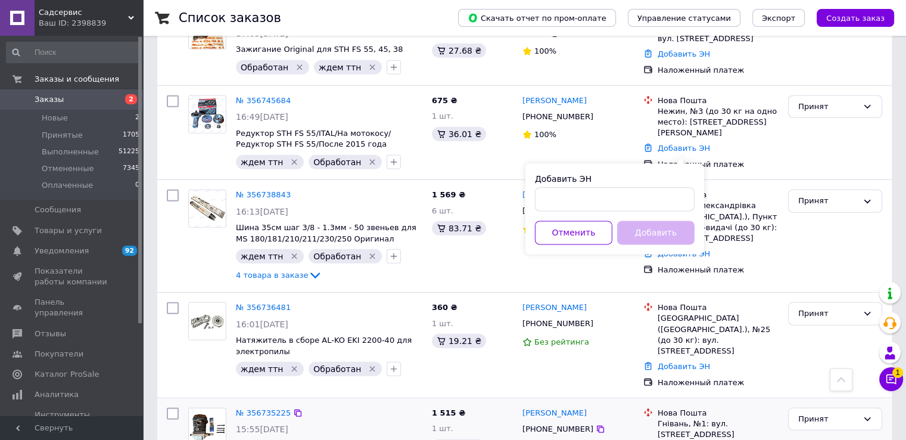
click at [529, 403] on div "[PERSON_NAME] [PHONE_NUMBER] Без рейтинга" at bounding box center [578, 444] width 121 height 83
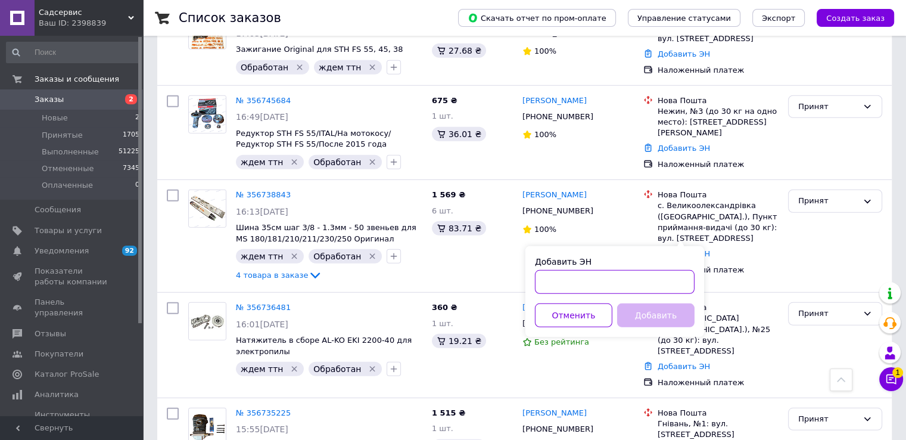
click at [602, 279] on input "Добавить ЭН" at bounding box center [615, 282] width 160 height 24
paste input "20451224633391"
type input "20451224633391"
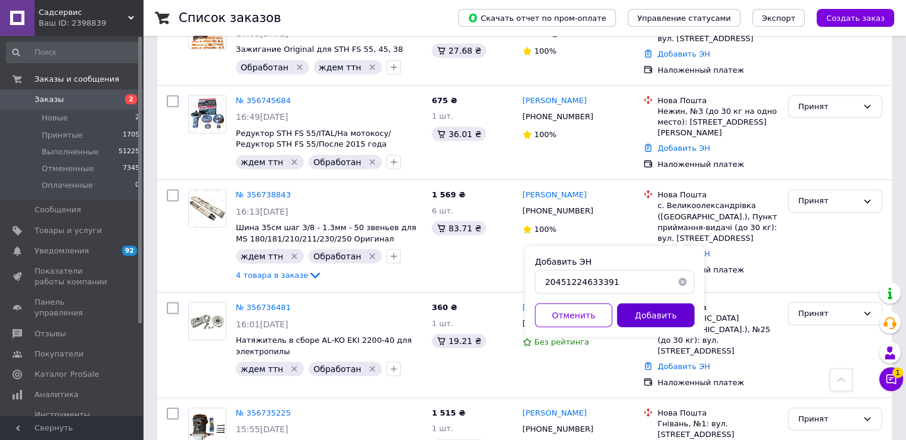
click at [657, 313] on button "Добавить" at bounding box center [655, 315] width 77 height 24
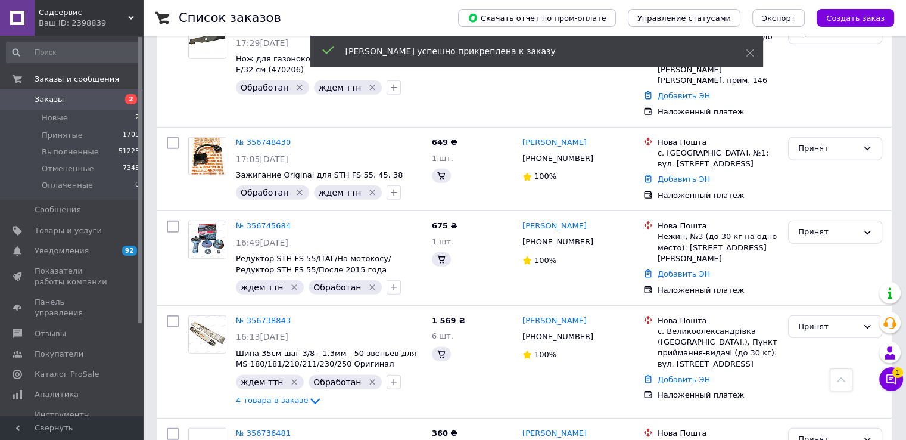
scroll to position [3422, 0]
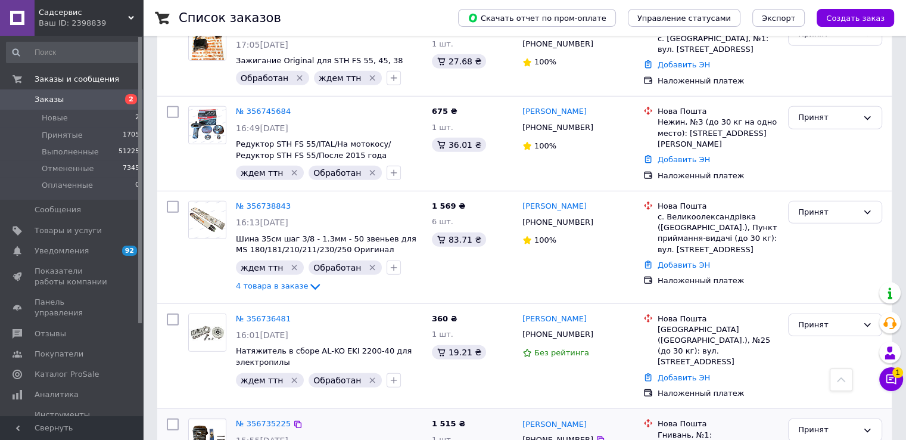
drag, startPoint x: 422, startPoint y: 375, endPoint x: 436, endPoint y: 384, distance: 16.0
checkbox input "true"
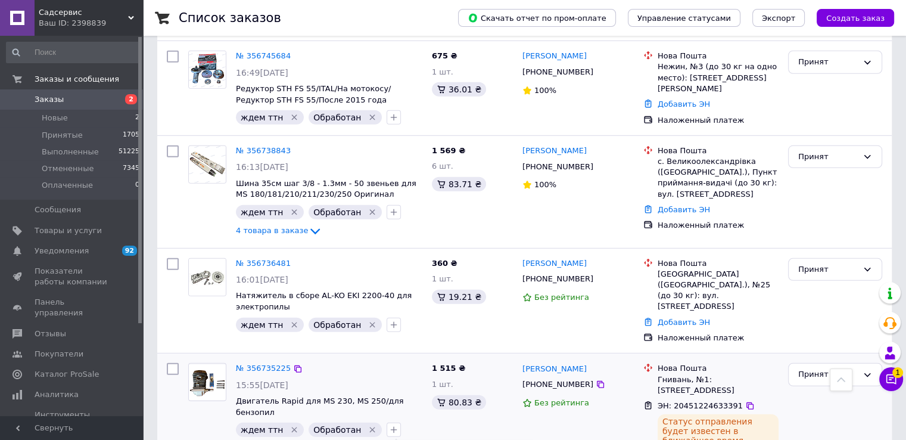
scroll to position [3541, 0]
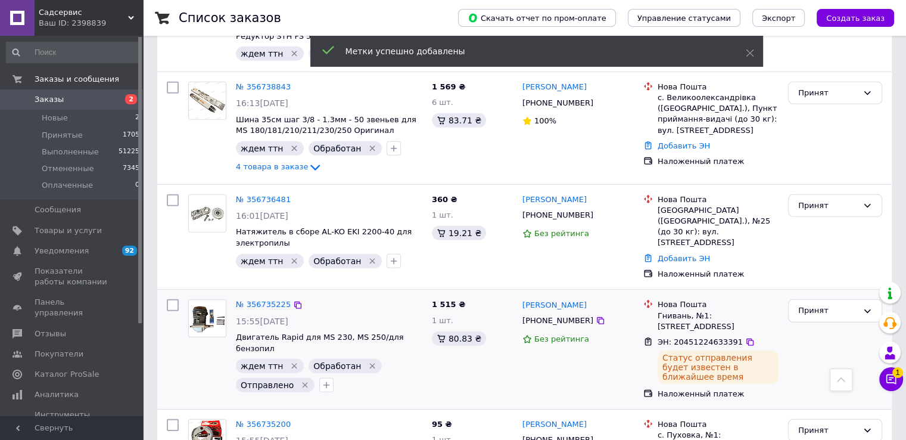
click at [368, 361] on icon "Удалить метку" at bounding box center [373, 366] width 10 height 10
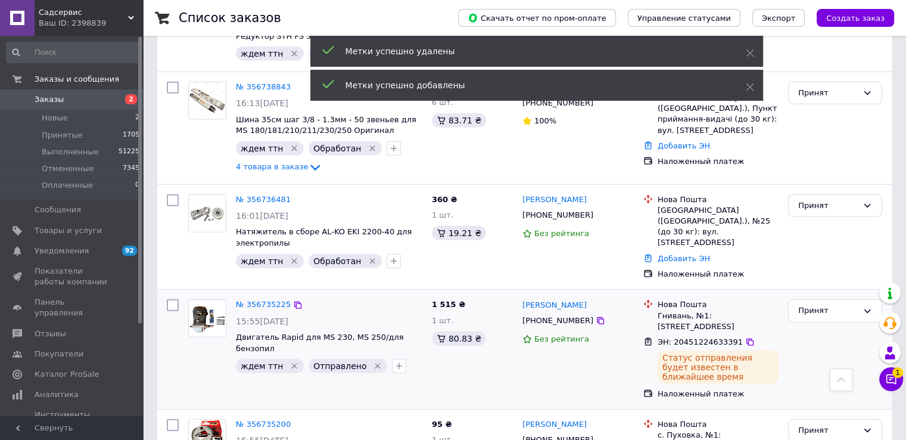
click at [290, 361] on icon "Удалить метку" at bounding box center [295, 366] width 10 height 10
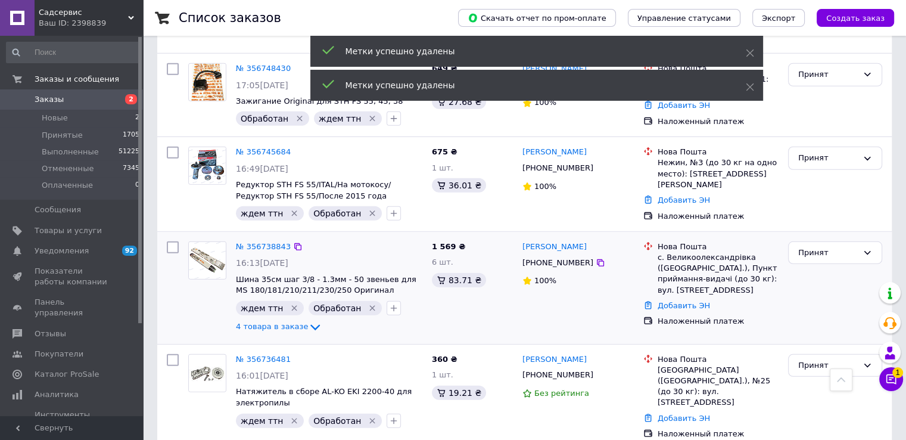
scroll to position [3303, 0]
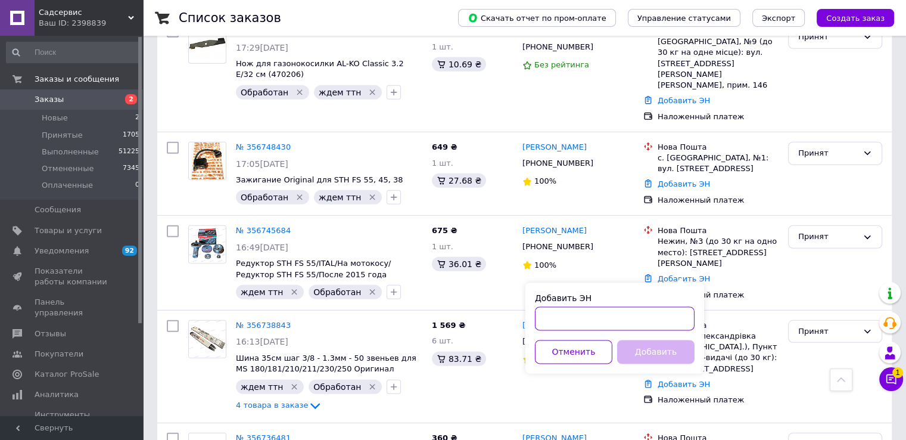
click at [579, 316] on input "Добавить ЭН" at bounding box center [615, 319] width 160 height 24
paste input "20451224633401"
type input "20451224633401"
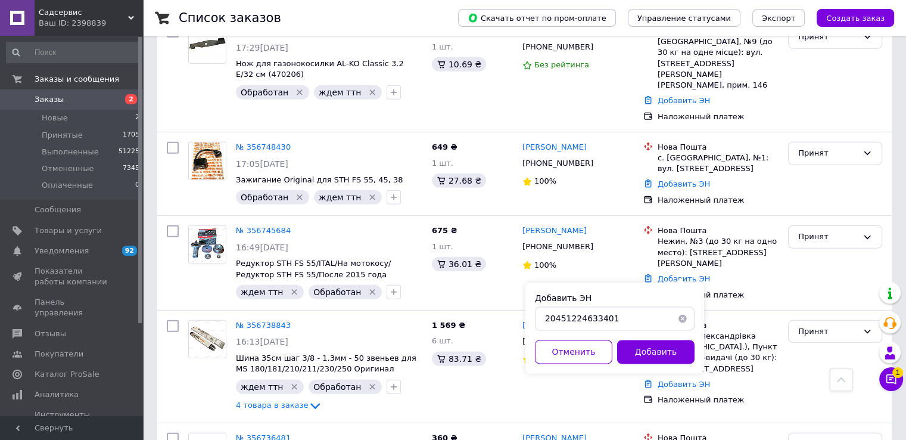
click at [651, 340] on button "Добавить" at bounding box center [655, 352] width 77 height 24
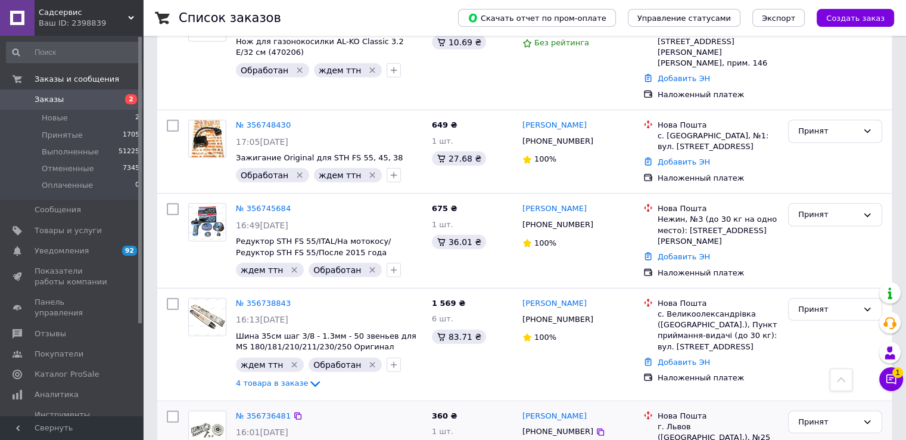
scroll to position [3362, 0]
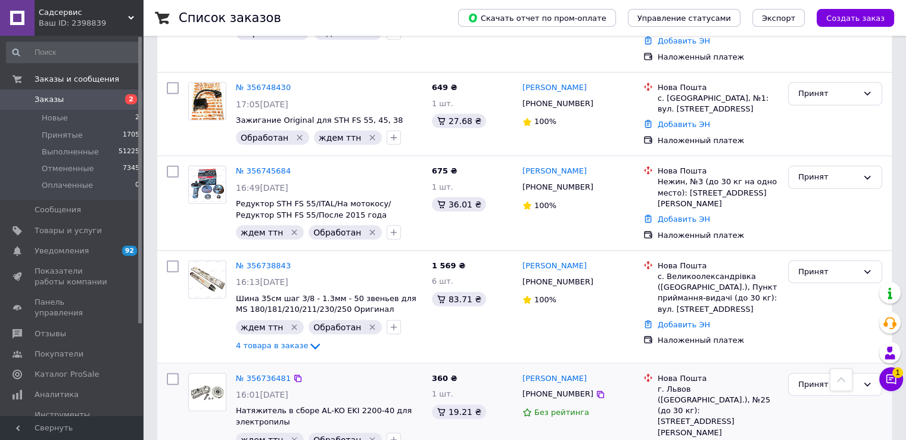
checkbox input "true"
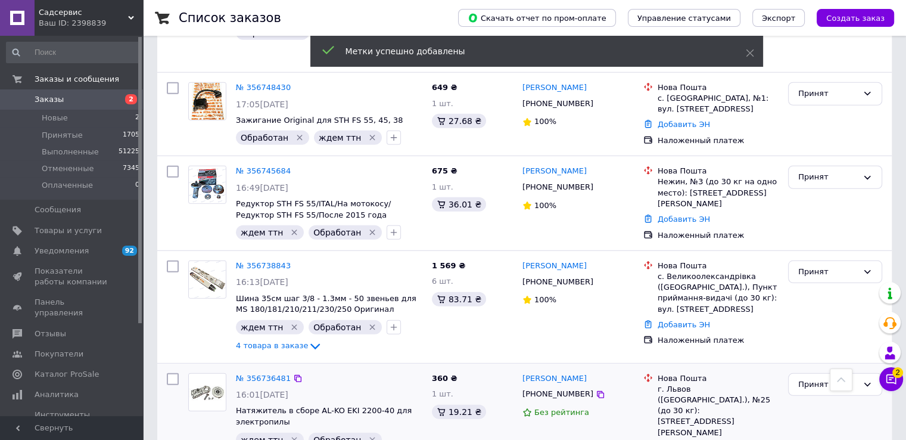
click at [368, 435] on icon "Удалить метку" at bounding box center [373, 440] width 10 height 10
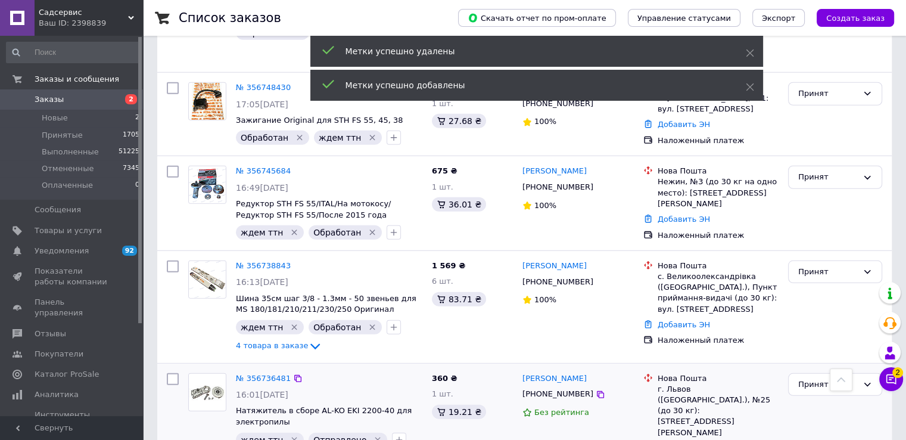
click at [292, 437] on icon "Удалить метку" at bounding box center [294, 439] width 5 height 5
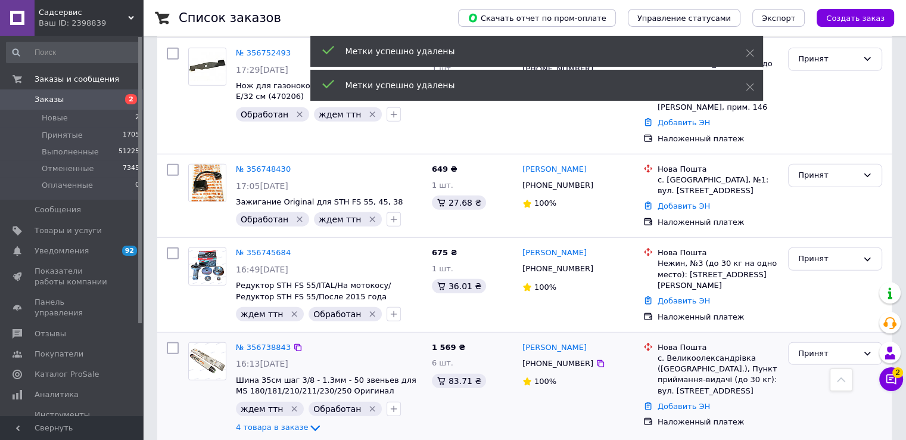
scroll to position [3243, 0]
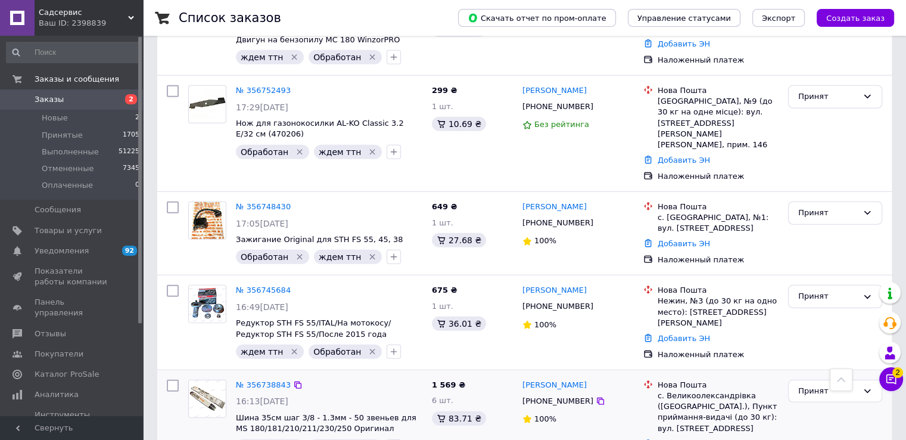
click at [597, 397] on icon at bounding box center [600, 400] width 7 height 7
click at [674, 436] on div "Добавить ЭН" at bounding box center [718, 444] width 126 height 16
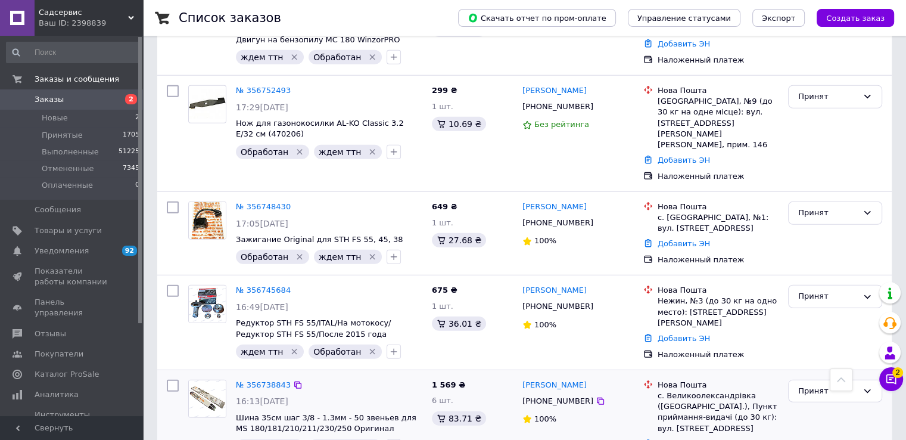
click at [674, 439] on link "Добавить ЭН" at bounding box center [684, 443] width 52 height 9
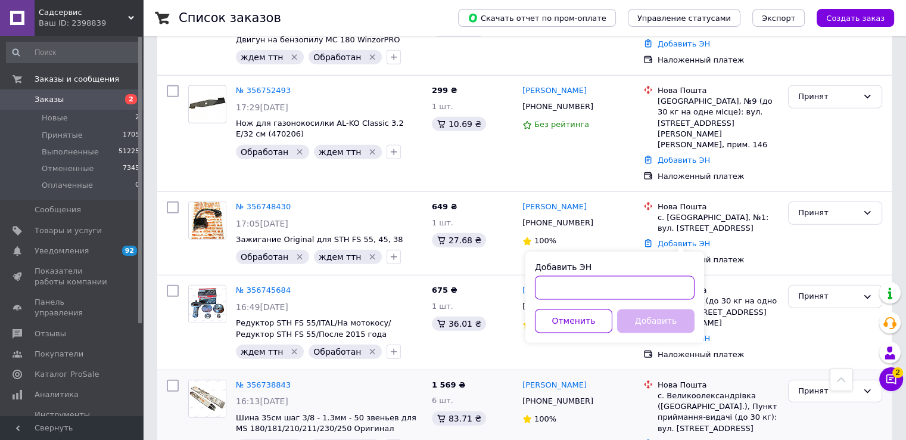
click at [586, 288] on input "Добавить ЭН" at bounding box center [615, 288] width 160 height 24
paste input "20451224633142"
type input "20451224633142"
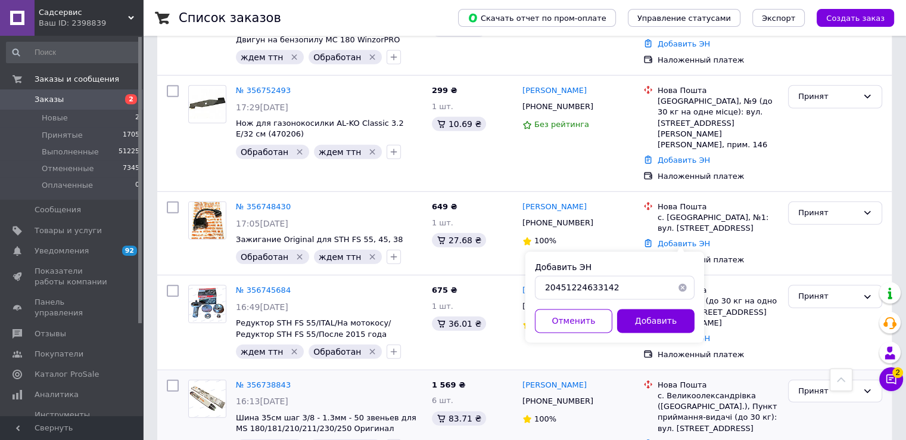
click at [648, 318] on button "Добавить" at bounding box center [655, 321] width 77 height 24
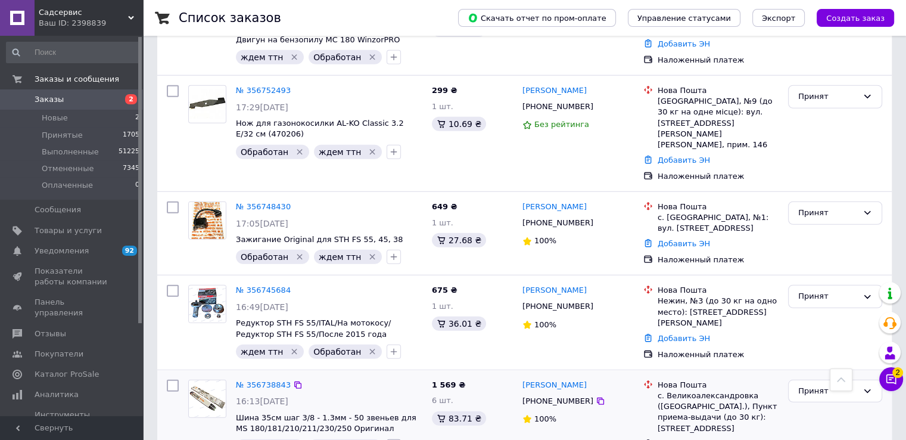
click at [389, 439] on icon "button" at bounding box center [394, 446] width 10 height 10
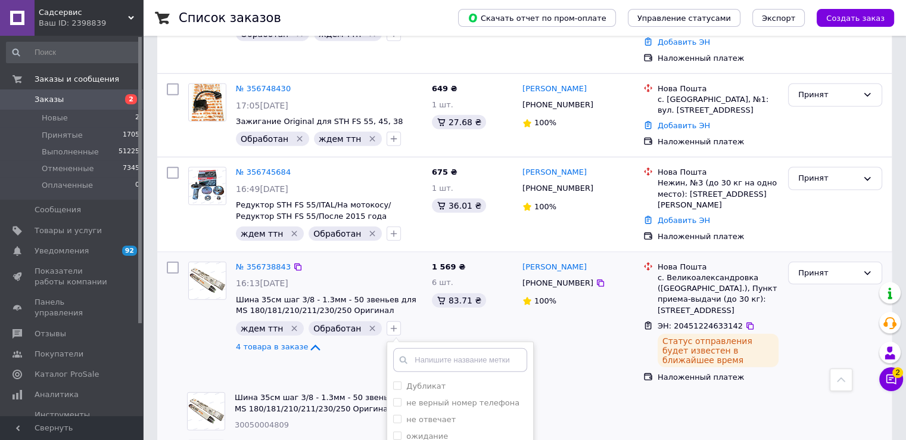
scroll to position [3362, 0]
checkbox input "true"
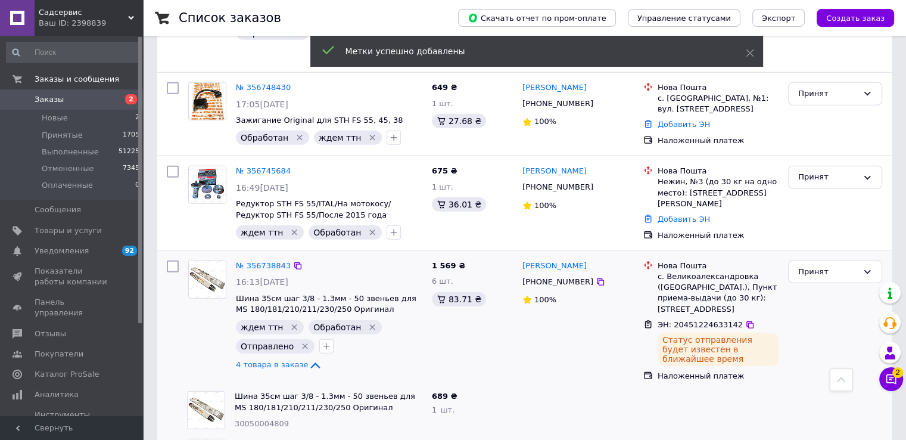
click at [368, 322] on icon "Удалить метку" at bounding box center [373, 327] width 10 height 10
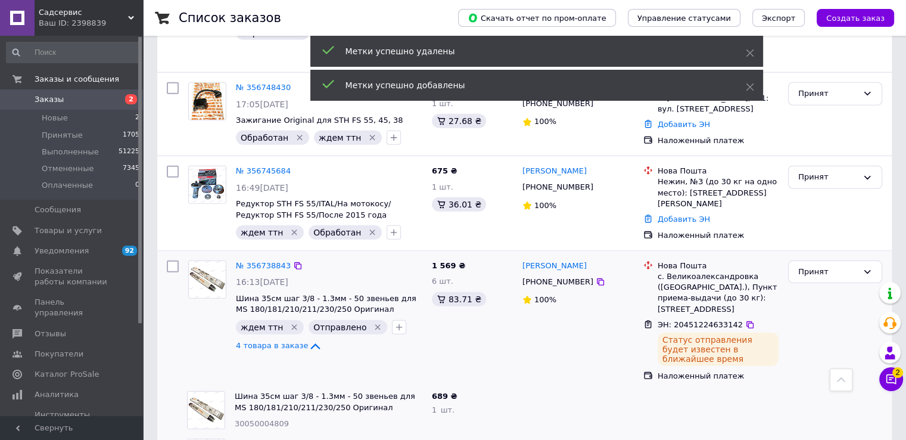
click at [290, 322] on icon "Удалить метку" at bounding box center [295, 327] width 10 height 10
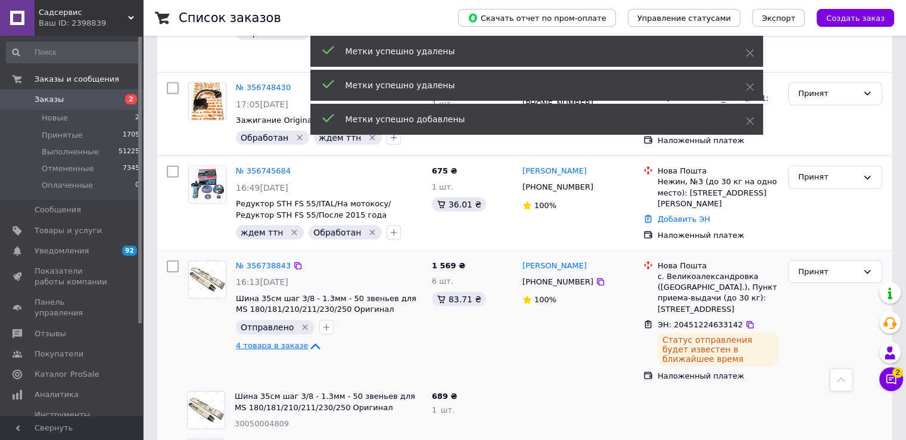
click at [255, 341] on span "4 товара в заказе" at bounding box center [272, 345] width 72 height 9
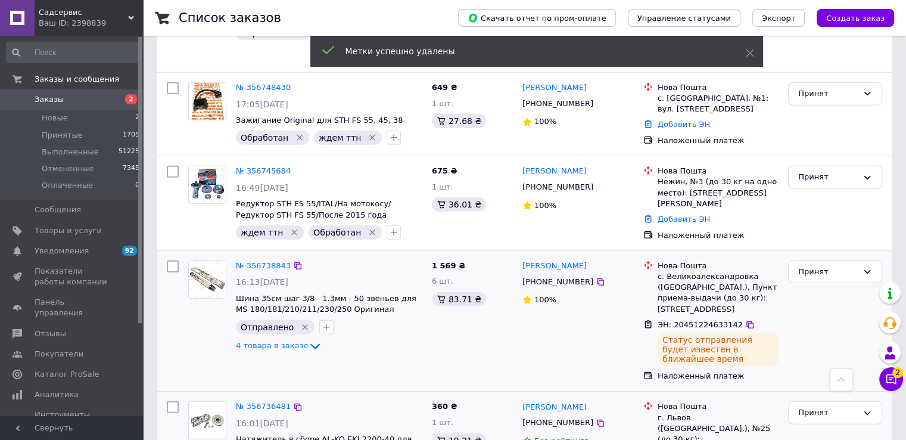
scroll to position [3124, 0]
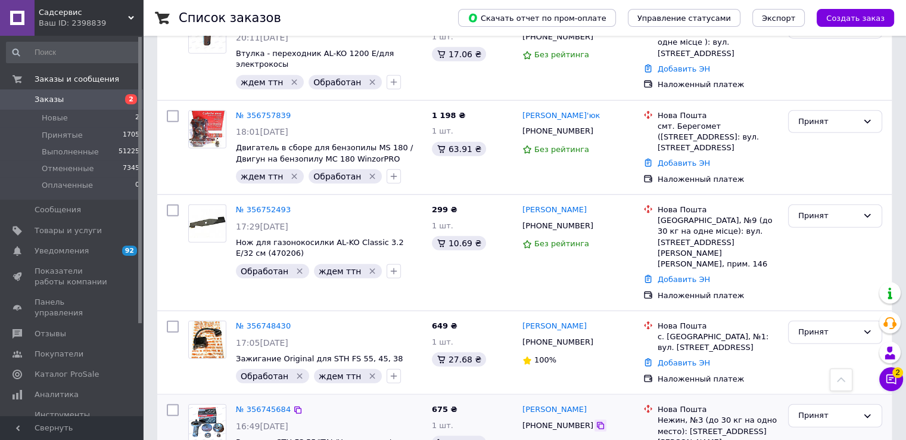
click at [597, 422] on icon at bounding box center [600, 425] width 7 height 7
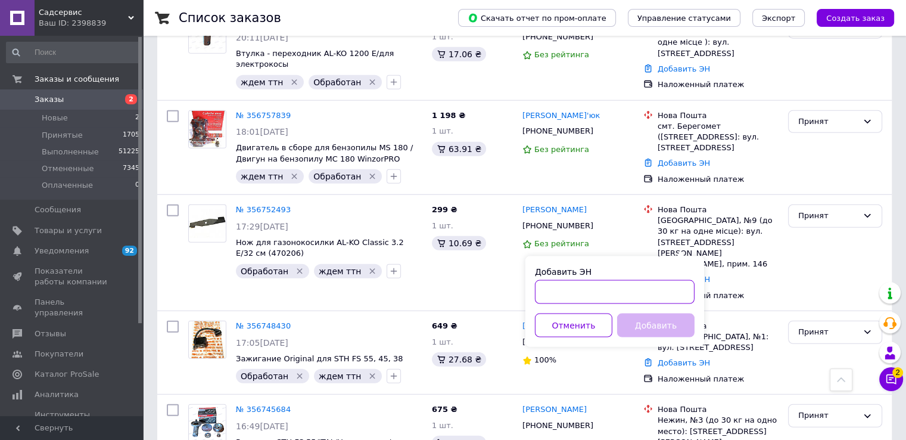
click at [565, 291] on input "Добавить ЭН" at bounding box center [615, 292] width 160 height 24
paste input "20451224632780"
type input "20451224632780"
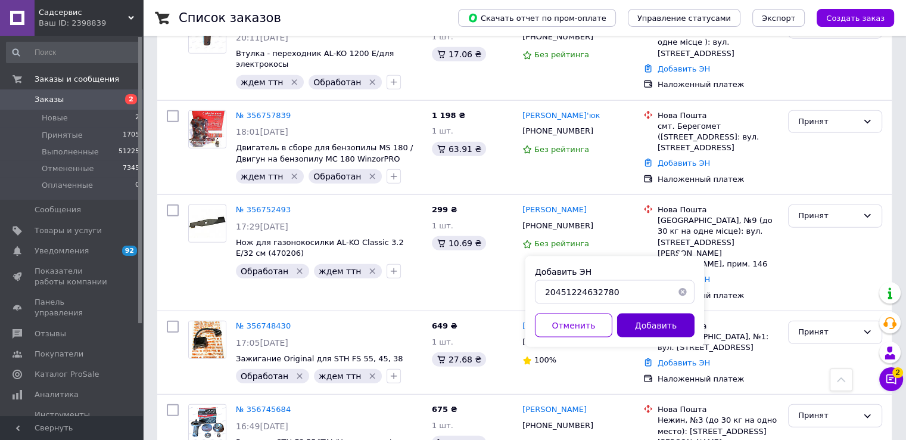
click at [682, 332] on button "Добавить" at bounding box center [655, 325] width 77 height 24
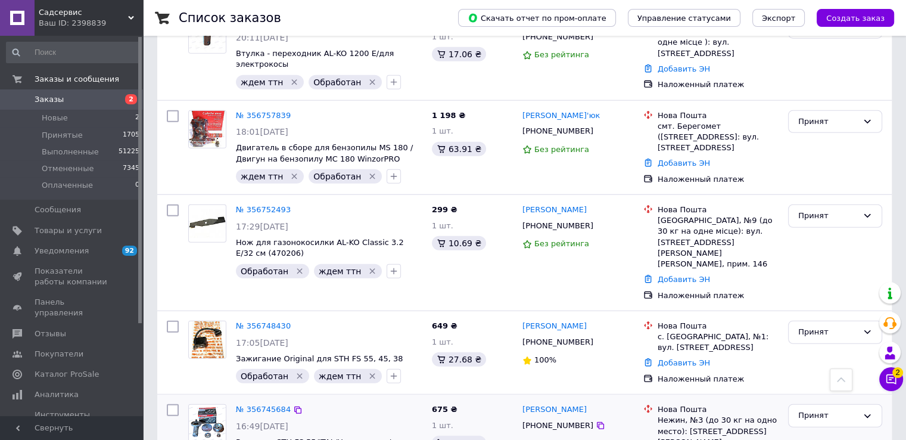
checkbox input "true"
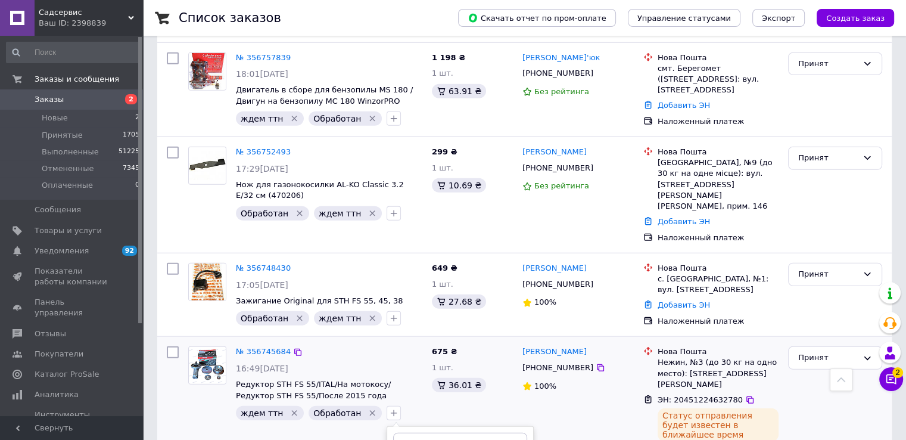
scroll to position [3243, 0]
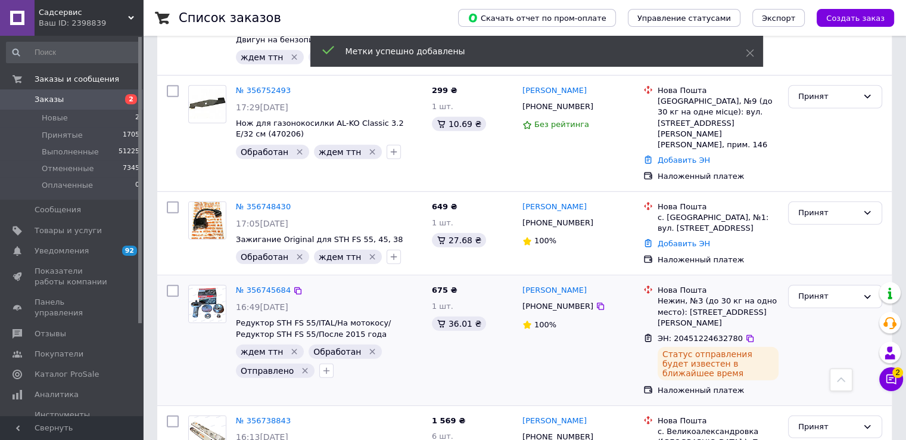
click at [368, 347] on icon "Удалить метку" at bounding box center [373, 352] width 10 height 10
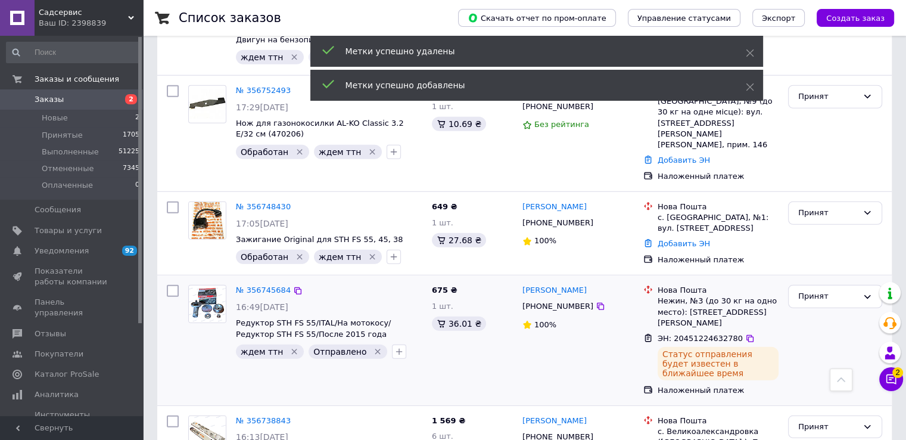
click at [290, 347] on icon "Удалить метку" at bounding box center [295, 352] width 10 height 10
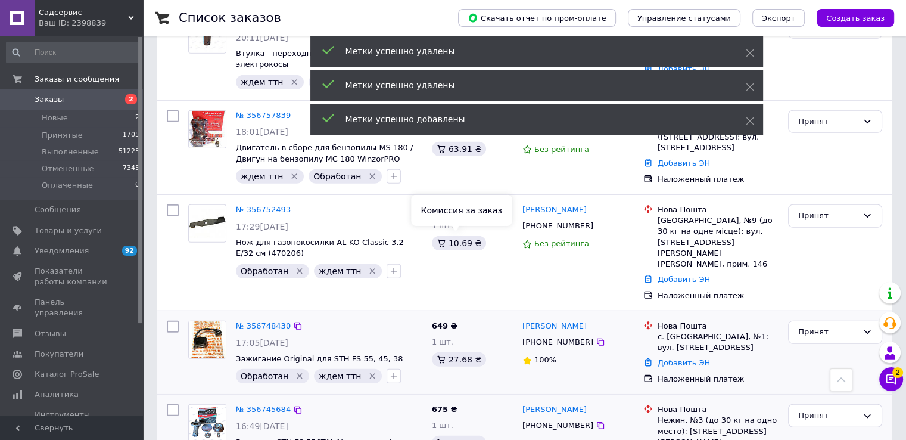
scroll to position [3005, 0]
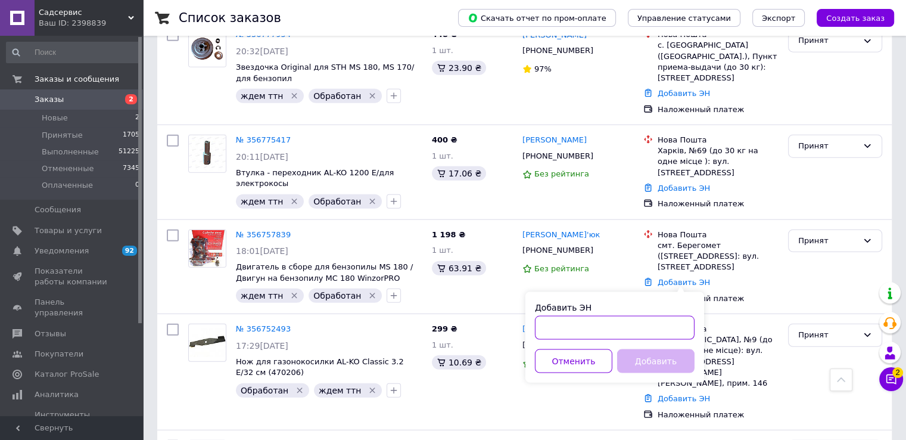
drag, startPoint x: 570, startPoint y: 323, endPoint x: 571, endPoint y: 339, distance: 16.1
click at [570, 324] on input "Добавить ЭН" at bounding box center [615, 328] width 160 height 24
paste input "20451224632402"
type input "20451224632402"
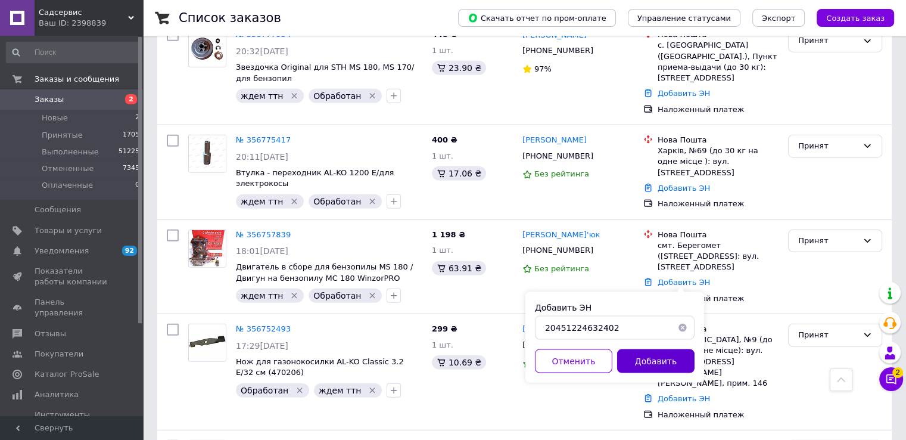
click at [647, 353] on button "Добавить" at bounding box center [655, 361] width 77 height 24
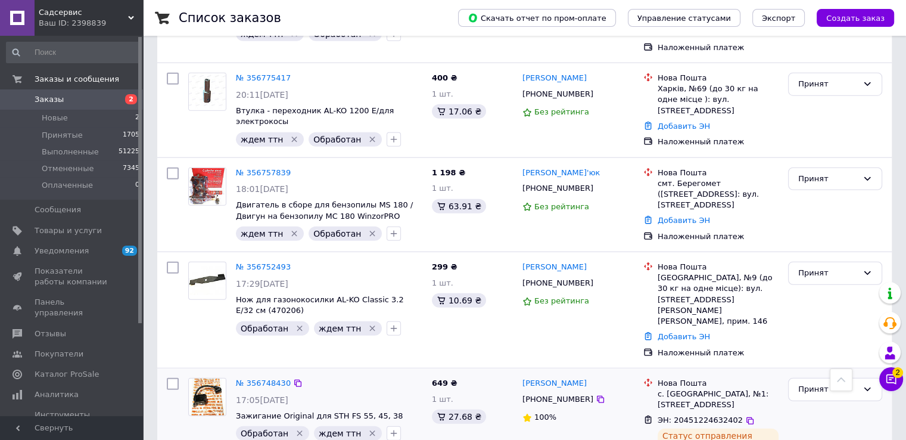
scroll to position [3124, 0]
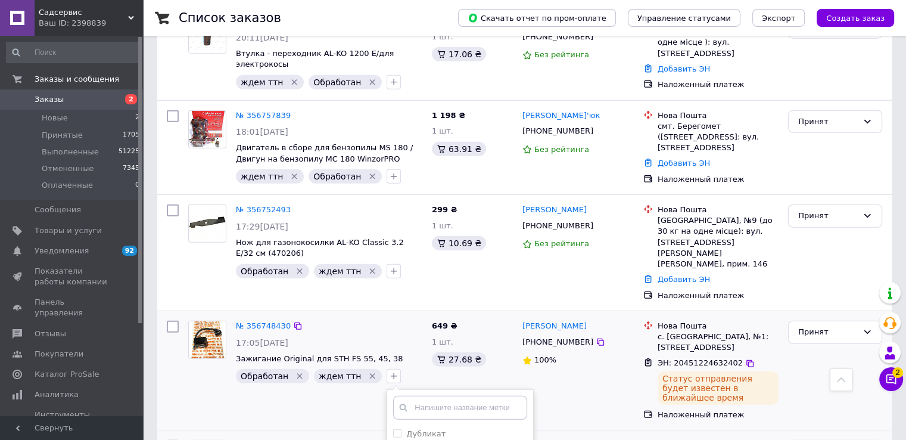
checkbox input "true"
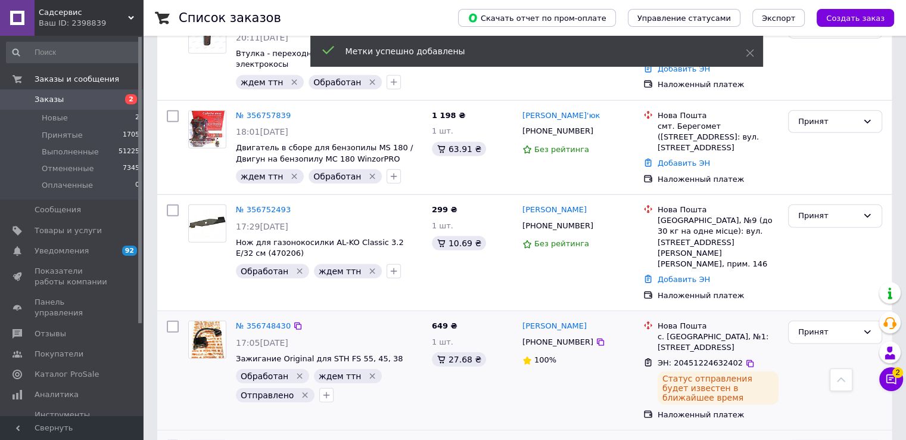
click at [370, 374] on icon "Удалить метку" at bounding box center [372, 376] width 5 height 5
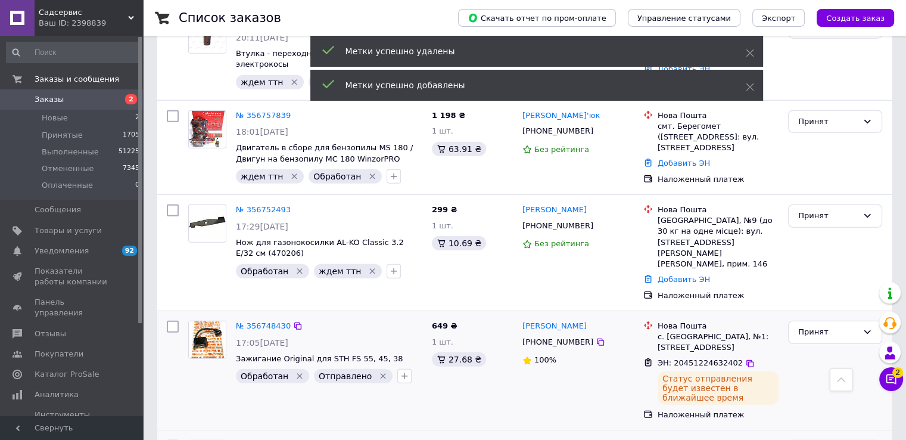
click at [288, 369] on div "Обработан" at bounding box center [272, 376] width 73 height 14
click at [295, 371] on icon "Удалить метку" at bounding box center [300, 376] width 10 height 10
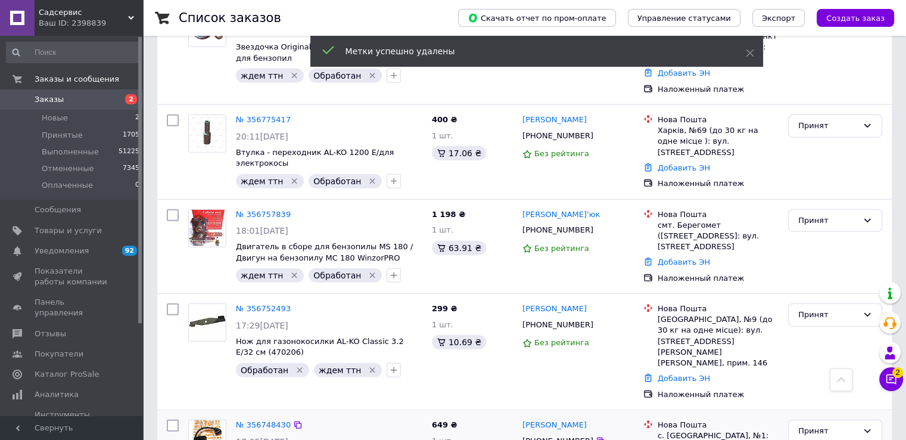
scroll to position [3005, 0]
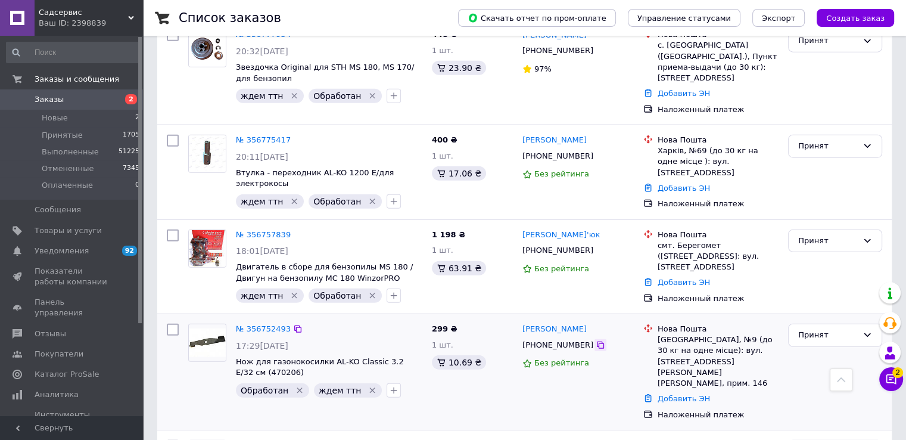
click at [597, 341] on icon at bounding box center [600, 344] width 7 height 7
click at [684, 391] on div "Добавить ЭН" at bounding box center [718, 399] width 126 height 16
click at [673, 394] on link "Добавить ЭН" at bounding box center [684, 398] width 52 height 9
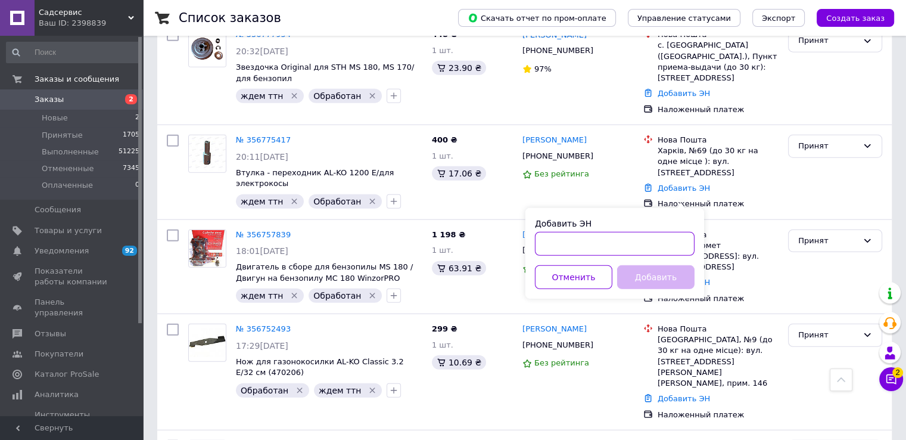
click at [567, 243] on input "Добавить ЭН" at bounding box center [615, 244] width 160 height 24
paste input "20451224633312"
type input "20451224633312"
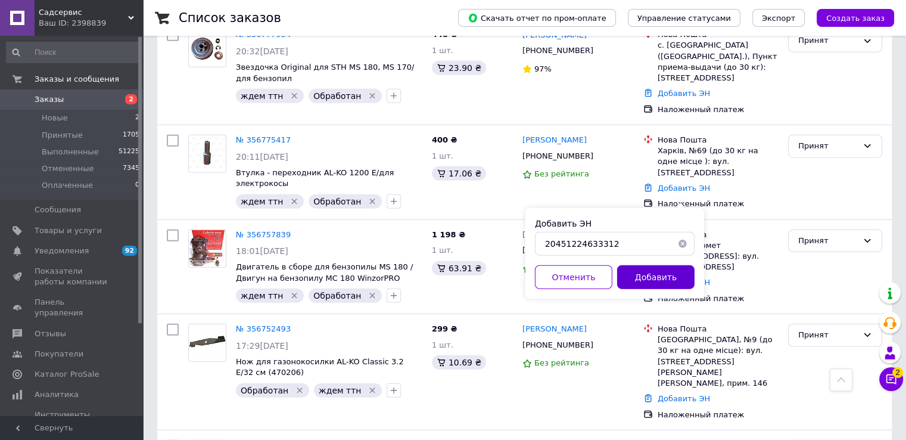
click at [655, 278] on button "Добавить" at bounding box center [655, 277] width 77 height 24
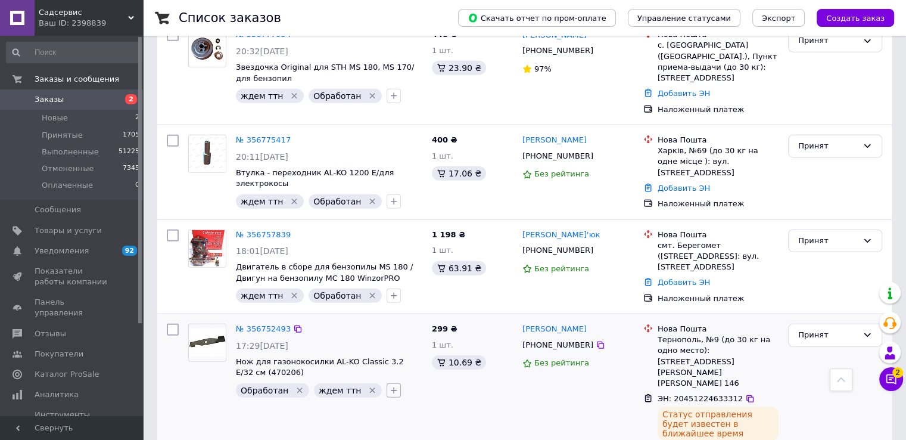
click at [389, 385] on icon "button" at bounding box center [394, 390] width 10 height 10
checkbox input "true"
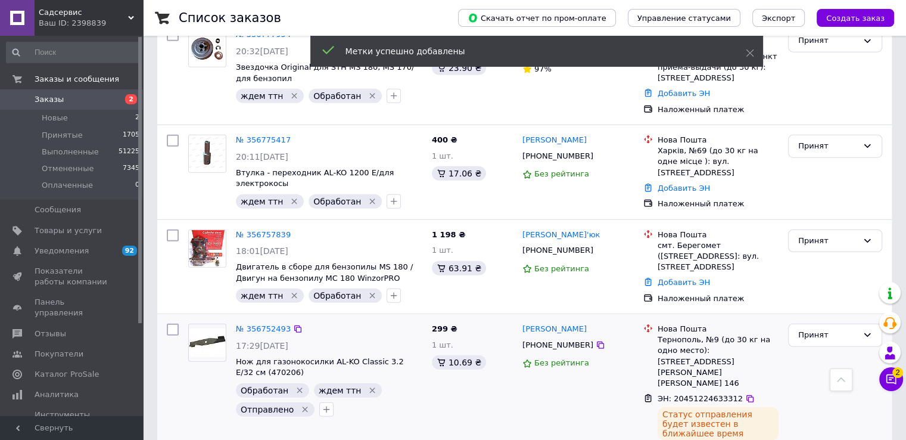
click at [370, 388] on icon "Удалить метку" at bounding box center [372, 390] width 5 height 5
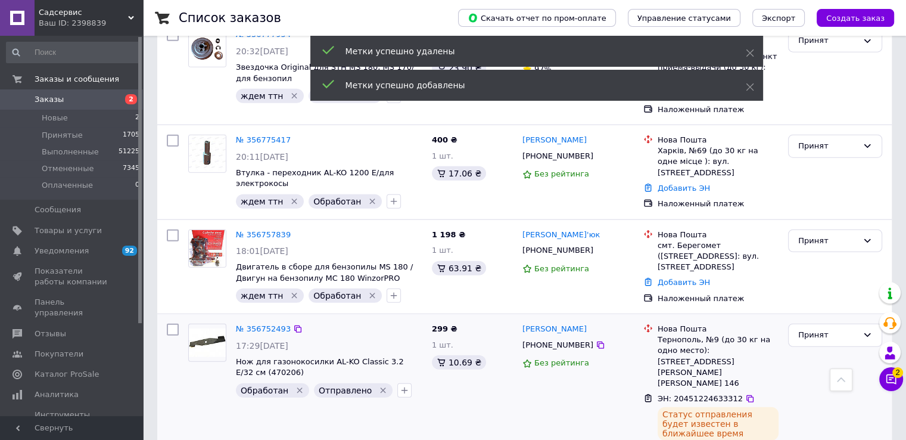
click at [297, 388] on icon "Удалить метку" at bounding box center [299, 390] width 5 height 5
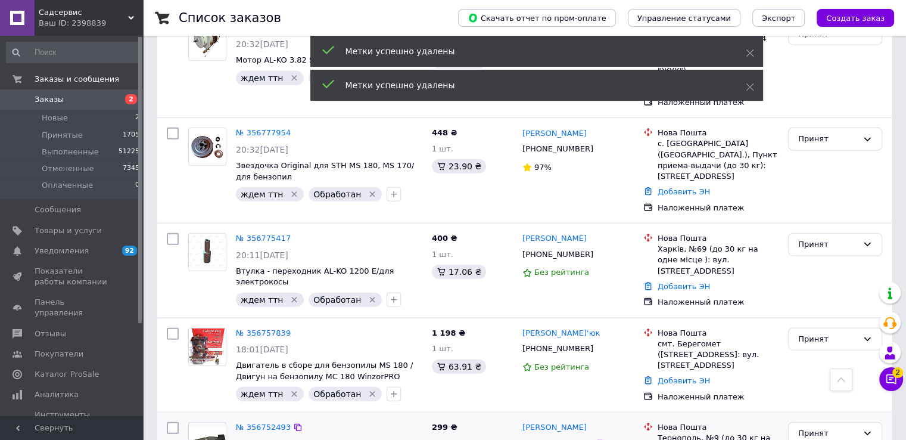
scroll to position [2885, 0]
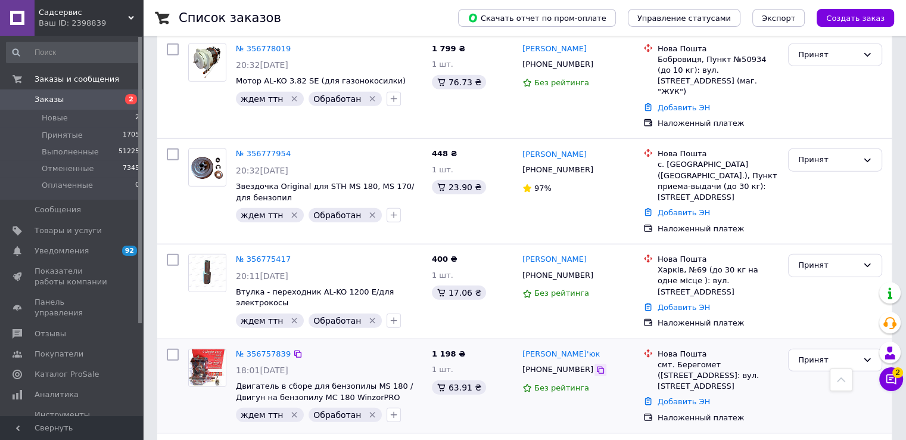
click at [596, 365] on icon at bounding box center [601, 370] width 10 height 10
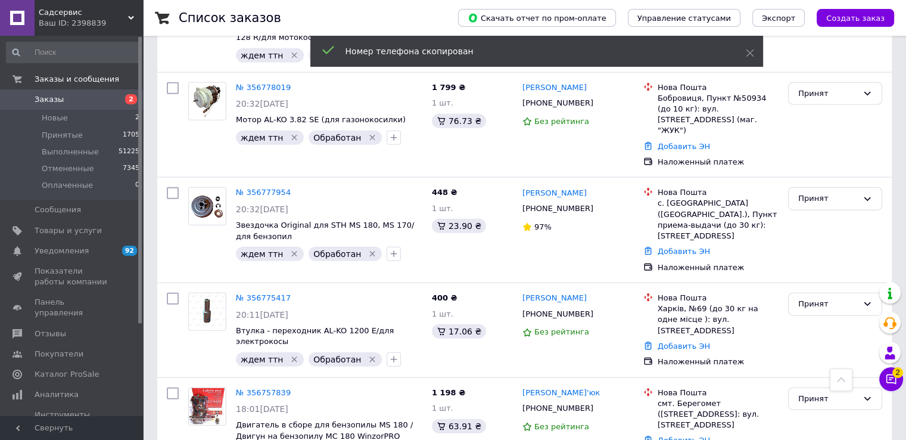
scroll to position [2826, 0]
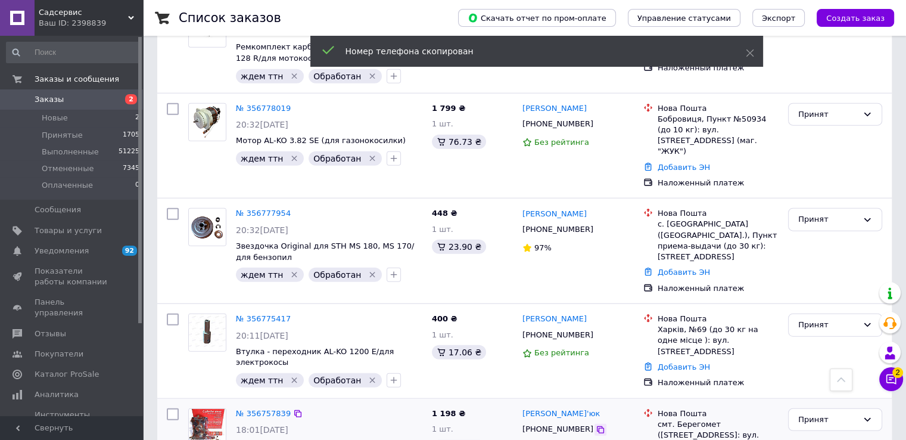
click at [597, 426] on icon at bounding box center [600, 429] width 7 height 7
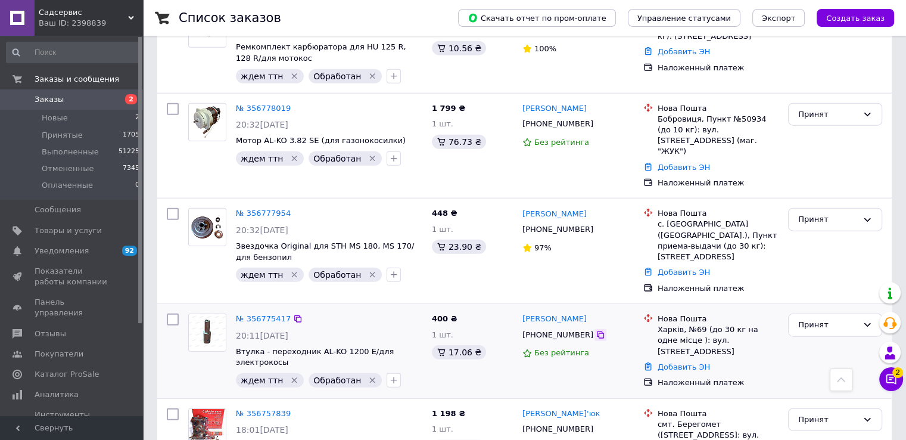
click at [596, 330] on icon at bounding box center [601, 335] width 10 height 10
click at [679, 362] on link "Добавить ЭН" at bounding box center [684, 366] width 52 height 9
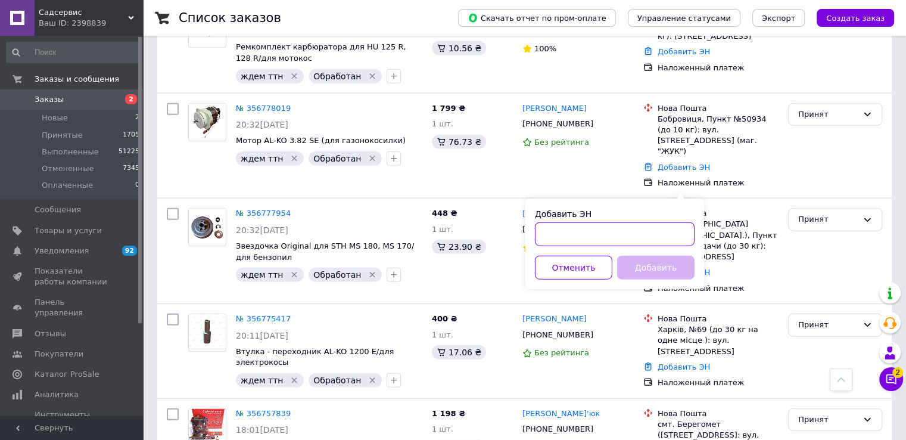
click at [590, 235] on input "Добавить ЭН" at bounding box center [615, 234] width 160 height 24
paste input "20451224959968"
type input "20451224959968"
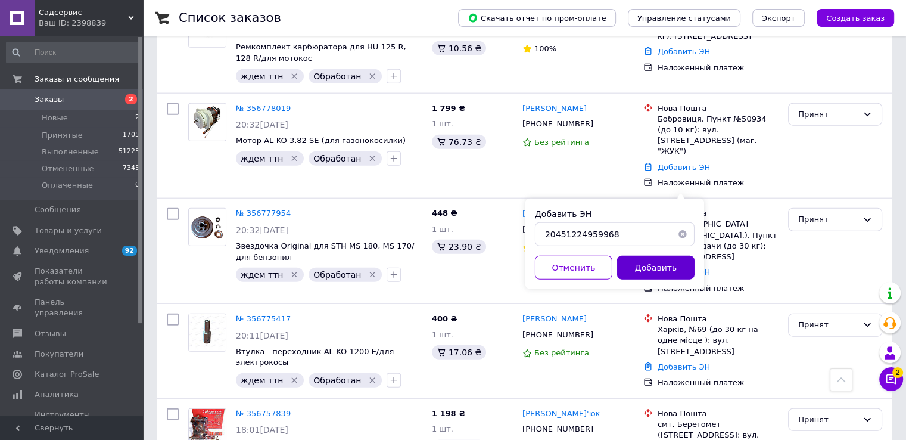
click at [631, 268] on button "Добавить" at bounding box center [655, 268] width 77 height 24
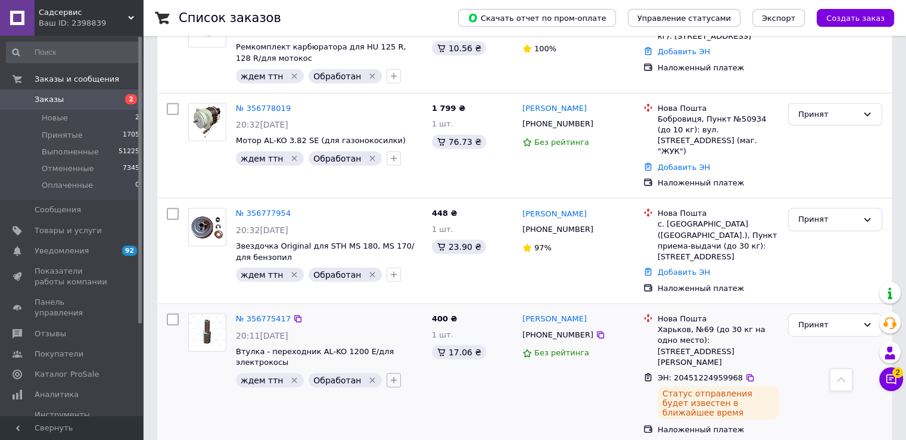
click at [391, 377] on icon "button" at bounding box center [394, 380] width 7 height 7
checkbox input "true"
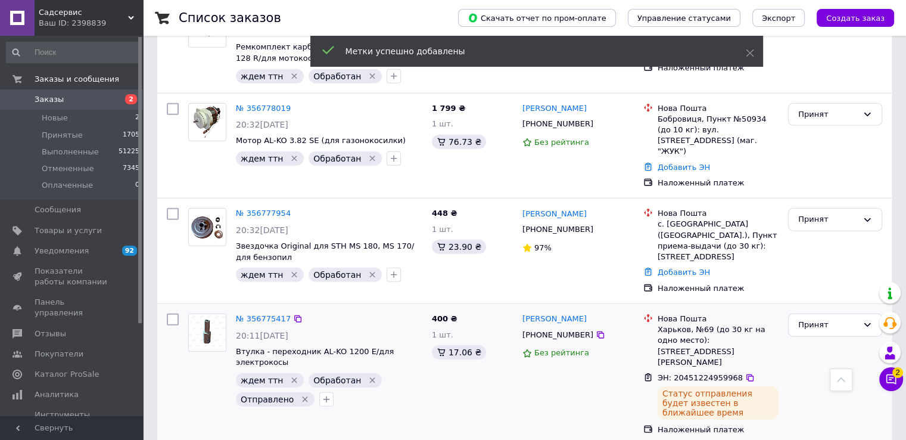
click at [370, 378] on icon "Удалить метку" at bounding box center [372, 380] width 5 height 5
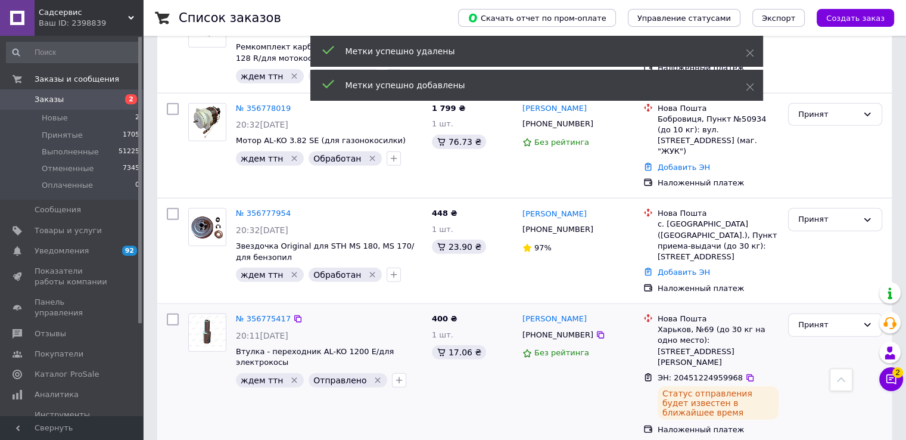
click at [290, 375] on icon "Удалить метку" at bounding box center [295, 380] width 10 height 10
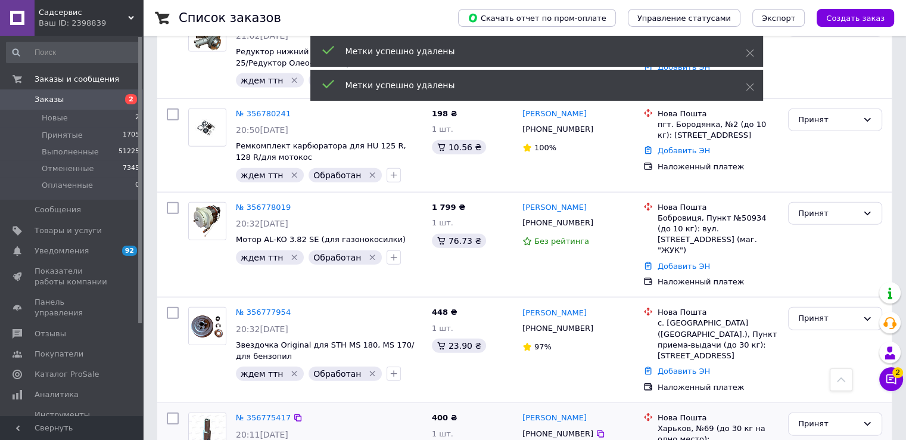
scroll to position [2707, 0]
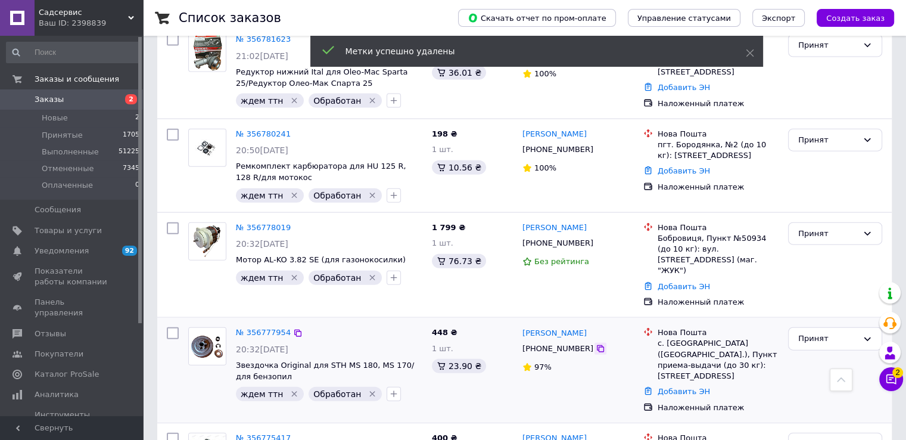
click at [597, 345] on icon at bounding box center [600, 348] width 7 height 7
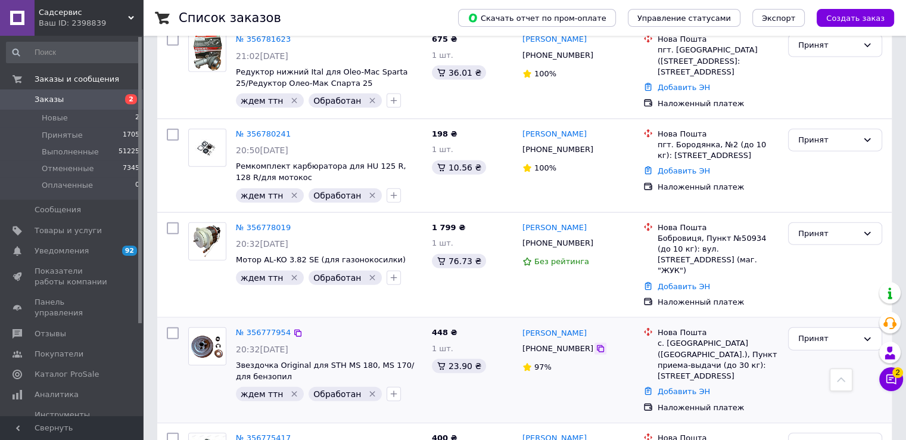
click at [596, 344] on icon at bounding box center [601, 349] width 10 height 10
click at [679, 387] on link "Добавить ЭН" at bounding box center [684, 391] width 52 height 9
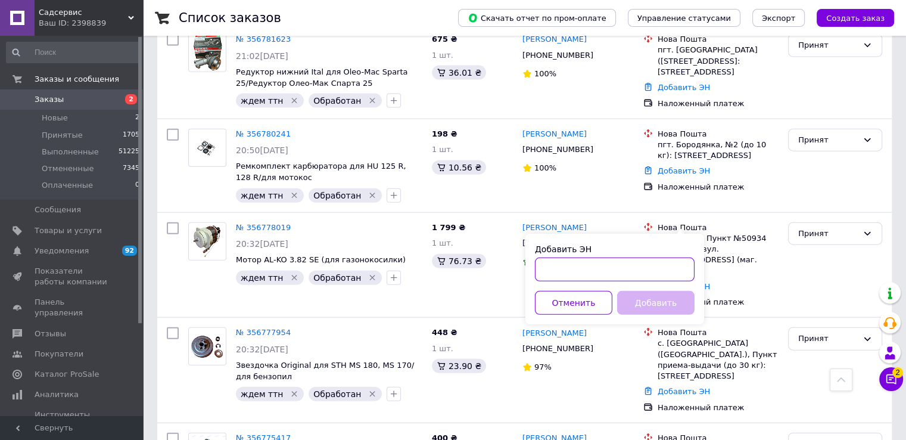
click at [592, 270] on input "Добавить ЭН" at bounding box center [615, 269] width 160 height 24
paste input "20451224979890"
type input "20451224979890"
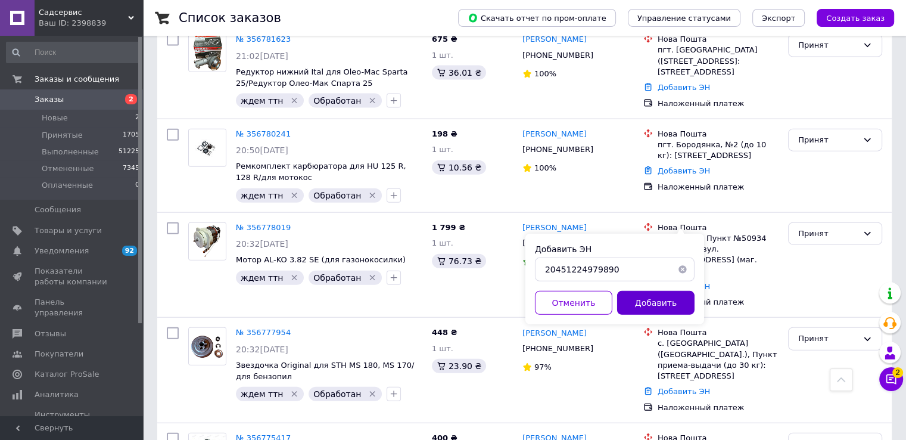
click at [647, 304] on button "Добавить" at bounding box center [655, 303] width 77 height 24
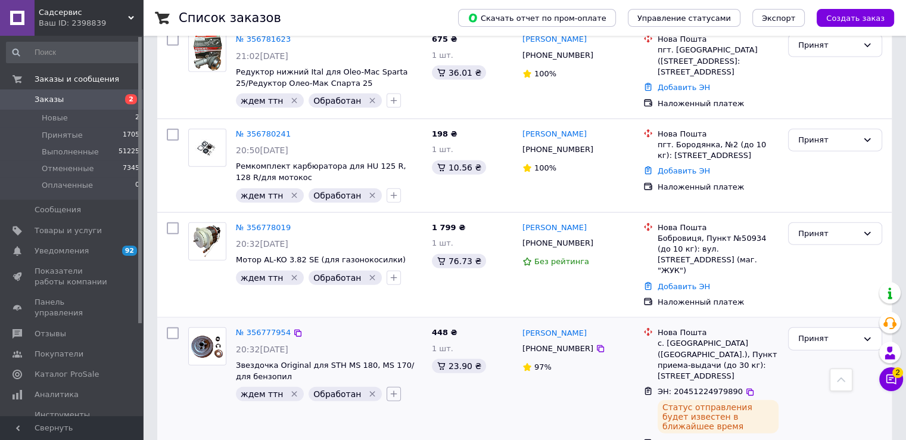
click at [391, 391] on icon "button" at bounding box center [394, 394] width 7 height 7
checkbox input "true"
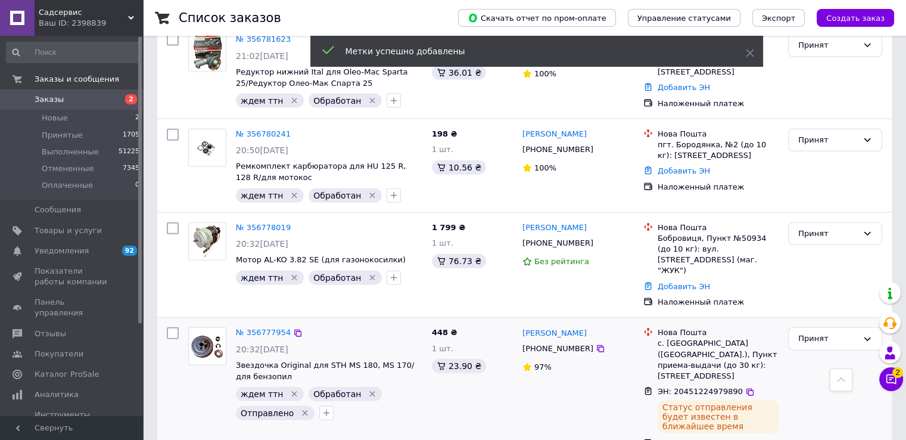
click at [368, 389] on icon "Удалить метку" at bounding box center [373, 394] width 10 height 10
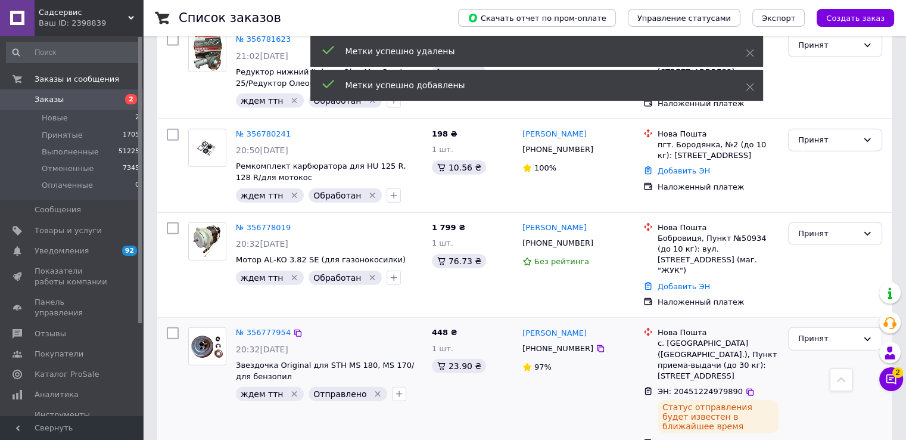
click at [292, 391] on icon "Удалить метку" at bounding box center [294, 393] width 5 height 5
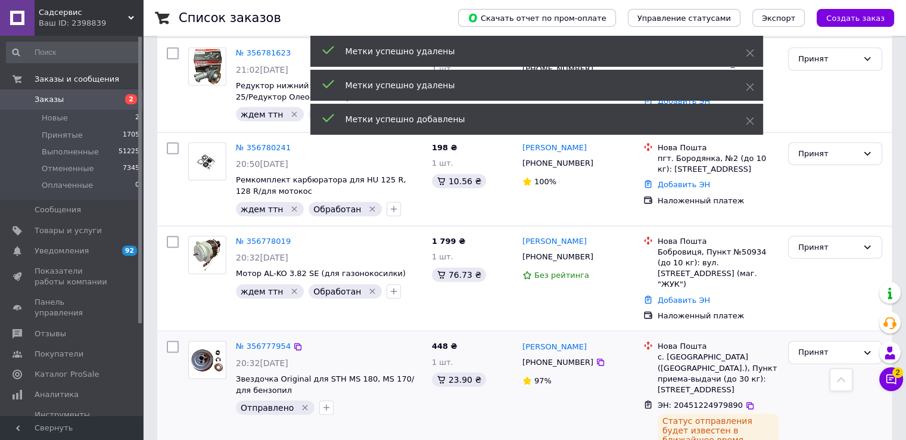
scroll to position [2588, 0]
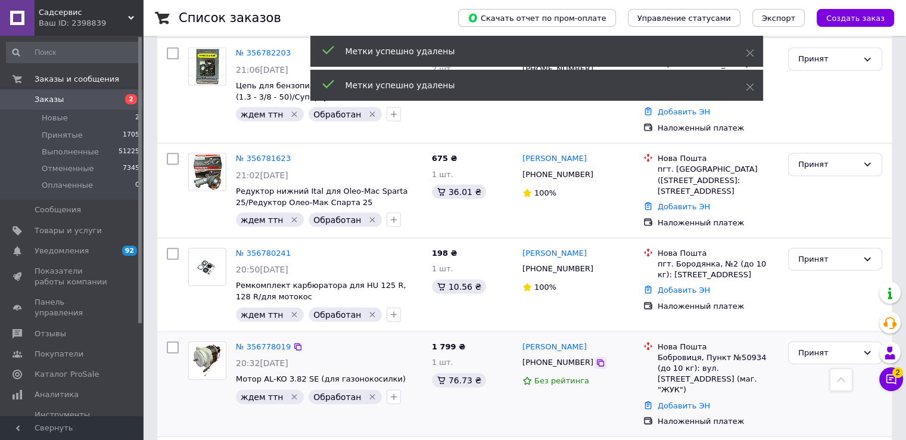
click at [596, 358] on icon at bounding box center [601, 363] width 10 height 10
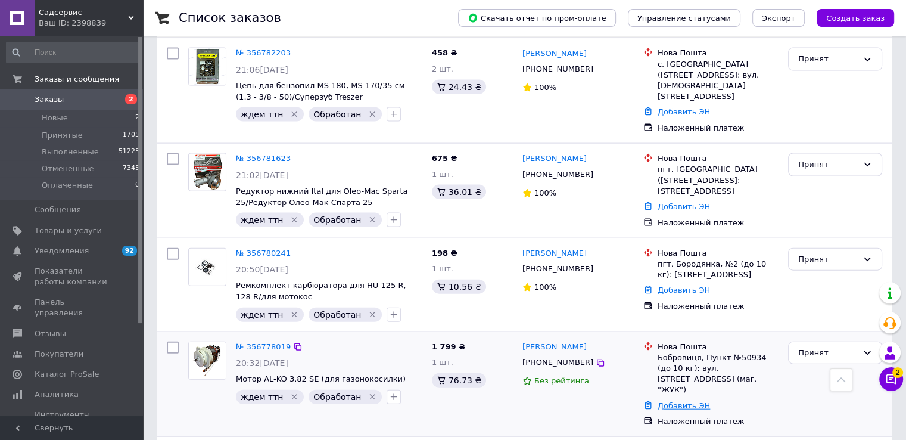
click at [683, 401] on link "Добавить ЭН" at bounding box center [684, 405] width 52 height 9
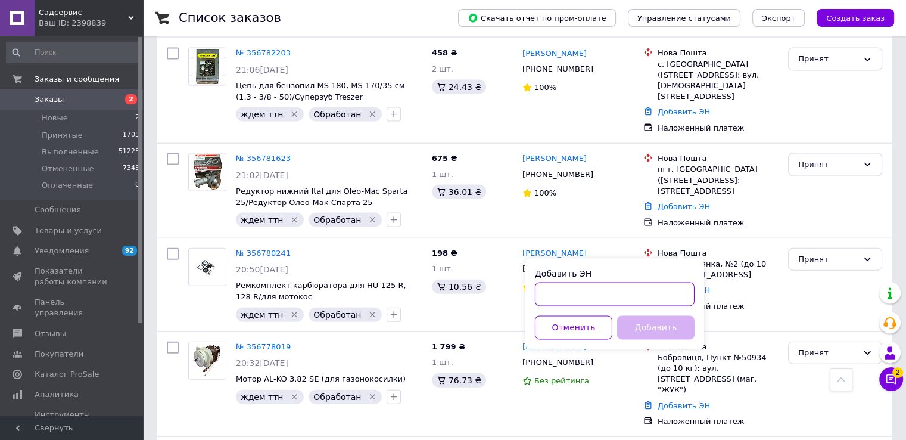
click at [579, 298] on input "Добавить ЭН" at bounding box center [615, 294] width 160 height 24
paste input "20451224984255"
type input "20451224984255"
click at [647, 323] on button "Добавить" at bounding box center [655, 328] width 77 height 24
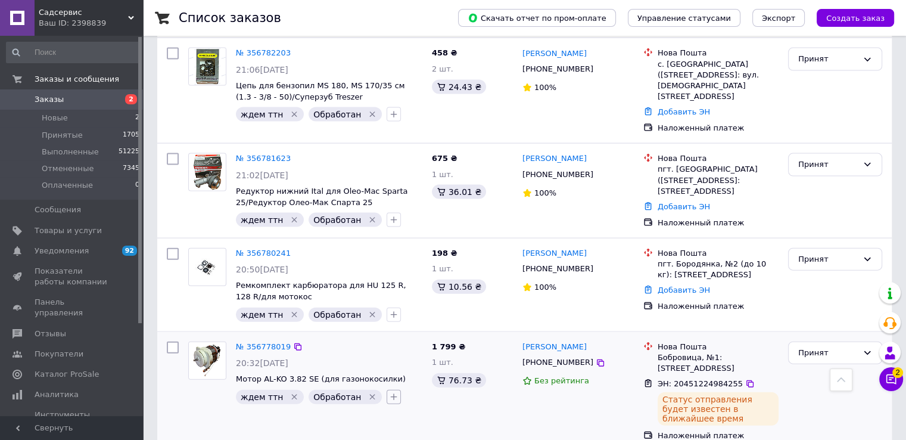
click at [391, 394] on icon "button" at bounding box center [394, 397] width 7 height 7
checkbox input "true"
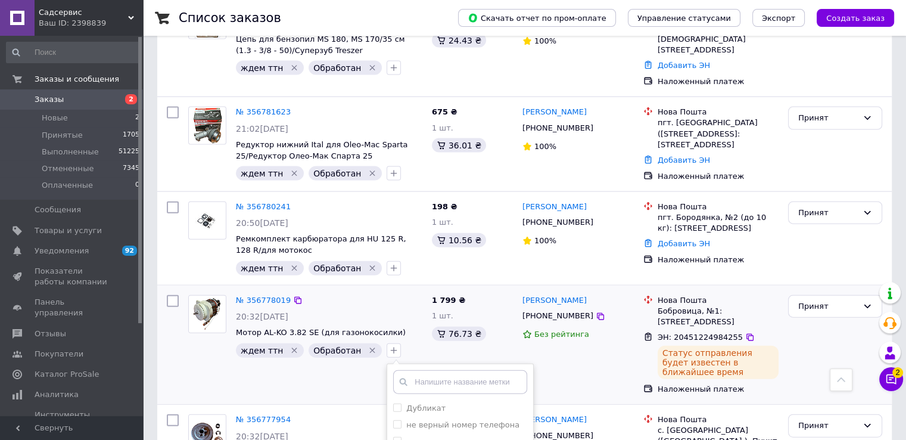
scroll to position [2647, 0]
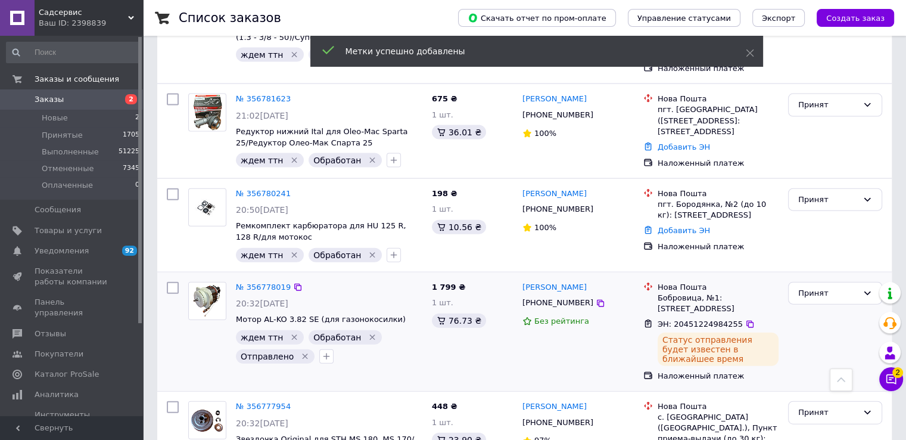
click at [368, 332] on icon "Удалить метку" at bounding box center [373, 337] width 10 height 10
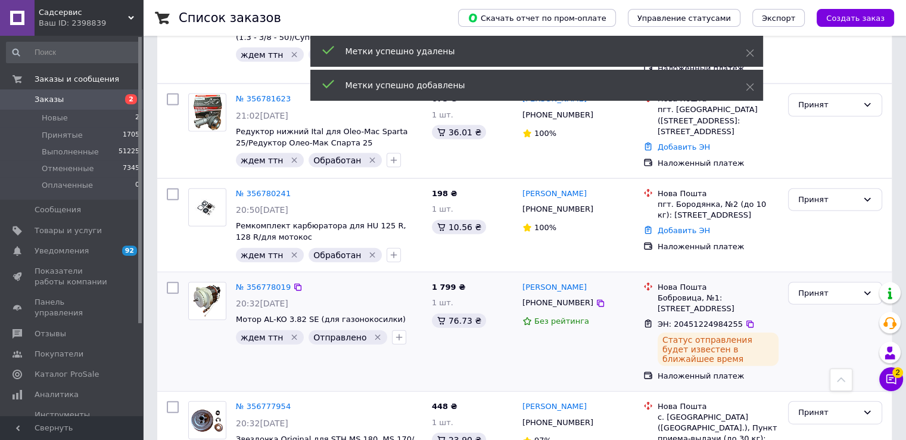
click at [290, 332] on icon "Удалить метку" at bounding box center [295, 337] width 10 height 10
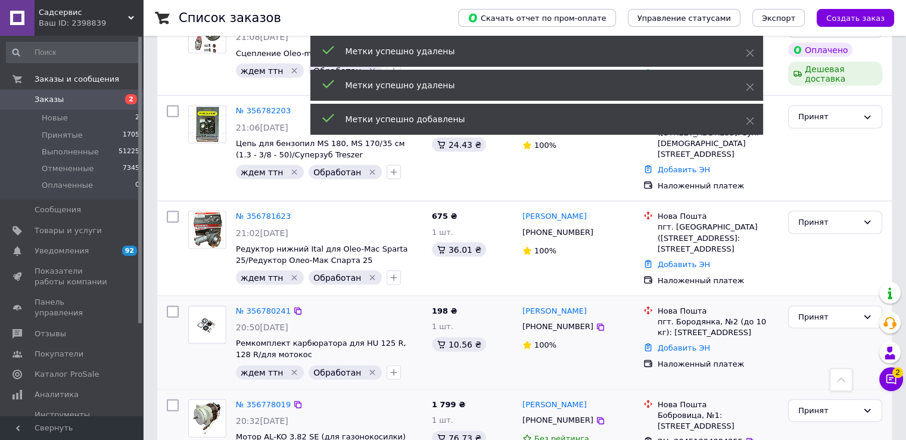
scroll to position [2528, 0]
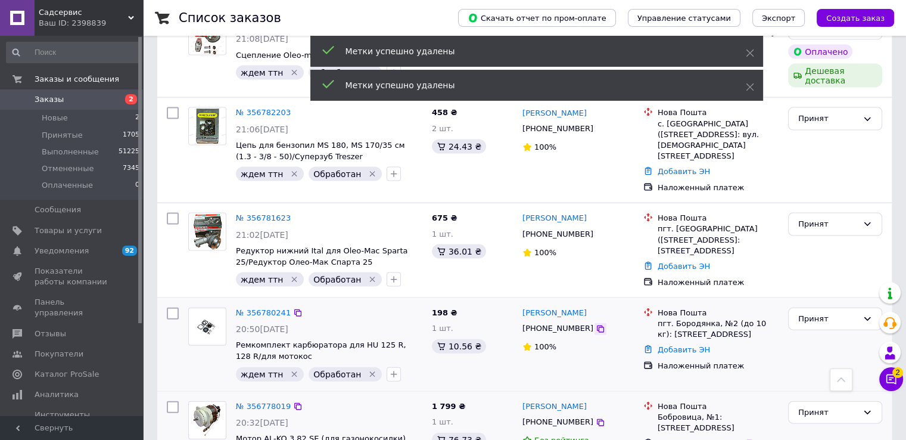
click at [596, 324] on icon at bounding box center [601, 329] width 10 height 10
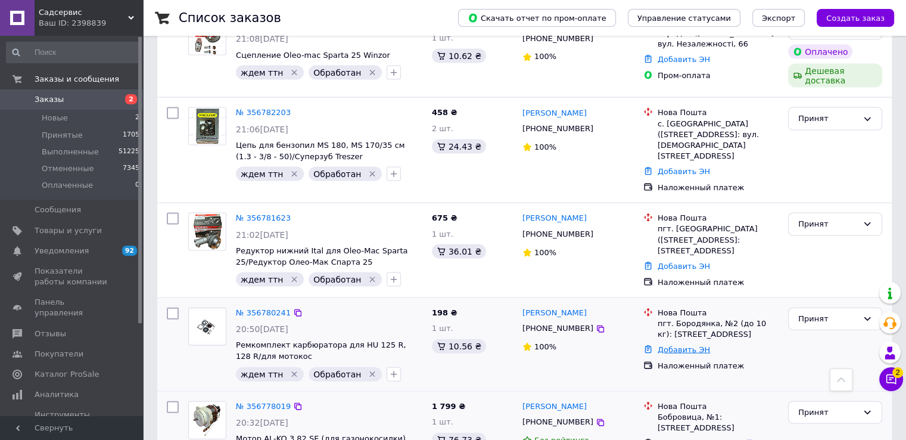
drag, startPoint x: 679, startPoint y: 197, endPoint x: 677, endPoint y: 203, distance: 6.2
click at [677, 345] on link "Добавить ЭН" at bounding box center [684, 349] width 52 height 9
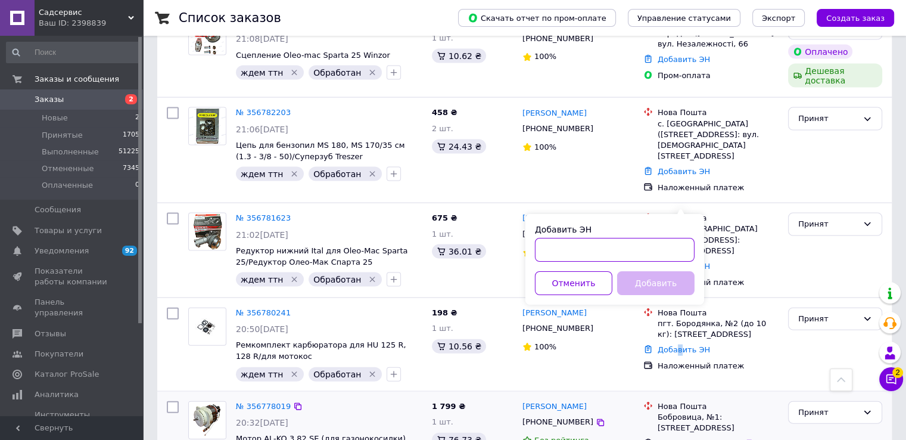
click at [549, 255] on input "Добавить ЭН" at bounding box center [615, 250] width 160 height 24
paste input "20451225065548"
type input "20451225065548"
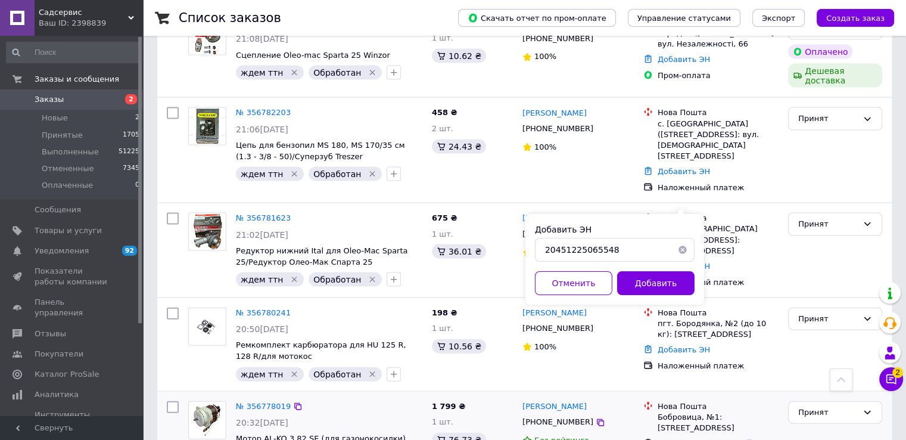
click at [650, 278] on button "Добавить" at bounding box center [655, 283] width 77 height 24
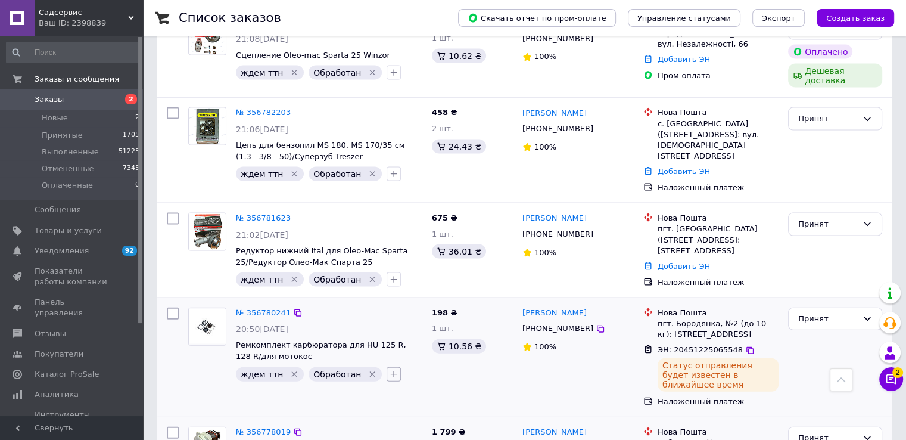
click at [389, 369] on icon "button" at bounding box center [394, 374] width 10 height 10
checkbox input "true"
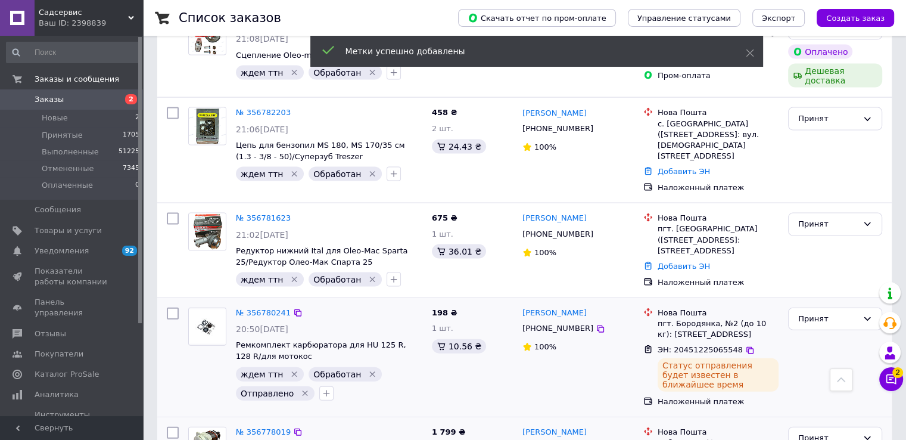
click at [368, 369] on icon "Удалить метку" at bounding box center [373, 374] width 10 height 10
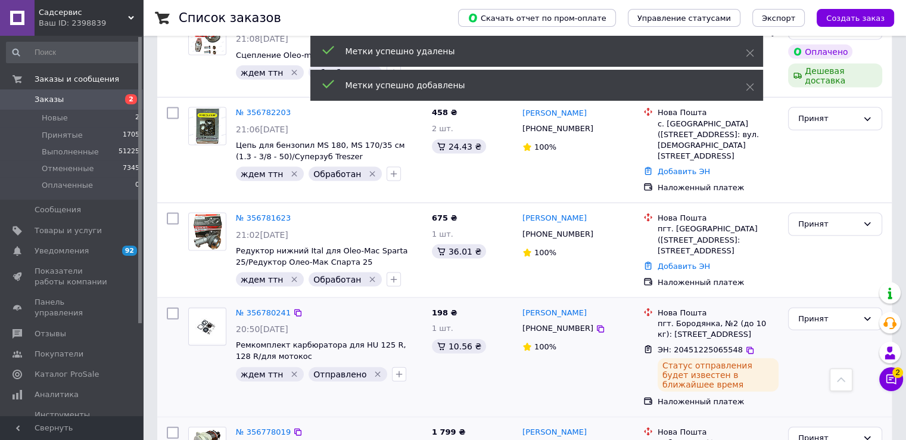
click at [290, 369] on icon "Удалить метку" at bounding box center [295, 374] width 10 height 10
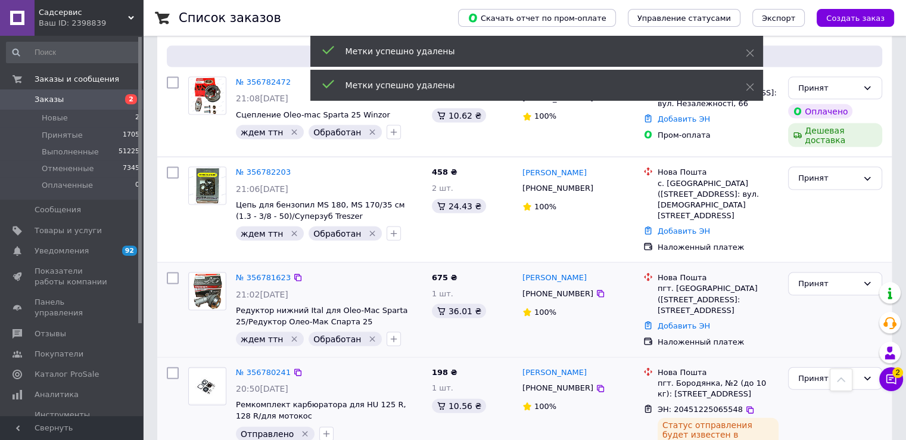
scroll to position [2409, 0]
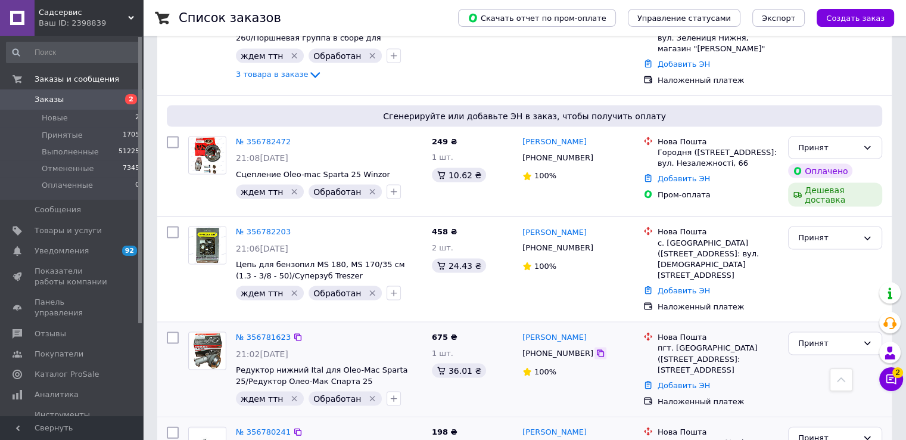
click at [597, 350] on icon at bounding box center [600, 353] width 7 height 7
click at [596, 349] on icon at bounding box center [601, 354] width 10 height 10
drag, startPoint x: 578, startPoint y: 189, endPoint x: 551, endPoint y: 194, distance: 27.2
click at [551, 331] on div "[PERSON_NAME]" at bounding box center [578, 338] width 114 height 14
copy link "[DEMOGRAPHIC_DATA]"
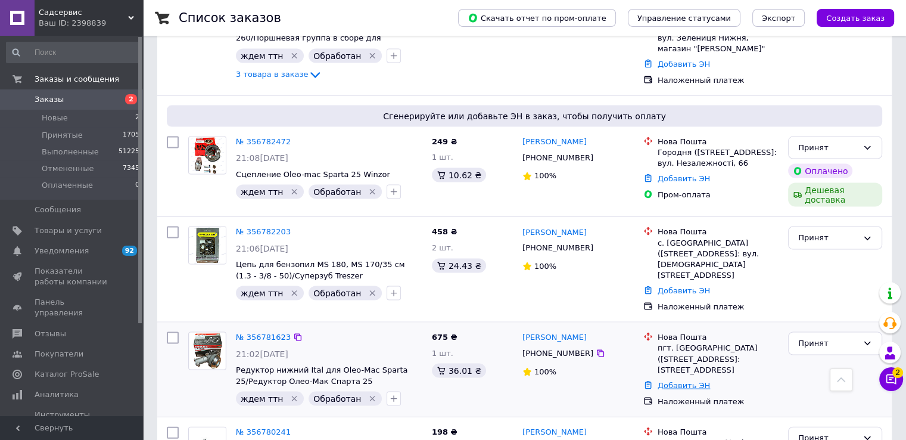
click at [688, 381] on link "Добавить ЭН" at bounding box center [684, 385] width 52 height 9
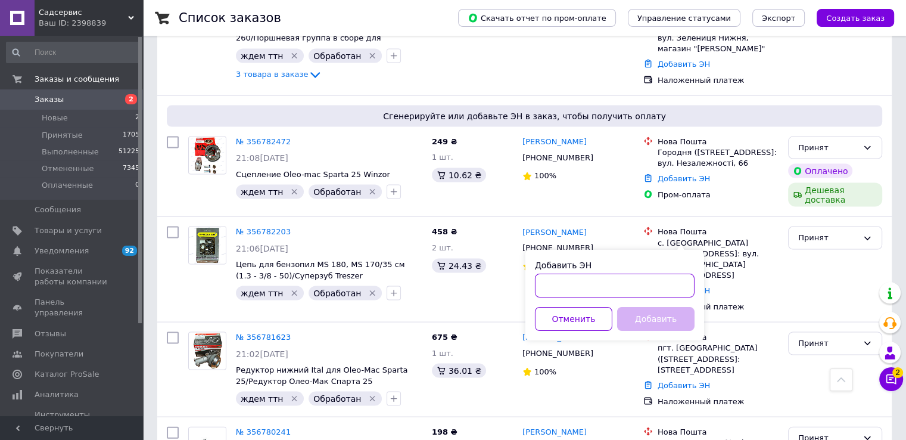
click at [590, 280] on input "Добавить ЭН" at bounding box center [615, 285] width 160 height 24
paste input "20451224978861"
type input "20451224978861"
click at [636, 318] on button "Добавить" at bounding box center [655, 319] width 77 height 24
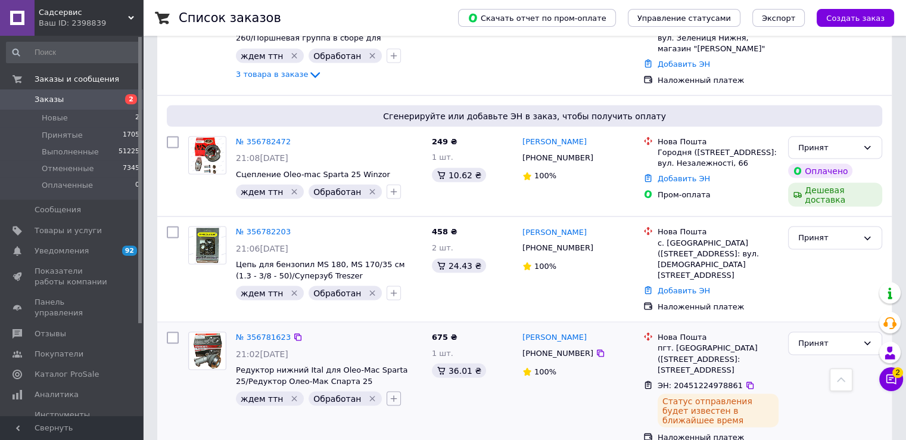
click at [389, 394] on icon "button" at bounding box center [394, 399] width 10 height 10
checkbox input "true"
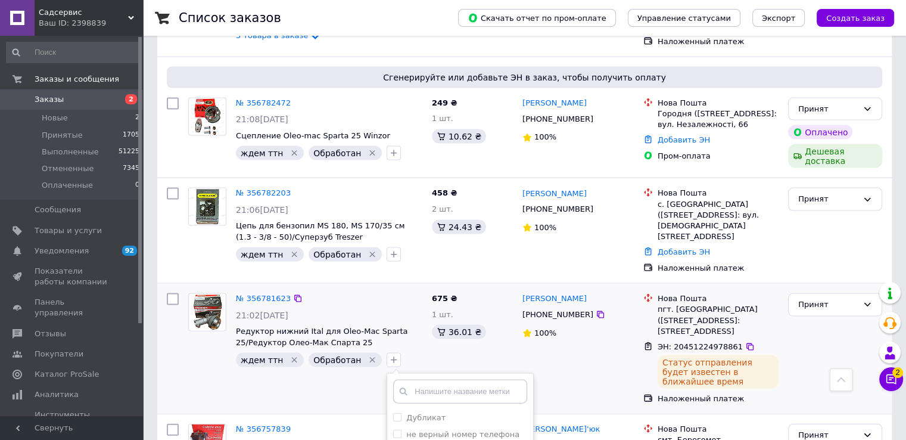
scroll to position [2468, 0]
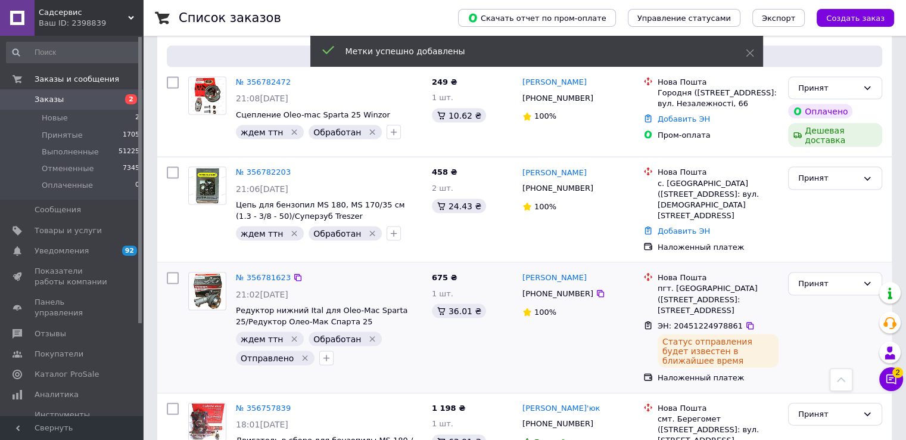
click at [368, 334] on icon "Удалить метку" at bounding box center [373, 339] width 10 height 10
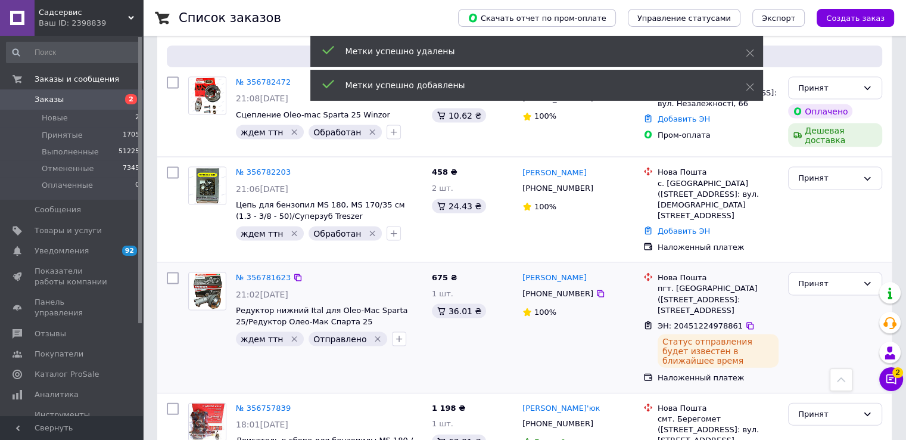
click at [290, 334] on icon "Удалить метку" at bounding box center [295, 339] width 10 height 10
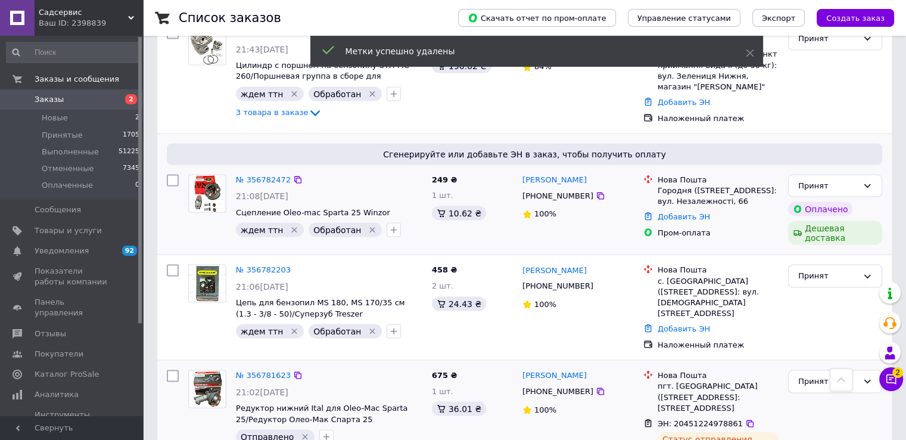
scroll to position [2349, 0]
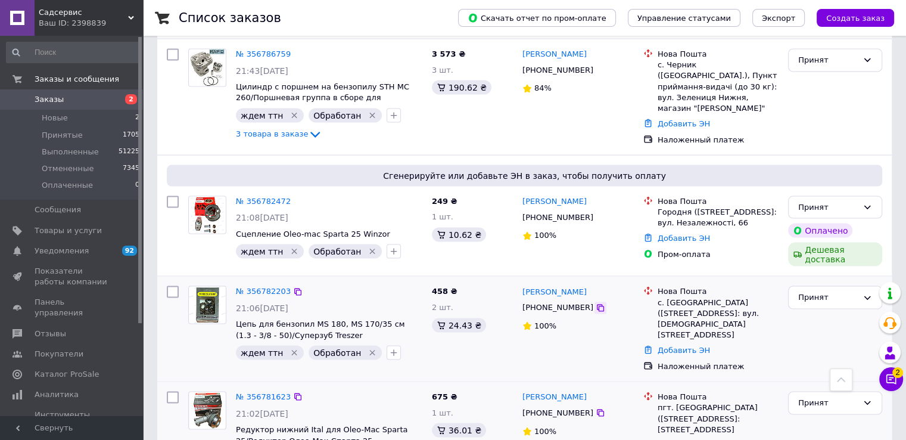
click at [596, 303] on icon at bounding box center [601, 308] width 10 height 10
click at [680, 346] on link "Добавить ЭН" at bounding box center [684, 350] width 52 height 9
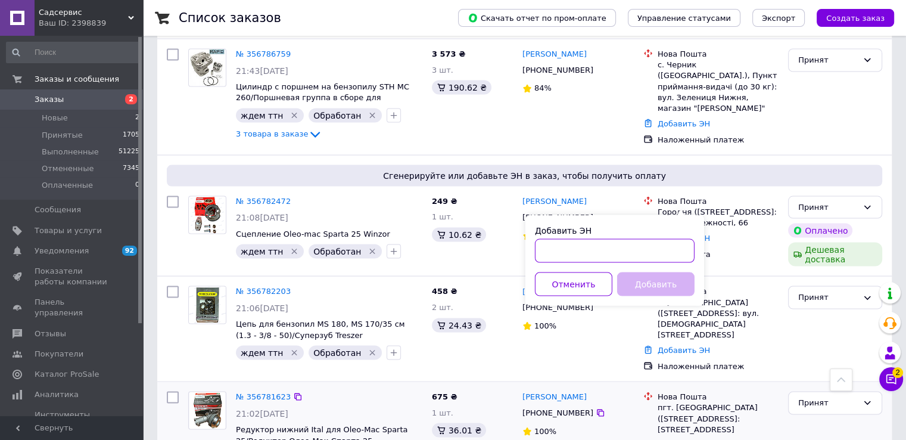
click at [552, 250] on input "Добавить ЭН" at bounding box center [615, 251] width 160 height 24
paste input "20451224985283"
type input "20451224985283"
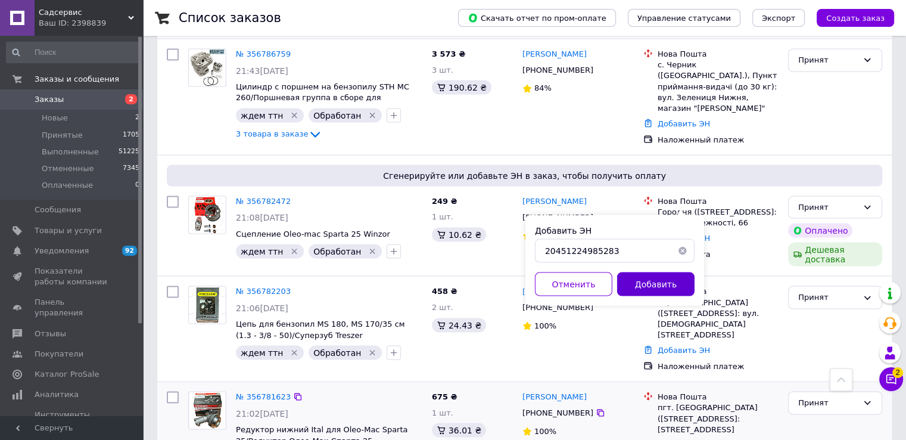
click at [637, 289] on button "Добавить" at bounding box center [655, 284] width 77 height 24
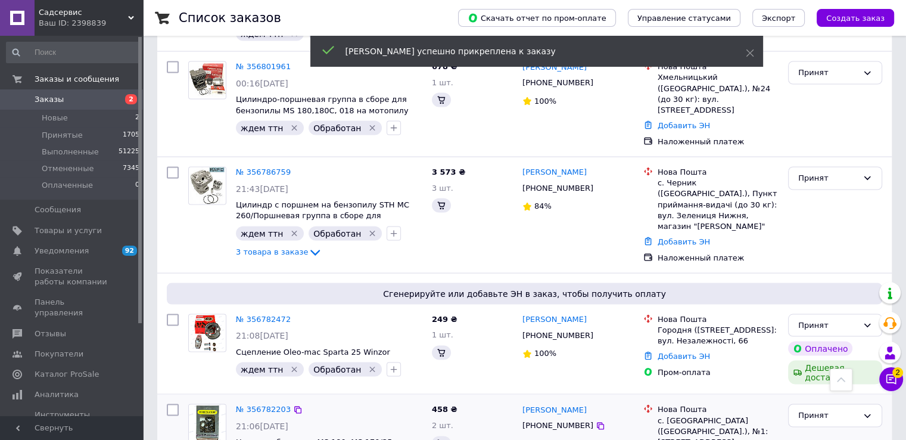
scroll to position [2230, 0]
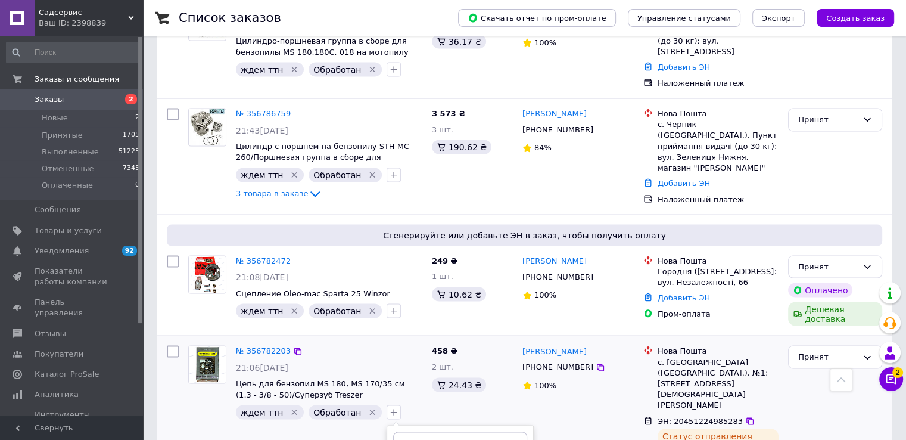
checkbox input "true"
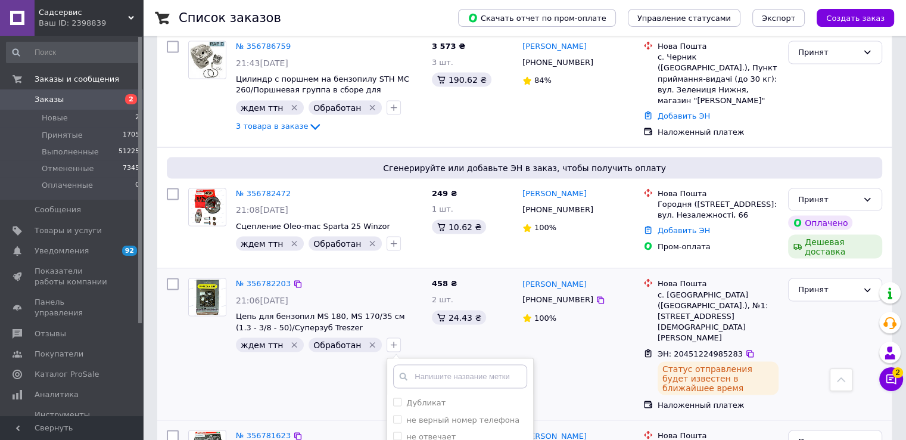
scroll to position [2409, 0]
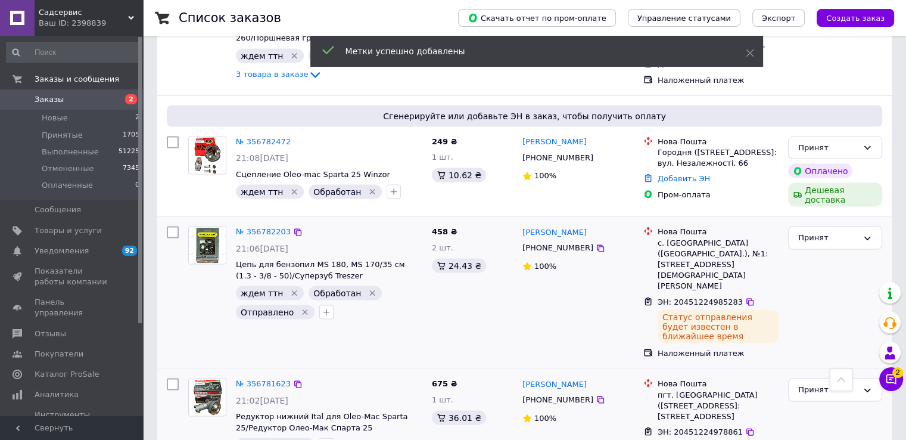
click at [370, 291] on icon "Удалить метку" at bounding box center [372, 293] width 5 height 5
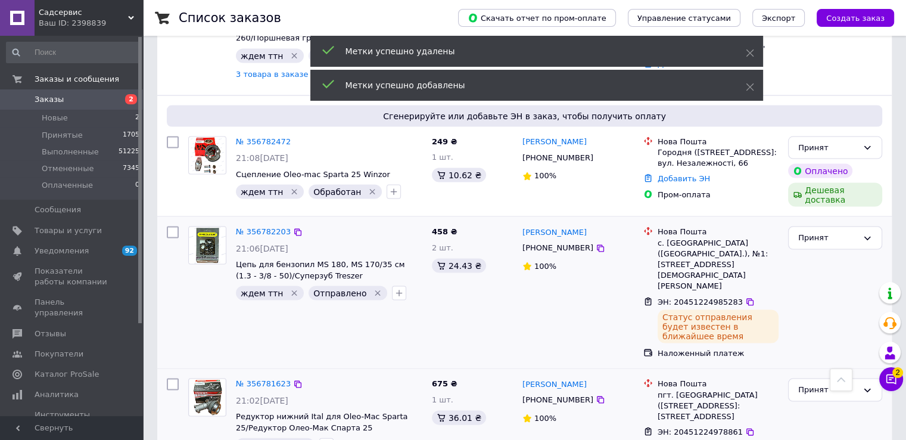
click at [292, 291] on icon "Удалить метку" at bounding box center [294, 293] width 5 height 5
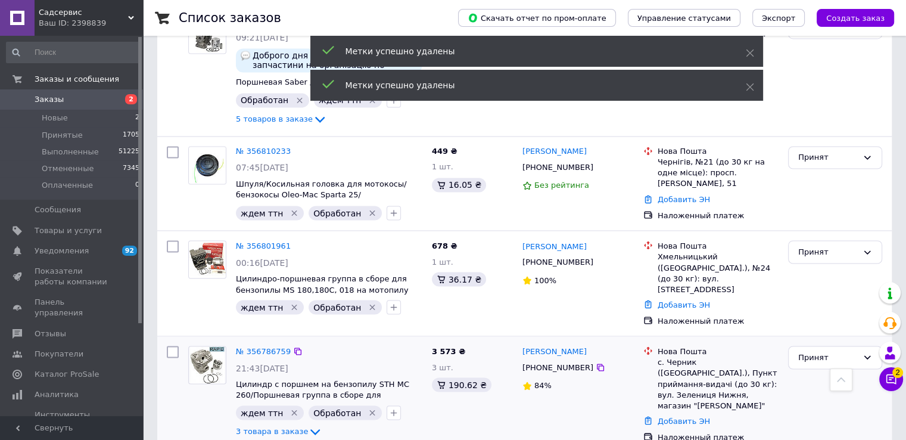
scroll to position [1992, 0]
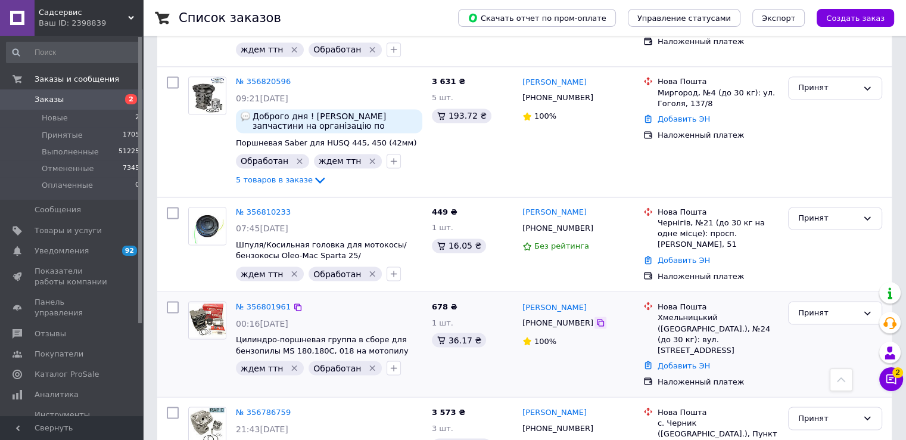
click at [596, 318] on icon at bounding box center [601, 323] width 10 height 10
click at [677, 360] on link "Добавить ЭН" at bounding box center [684, 364] width 52 height 9
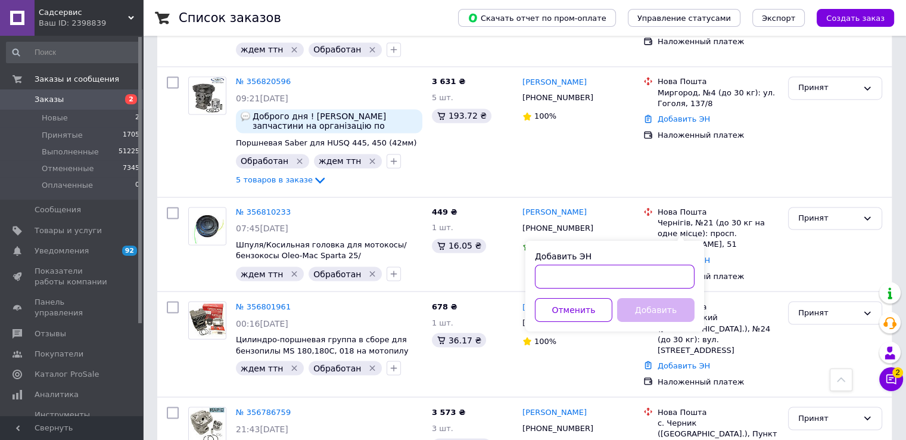
drag, startPoint x: 572, startPoint y: 279, endPoint x: 639, endPoint y: 301, distance: 70.1
click at [571, 279] on input "Добавить ЭН" at bounding box center [615, 276] width 160 height 24
paste input "20451225072204"
type input "20451225072204"
click at [645, 307] on button "Добавить" at bounding box center [655, 309] width 77 height 24
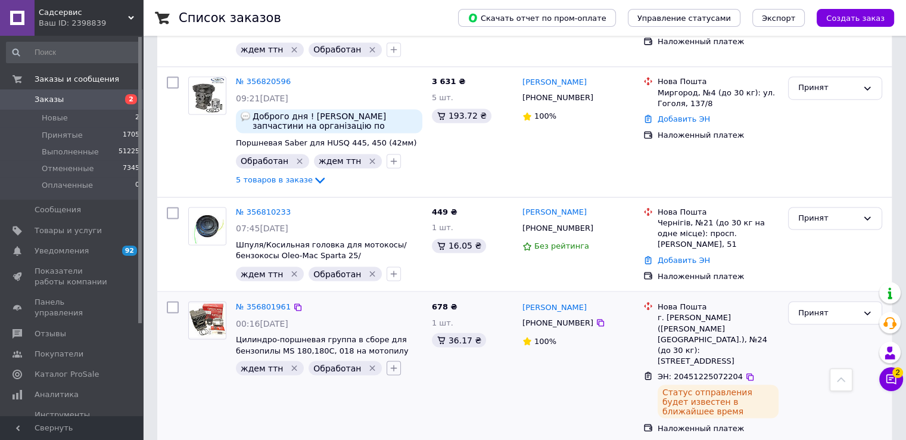
click at [387, 360] on button "button" at bounding box center [394, 367] width 14 height 14
checkbox input "true"
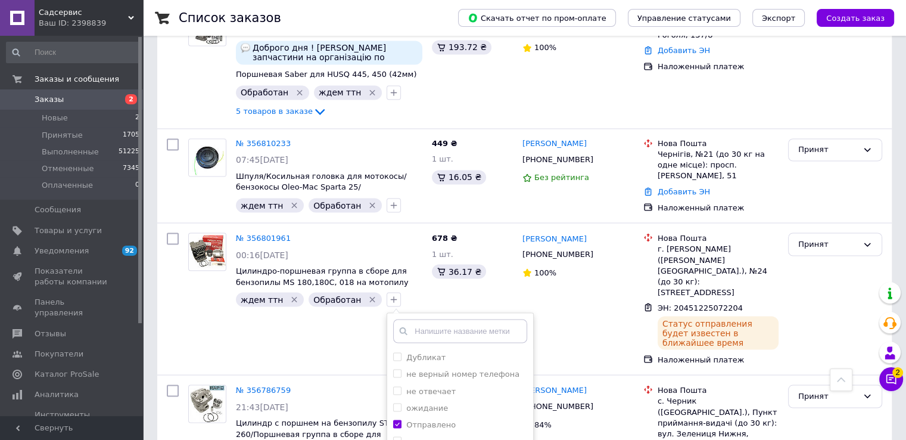
scroll to position [2111, 0]
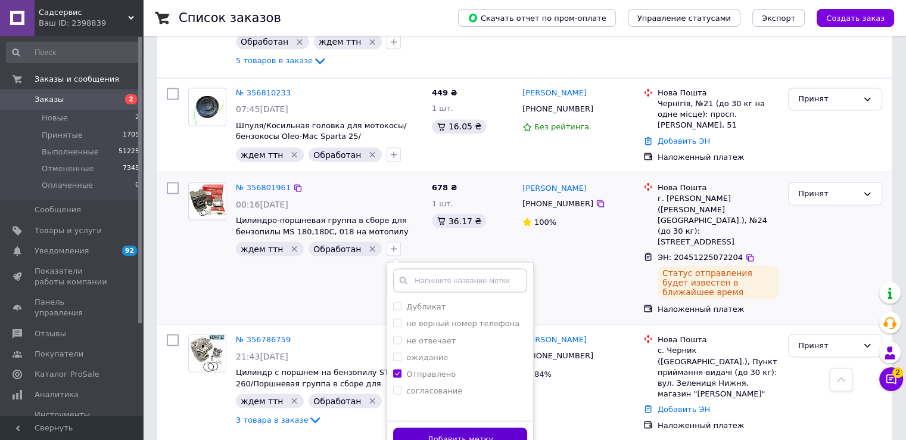
click at [400, 427] on button "Добавить метку" at bounding box center [460, 438] width 134 height 23
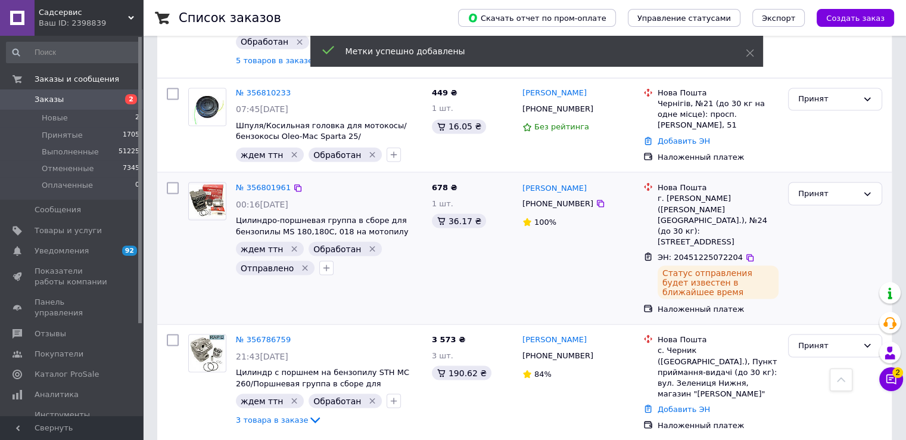
click at [368, 244] on icon "Удалить метку" at bounding box center [373, 249] width 10 height 10
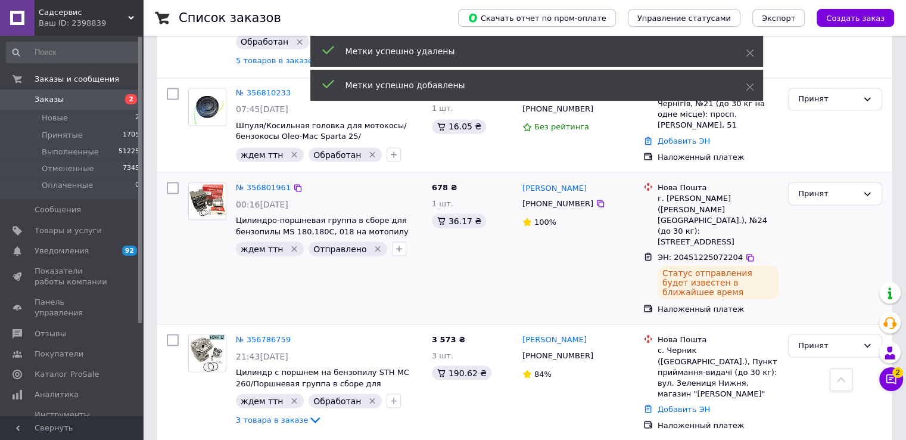
click at [290, 244] on icon "Удалить метку" at bounding box center [295, 249] width 10 height 10
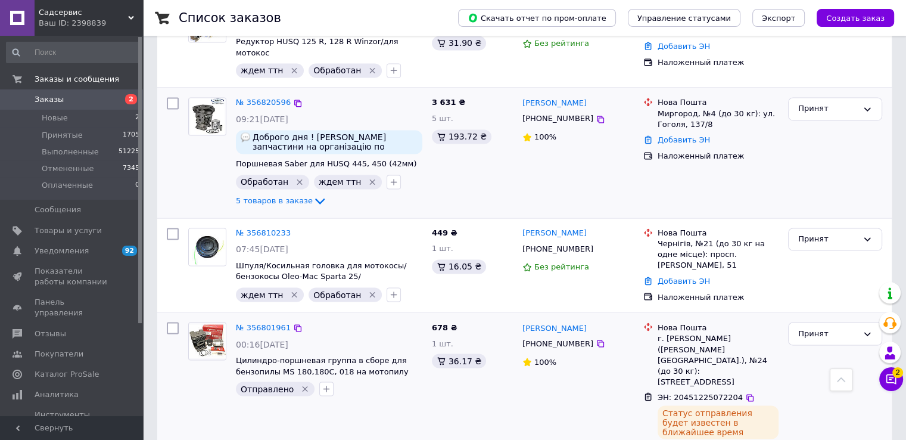
scroll to position [1992, 0]
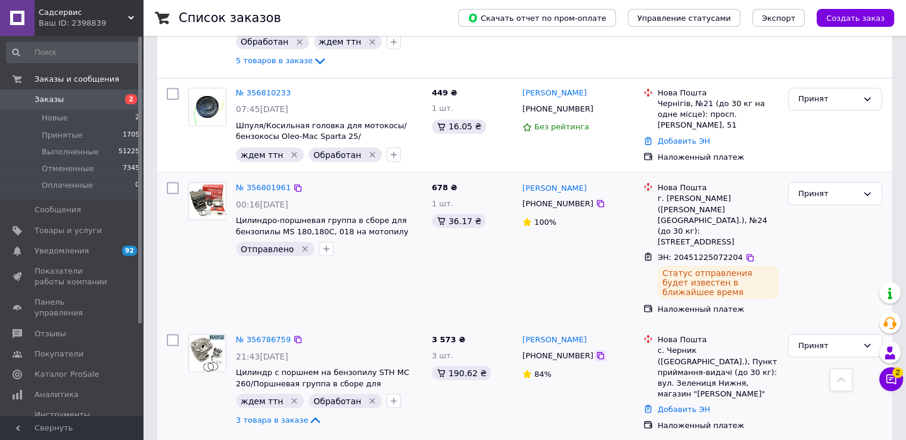
click at [597, 352] on icon at bounding box center [600, 355] width 7 height 7
click at [686, 404] on link "Добавить ЭН" at bounding box center [684, 408] width 52 height 9
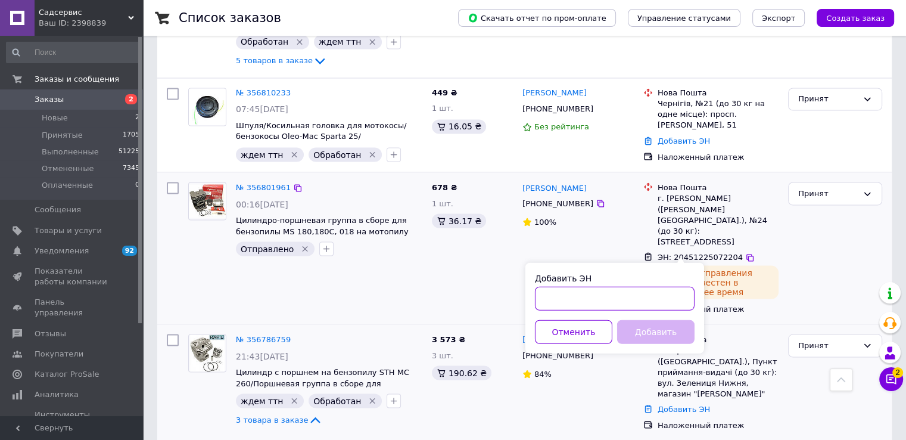
click at [557, 298] on input "Добавить ЭН" at bounding box center [615, 298] width 160 height 24
paste input "20451225064157"
type input "20451225064157"
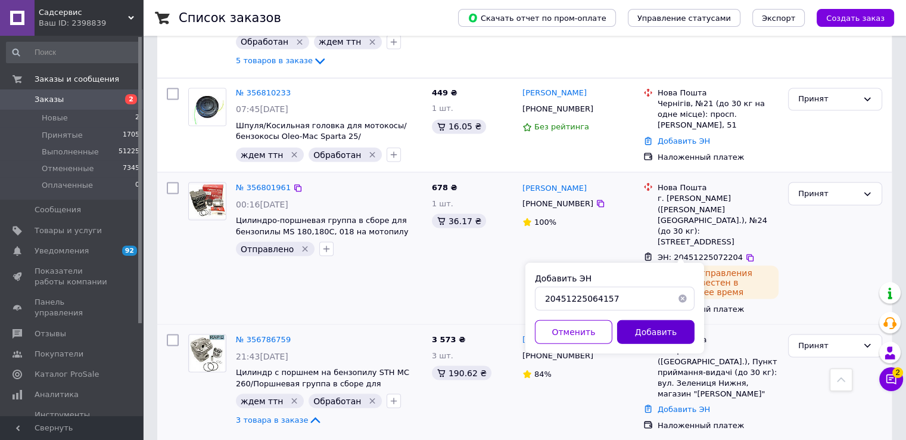
click at [648, 334] on button "Добавить" at bounding box center [655, 331] width 77 height 24
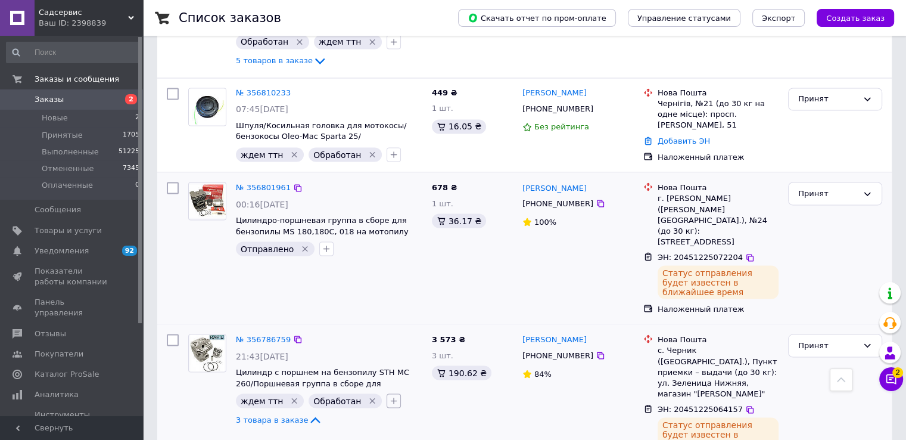
click at [389, 396] on icon "button" at bounding box center [394, 401] width 10 height 10
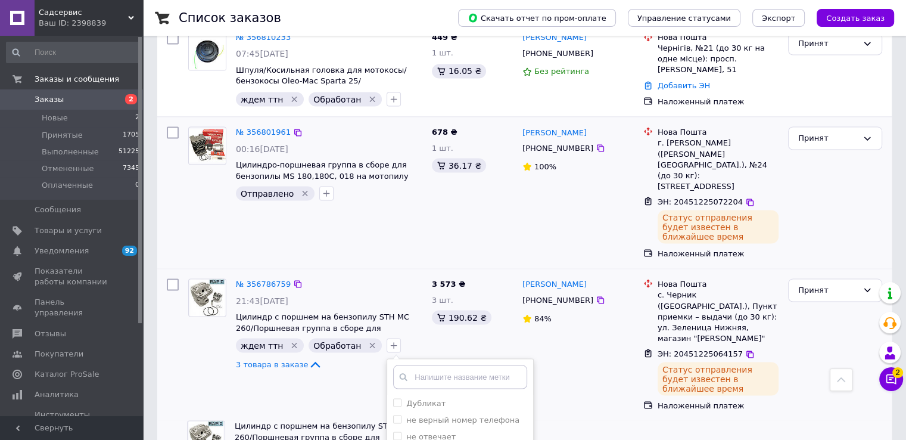
scroll to position [2230, 0]
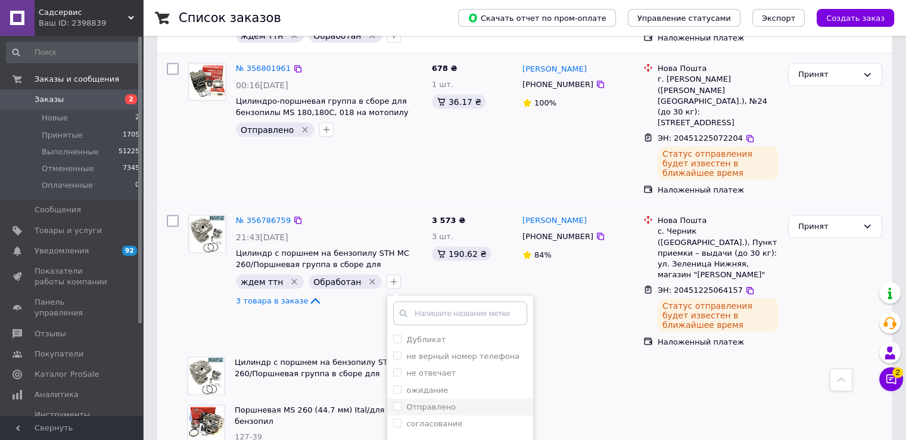
click at [408, 402] on label "Отправлено" at bounding box center [430, 406] width 49 height 9
checkbox input "true"
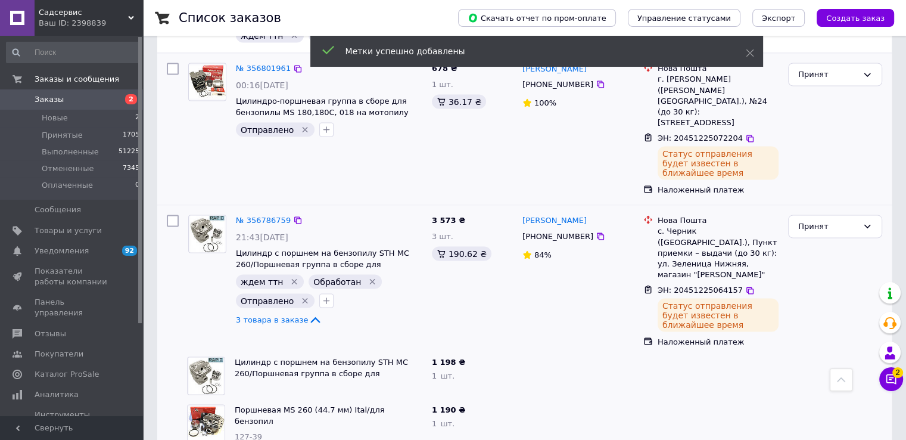
click at [370, 279] on icon "Удалить метку" at bounding box center [372, 281] width 5 height 5
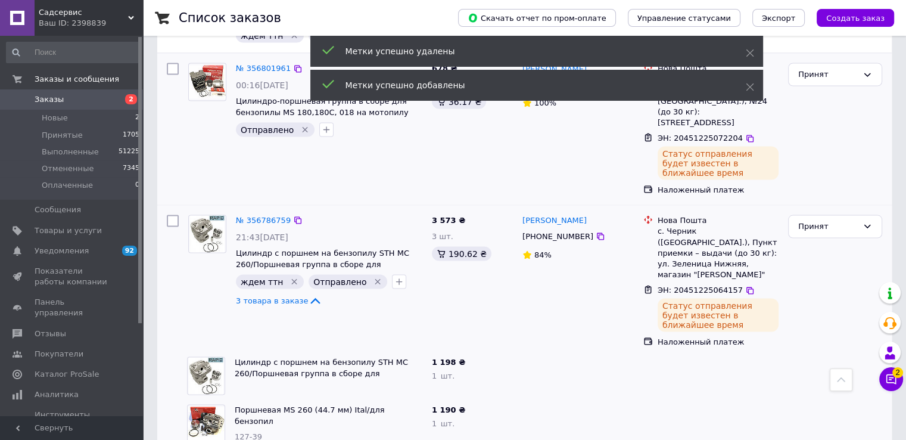
click at [290, 276] on icon "Удалить метку" at bounding box center [295, 281] width 10 height 10
click at [262, 296] on span "3 товара в заказе" at bounding box center [272, 300] width 72 height 9
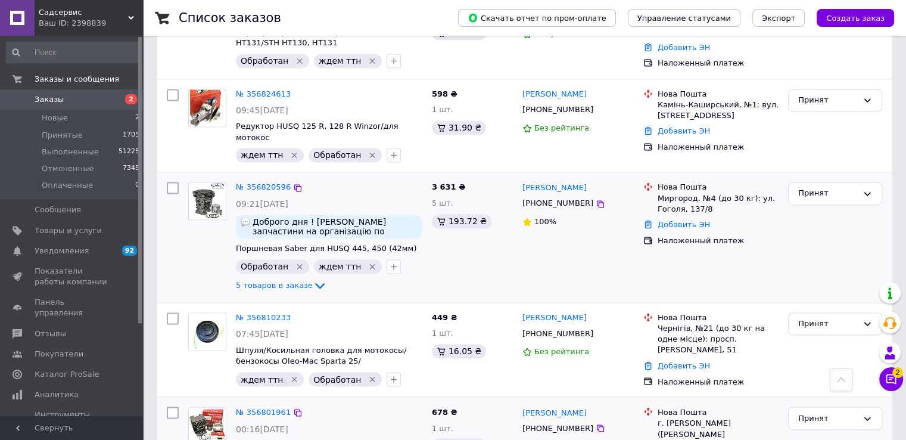
scroll to position [1873, 0]
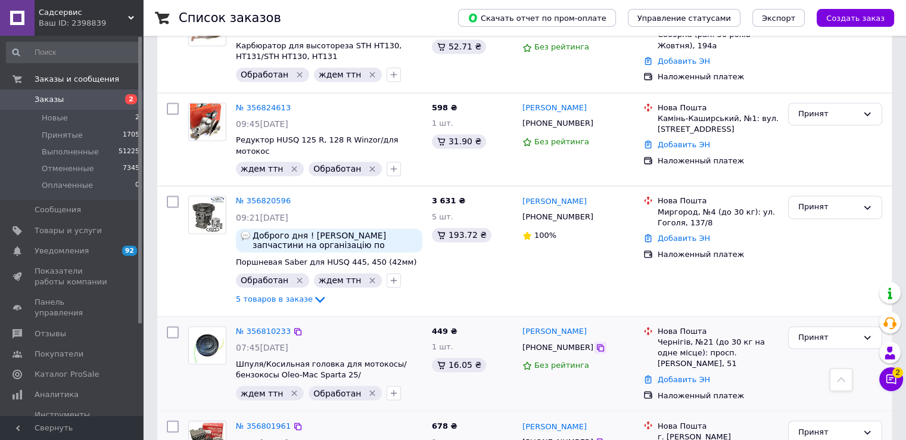
click at [596, 343] on icon at bounding box center [601, 348] width 10 height 10
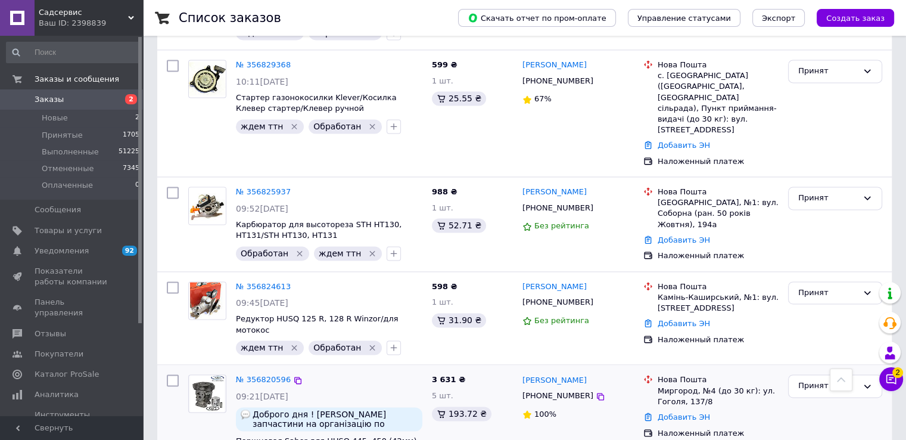
scroll to position [1634, 0]
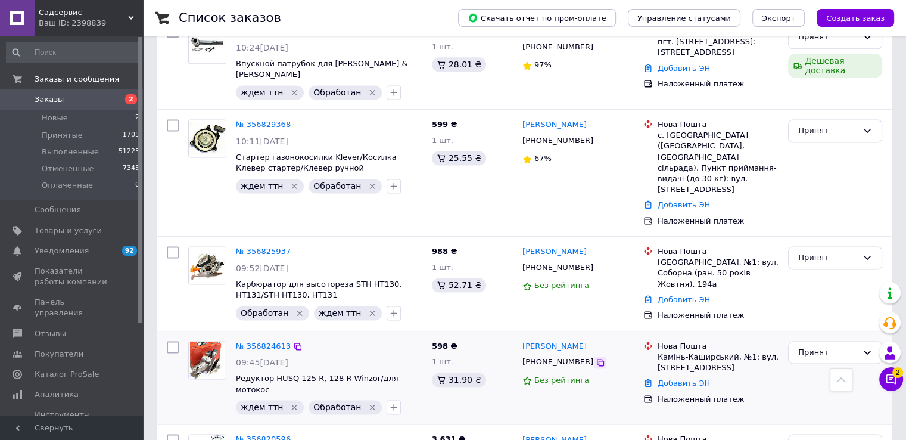
click at [596, 357] on icon at bounding box center [601, 362] width 10 height 10
click at [685, 378] on link "Добавить ЭН" at bounding box center [684, 382] width 52 height 9
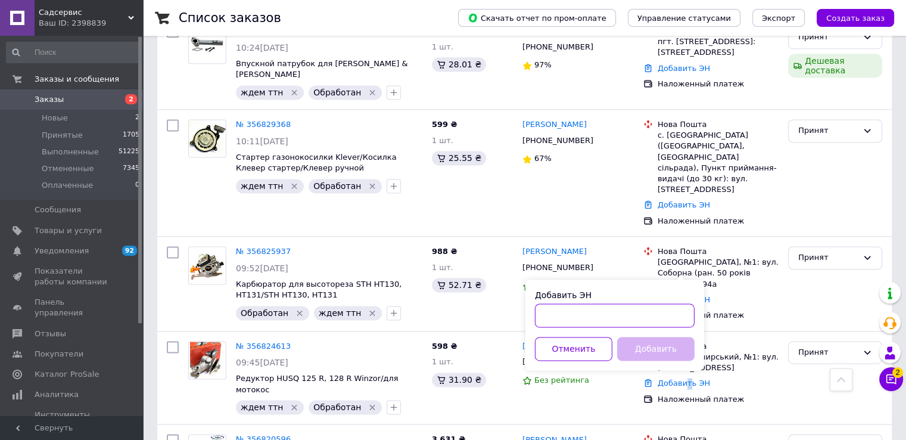
click at [576, 320] on input "Добавить ЭН" at bounding box center [615, 315] width 160 height 24
paste input "20451224966867"
type input "20451224966867"
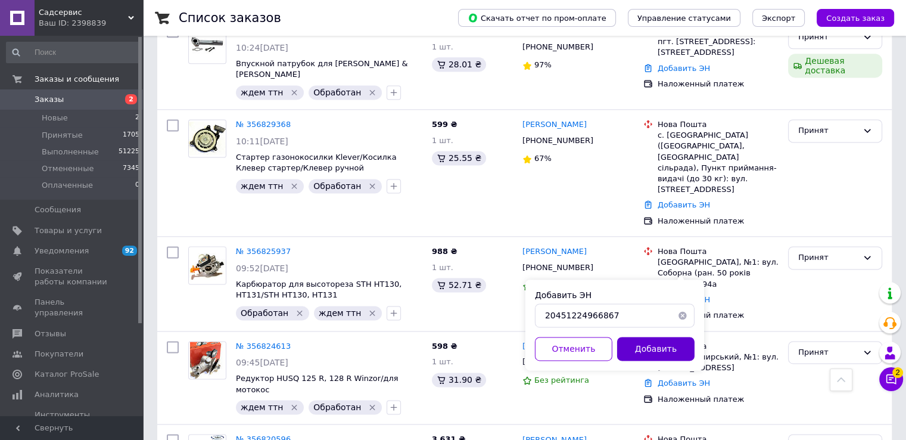
click at [643, 349] on button "Добавить" at bounding box center [655, 349] width 77 height 24
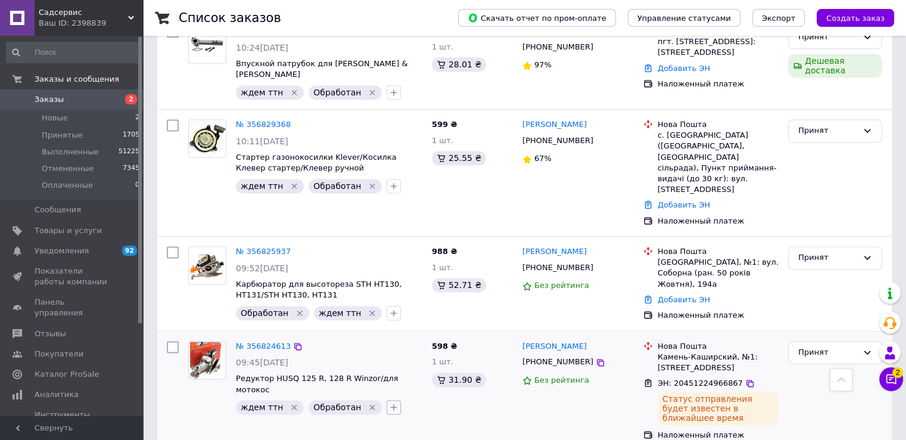
click at [389, 402] on icon "button" at bounding box center [394, 407] width 10 height 10
checkbox input "true"
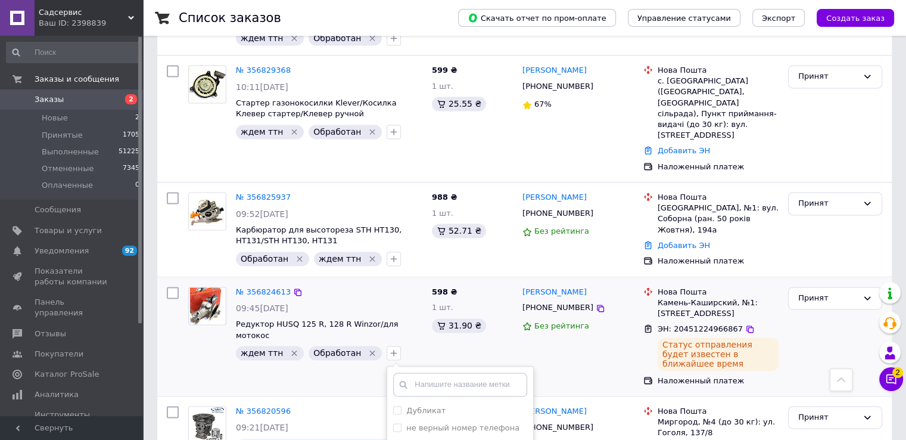
scroll to position [1753, 0]
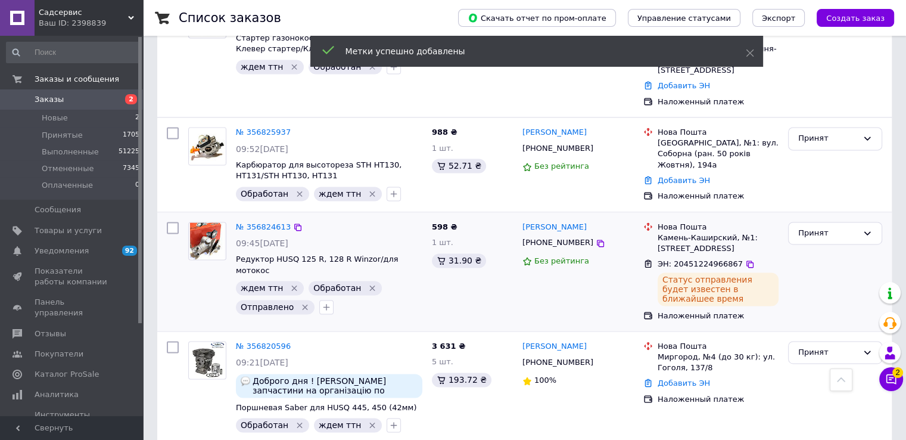
click at [370, 285] on icon "Удалить метку" at bounding box center [372, 287] width 5 height 5
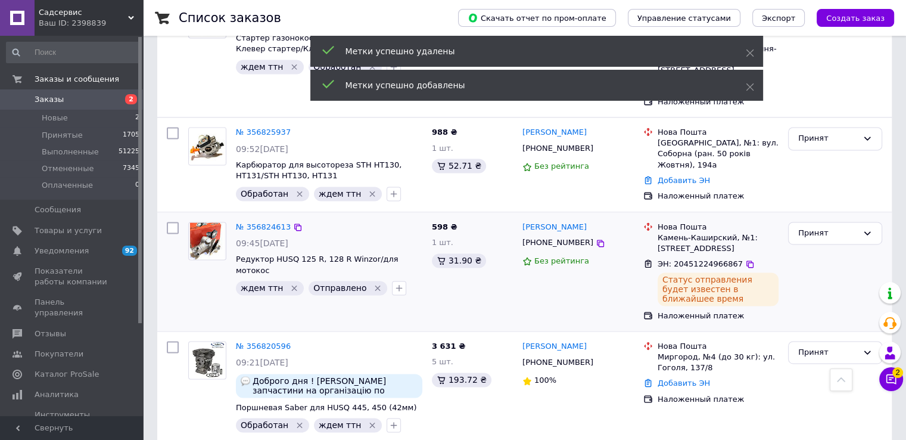
click at [292, 285] on icon "Удалить метку" at bounding box center [294, 287] width 5 height 5
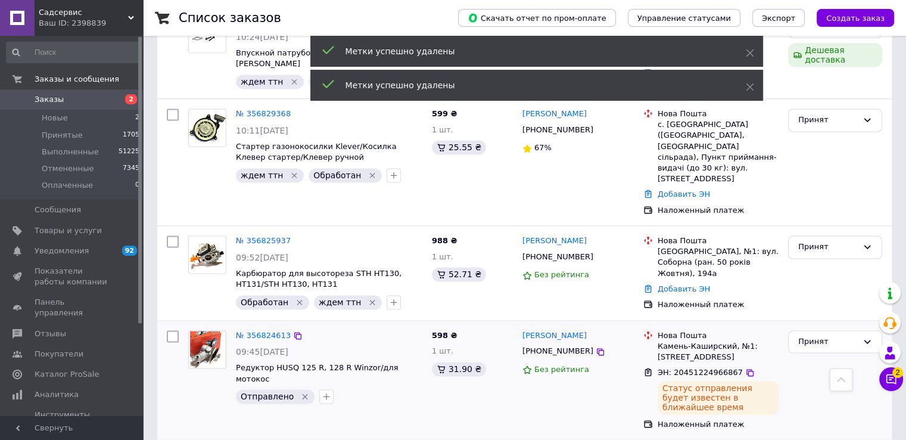
scroll to position [1634, 0]
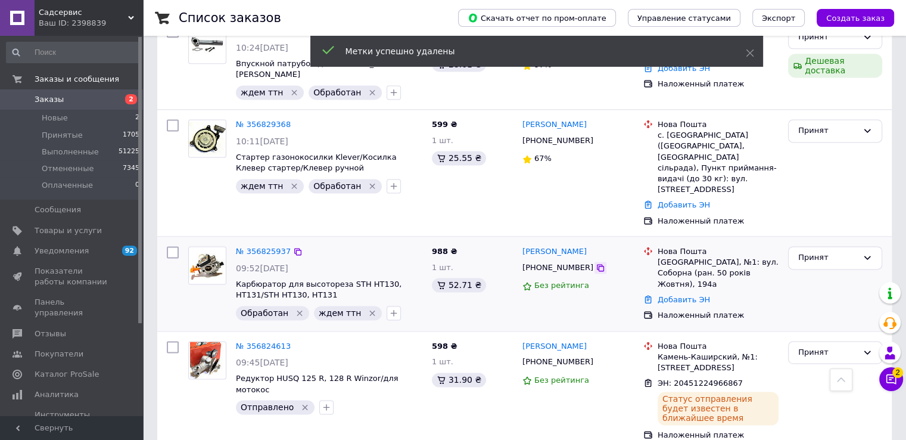
click at [597, 264] on icon at bounding box center [600, 267] width 7 height 7
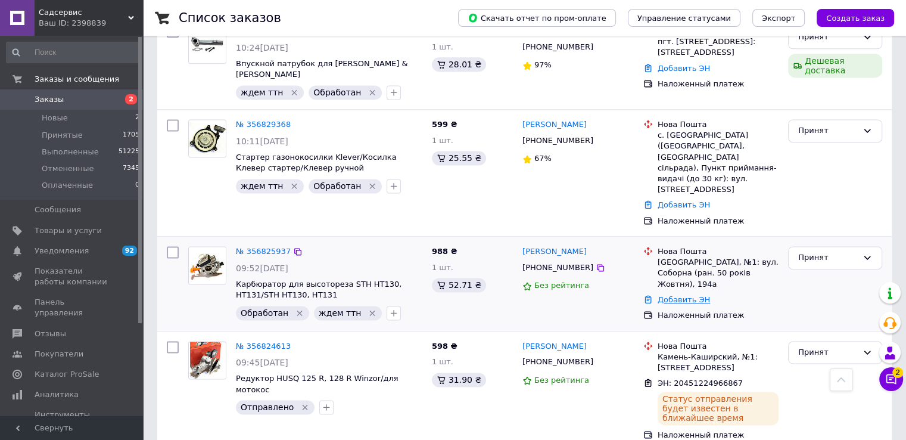
click at [668, 295] on link "Добавить ЭН" at bounding box center [684, 299] width 52 height 9
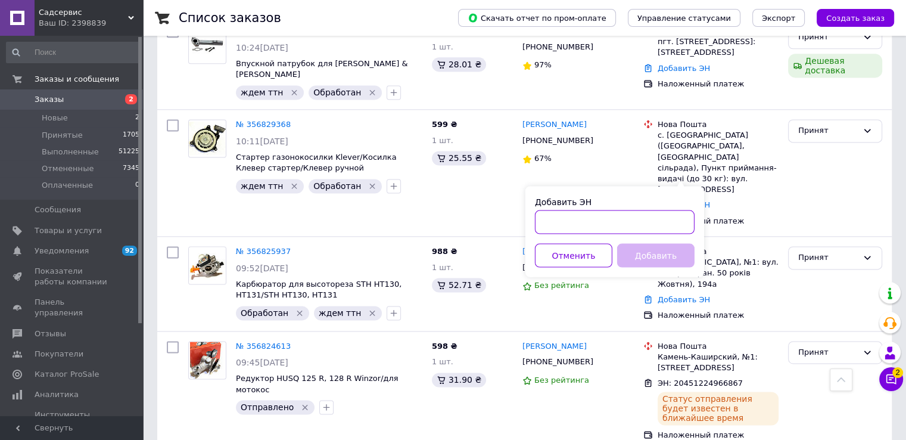
click at [564, 216] on input "Добавить ЭН" at bounding box center [615, 222] width 160 height 24
paste input "20451224945483"
type input "20451224945483"
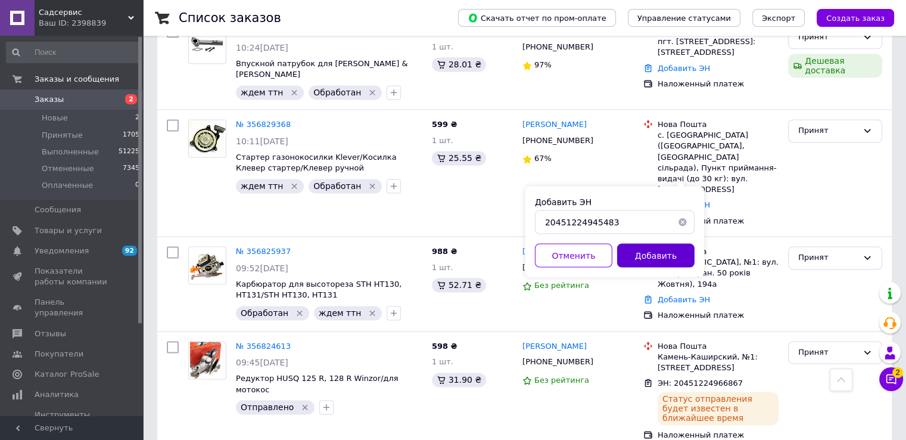
click at [655, 252] on button "Добавить" at bounding box center [655, 255] width 77 height 24
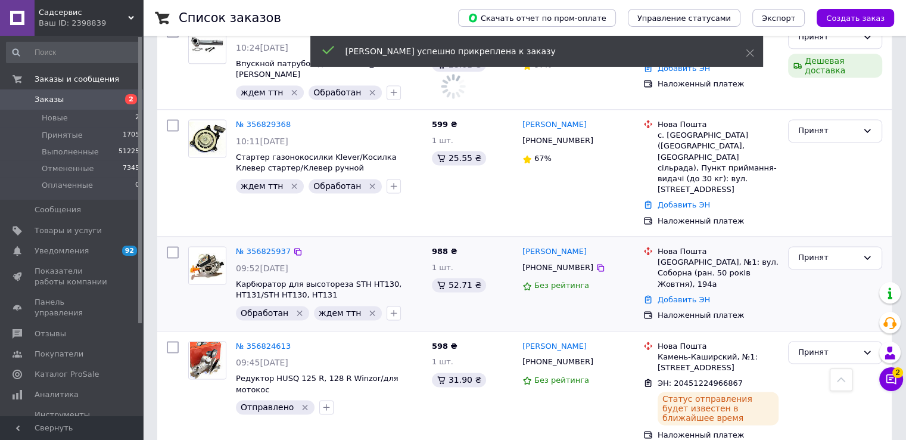
scroll to position [1575, 0]
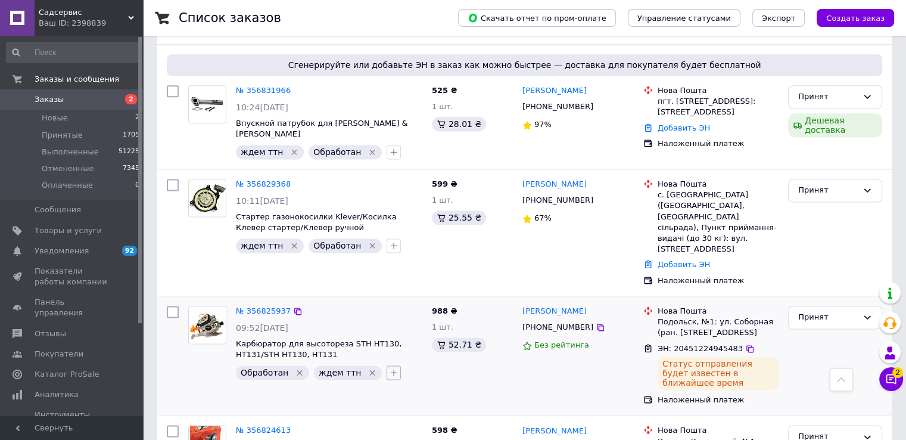
click at [389, 368] on icon "button" at bounding box center [394, 373] width 10 height 10
checkbox input "true"
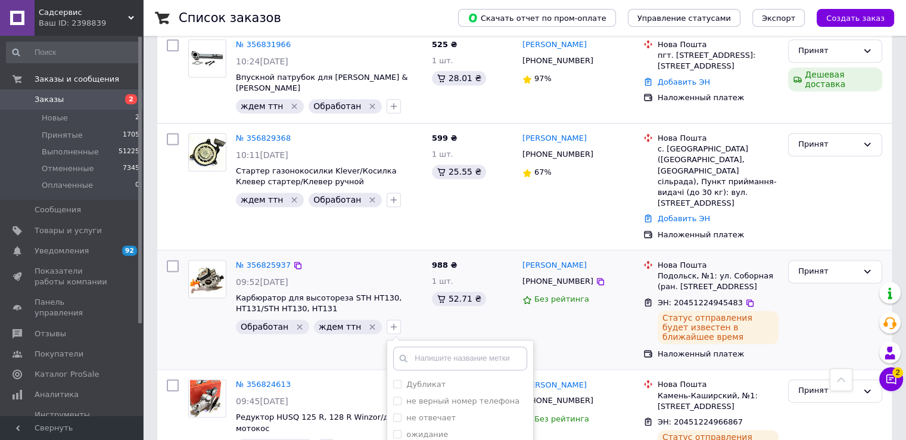
scroll to position [1694, 0]
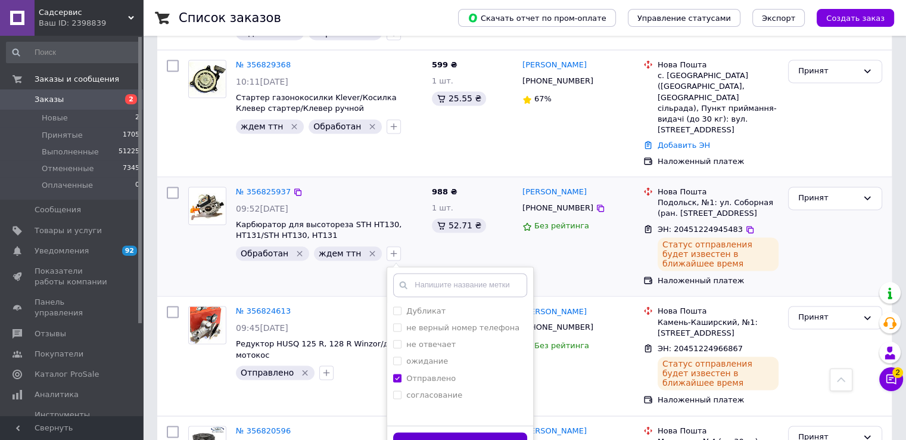
click at [393, 432] on button "Добавить метку" at bounding box center [460, 443] width 134 height 23
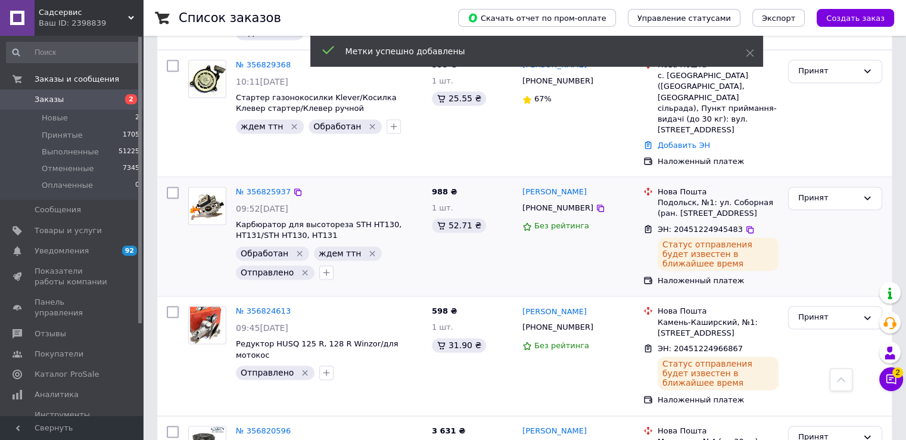
click at [368, 248] on icon "Удалить метку" at bounding box center [373, 253] width 10 height 10
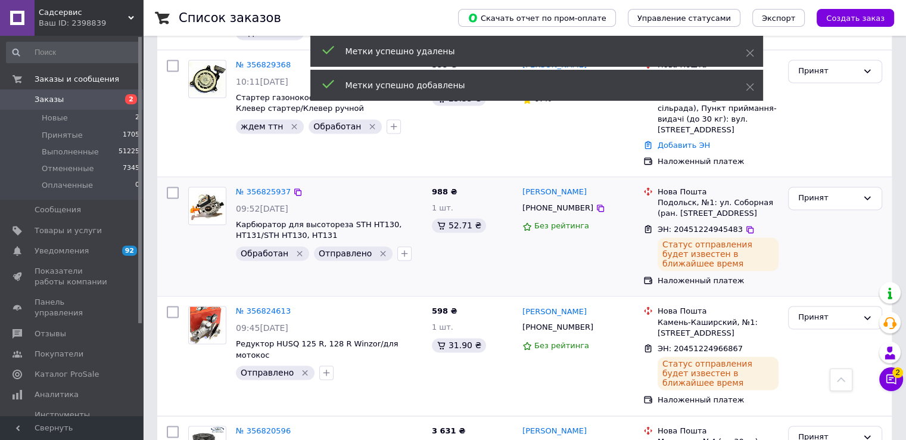
click at [295, 248] on icon "Удалить метку" at bounding box center [300, 253] width 10 height 10
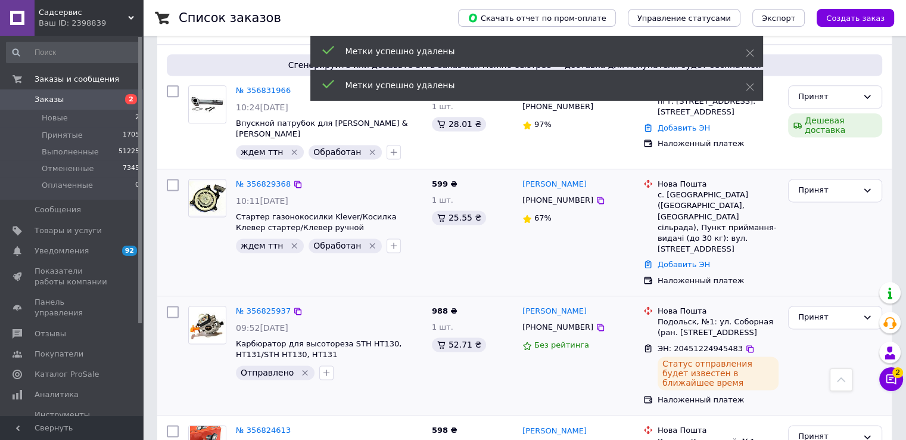
scroll to position [1515, 0]
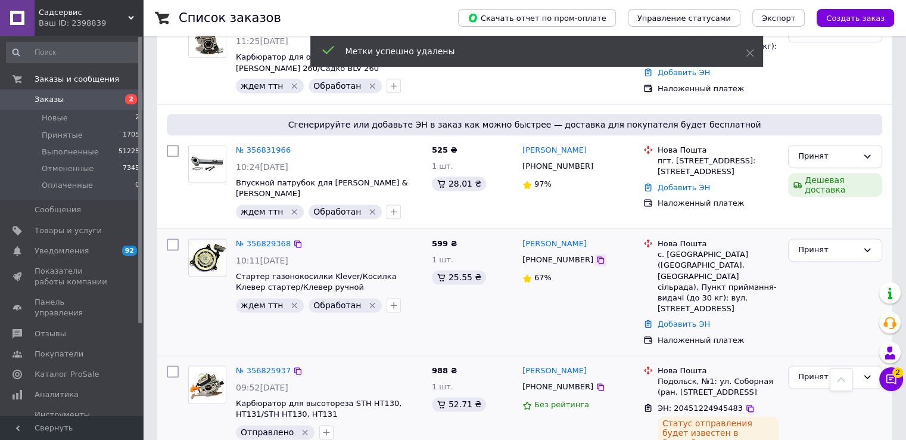
click at [595, 254] on div at bounding box center [601, 260] width 12 height 12
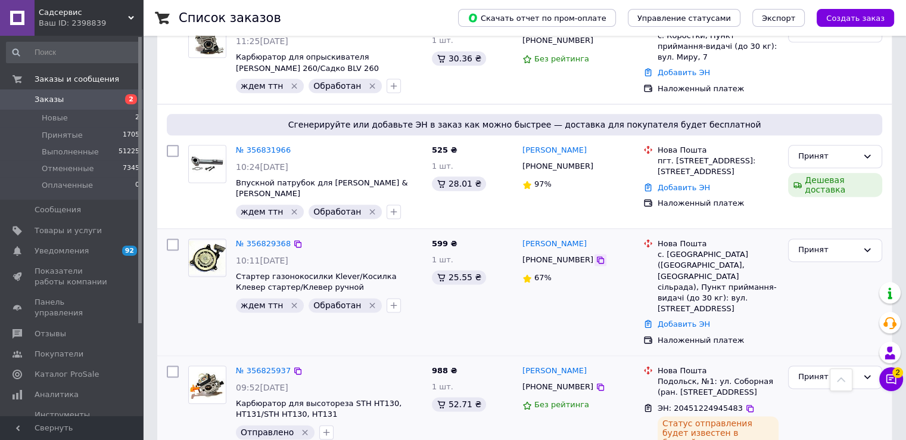
click at [596, 255] on icon at bounding box center [601, 260] width 10 height 10
drag, startPoint x: 684, startPoint y: 206, endPoint x: 674, endPoint y: 216, distance: 14.3
click at [683, 319] on link "Добавить ЭН" at bounding box center [684, 323] width 52 height 9
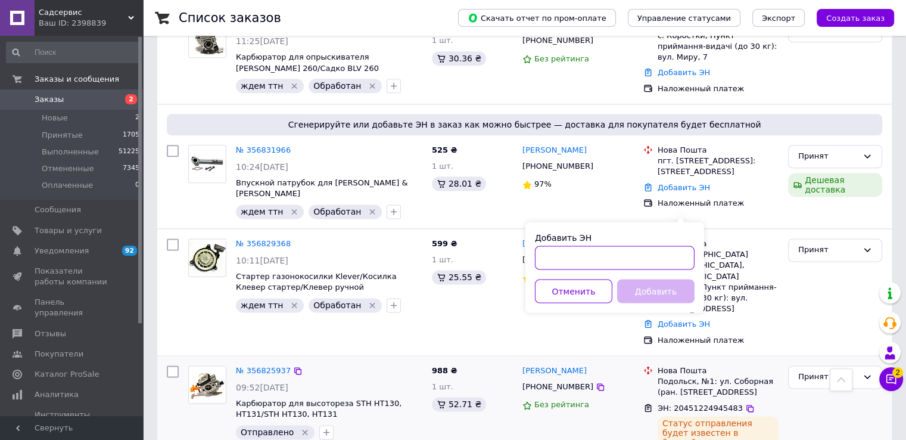
click at [558, 260] on input "Добавить ЭН" at bounding box center [615, 257] width 160 height 24
paste input "20451224948740"
type input "20451224948740"
click at [643, 293] on button "Добавить" at bounding box center [655, 291] width 77 height 24
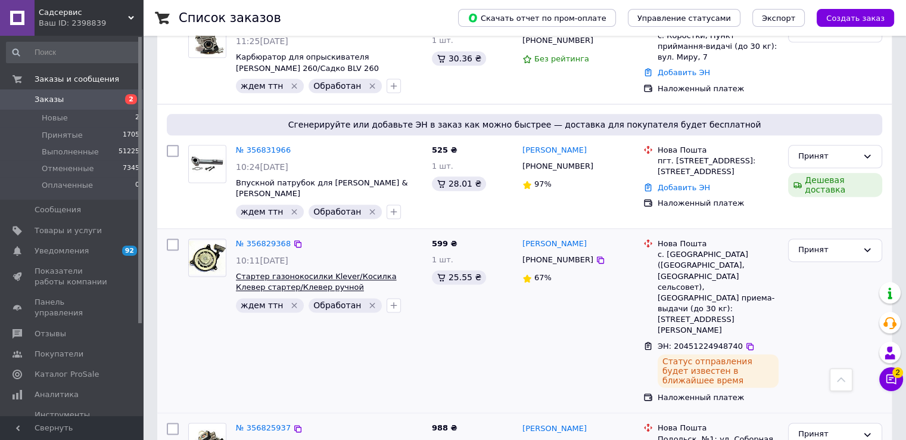
scroll to position [1456, 0]
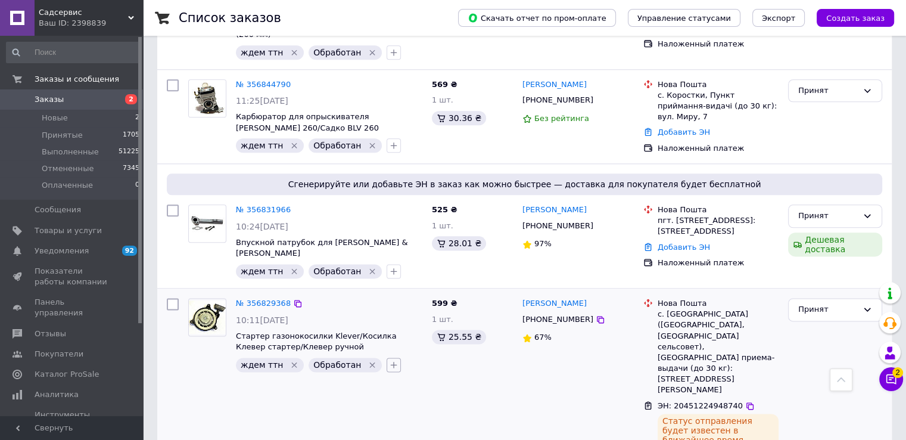
click at [387, 357] on button "button" at bounding box center [394, 364] width 14 height 14
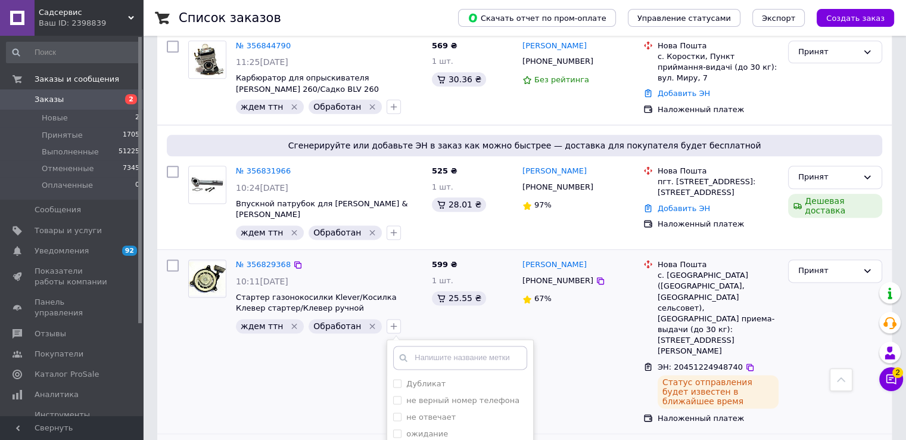
scroll to position [1515, 0]
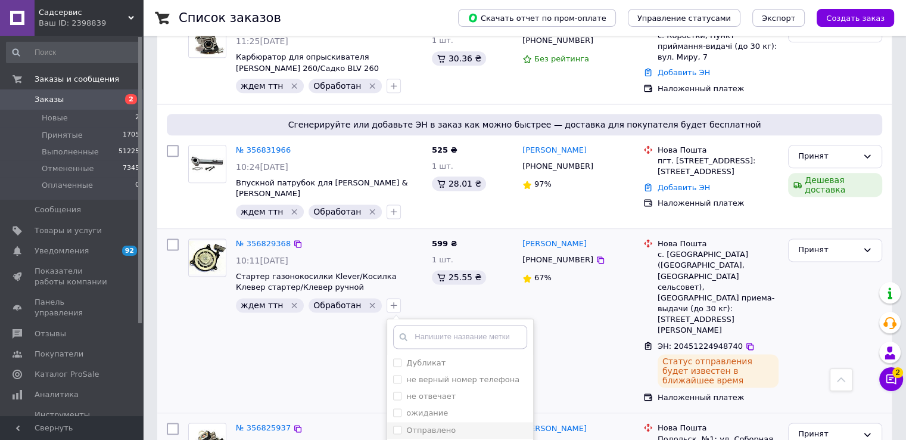
click at [406, 425] on label "Отправлено" at bounding box center [430, 429] width 49 height 9
checkbox input "true"
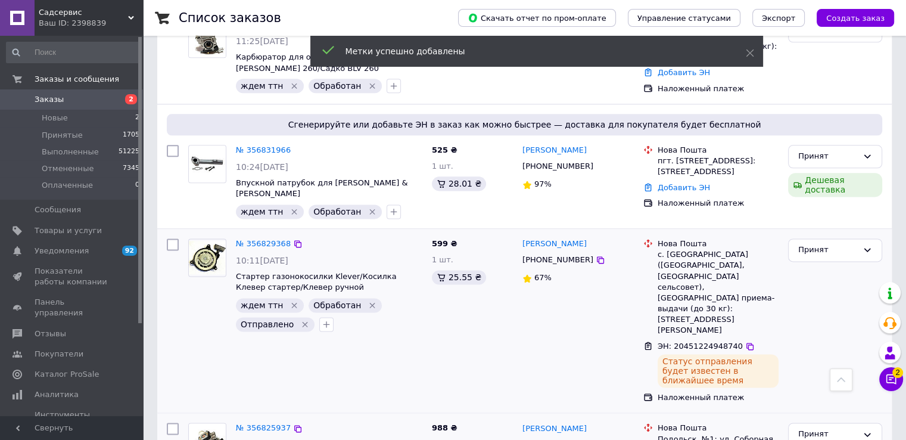
click at [368, 300] on icon "Удалить метку" at bounding box center [373, 305] width 10 height 10
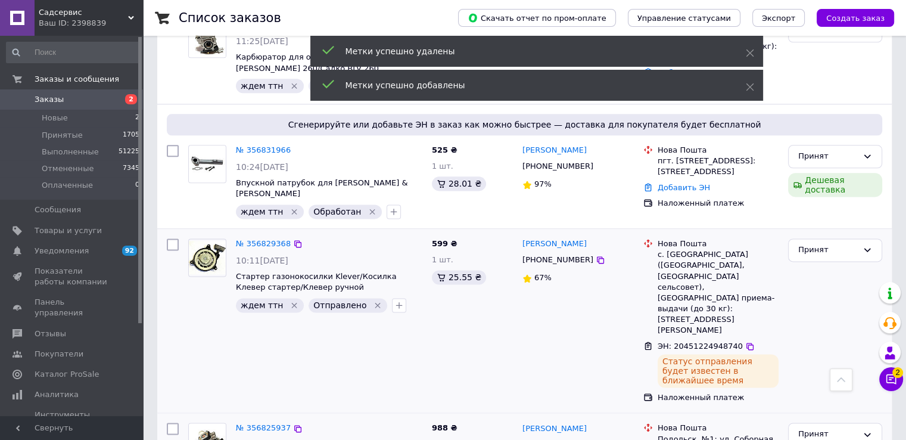
click at [292, 302] on icon "Удалить метку" at bounding box center [294, 304] width 5 height 5
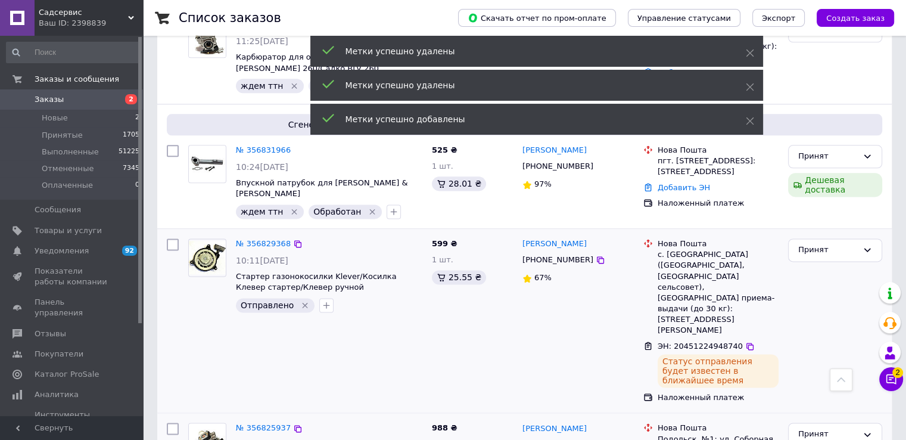
scroll to position [1396, 0]
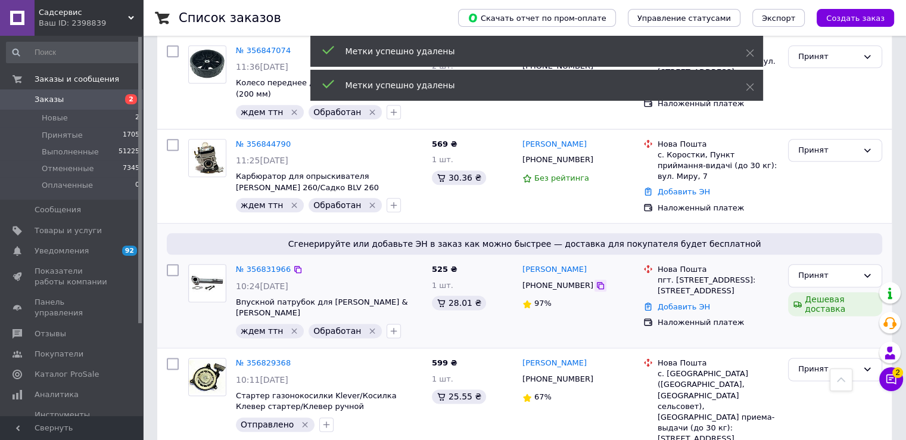
click at [597, 282] on icon at bounding box center [600, 285] width 7 height 7
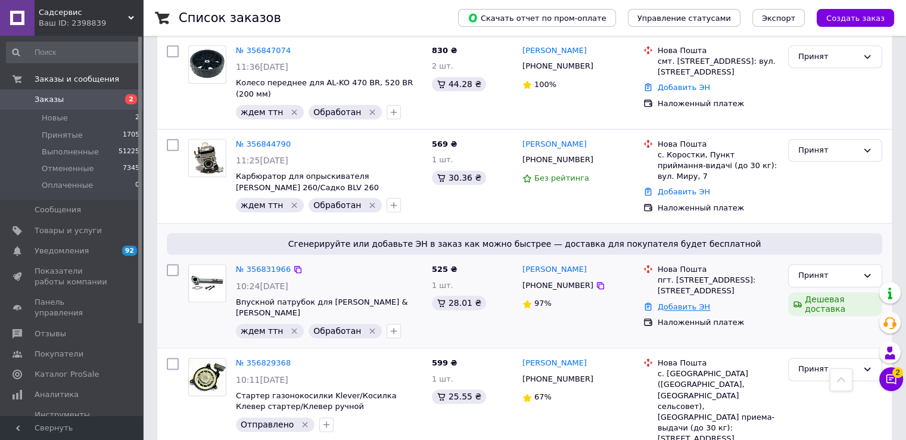
click at [685, 302] on link "Добавить ЭН" at bounding box center [684, 306] width 52 height 9
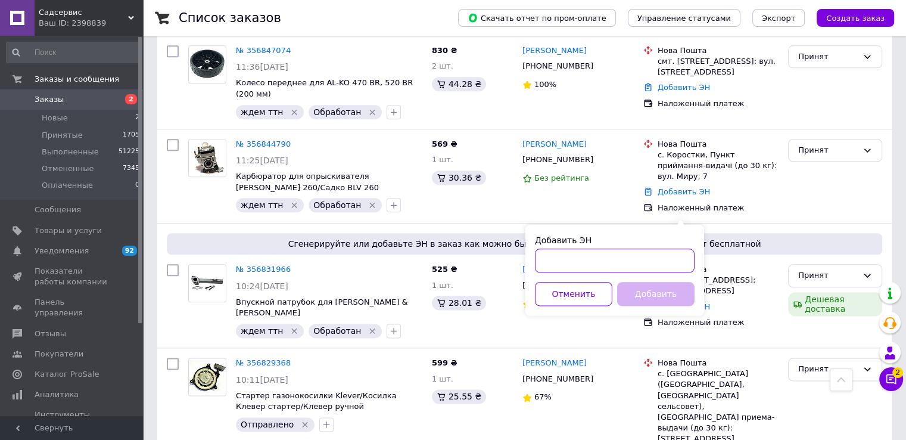
click at [575, 265] on input "Добавить ЭН" at bounding box center [615, 260] width 160 height 24
paste input "20451224986843"
type input "20451224986843"
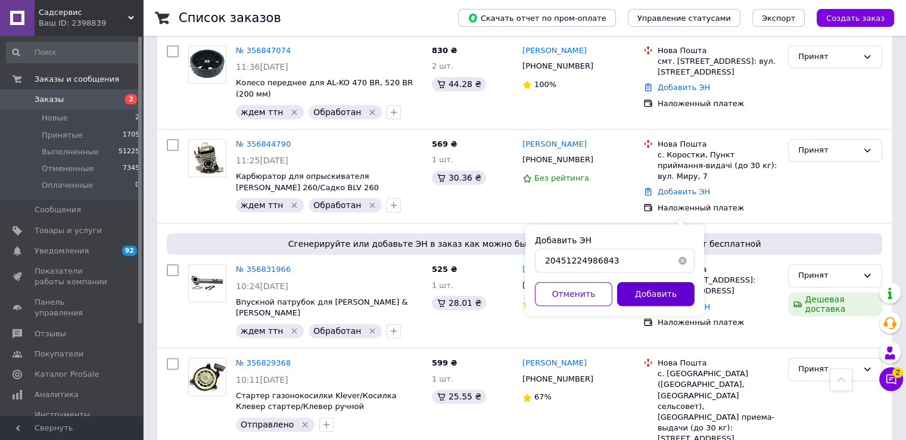
click at [661, 294] on button "Добавить" at bounding box center [655, 294] width 77 height 24
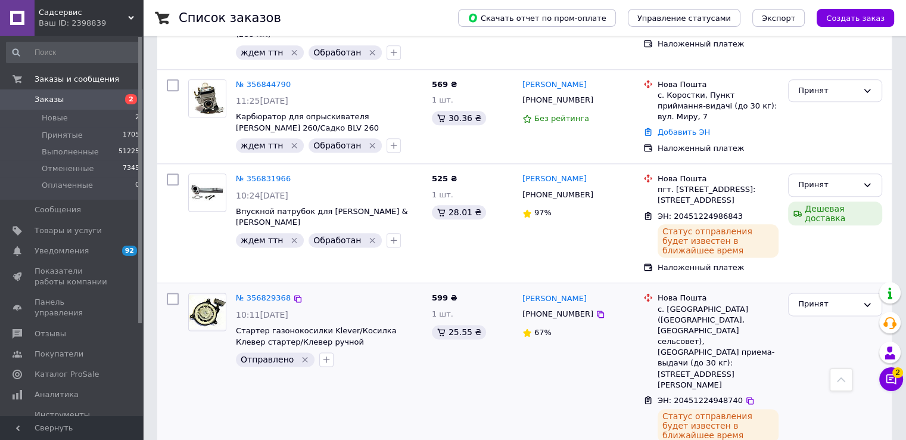
scroll to position [1336, 0]
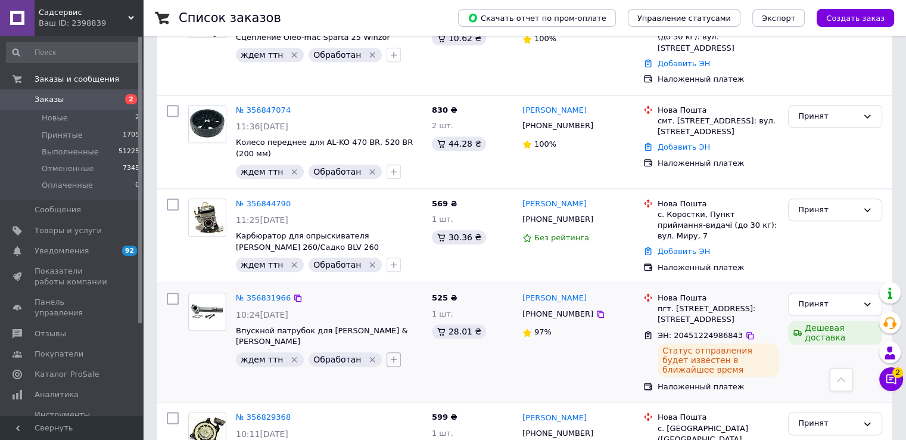
click at [389, 355] on icon "button" at bounding box center [394, 360] width 10 height 10
checkbox input "true"
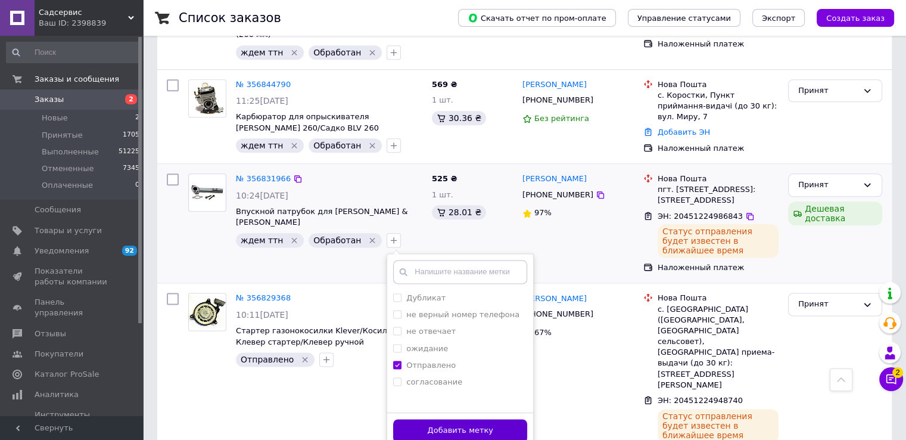
click at [403, 419] on button "Добавить метку" at bounding box center [460, 430] width 134 height 23
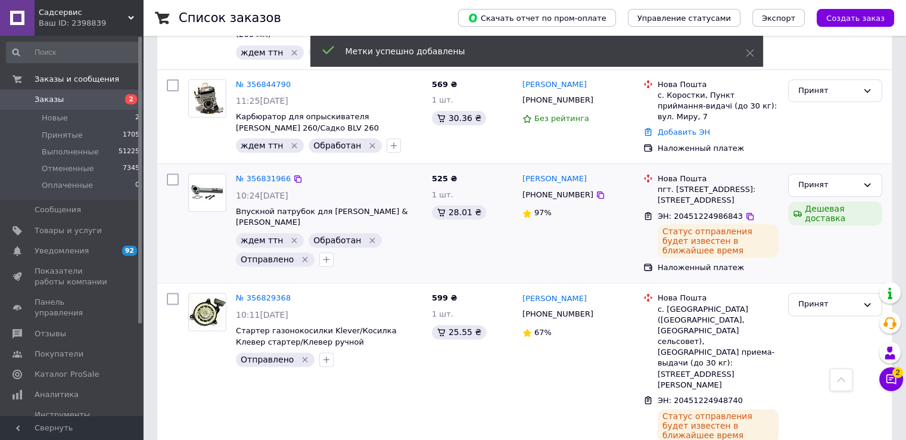
click at [370, 238] on icon "Удалить метку" at bounding box center [372, 240] width 5 height 5
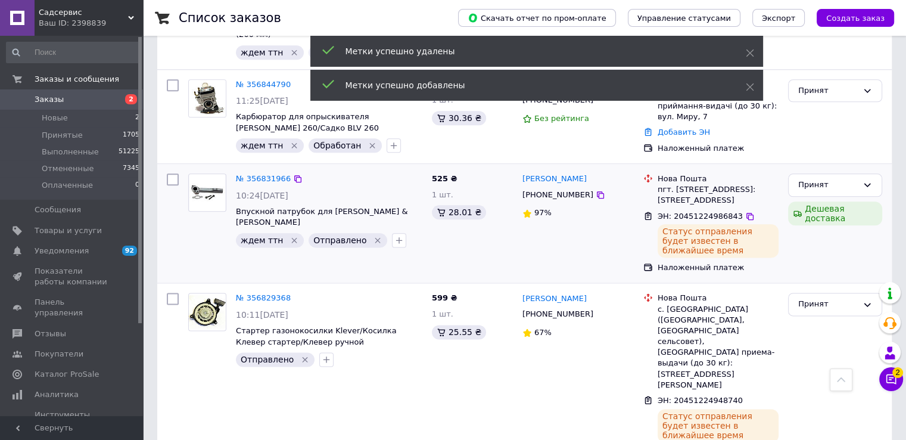
click at [290, 235] on icon "Удалить метку" at bounding box center [295, 240] width 10 height 10
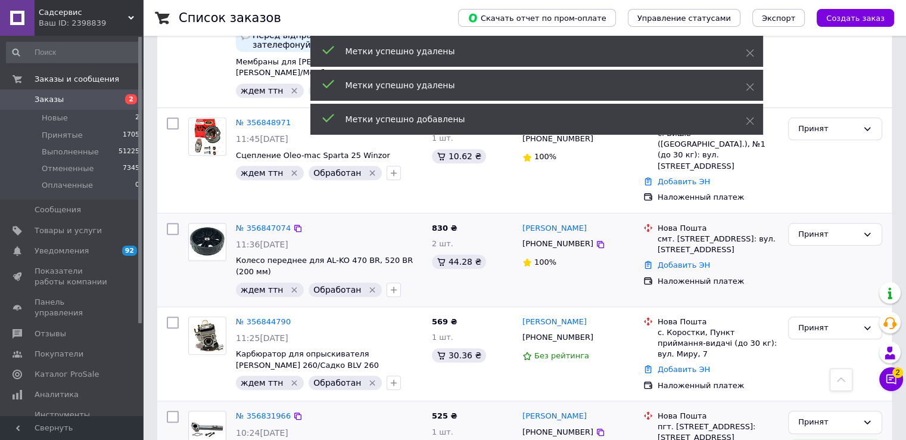
scroll to position [1217, 0]
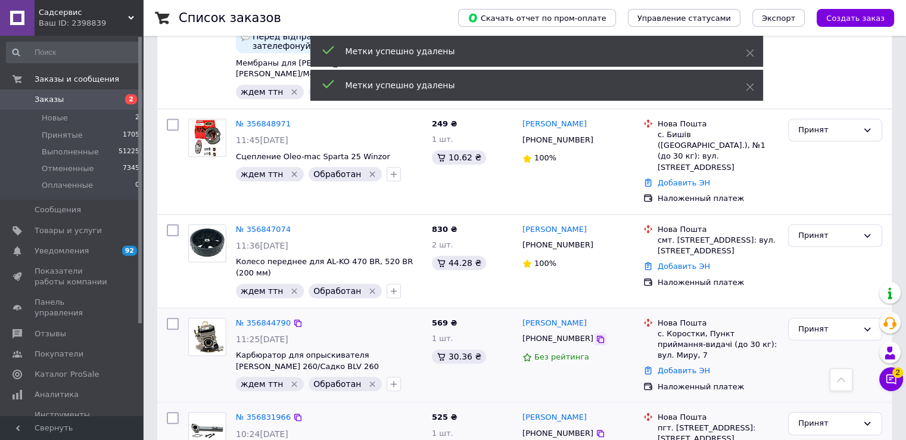
click at [597, 335] on icon at bounding box center [600, 338] width 7 height 7
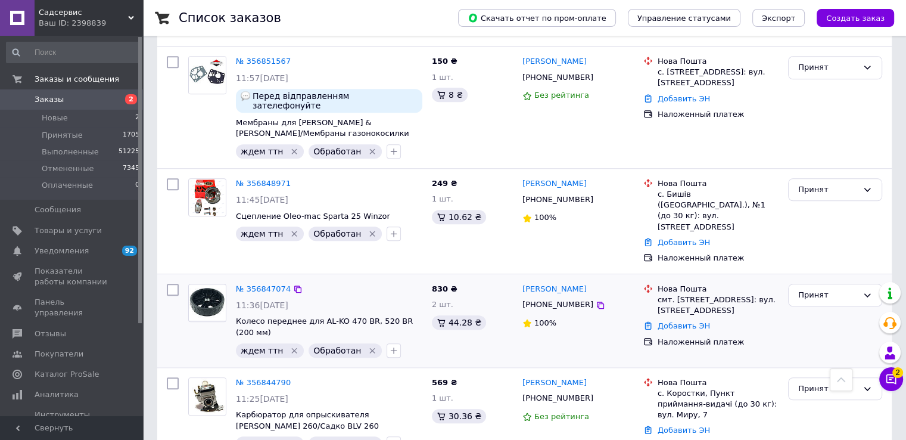
scroll to position [1277, 0]
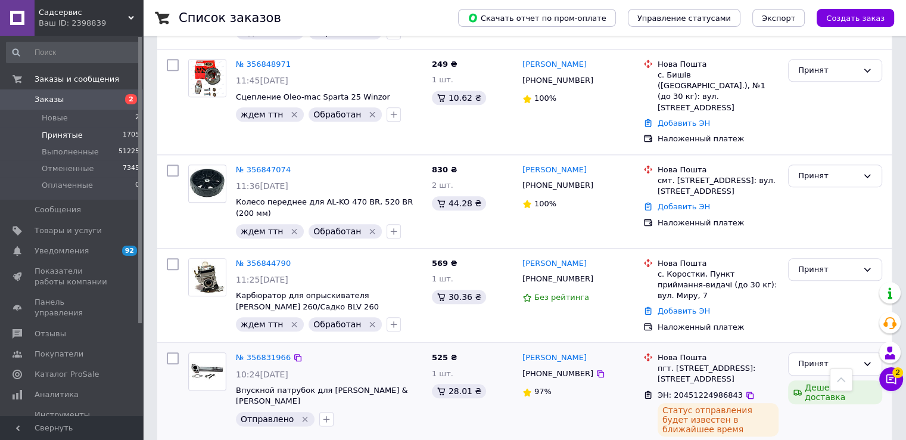
click at [60, 133] on span "Принятые" at bounding box center [62, 135] width 41 height 11
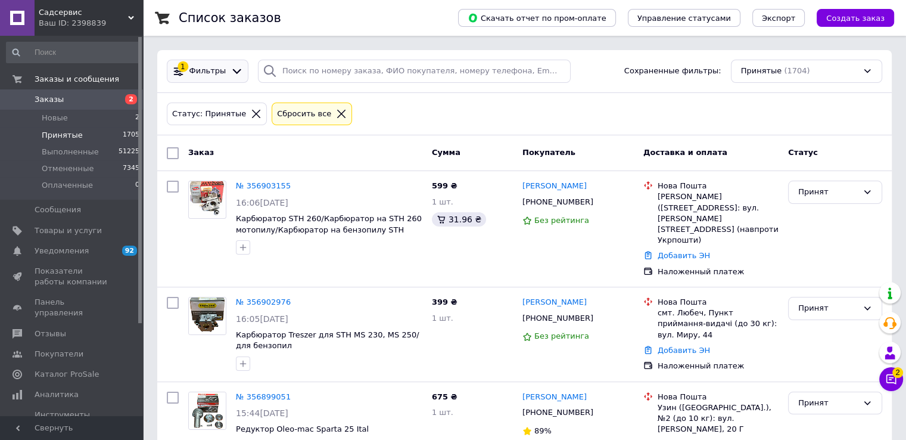
click at [204, 70] on span "Фильтры" at bounding box center [207, 71] width 37 height 11
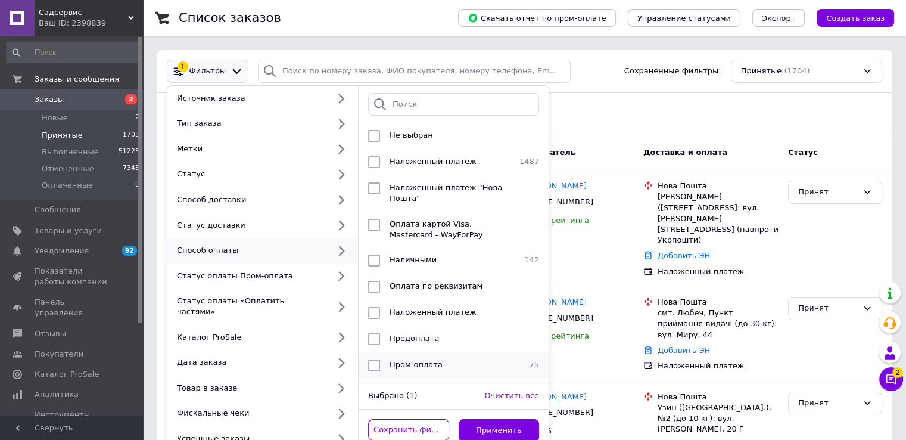
click at [431, 360] on span "Пром-оплата" at bounding box center [416, 364] width 53 height 9
checkbox input "true"
click at [491, 422] on button "Применить" at bounding box center [499, 430] width 81 height 23
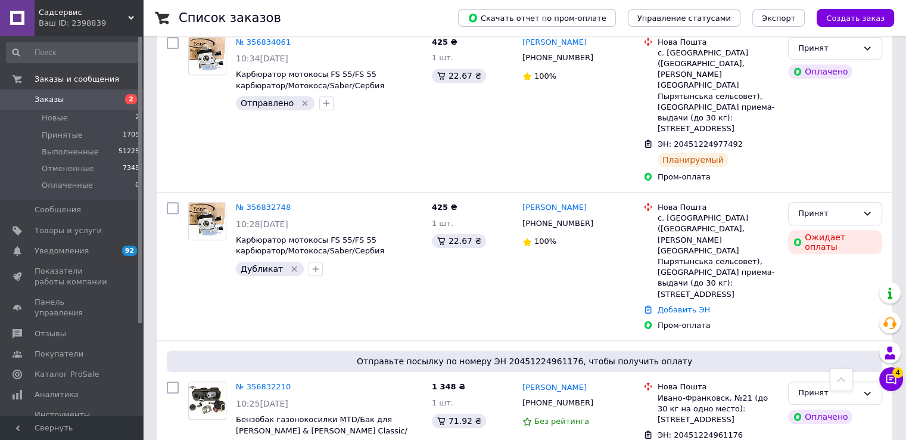
scroll to position [715, 0]
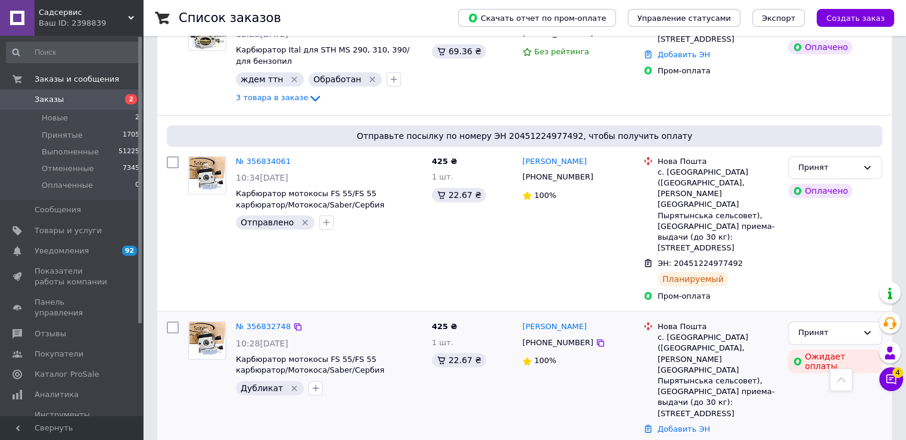
click at [290, 383] on icon "Удалить метку" at bounding box center [295, 388] width 10 height 10
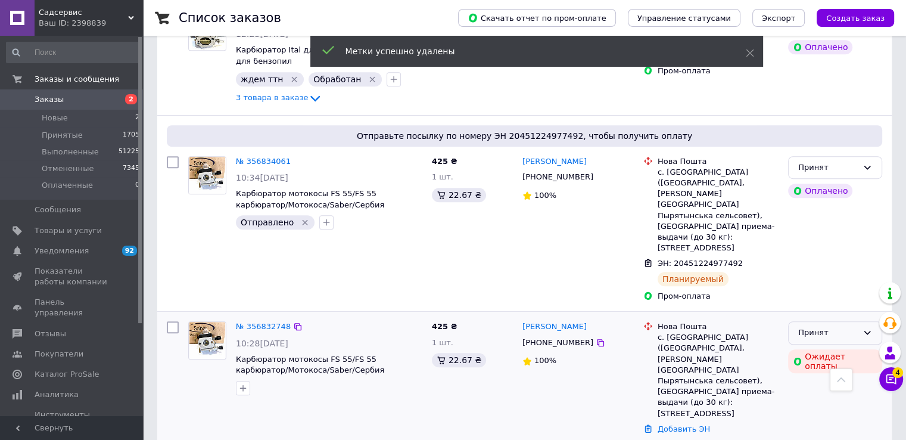
click at [838, 326] on div "Принят" at bounding box center [828, 332] width 60 height 13
click at [818, 368] on li "Отменен" at bounding box center [835, 379] width 93 height 22
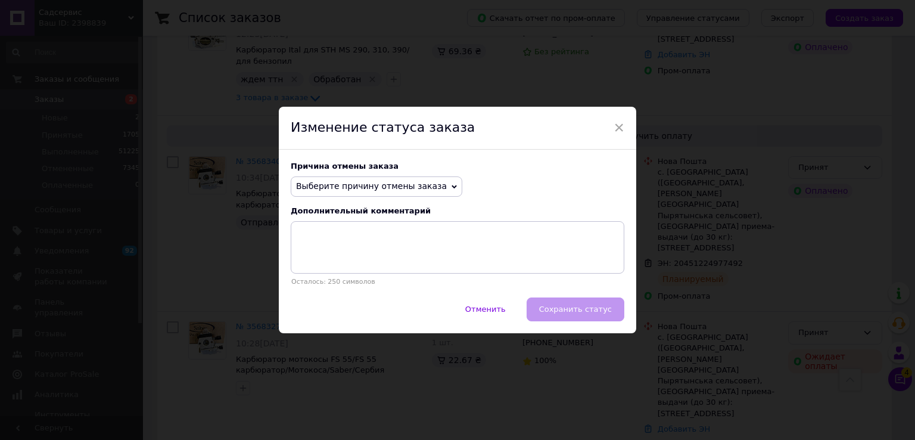
click at [346, 185] on span "Выберите причину отмены заказа" at bounding box center [371, 186] width 151 height 10
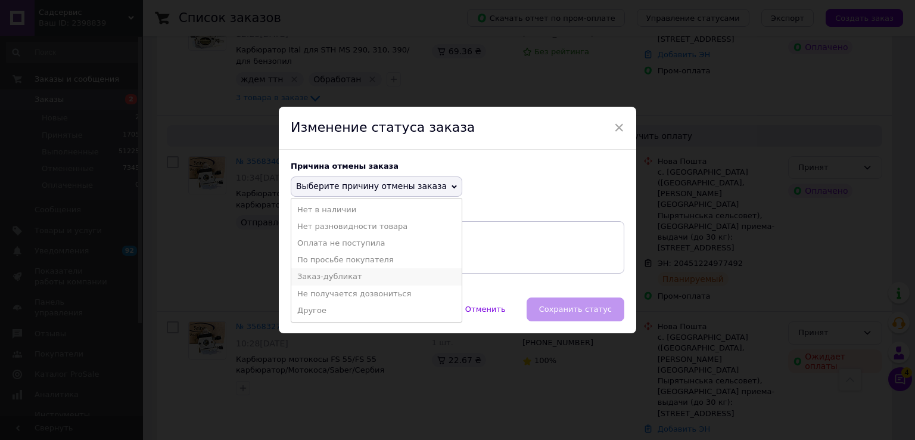
click at [334, 276] on li "Заказ-дубликат" at bounding box center [376, 276] width 170 height 17
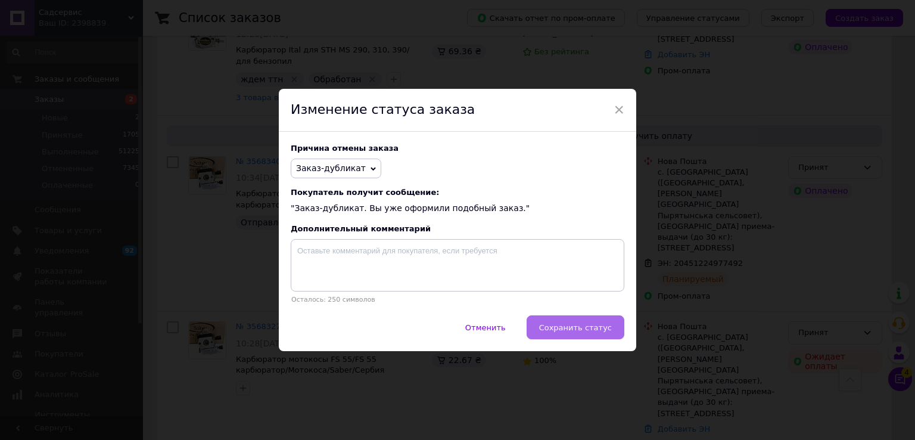
click at [582, 325] on span "Сохранить статус" at bounding box center [575, 327] width 73 height 9
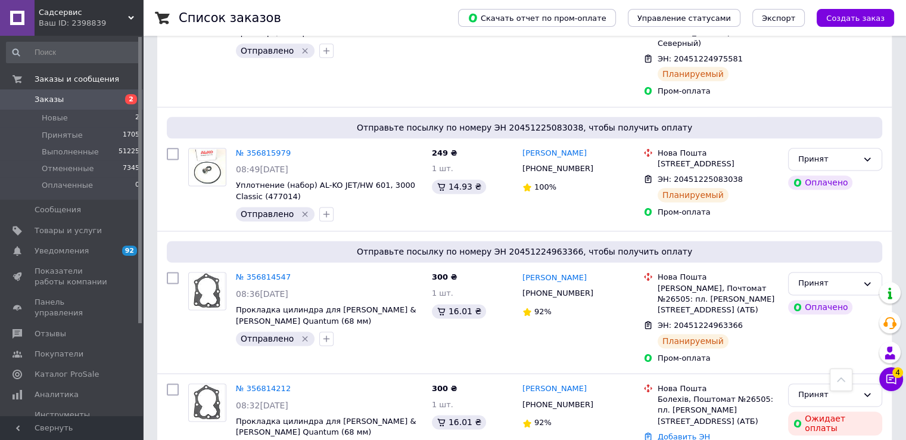
scroll to position [1609, 0]
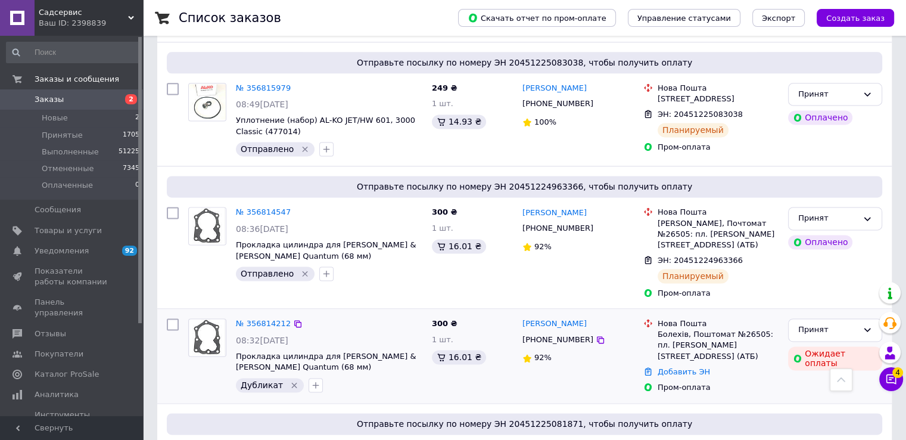
click at [291, 383] on icon "Удалить метку" at bounding box center [293, 385] width 5 height 5
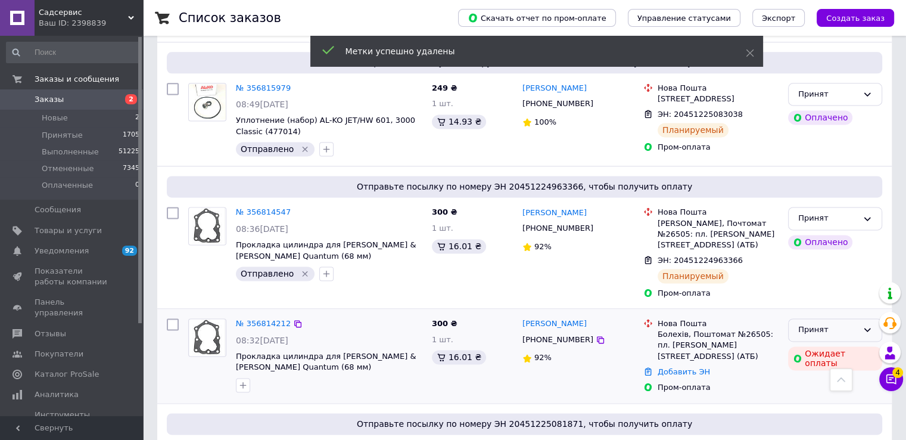
click at [828, 324] on div "Принят" at bounding box center [828, 330] width 60 height 13
click at [823, 365] on li "Отменен" at bounding box center [835, 376] width 93 height 22
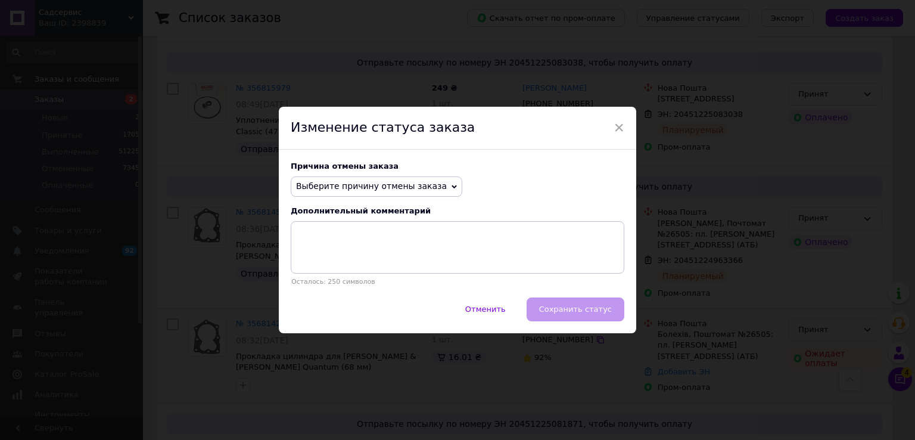
click at [419, 184] on span "Выберите причину отмены заказа" at bounding box center [371, 186] width 151 height 10
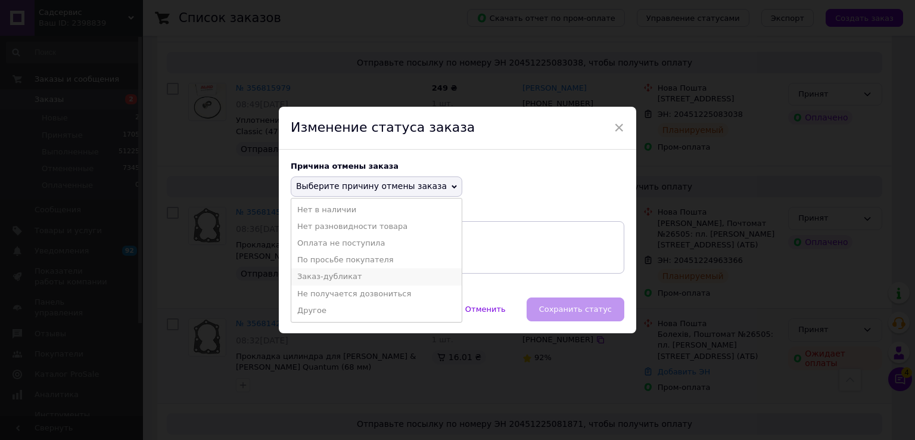
click at [336, 279] on li "Заказ-дубликат" at bounding box center [376, 276] width 170 height 17
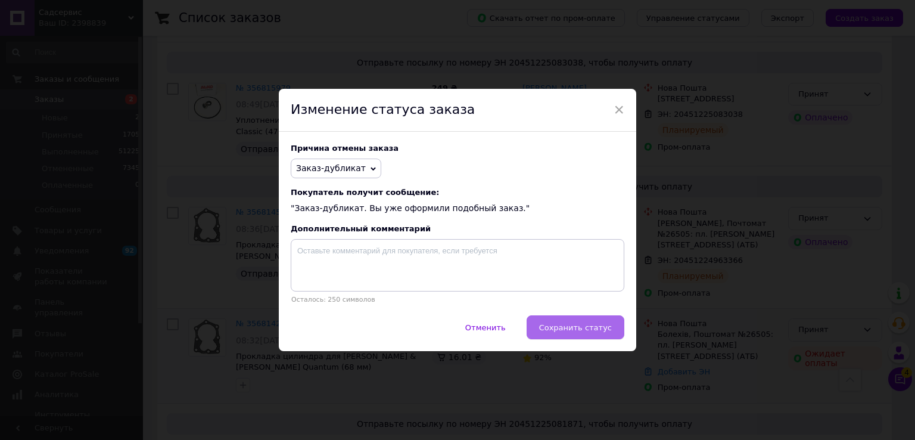
click at [579, 322] on button "Сохранить статус" at bounding box center [576, 327] width 98 height 24
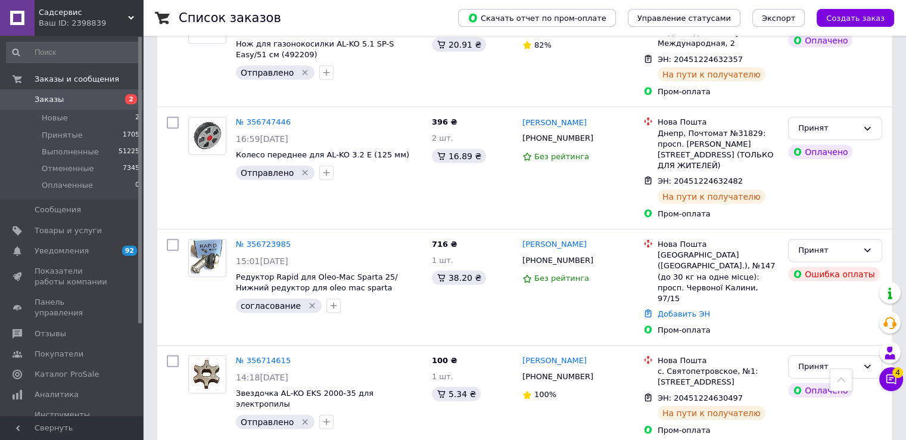
scroll to position [2891, 0]
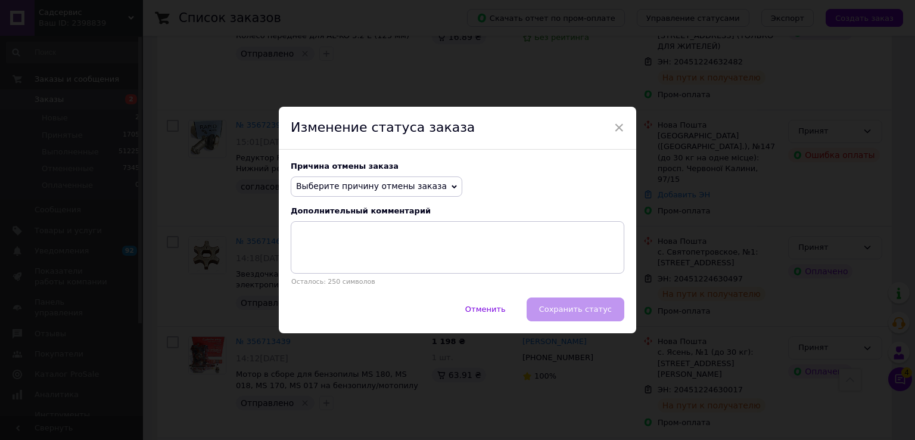
click at [363, 186] on span "Выберите причину отмены заказа" at bounding box center [371, 186] width 151 height 10
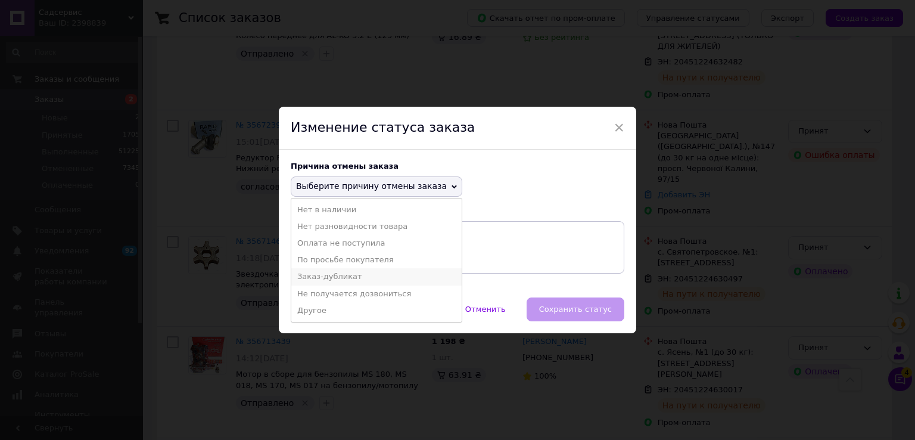
click at [371, 276] on li "Заказ-дубликат" at bounding box center [376, 276] width 170 height 17
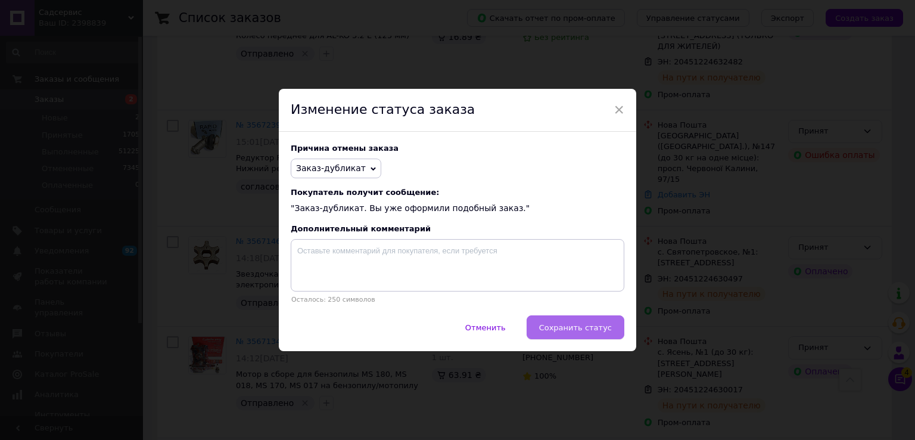
click at [574, 332] on span "Сохранить статус" at bounding box center [575, 327] width 73 height 9
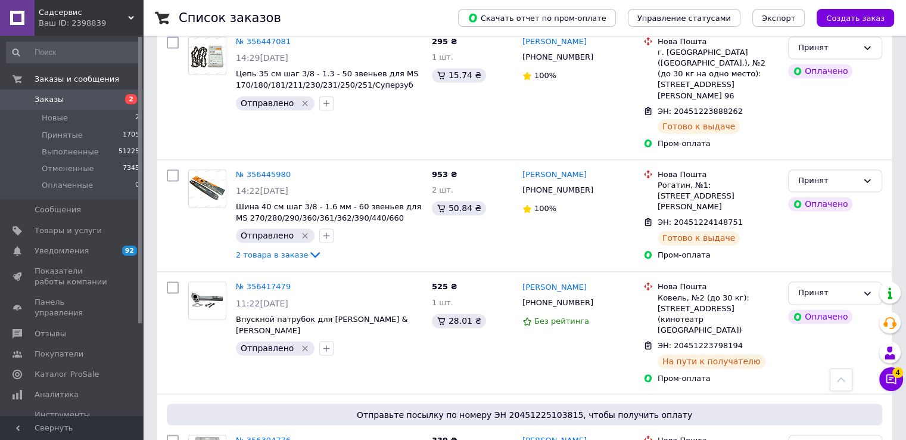
scroll to position [6391, 0]
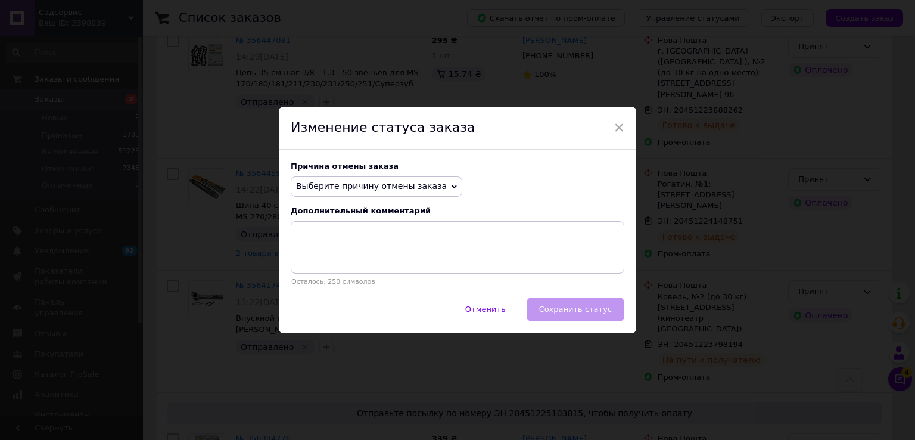
click at [357, 183] on span "Выберите причину отмены заказа" at bounding box center [371, 186] width 151 height 10
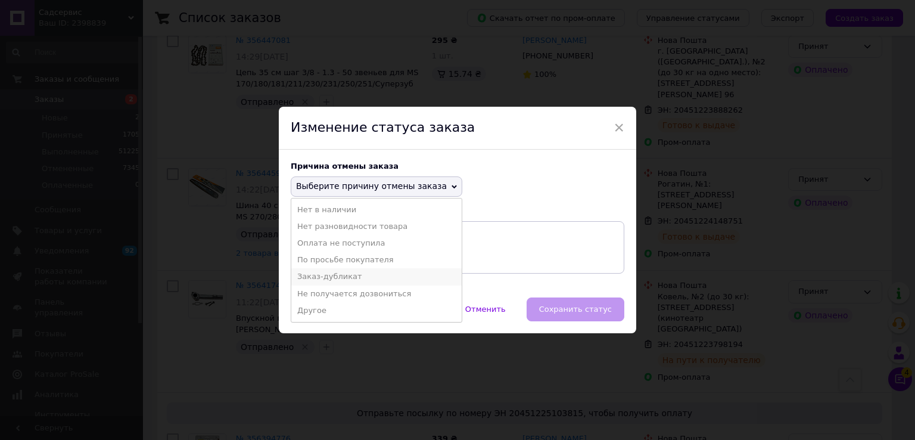
click at [340, 278] on li "Заказ-дубликат" at bounding box center [376, 276] width 170 height 17
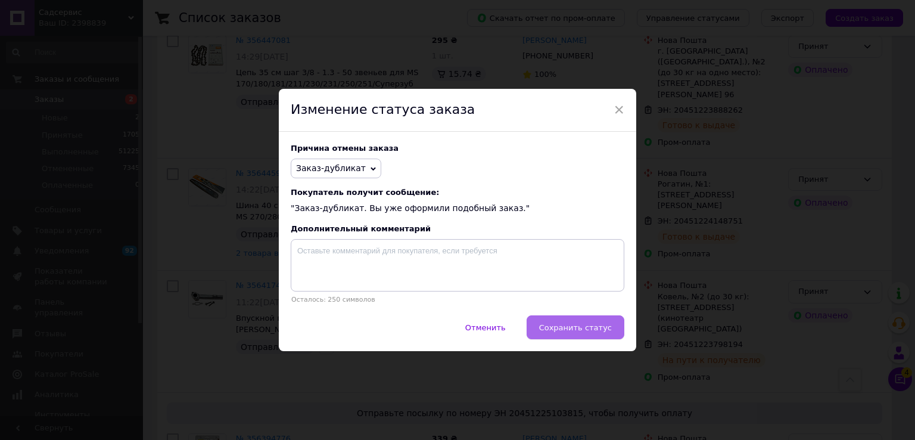
click at [598, 325] on span "Сохранить статус" at bounding box center [575, 327] width 73 height 9
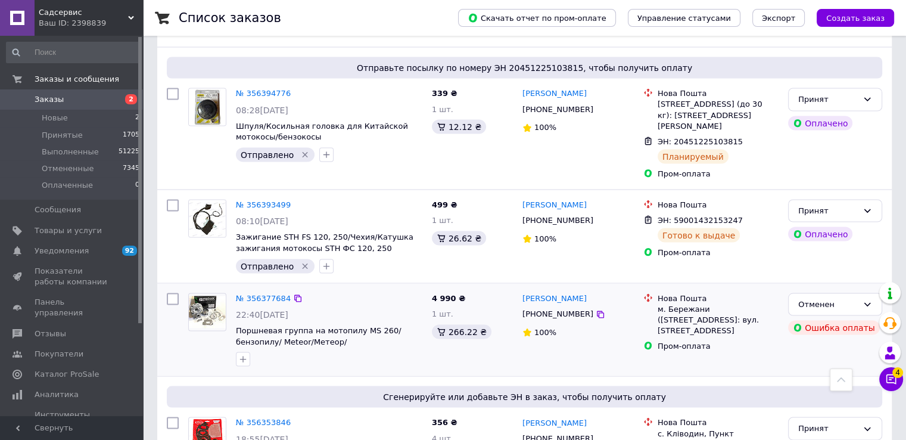
scroll to position [6749, 0]
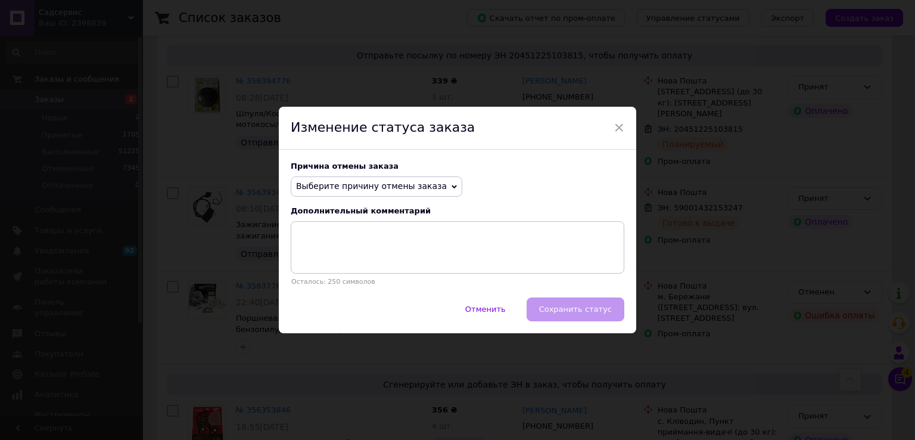
click at [413, 181] on span "Выберите причину отмены заказа" at bounding box center [371, 186] width 151 height 10
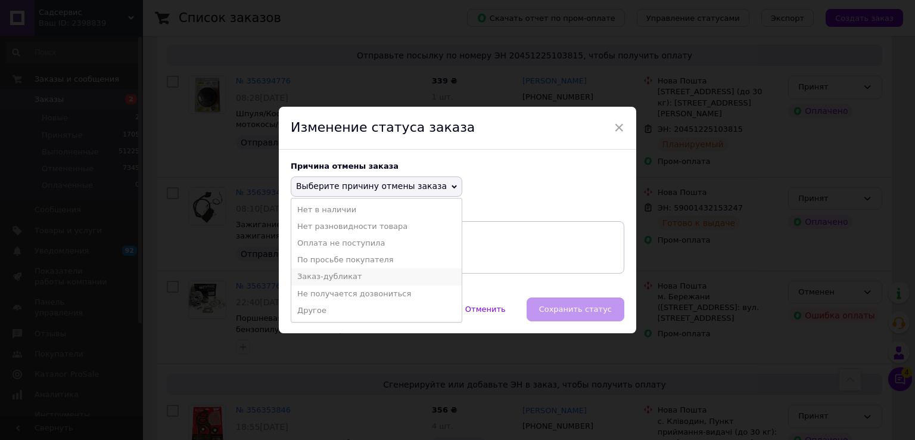
click at [344, 271] on li "Заказ-дубликат" at bounding box center [376, 276] width 170 height 17
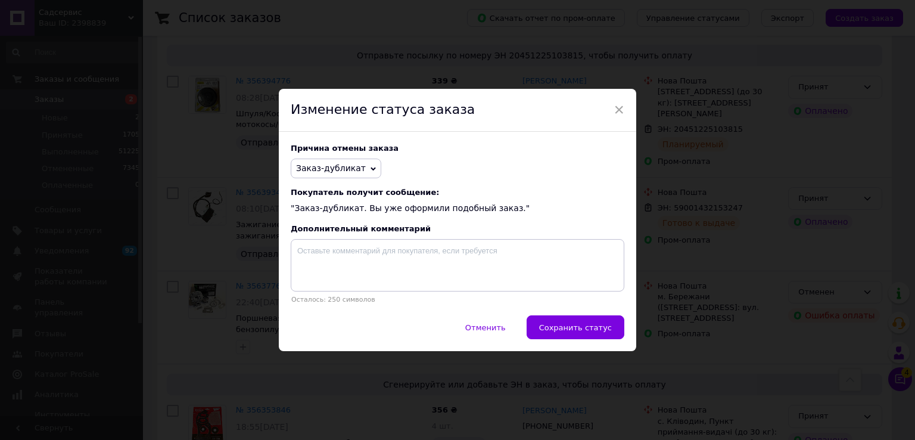
click at [553, 332] on span "Сохранить статус" at bounding box center [575, 327] width 73 height 9
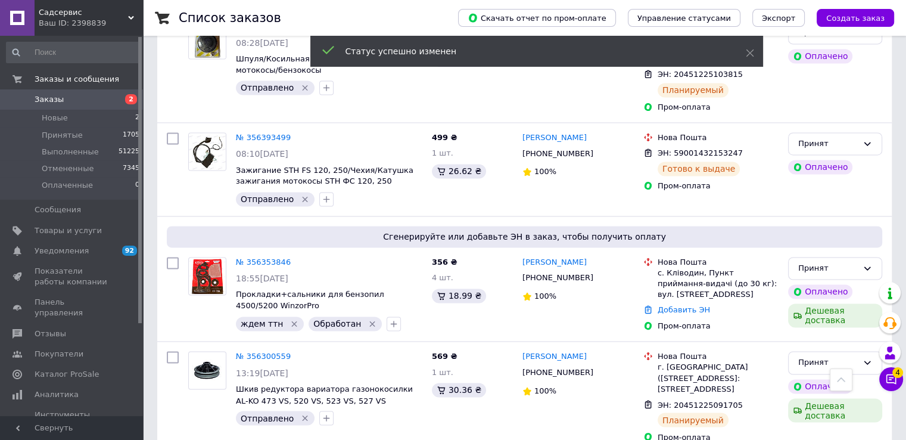
scroll to position [6741, 0]
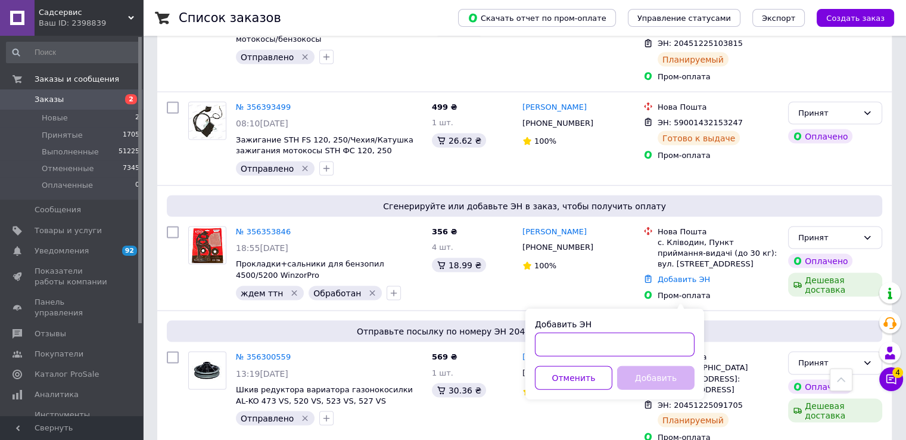
click at [584, 340] on input "Добавить ЭН" at bounding box center [615, 344] width 160 height 24
paste input "20451222016389"
type input "20451222016389"
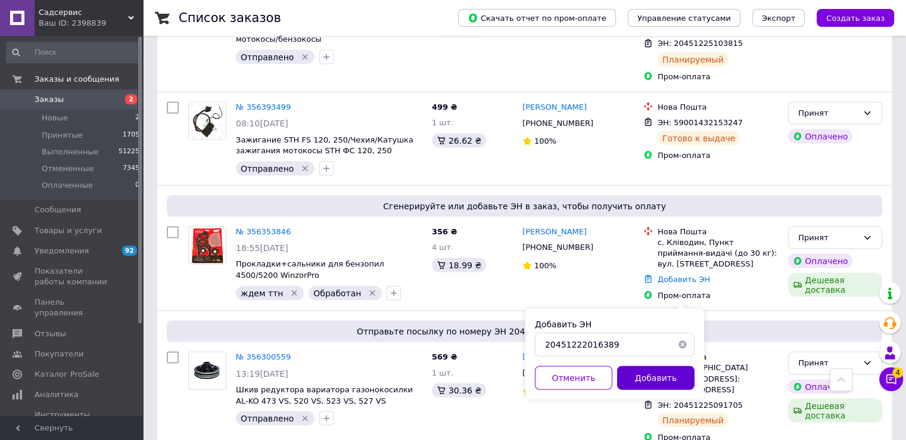
click at [646, 377] on button "Добавить" at bounding box center [655, 377] width 77 height 24
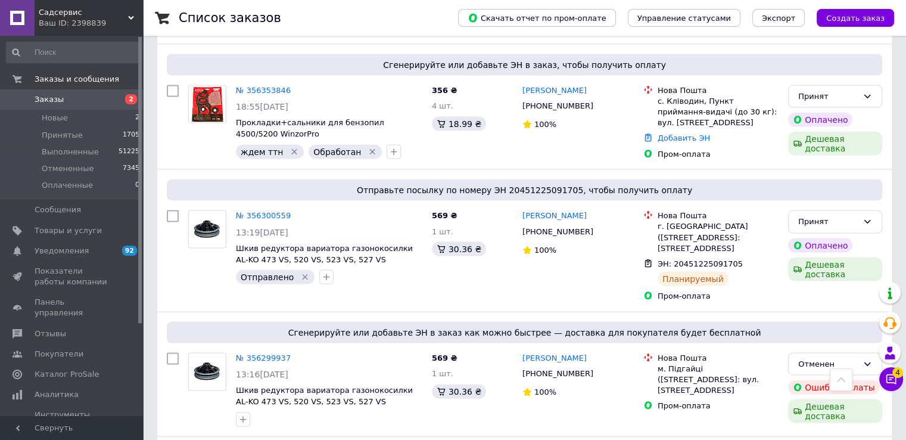
scroll to position [6920, 0]
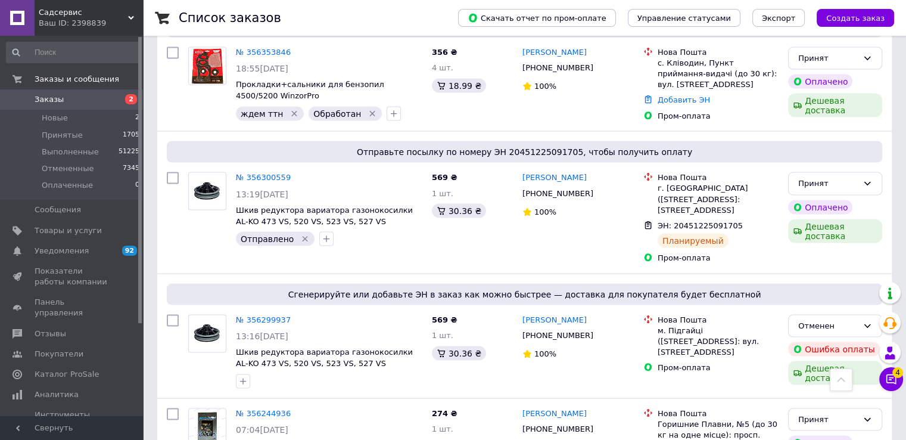
checkbox input "true"
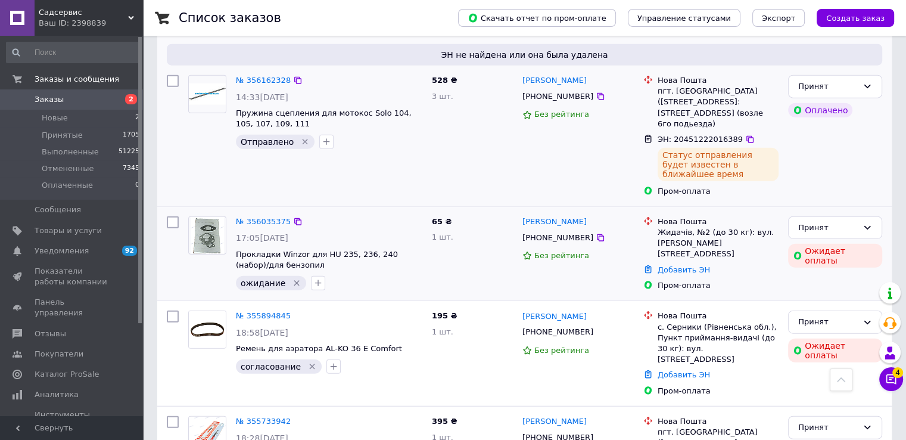
scroll to position [7456, 0]
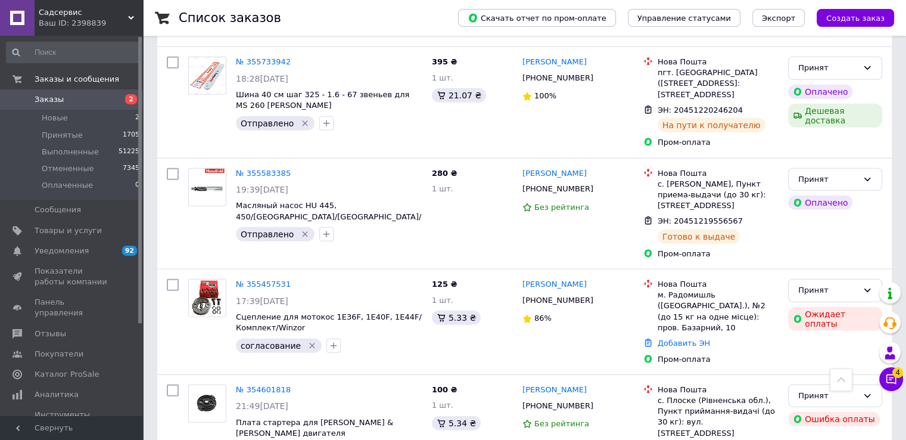
scroll to position [7813, 0]
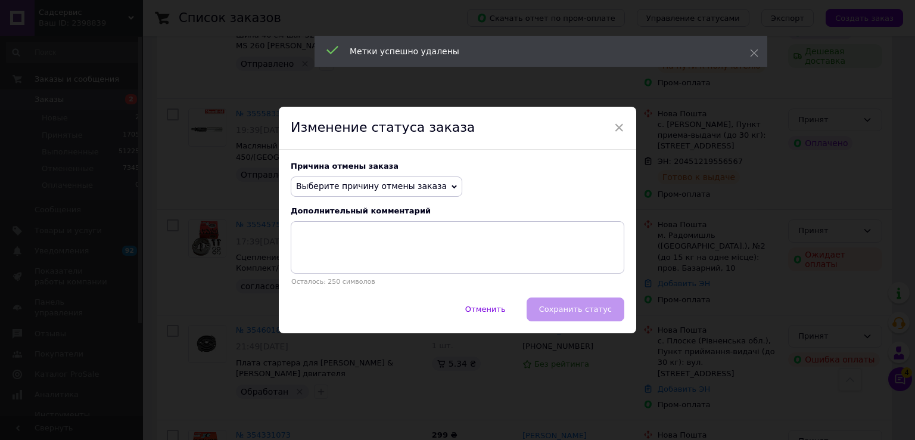
click at [361, 181] on span "Выберите причину отмены заказа" at bounding box center [377, 186] width 172 height 20
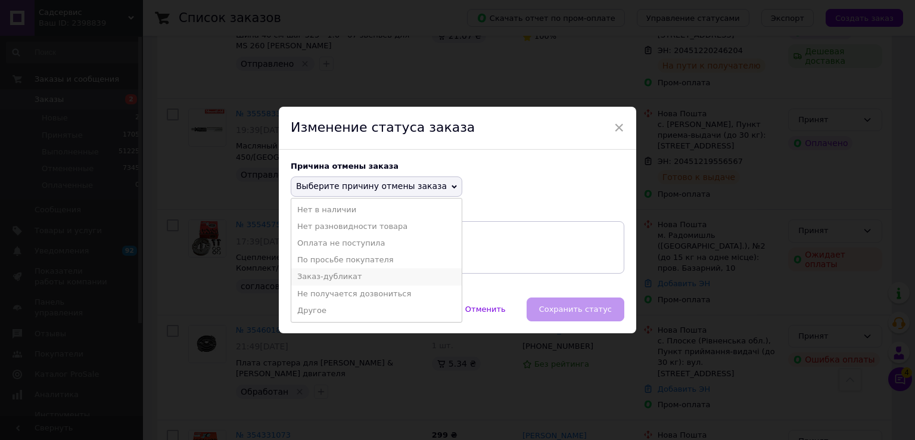
click at [365, 284] on li "Заказ-дубликат" at bounding box center [376, 276] width 170 height 17
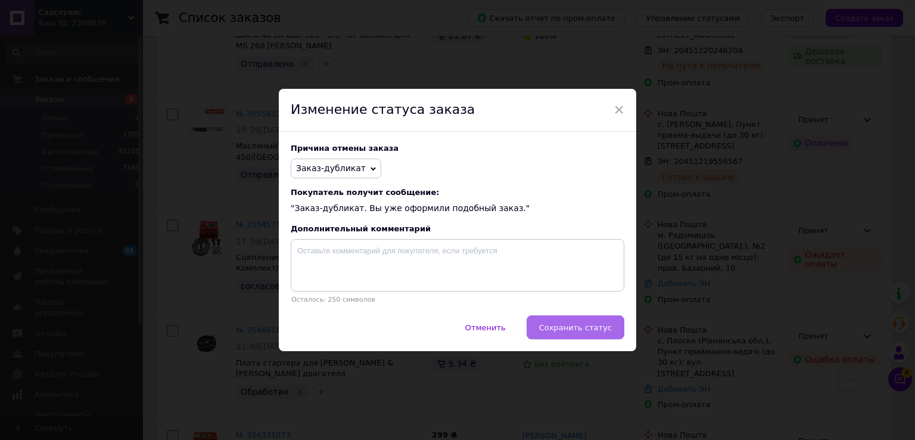
click at [573, 330] on span "Сохранить статус" at bounding box center [575, 327] width 73 height 9
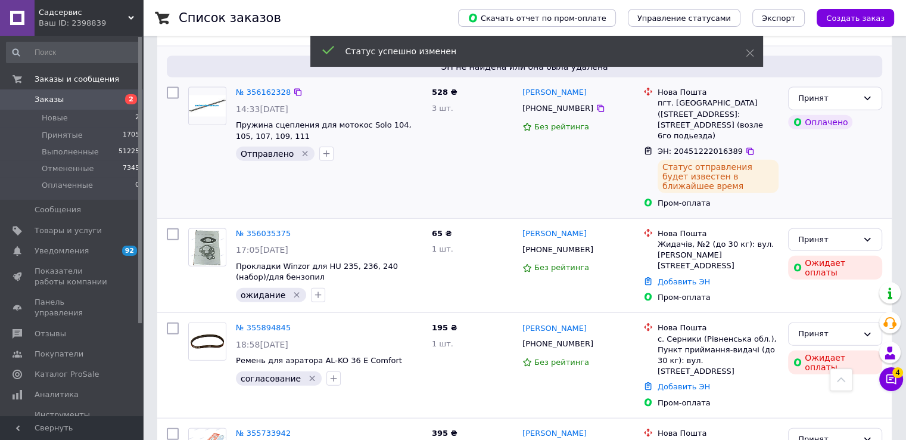
scroll to position [7630, 0]
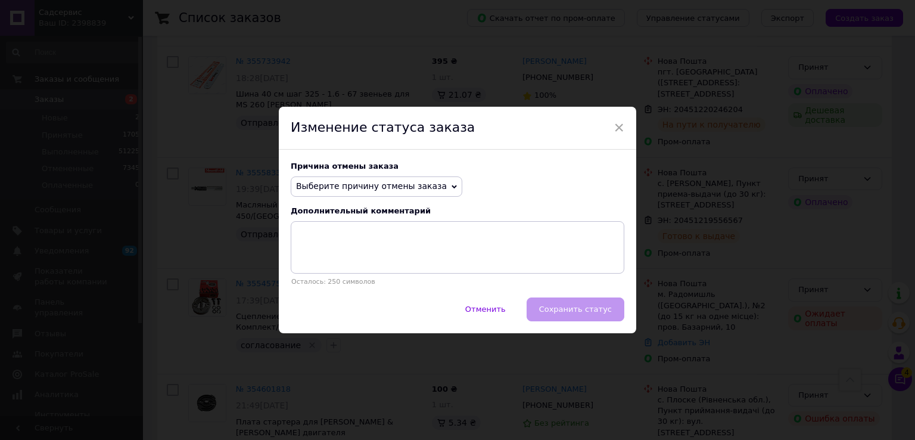
click at [322, 185] on span "Выберите причину отмены заказа" at bounding box center [371, 186] width 151 height 10
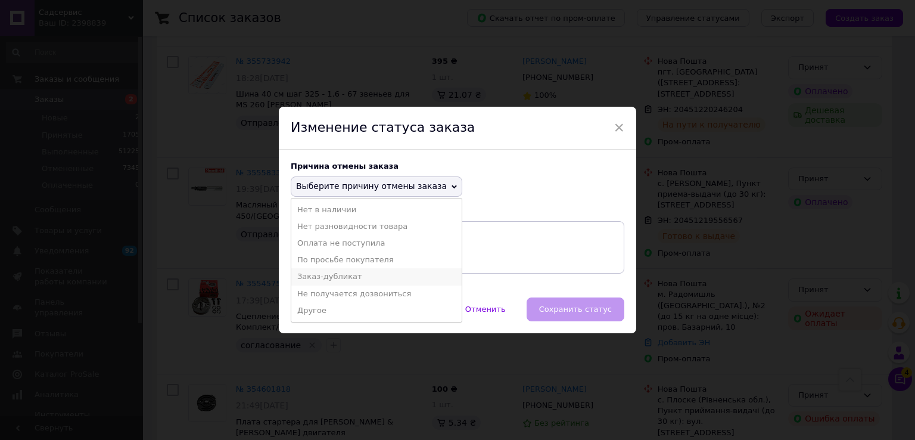
click at [335, 279] on li "Заказ-дубликат" at bounding box center [376, 276] width 170 height 17
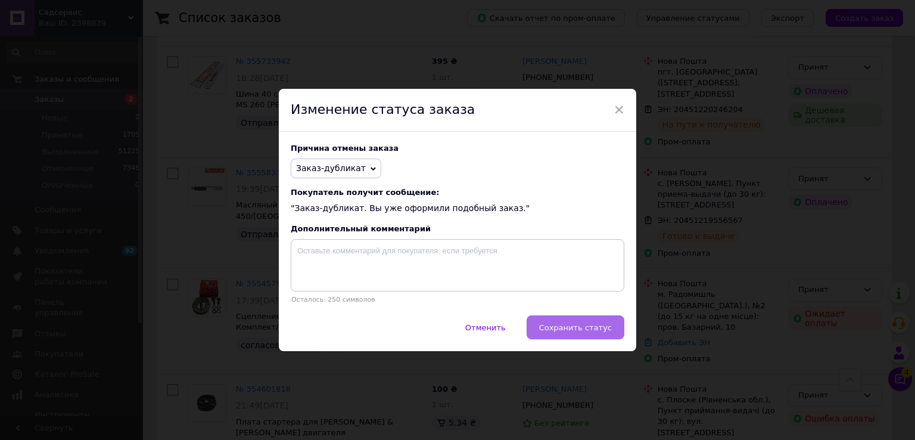
click at [573, 322] on button "Сохранить статус" at bounding box center [576, 327] width 98 height 24
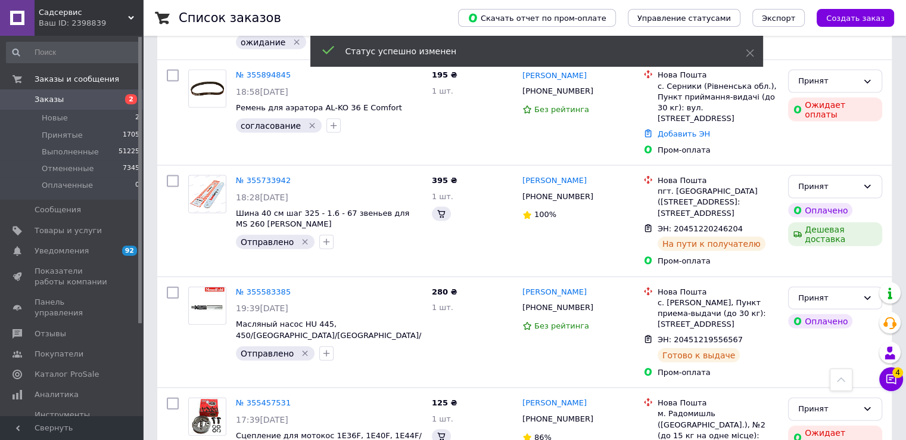
scroll to position [7511, 0]
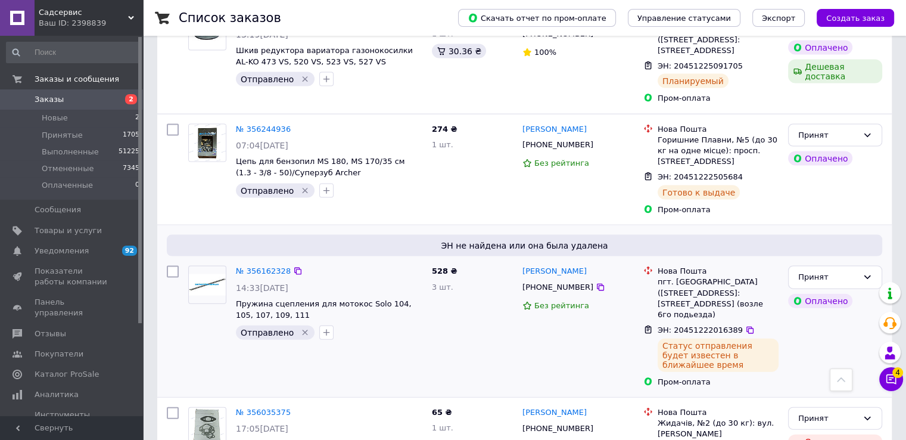
scroll to position [7451, 0]
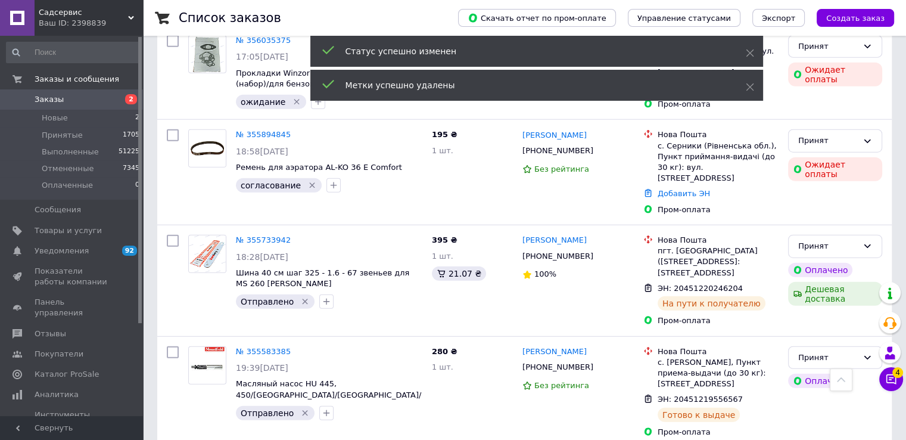
scroll to position [7272, 0]
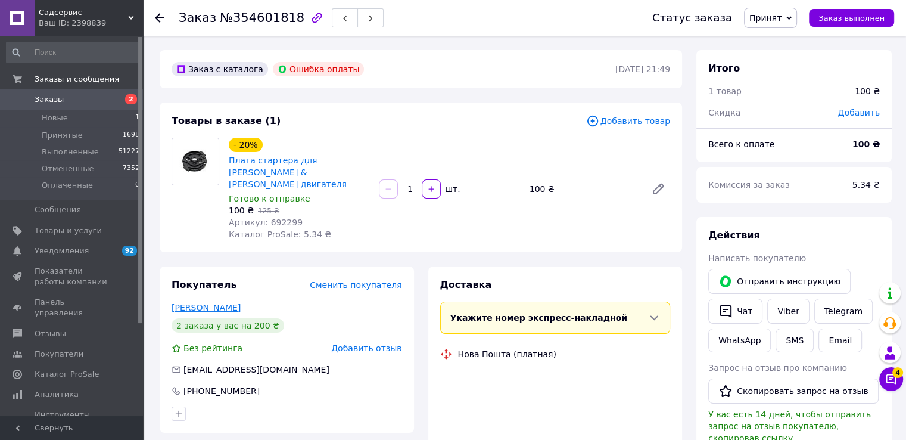
click at [203, 303] on link "[PERSON_NAME]" at bounding box center [206, 308] width 69 height 10
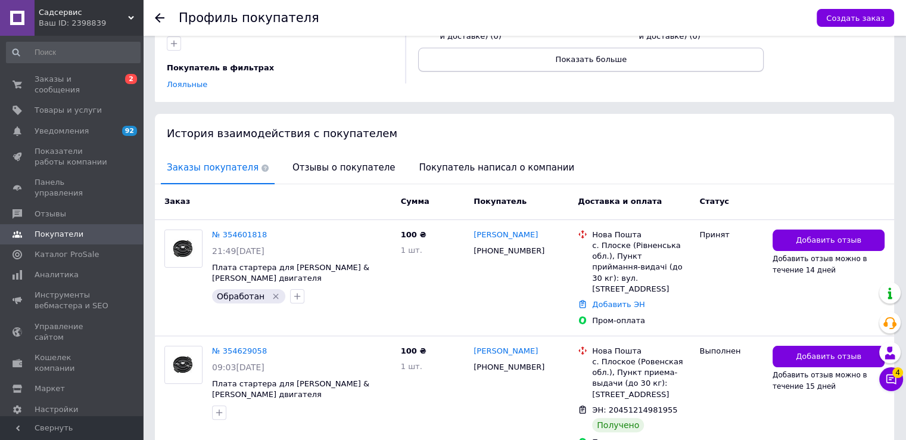
scroll to position [229, 0]
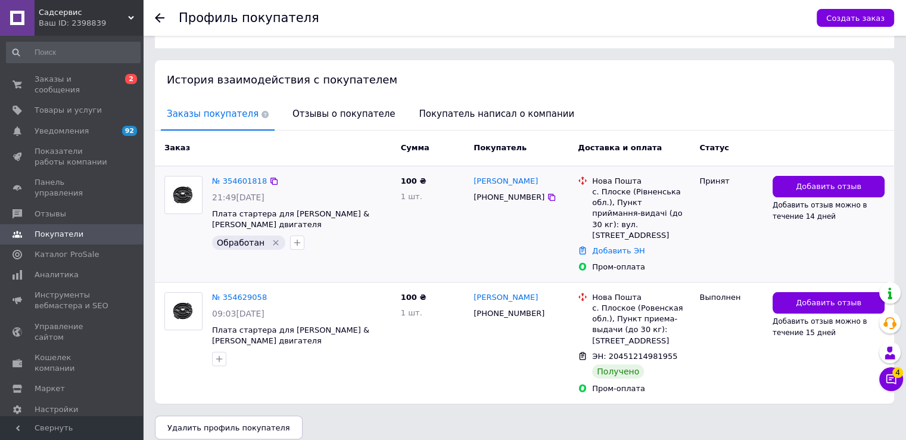
click at [271, 238] on icon "Удалить метку" at bounding box center [276, 243] width 10 height 10
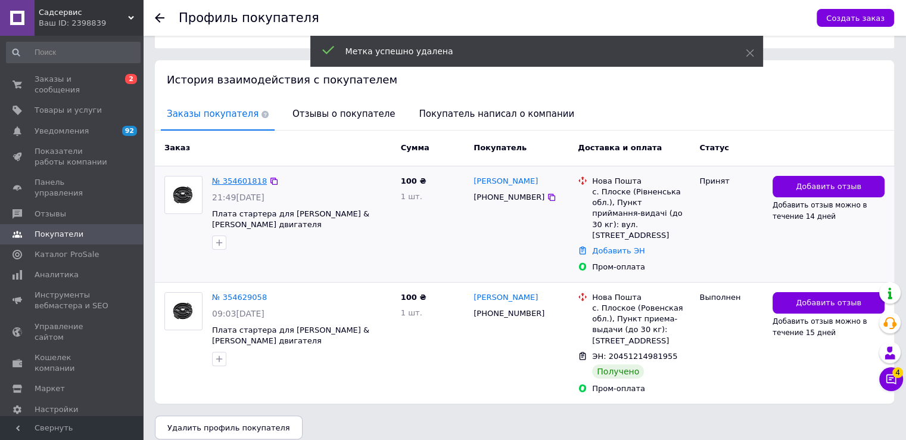
click at [231, 182] on link "№ 354601818" at bounding box center [239, 180] width 55 height 9
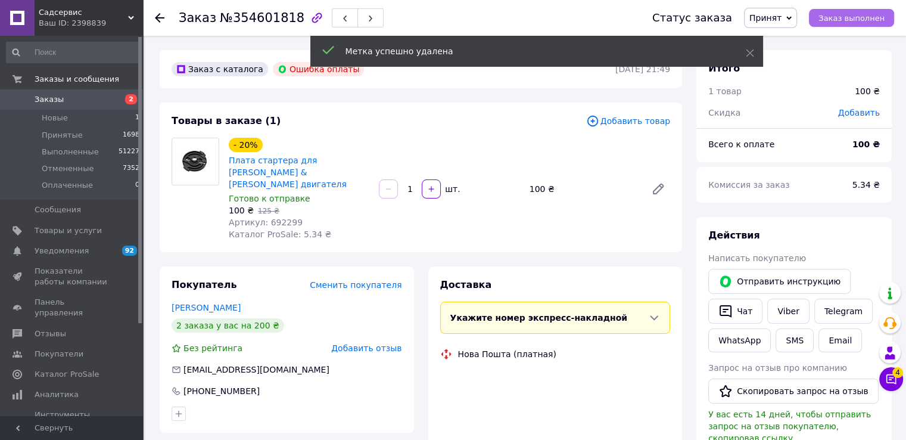
click at [839, 20] on span "Заказ выполнен" at bounding box center [852, 18] width 66 height 9
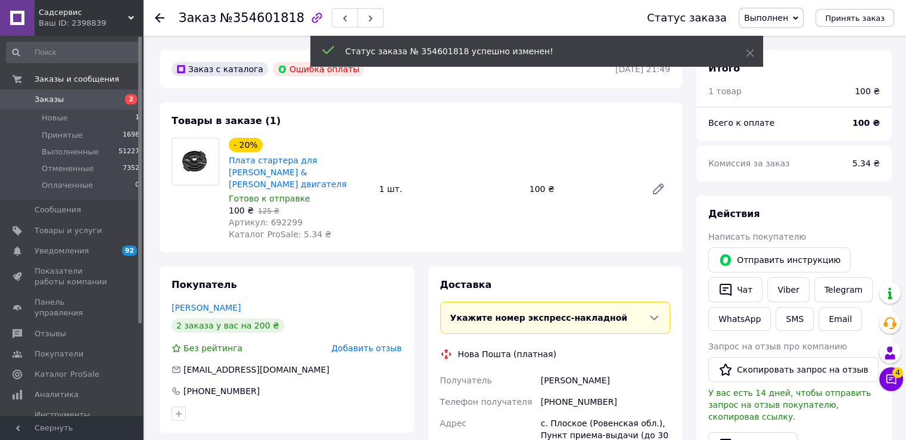
click at [49, 99] on span "Заказы" at bounding box center [49, 99] width 29 height 11
